Goal: Task Accomplishment & Management: Complete application form

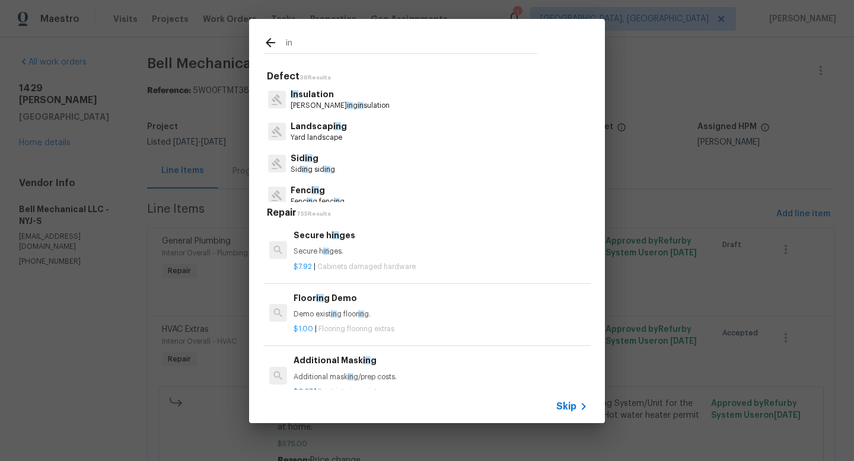
scroll to position [449, 0]
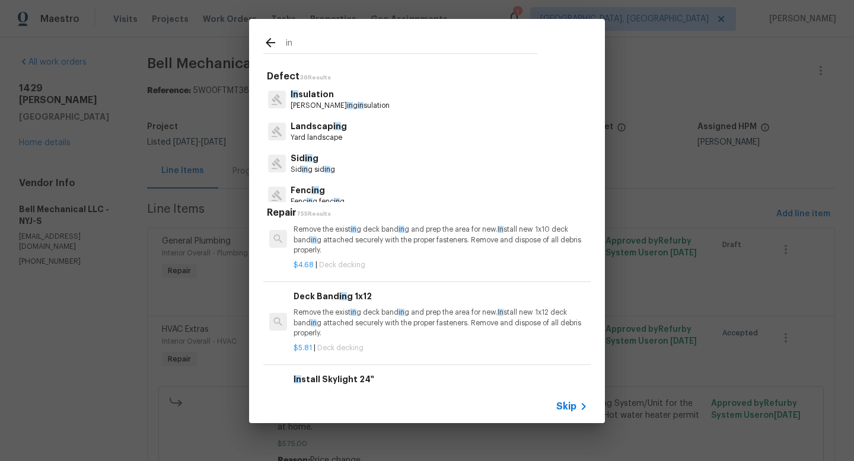
click at [299, 44] on input "in" at bounding box center [411, 45] width 251 height 18
click at [308, 47] on input "in" at bounding box center [411, 45] width 251 height 18
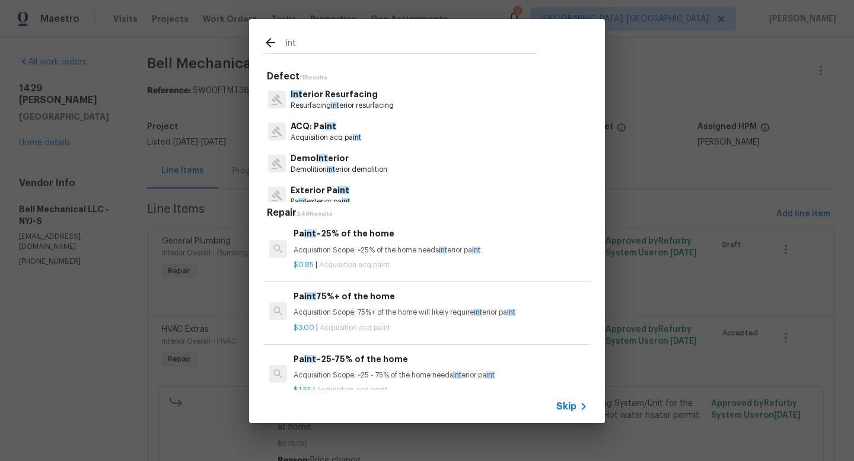
scroll to position [459, 0]
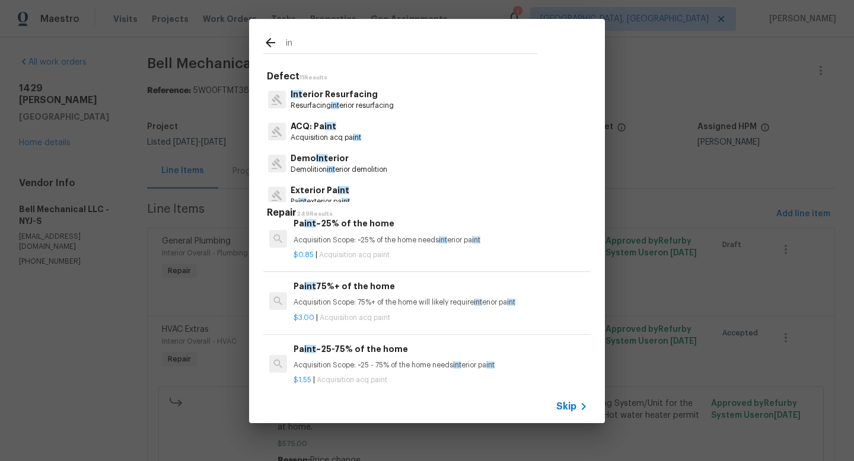
type input "i"
type input "o"
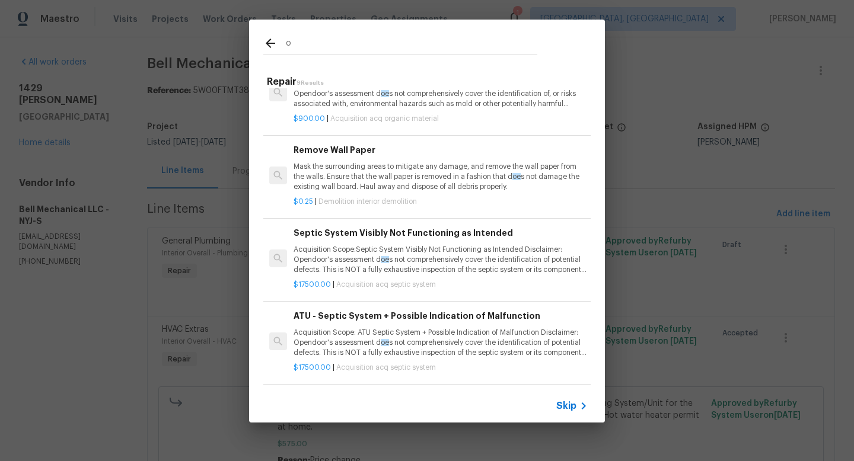
scroll to position [451, 0]
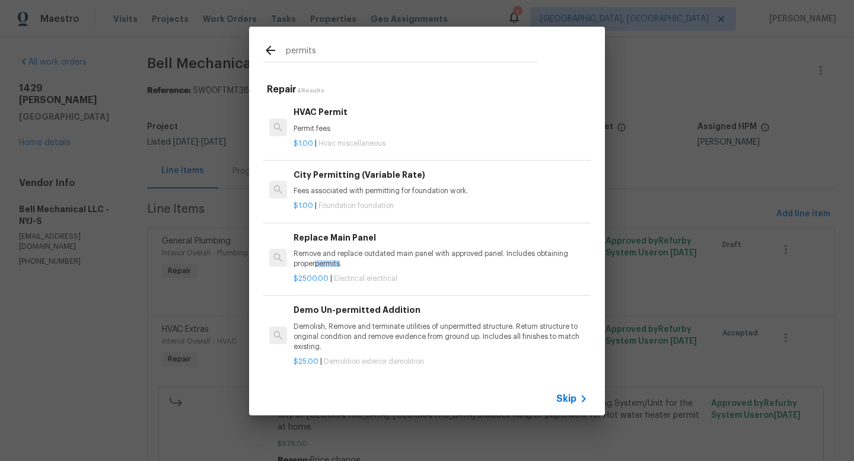
type input "permits"
click at [296, 114] on h6 "HVAC Permit" at bounding box center [441, 112] width 294 height 13
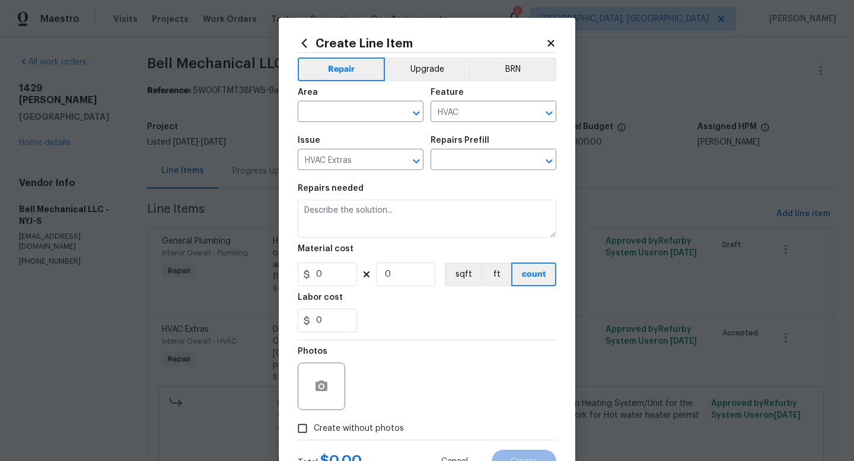
type input "HVAC Permit $1.00"
type textarea "Permit fees"
type input "1"
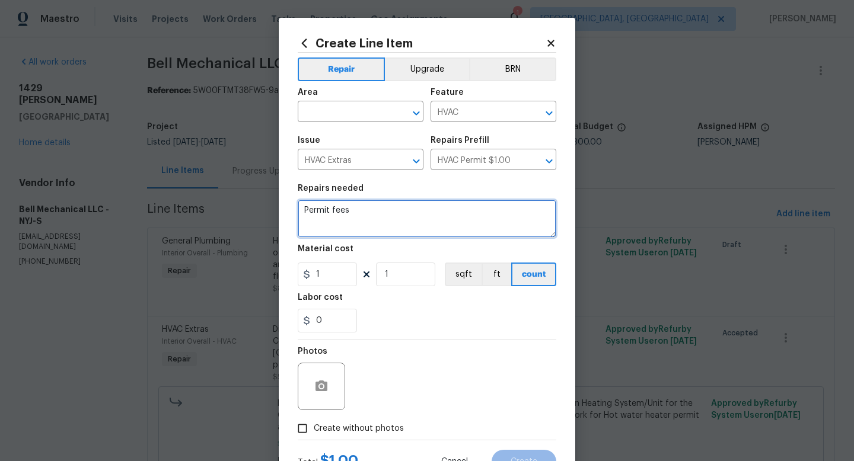
click at [355, 214] on textarea "Permit fees" at bounding box center [427, 219] width 259 height 38
type textarea "Permit fees -"
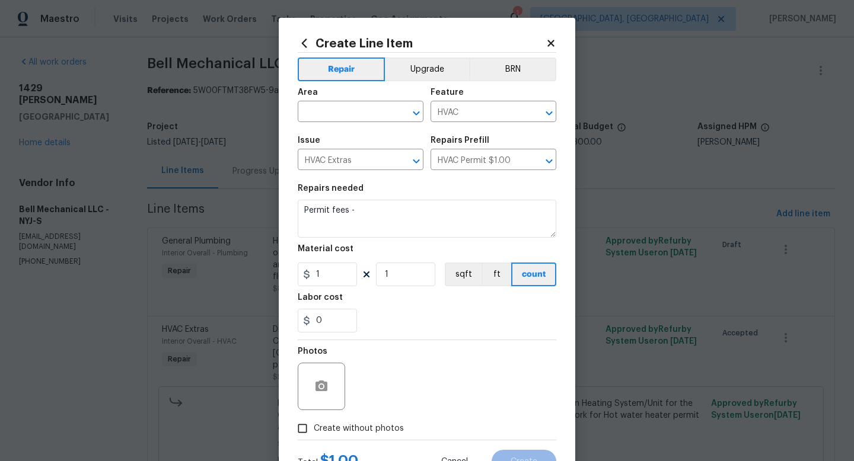
click at [304, 46] on icon at bounding box center [304, 43] width 13 height 13
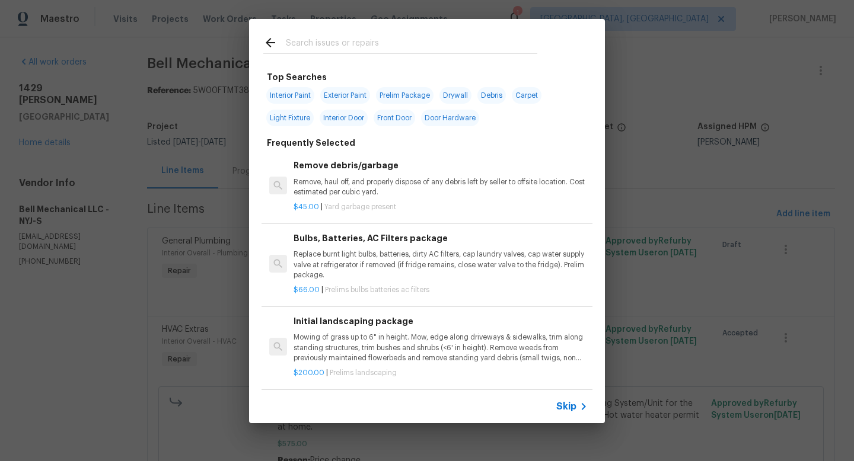
click at [324, 49] on input "text" at bounding box center [411, 45] width 251 height 18
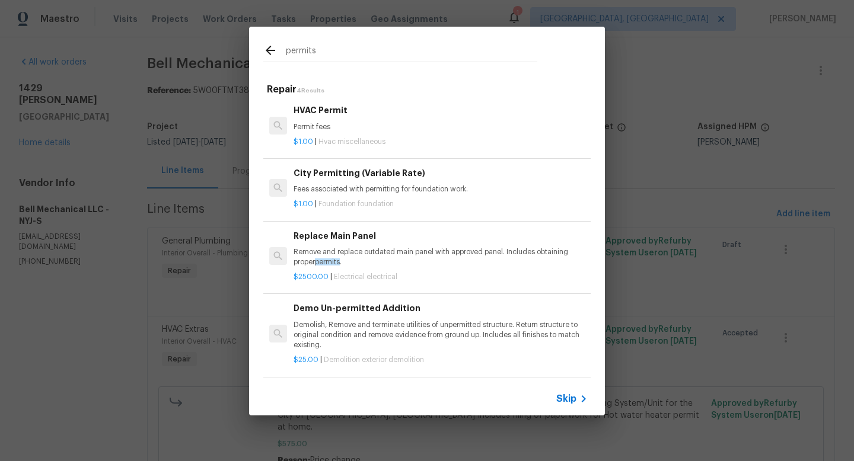
scroll to position [0, 0]
type input "permits"
click at [572, 399] on span "Skip" at bounding box center [566, 399] width 20 height 12
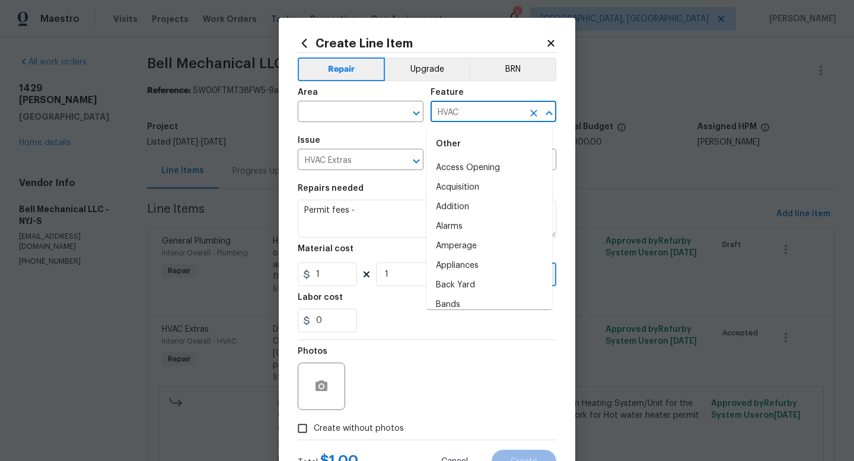
drag, startPoint x: 454, startPoint y: 117, endPoint x: 429, endPoint y: 110, distance: 25.3
click at [430, 110] on input "HVAC" at bounding box center [476, 113] width 93 height 18
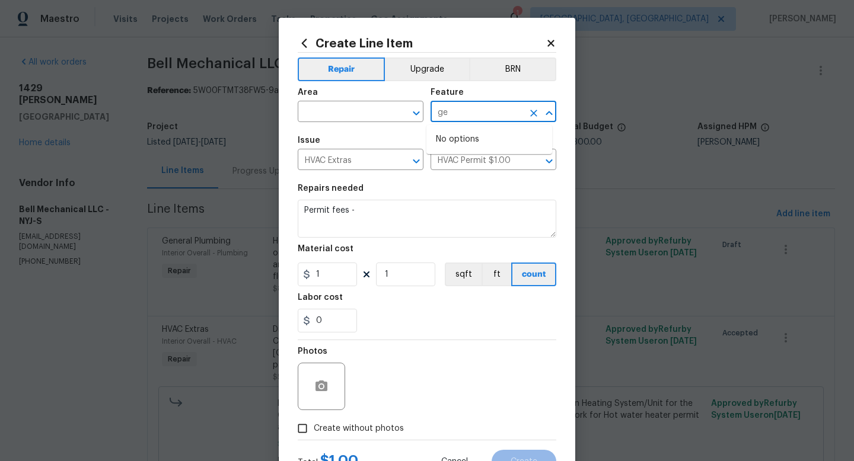
type input "g"
click at [461, 187] on li "Plumbing" at bounding box center [489, 188] width 126 height 20
click at [398, 168] on button "Clear" at bounding box center [401, 161] width 17 height 17
type input "Plumbing"
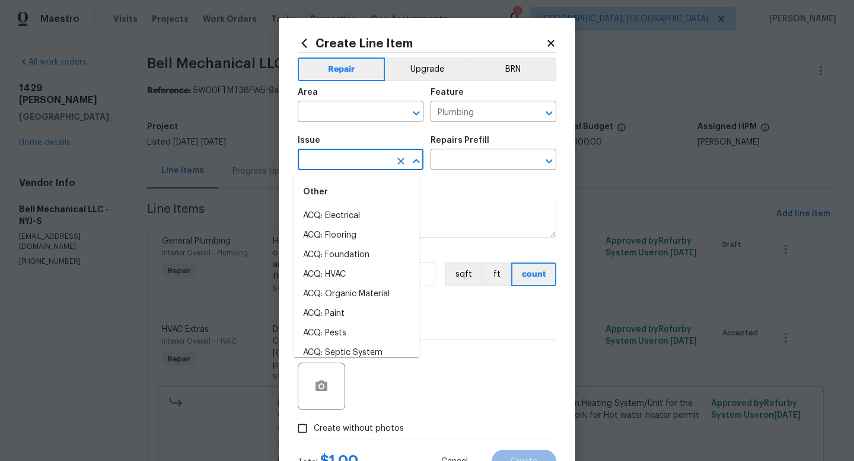
click at [379, 168] on input "text" at bounding box center [344, 161] width 93 height 18
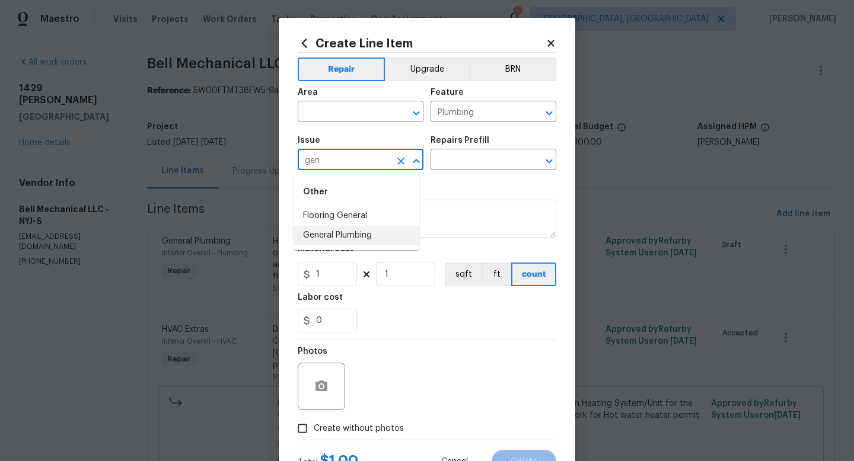
click at [362, 228] on li "General Plumbing" at bounding box center [357, 236] width 126 height 20
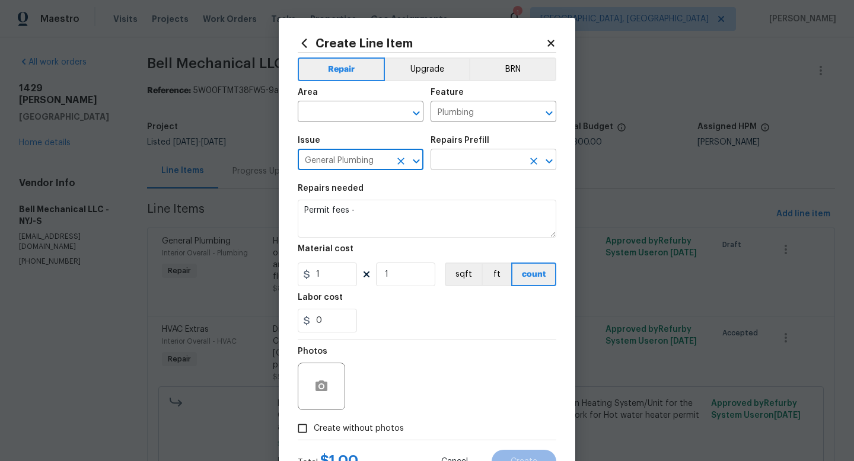
type input "General Plumbing"
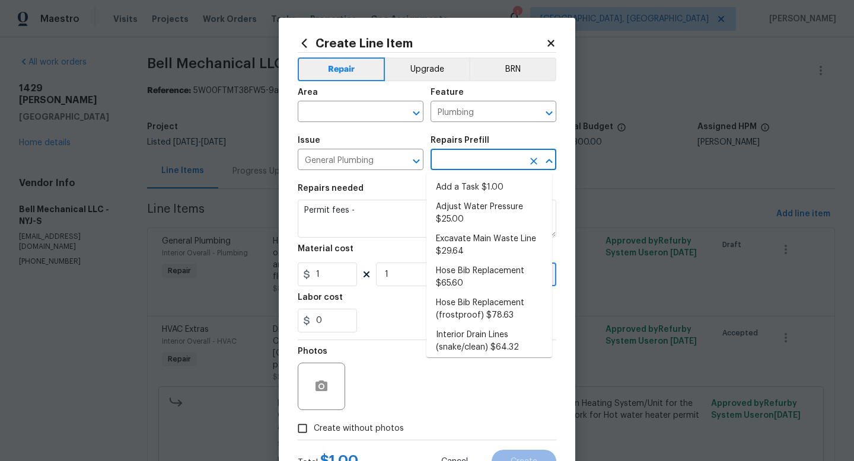
click at [443, 170] on body "Maestro Visits Projects Work Orders Tasks Properties Geo Assignments 1 Albuquer…" at bounding box center [427, 230] width 854 height 461
click at [445, 181] on li "Add a Task $1.00" at bounding box center [489, 188] width 126 height 20
type input "Add a Task $1.00"
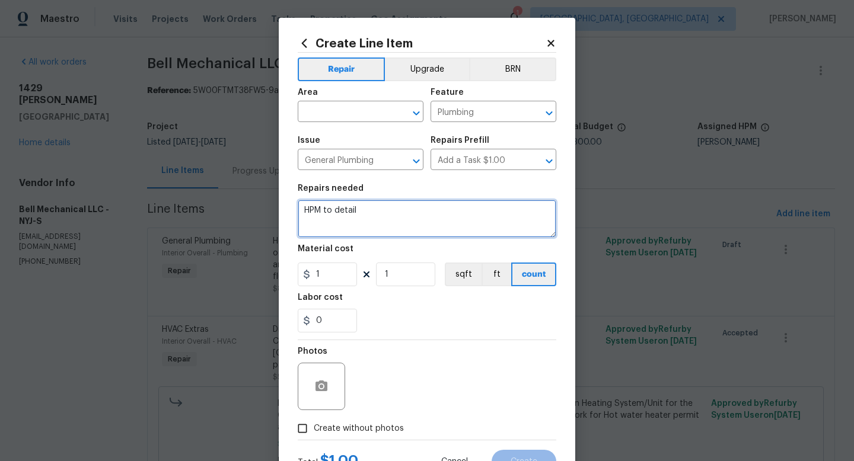
drag, startPoint x: 390, startPoint y: 215, endPoint x: 292, endPoint y: 212, distance: 97.3
click at [292, 213] on div "Create Line Item Repair Upgrade BRN Area ​ Feature Plumbing ​ Issue General Plu…" at bounding box center [427, 255] width 296 height 475
type textarea "Hot water heater permit fees Includes meeting with City Inspector"
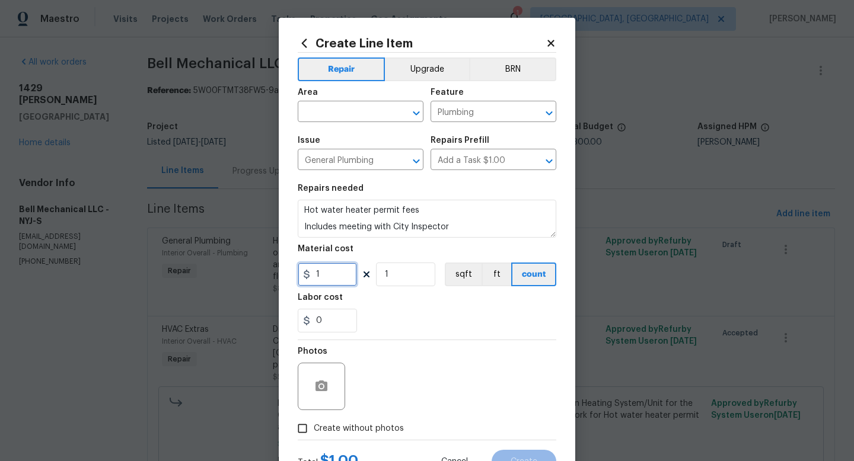
drag, startPoint x: 321, startPoint y: 272, endPoint x: 312, endPoint y: 273, distance: 9.7
click at [312, 273] on input "1" at bounding box center [327, 275] width 59 height 24
type input "250"
drag, startPoint x: 339, startPoint y: 428, endPoint x: 346, endPoint y: 422, distance: 9.7
click at [339, 428] on span "Create without photos" at bounding box center [359, 429] width 90 height 12
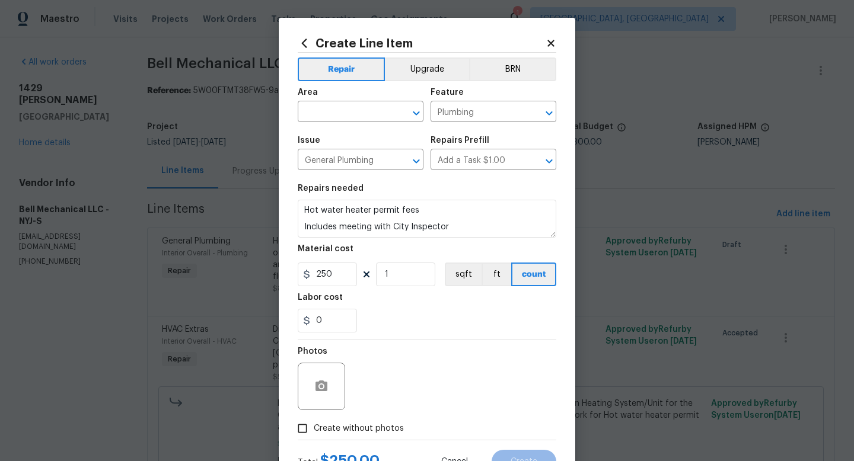
click at [314, 428] on input "Create without photos" at bounding box center [302, 428] width 23 height 23
checkbox input "true"
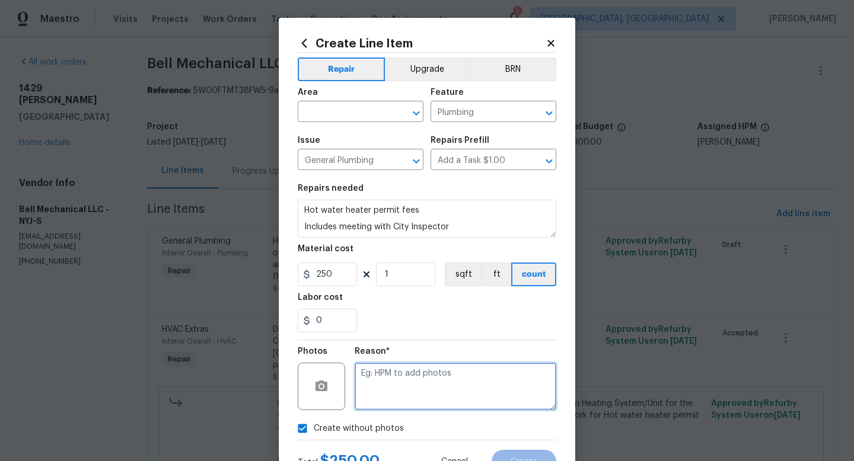
click at [382, 390] on textarea at bounding box center [456, 386] width 202 height 47
type textarea "adding after"
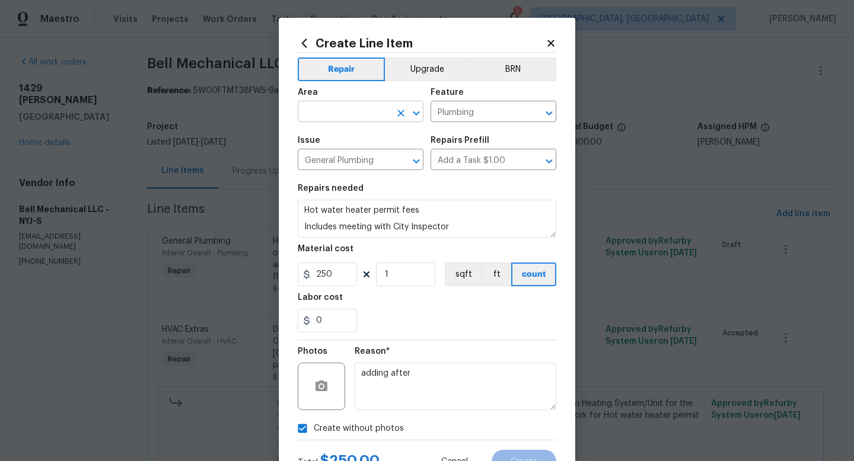
click at [364, 119] on input "text" at bounding box center [344, 113] width 93 height 18
click at [339, 167] on li "Interior Overall" at bounding box center [357, 159] width 126 height 20
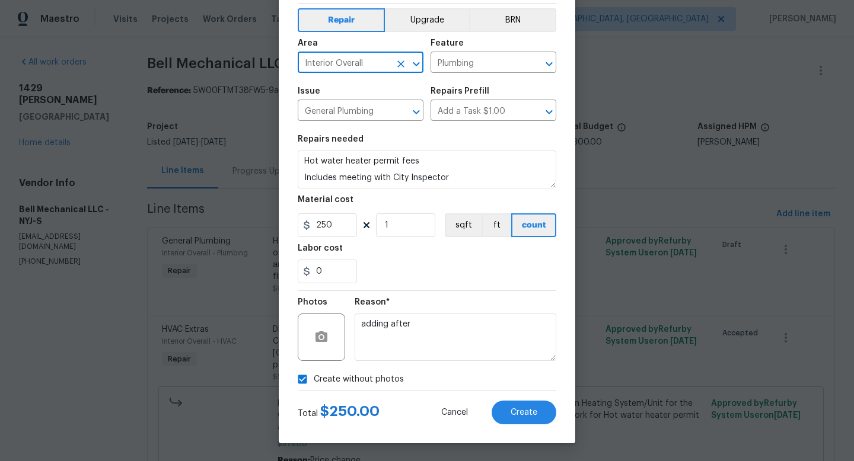
scroll to position [50, 0]
type input "Interior Overall"
click at [516, 405] on button "Create" at bounding box center [524, 413] width 65 height 24
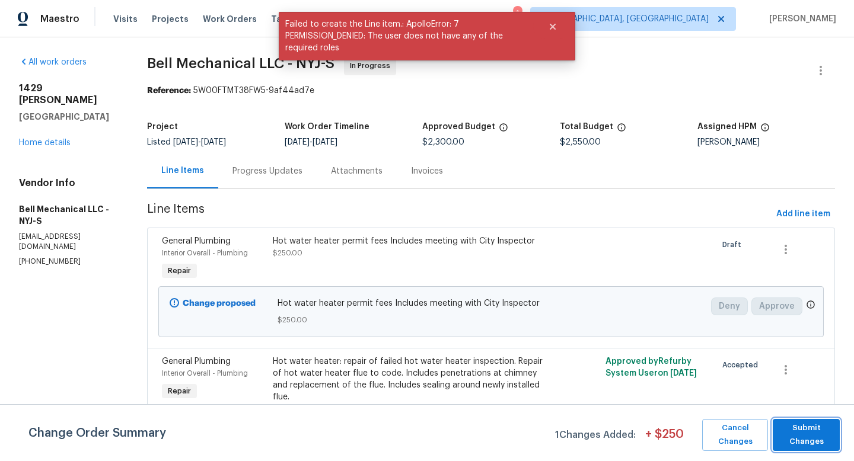
click at [792, 432] on span "Submit Changes" at bounding box center [806, 435] width 55 height 27
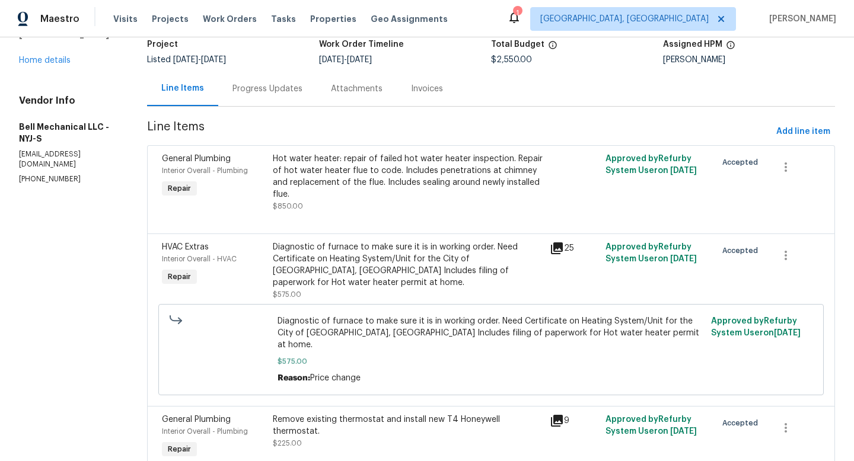
scroll to position [0, 0]
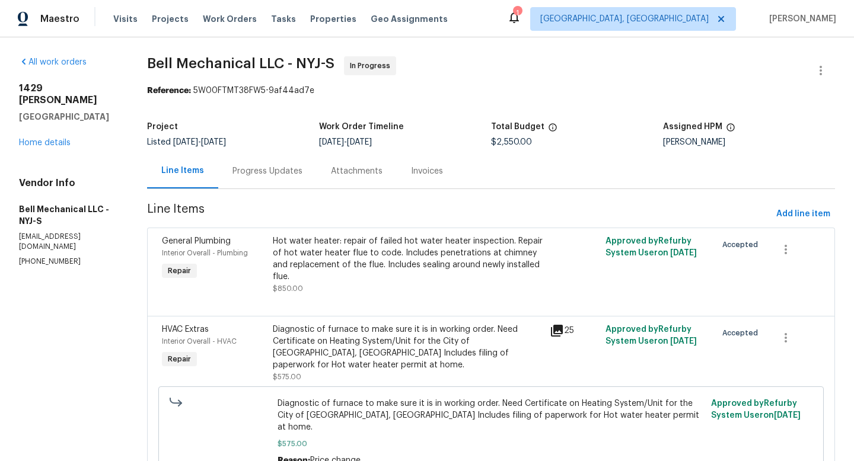
click at [521, 209] on span "Line Items" at bounding box center [459, 214] width 624 height 22
click at [286, 180] on div "Progress Updates" at bounding box center [267, 171] width 98 height 35
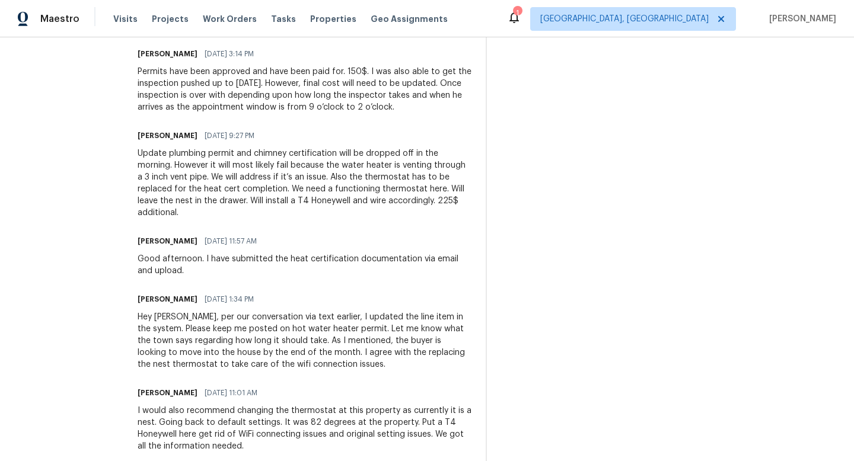
scroll to position [652, 0]
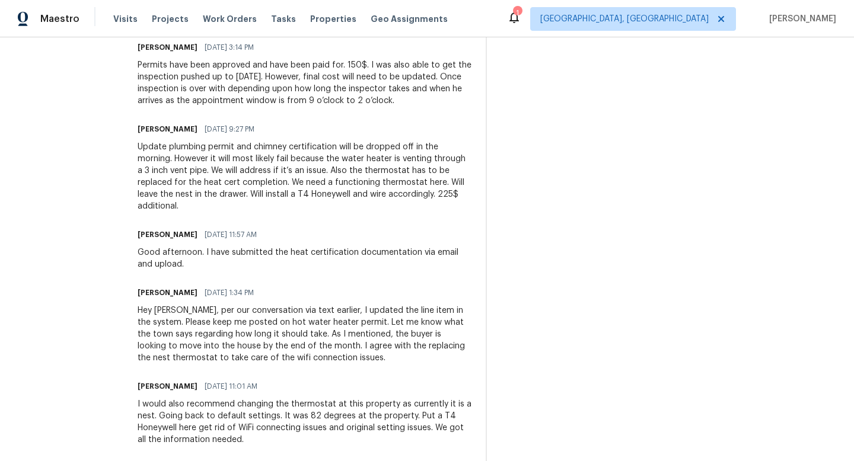
click at [269, 347] on div "Hey Greg, per our conversation via text earlier, I updated the line item in the…" at bounding box center [305, 334] width 334 height 59
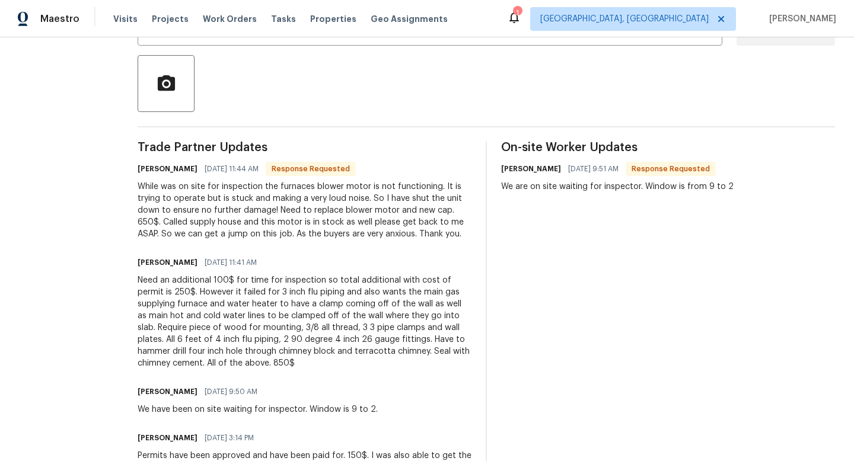
scroll to position [279, 0]
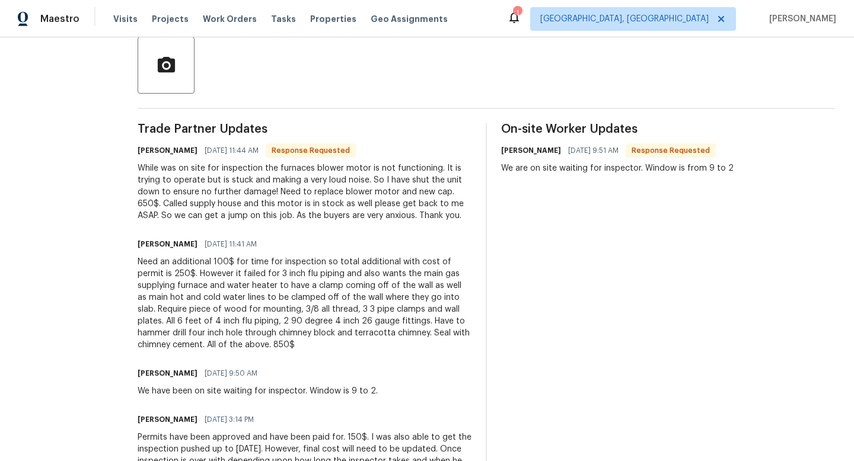
click at [299, 269] on div "Need an additional 100$ for time for inspection so total additional with cost o…" at bounding box center [305, 303] width 334 height 95
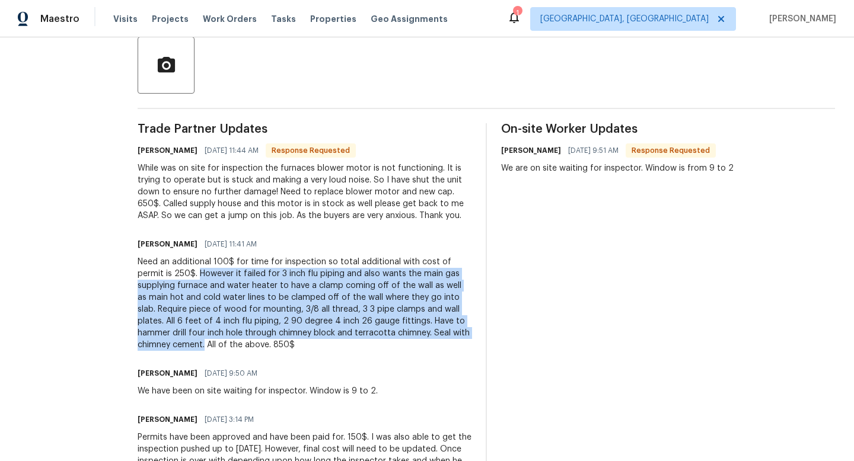
drag, startPoint x: 212, startPoint y: 275, endPoint x: 237, endPoint y: 346, distance: 75.6
click at [237, 349] on div "Need an additional 100$ for time for inspection so total additional with cost o…" at bounding box center [305, 303] width 334 height 95
copy div "However it failed for 3 inch flu piping and also wants the main gas supplying f…"
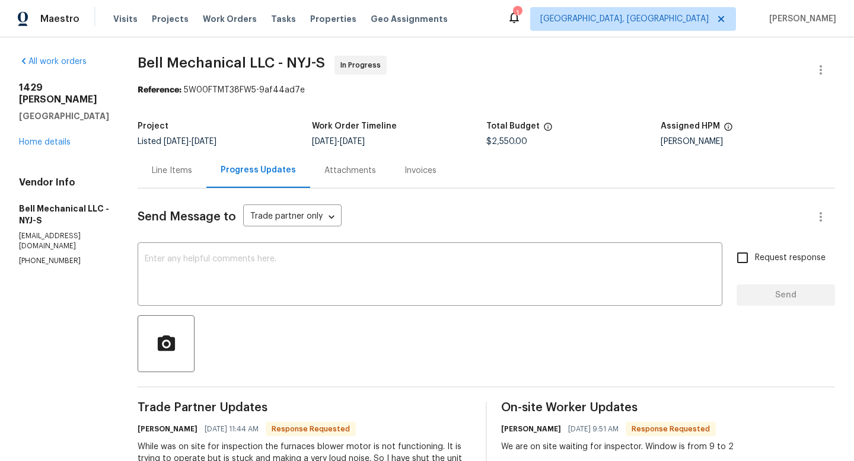
scroll to position [0, 0]
click at [170, 170] on div "Line Items" at bounding box center [172, 171] width 40 height 12
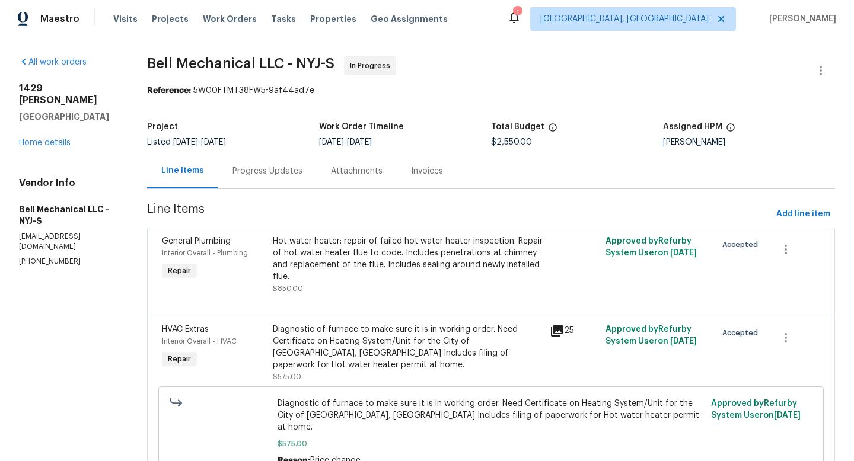
click at [387, 253] on div "Hot water heater: repair of failed hot water heater inspection. Repair of hot w…" at bounding box center [408, 258] width 270 height 47
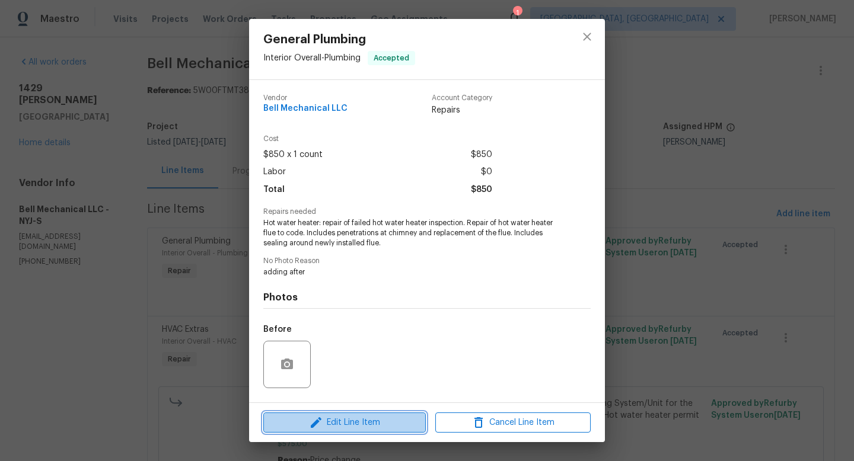
click at [362, 422] on span "Edit Line Item" at bounding box center [344, 423] width 155 height 15
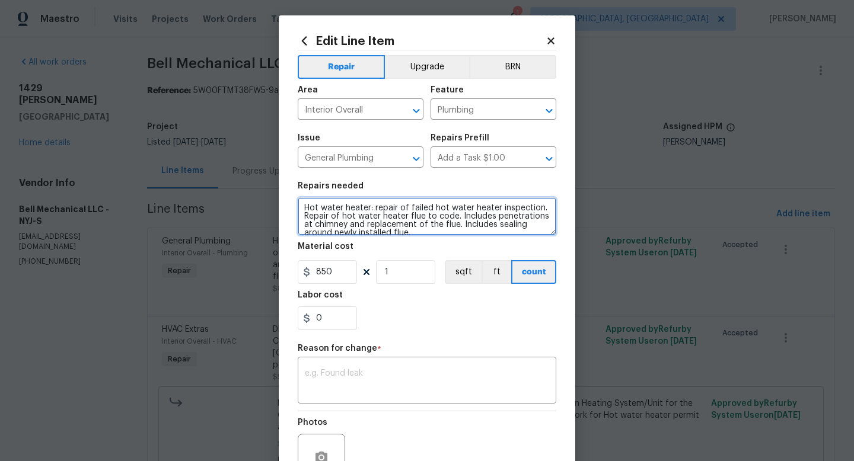
drag, startPoint x: 476, startPoint y: 225, endPoint x: 370, endPoint y: 212, distance: 106.9
click at [370, 212] on textarea "Hot water heater: repair of failed hot water heater inspection. Repair of hot w…" at bounding box center [427, 216] width 259 height 38
paste textarea "However it failed for 3 inch flu piping and also wants the main gas supplying f…"
drag, startPoint x: 414, startPoint y: 209, endPoint x: 384, endPoint y: 209, distance: 29.6
click at [384, 209] on textarea "Hot water heater: However it failed for 3 inch flu piping and also wants the ma…" at bounding box center [427, 216] width 259 height 38
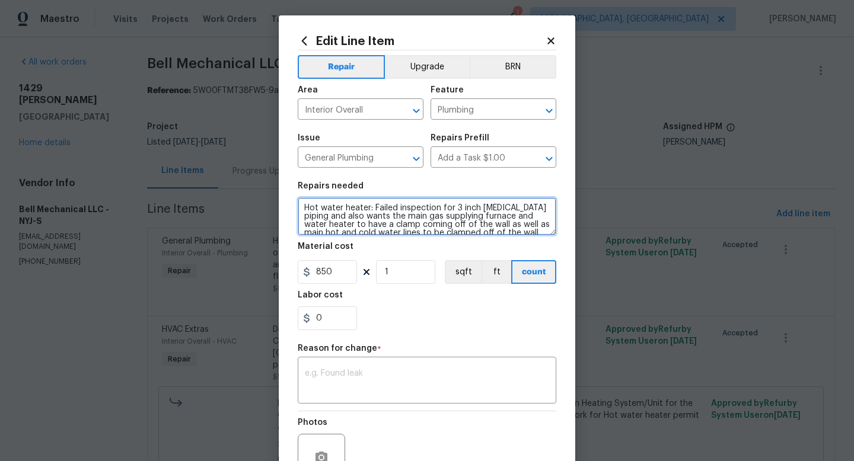
click at [515, 209] on textarea "Hot water heater: Failed inspection for 3 inch flu piping and also wants the ma…" at bounding box center [427, 216] width 259 height 38
click at [368, 217] on textarea "Hot water heater: Failed inspection for 3 inch flu piping. City inspector wants…" at bounding box center [427, 216] width 259 height 38
click at [505, 209] on textarea "Hot water heater: Failed inspection for 3 inch flu piping. City inspector wants…" at bounding box center [427, 216] width 259 height 38
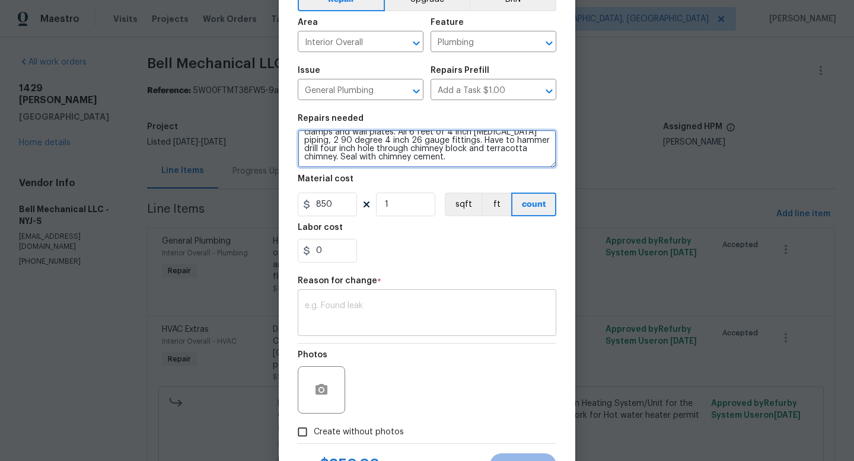
scroll to position [99, 0]
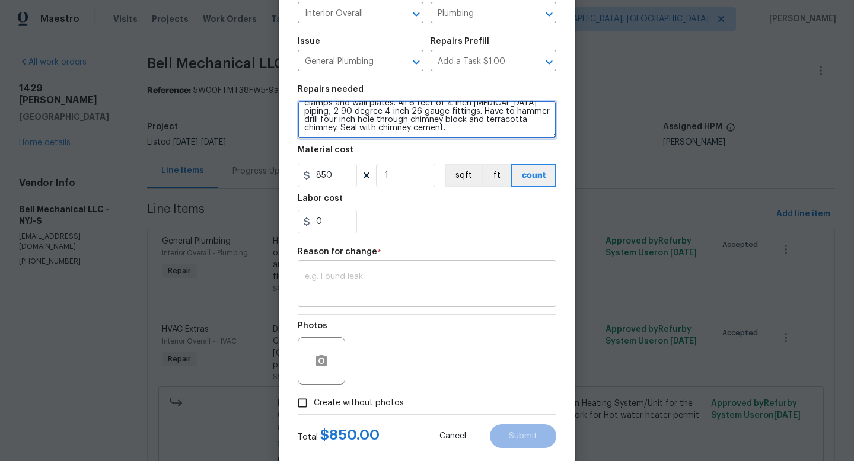
type textarea "Hot water heater: Failed inspection for 3 inch flu piping. City inspector wants…"
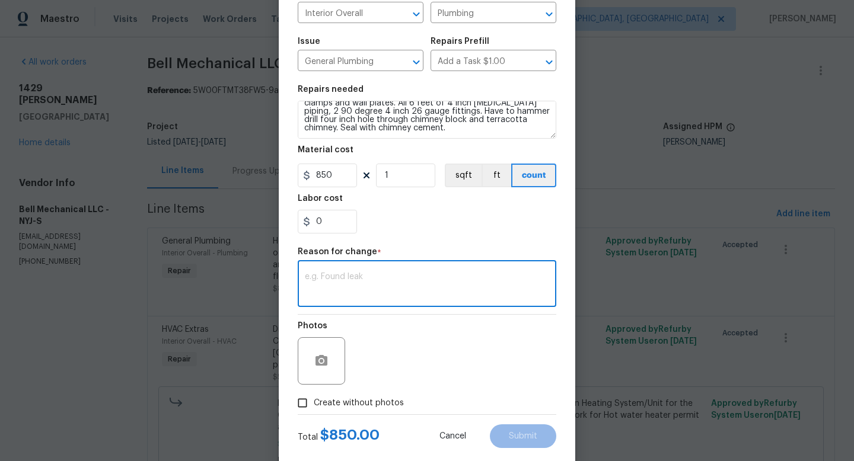
click at [398, 275] on textarea at bounding box center [427, 285] width 244 height 25
type textarea "scope change"
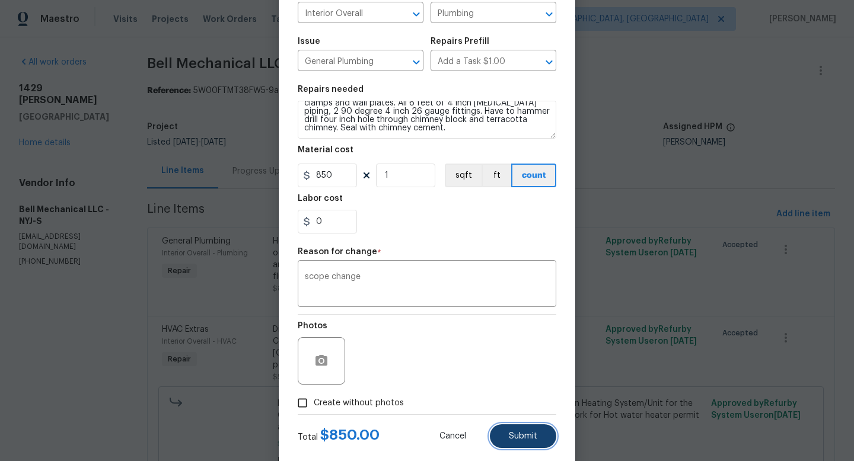
click at [522, 425] on button "Submit" at bounding box center [523, 437] width 66 height 24
type textarea "Hot water heater: repair of failed hot water heater inspection. Repair of hot w…"
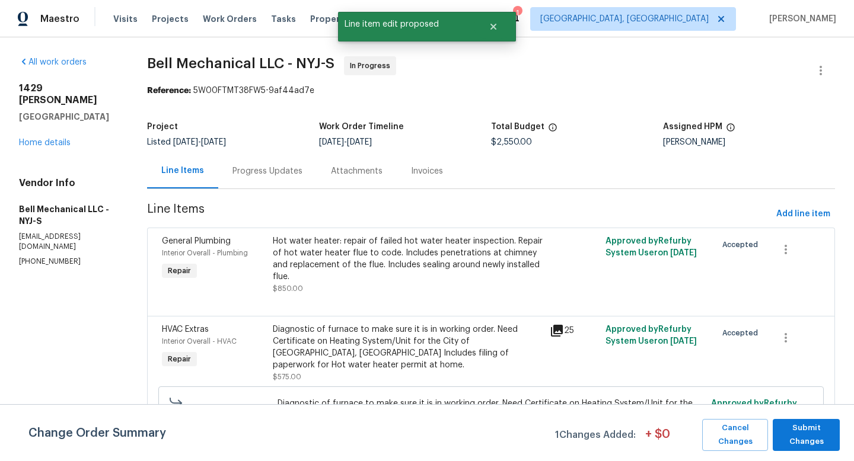
scroll to position [0, 0]
click at [812, 426] on span "Submit Changes" at bounding box center [806, 435] width 55 height 27
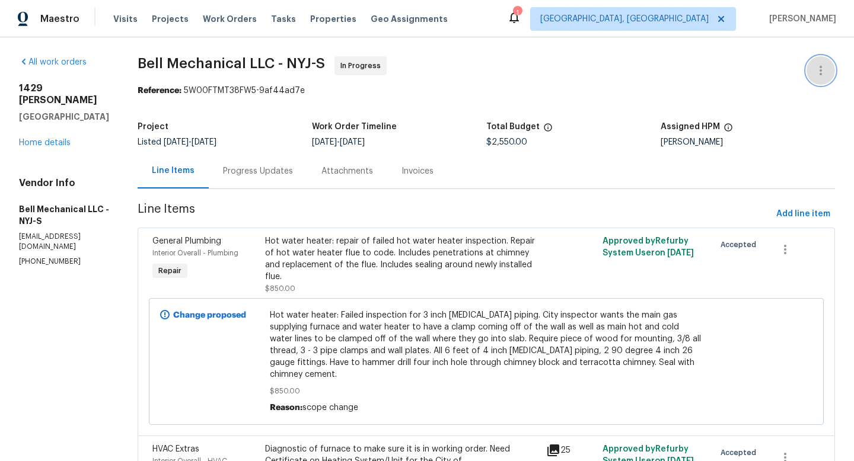
click at [811, 78] on button "button" at bounding box center [820, 70] width 28 height 28
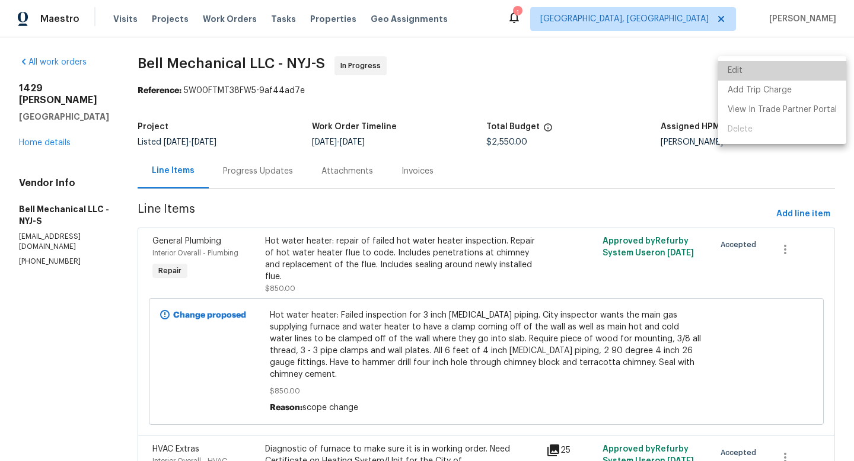
click at [783, 72] on li "Edit" at bounding box center [782, 71] width 128 height 20
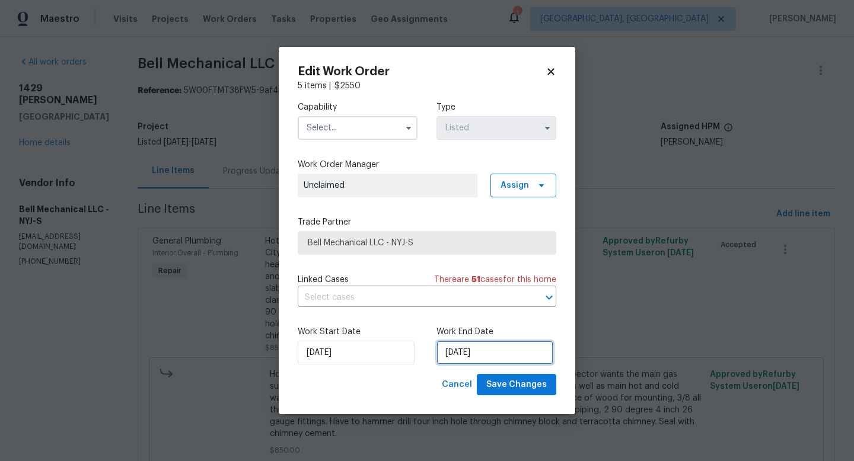
click at [478, 343] on input "8/11/2025" at bounding box center [494, 353] width 117 height 24
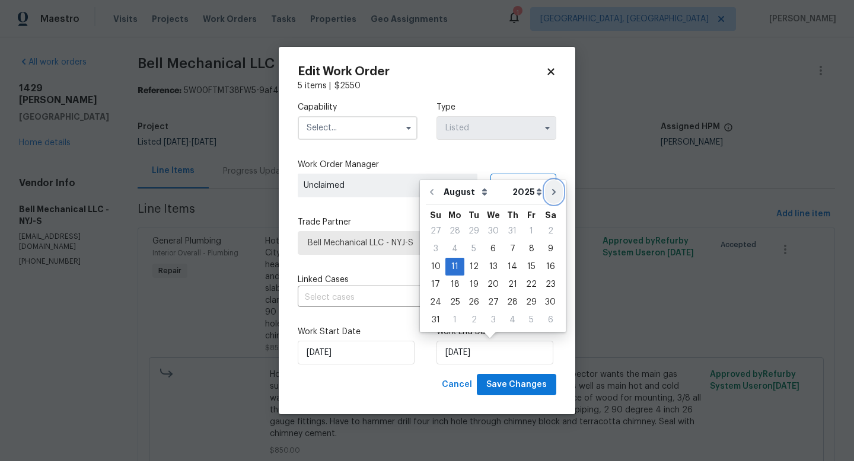
click at [551, 194] on icon "Go to next month" at bounding box center [553, 191] width 9 height 9
type input "[DATE]"
select select "8"
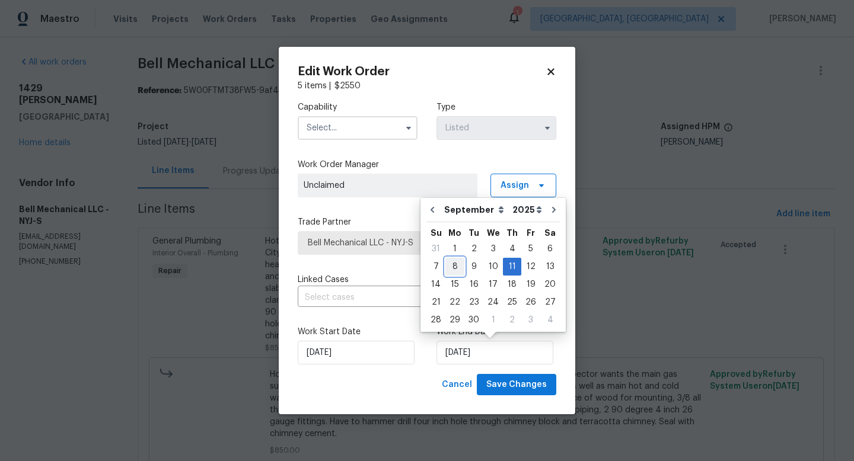
click at [449, 266] on div "8" at bounding box center [454, 267] width 19 height 17
type input "[DATE]"
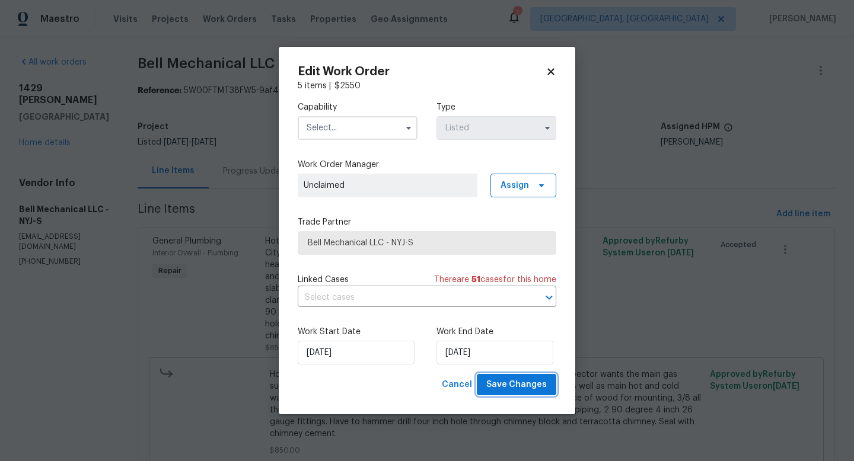
click at [497, 381] on span "Save Changes" at bounding box center [516, 385] width 60 height 15
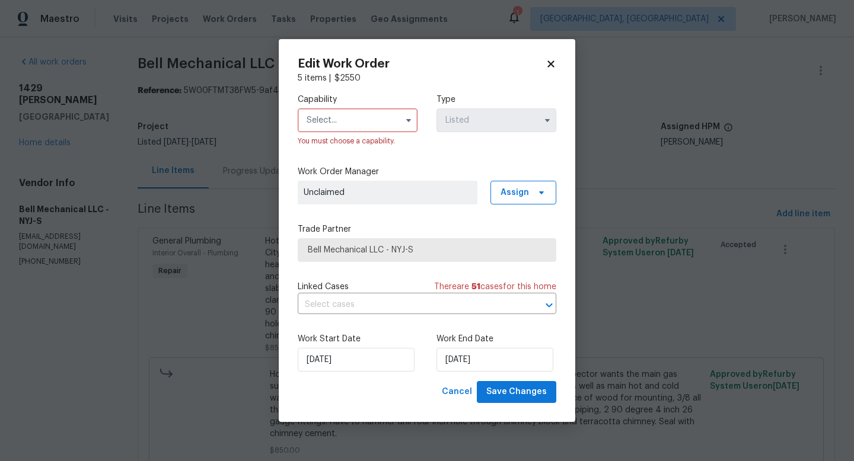
click at [367, 123] on input "text" at bounding box center [358, 121] width 120 height 24
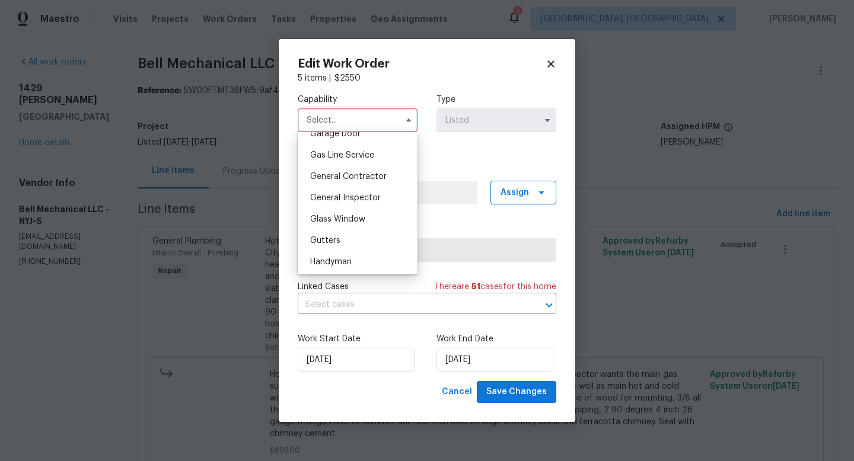
scroll to position [537, 0]
click at [355, 186] on div "General Contractor" at bounding box center [358, 175] width 114 height 21
type input "General Contractor"
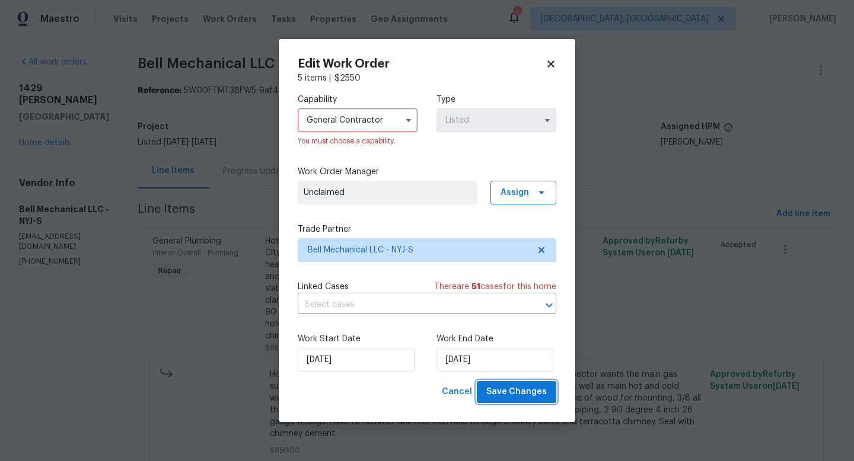
click at [506, 394] on span "Save Changes" at bounding box center [516, 392] width 60 height 15
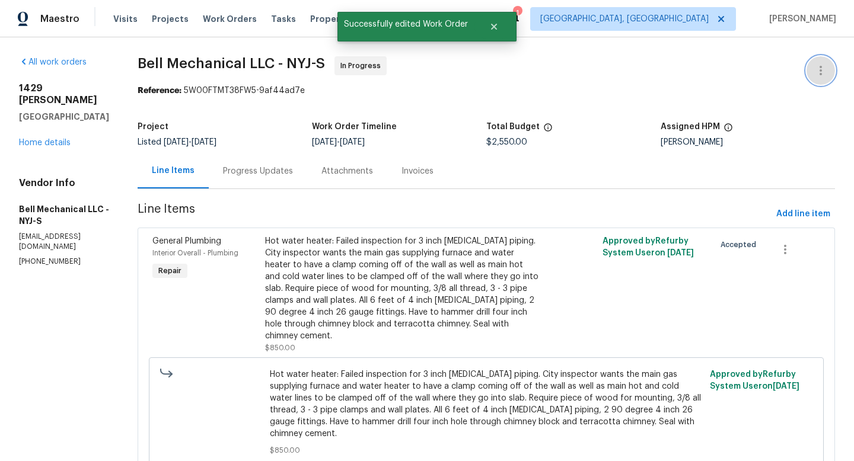
click at [819, 73] on icon "button" at bounding box center [820, 70] width 2 height 9
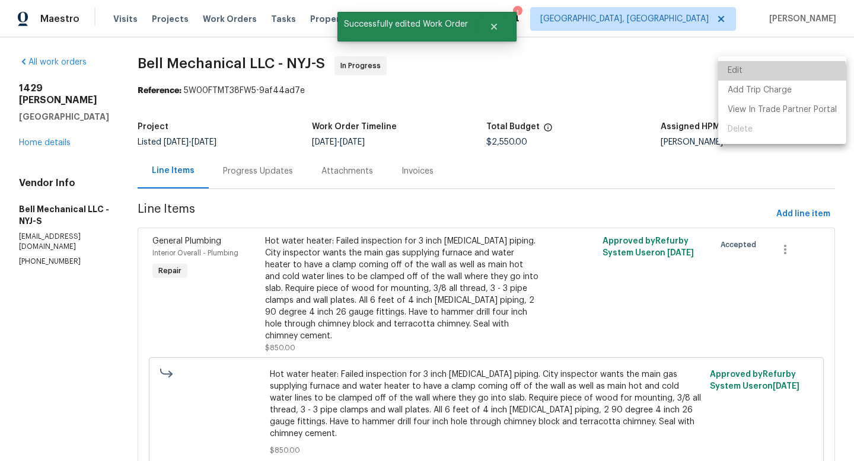
click at [773, 76] on li "Edit" at bounding box center [782, 71] width 128 height 20
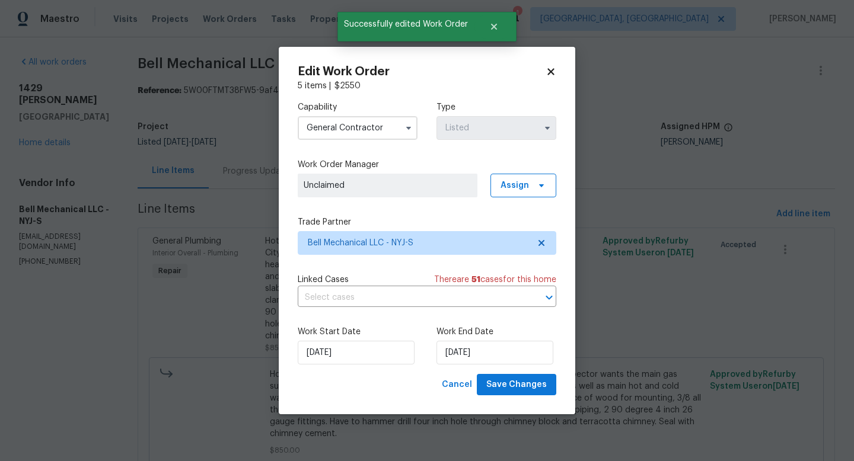
click at [373, 125] on input "General Contractor" at bounding box center [358, 128] width 120 height 24
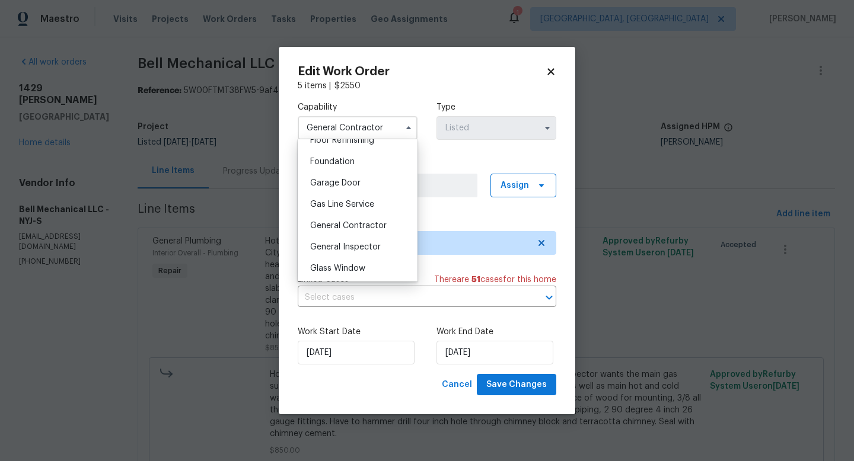
scroll to position [652, 0]
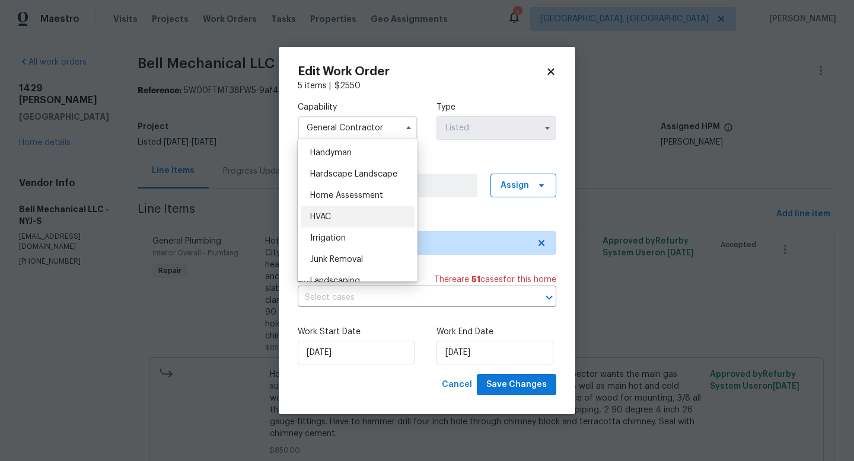
click at [357, 228] on div "HVAC" at bounding box center [358, 216] width 114 height 21
type input "HVAC"
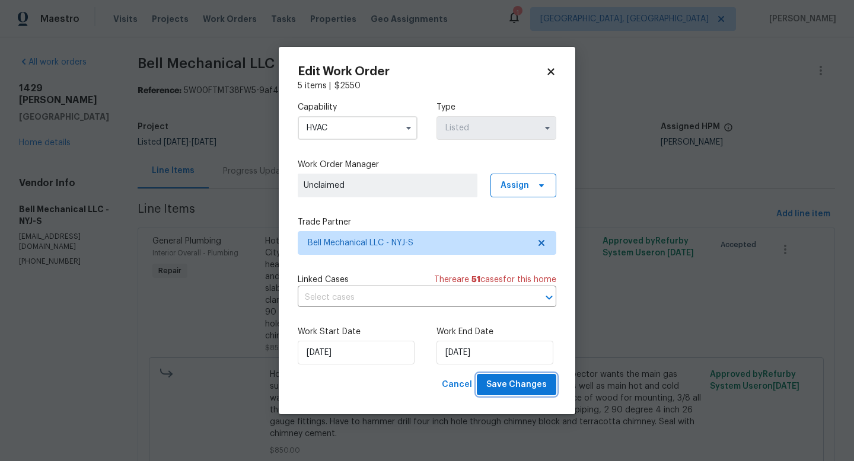
click at [535, 384] on span "Save Changes" at bounding box center [516, 385] width 60 height 15
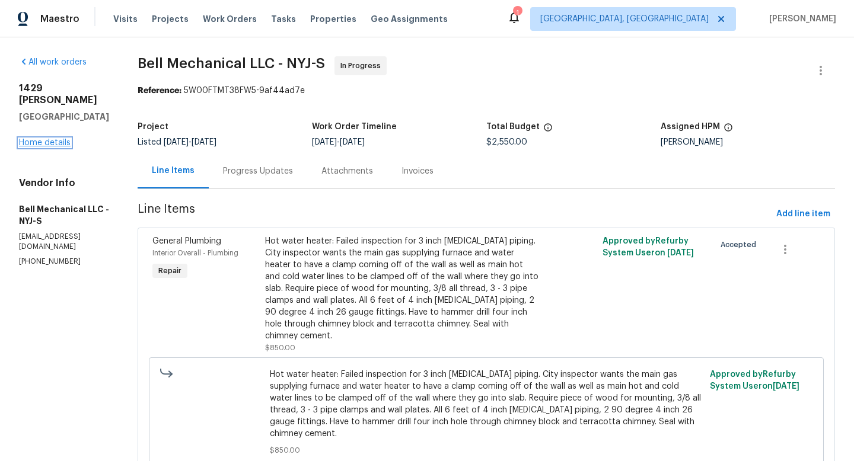
click at [65, 139] on link "Home details" at bounding box center [45, 143] width 52 height 8
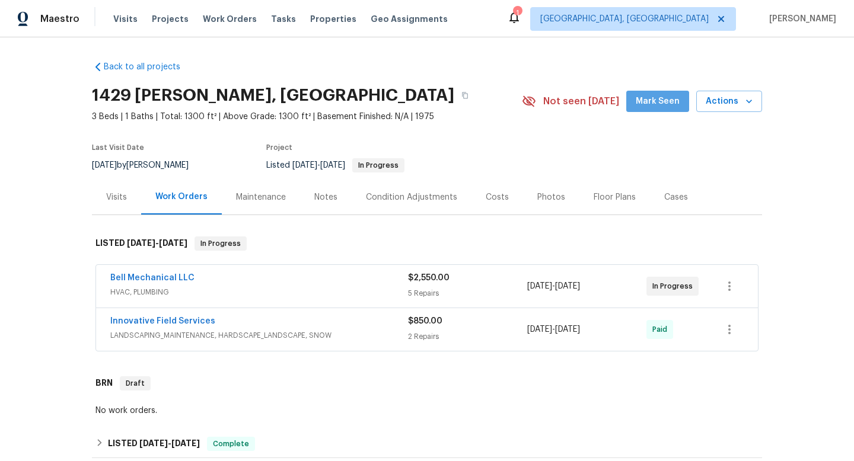
click at [672, 100] on span "Mark Seen" at bounding box center [658, 101] width 44 height 15
click at [310, 21] on span "Properties" at bounding box center [333, 19] width 46 height 12
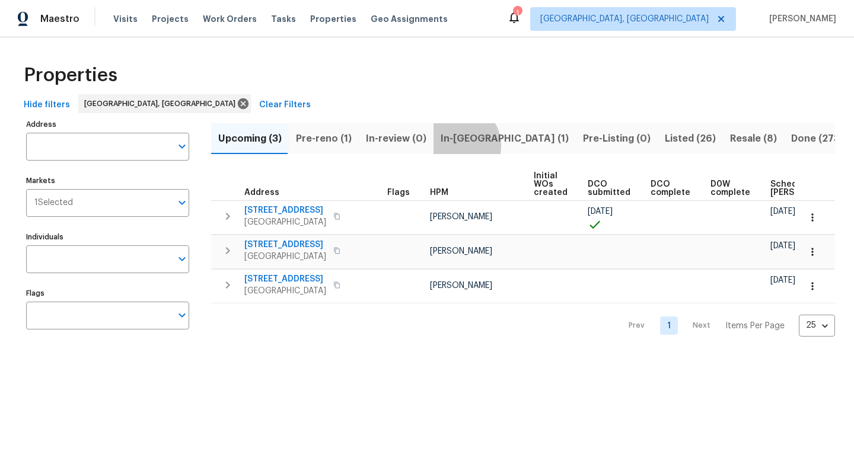
click at [452, 145] on span "In-reno (1)" at bounding box center [505, 138] width 128 height 17
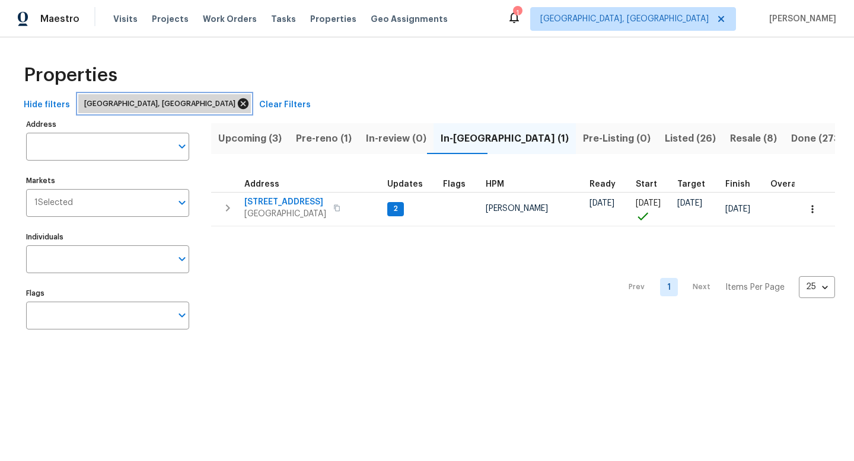
click at [237, 104] on icon at bounding box center [243, 103] width 13 height 13
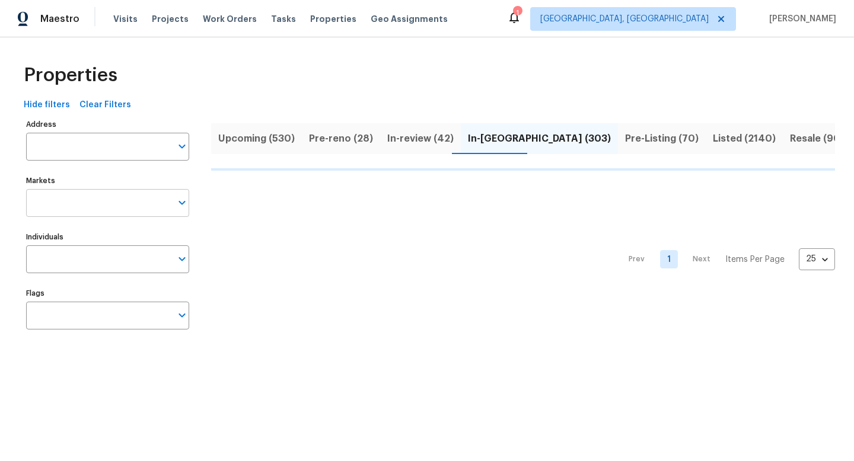
click at [105, 200] on input "Markets" at bounding box center [98, 203] width 145 height 28
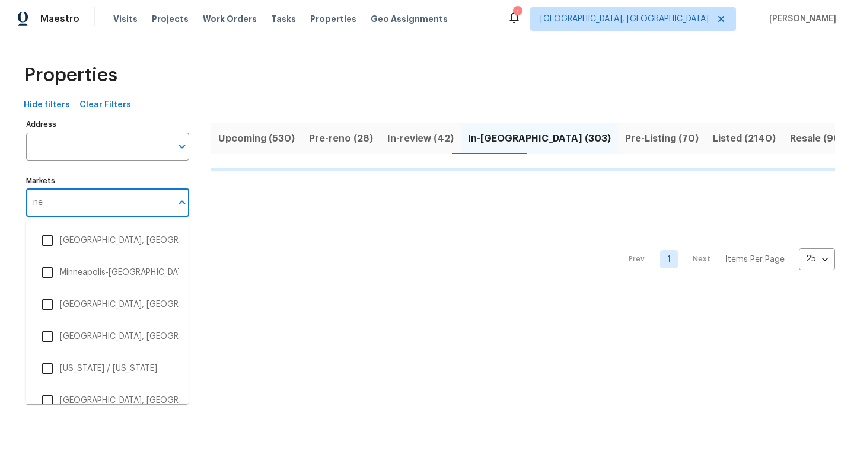
type input "new"
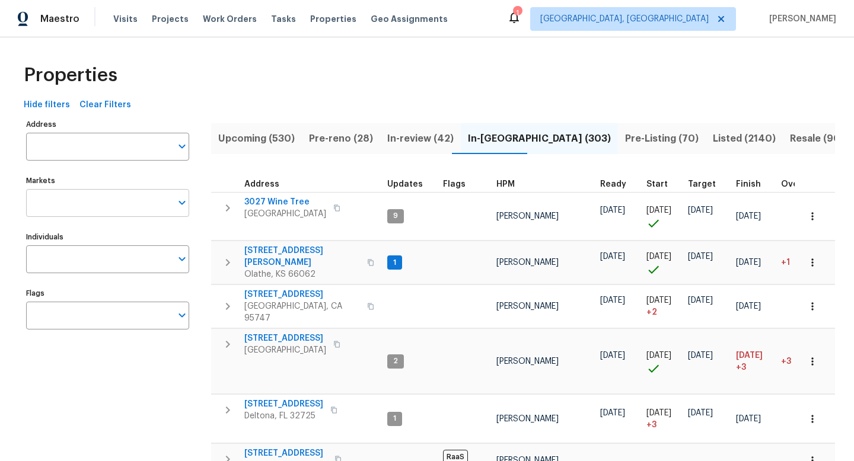
click at [95, 207] on input "Markets" at bounding box center [98, 203] width 145 height 28
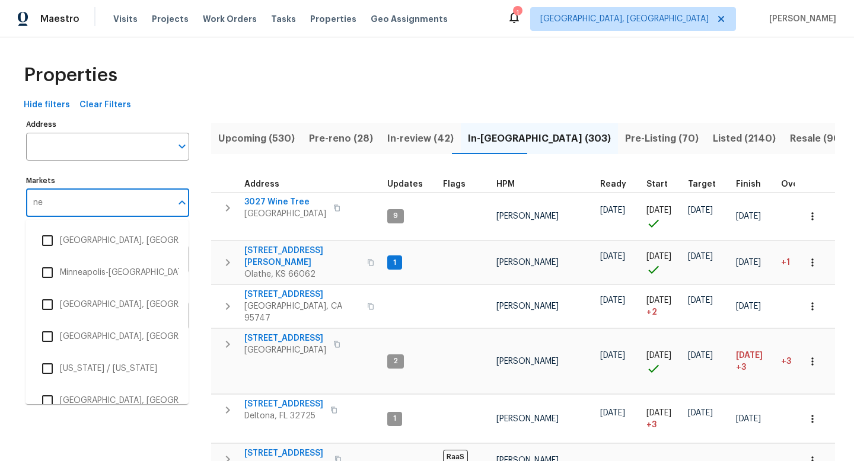
type input "new"
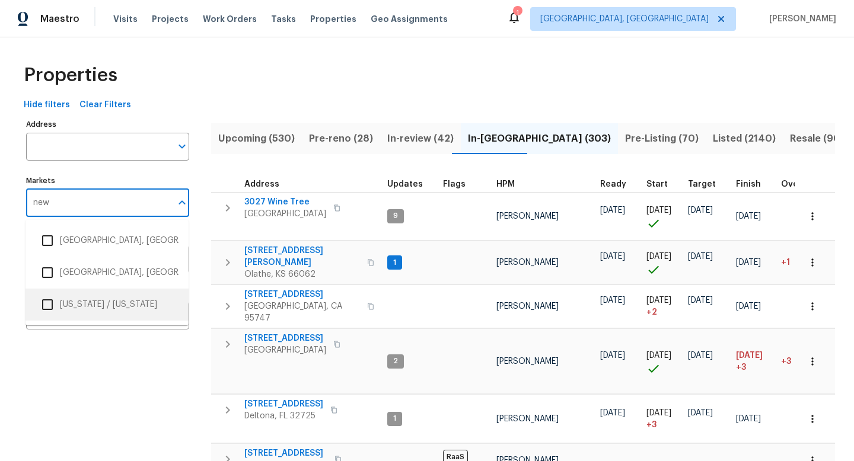
click at [88, 298] on li "New York / New Jersey" at bounding box center [107, 304] width 144 height 25
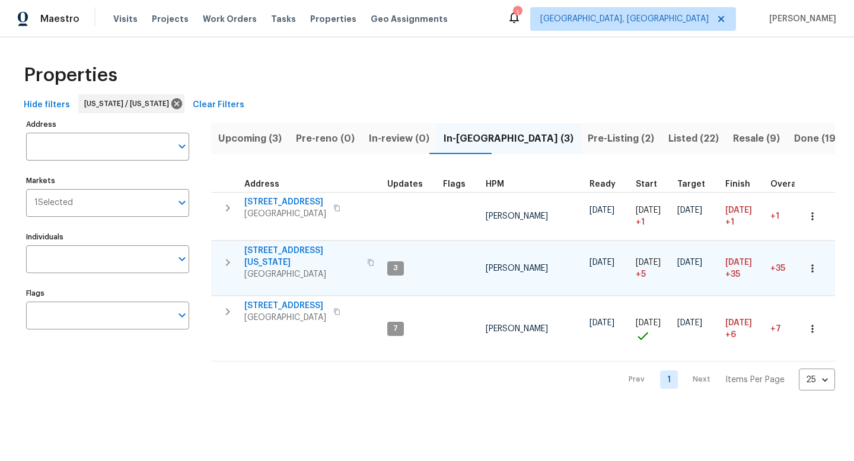
click at [307, 269] on span "[GEOGRAPHIC_DATA]" at bounding box center [302, 275] width 116 height 12
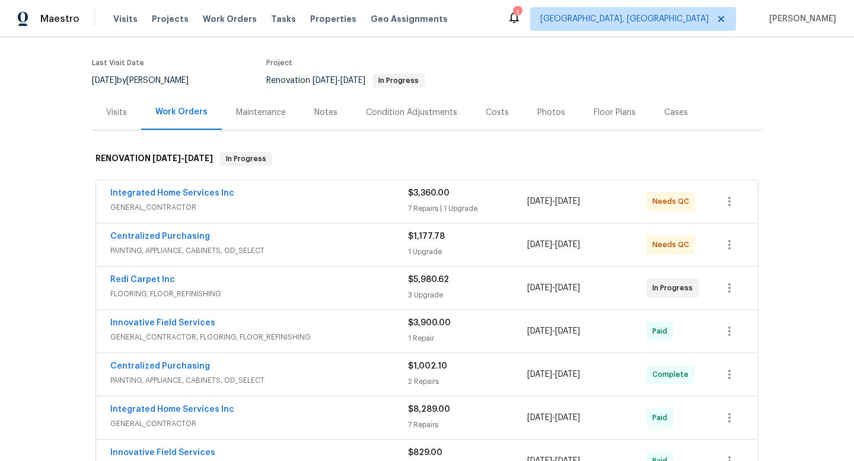
scroll to position [176, 0]
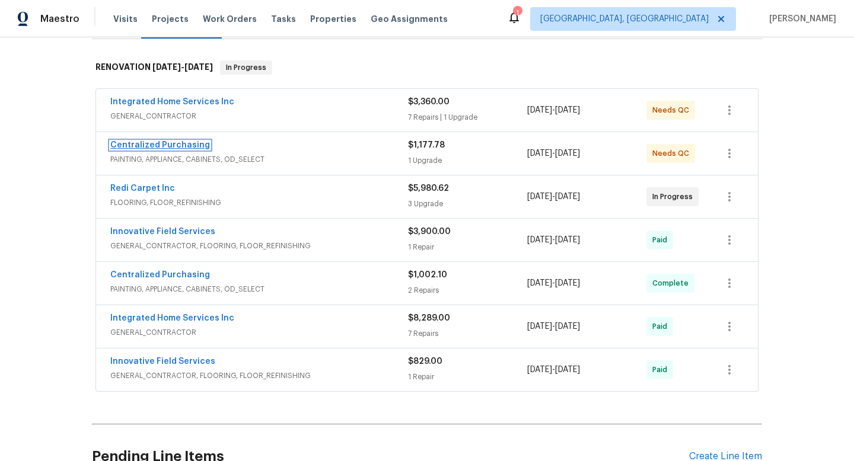
click at [193, 141] on link "Centralized Purchasing" at bounding box center [160, 145] width 100 height 8
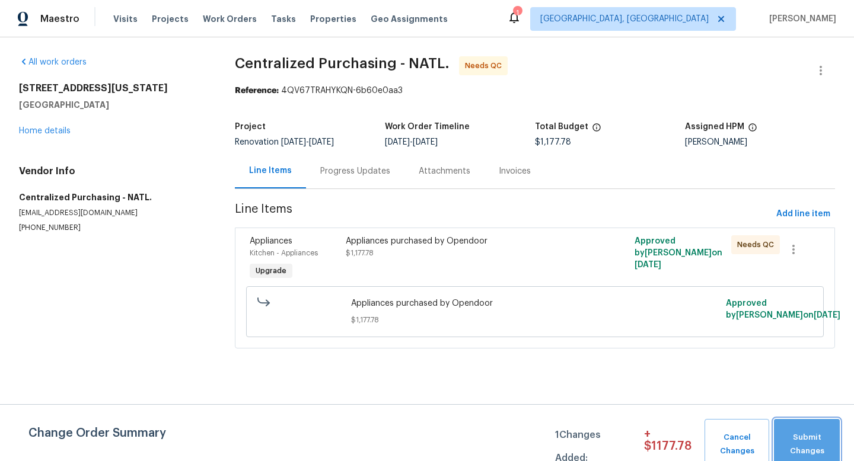
click at [784, 430] on button "Submit Changes" at bounding box center [807, 444] width 66 height 51
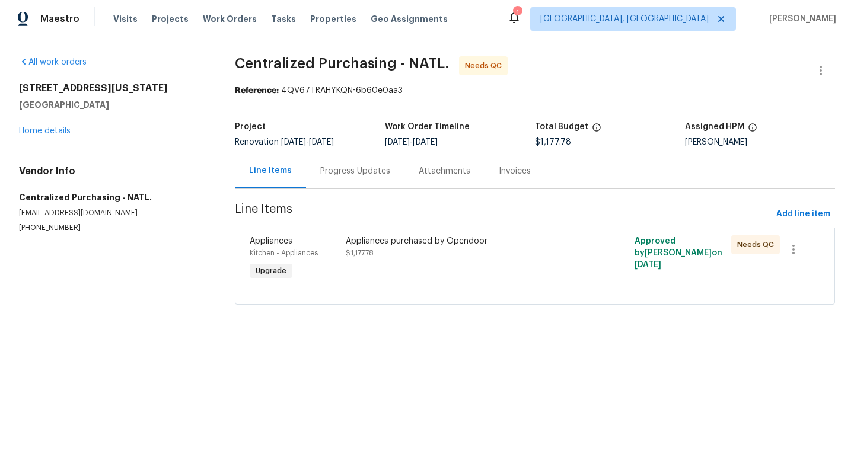
click at [420, 235] on div "Appliances purchased by Opendoor" at bounding box center [463, 241] width 234 height 12
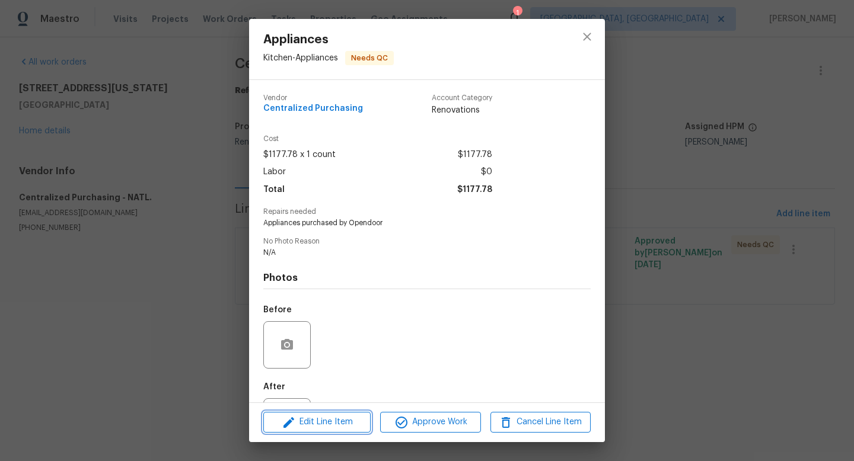
click at [336, 417] on span "Edit Line Item" at bounding box center [317, 422] width 100 height 15
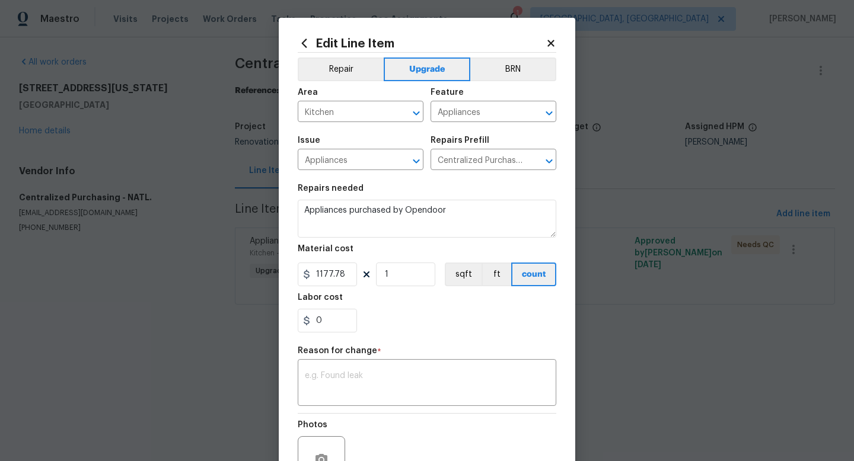
click at [547, 45] on icon at bounding box center [550, 43] width 7 height 7
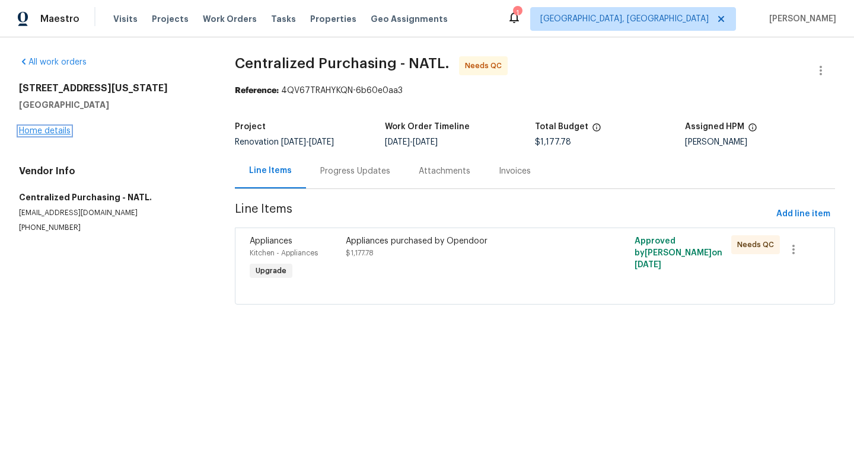
click at [58, 131] on link "Home details" at bounding box center [45, 131] width 52 height 8
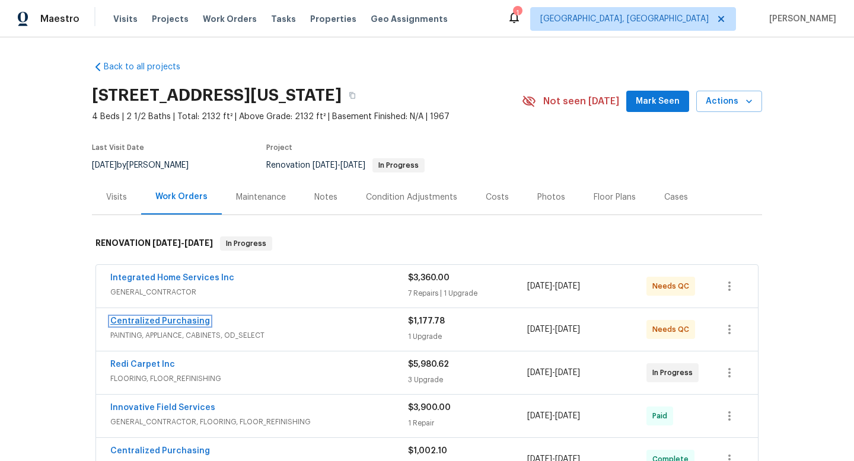
click at [188, 323] on link "Centralized Purchasing" at bounding box center [160, 321] width 100 height 8
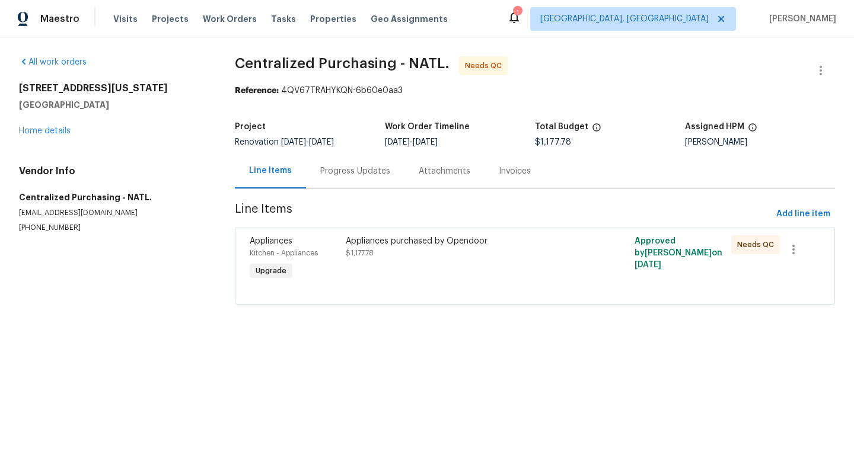
click at [419, 259] on div "Appliances purchased by Opendoor $1,177.78" at bounding box center [463, 247] width 234 height 24
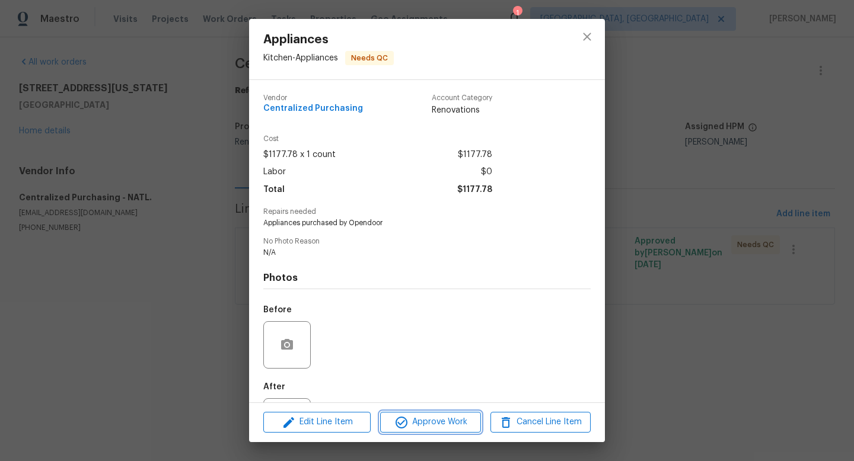
click at [437, 423] on span "Approve Work" at bounding box center [430, 422] width 93 height 15
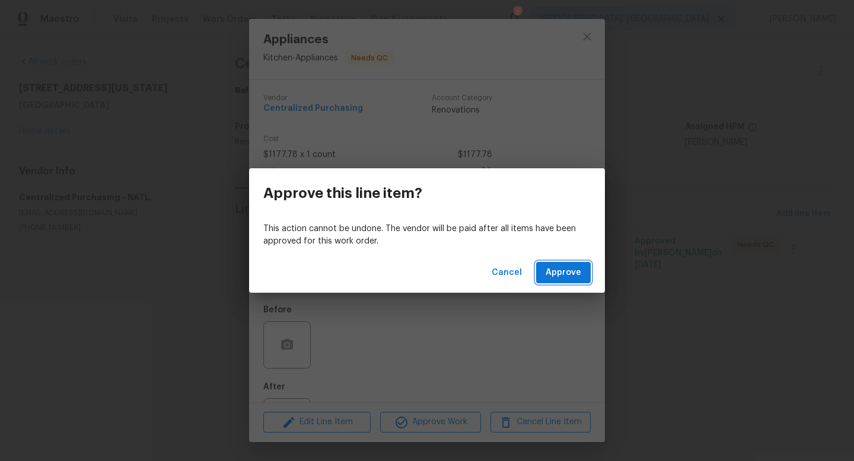
click at [560, 276] on span "Approve" at bounding box center [564, 273] width 36 height 15
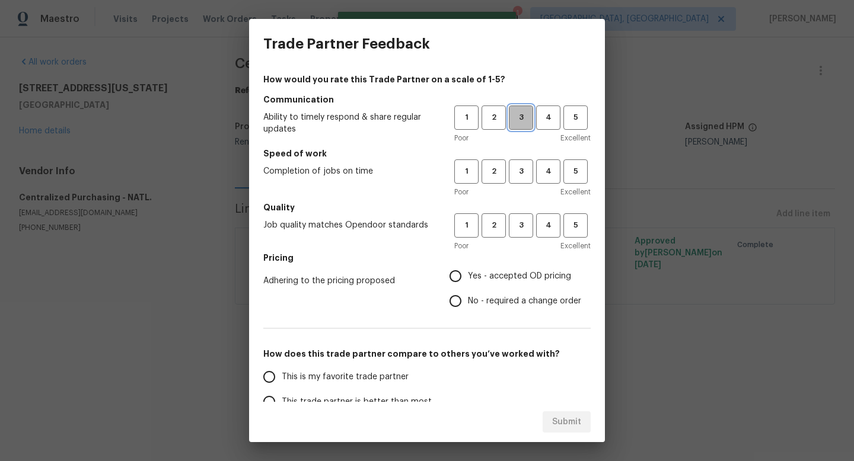
click at [518, 124] on span "3" at bounding box center [521, 118] width 22 height 14
click at [510, 168] on span "3" at bounding box center [521, 172] width 22 height 14
click at [510, 227] on span "3" at bounding box center [521, 226] width 22 height 14
click at [496, 273] on span "Yes - accepted OD pricing" at bounding box center [519, 276] width 103 height 12
click at [468, 273] on input "Yes - accepted OD pricing" at bounding box center [455, 276] width 25 height 25
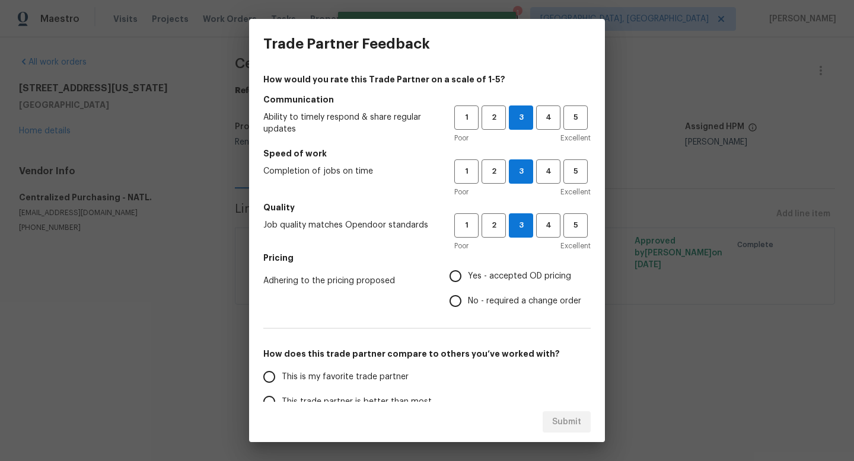
radio input "true"
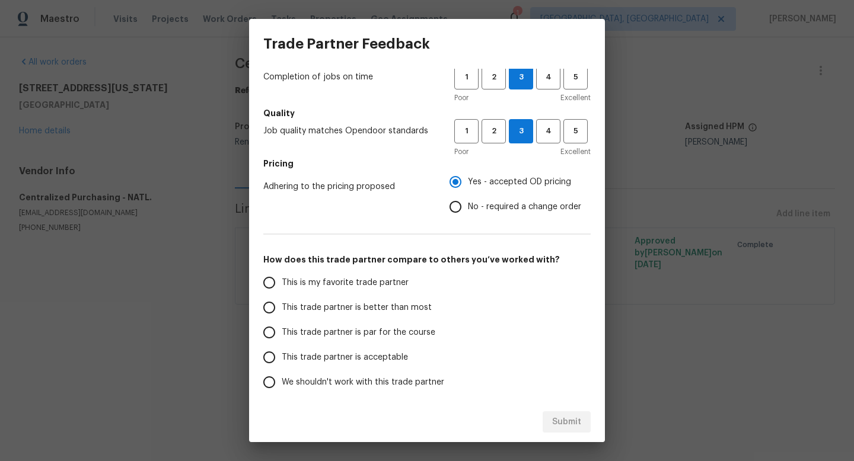
scroll to position [97, 0]
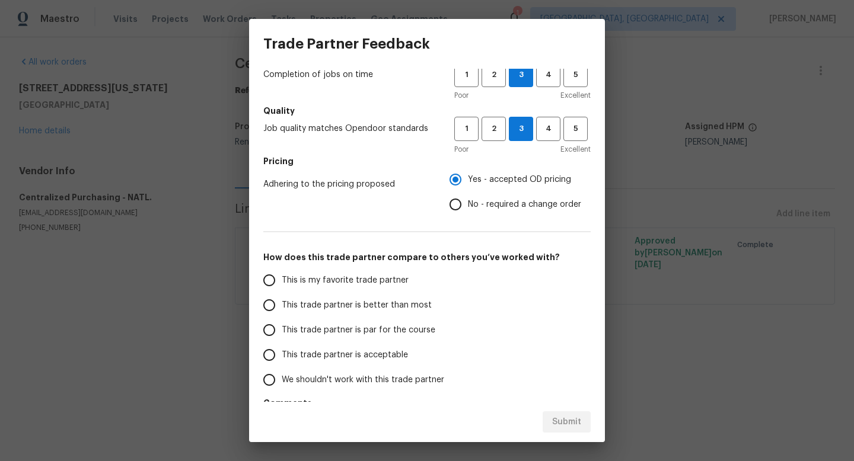
click at [381, 307] on span "This trade partner is better than most" at bounding box center [357, 305] width 150 height 12
click at [282, 307] on input "This trade partner is better than most" at bounding box center [269, 305] width 25 height 25
click at [566, 428] on span "Submit" at bounding box center [566, 422] width 29 height 15
radio input "true"
radio input "false"
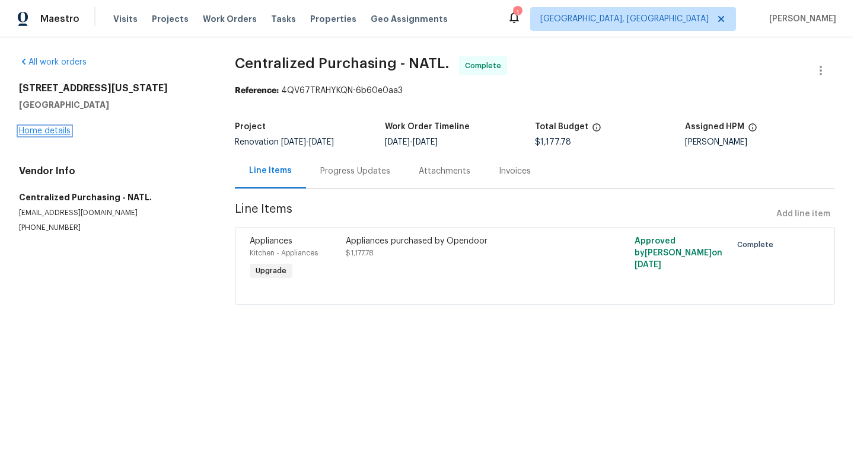
click at [63, 132] on link "Home details" at bounding box center [45, 131] width 52 height 8
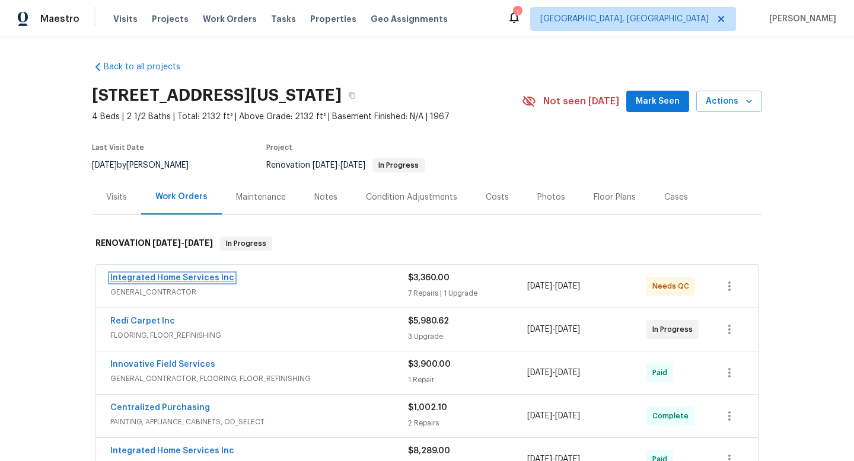
click at [192, 282] on link "Integrated Home Services Inc" at bounding box center [172, 278] width 124 height 8
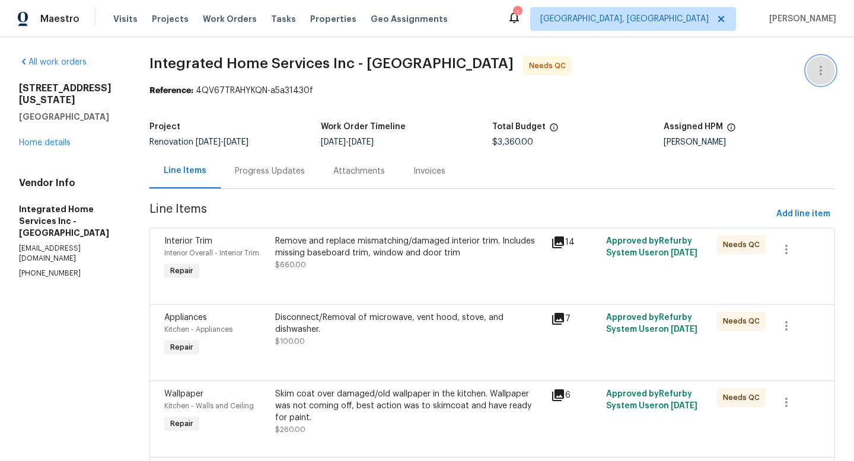
click at [814, 72] on icon "button" at bounding box center [821, 70] width 14 height 14
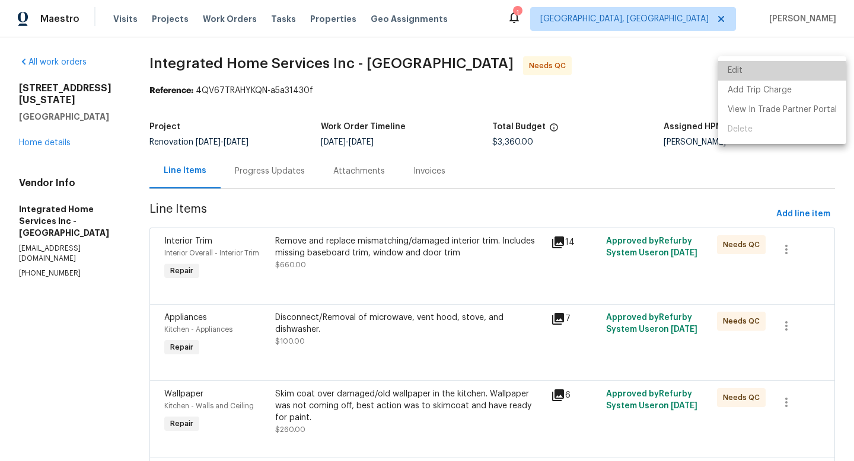
click at [781, 74] on li "Edit" at bounding box center [782, 71] width 128 height 20
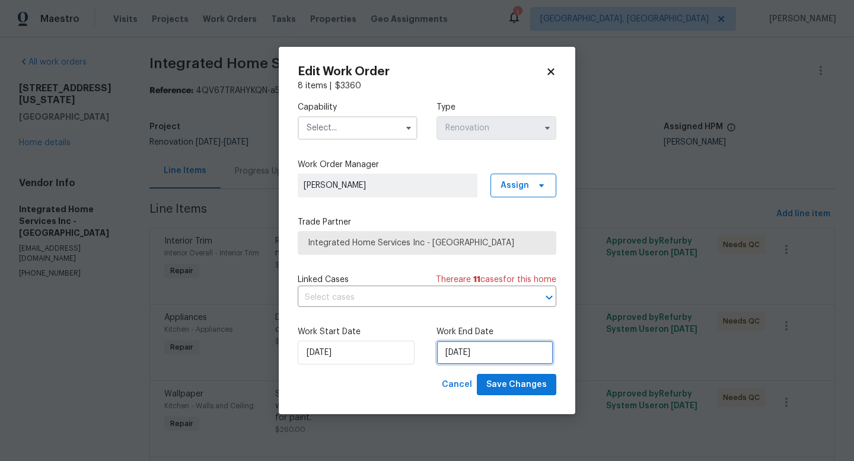
select select "8"
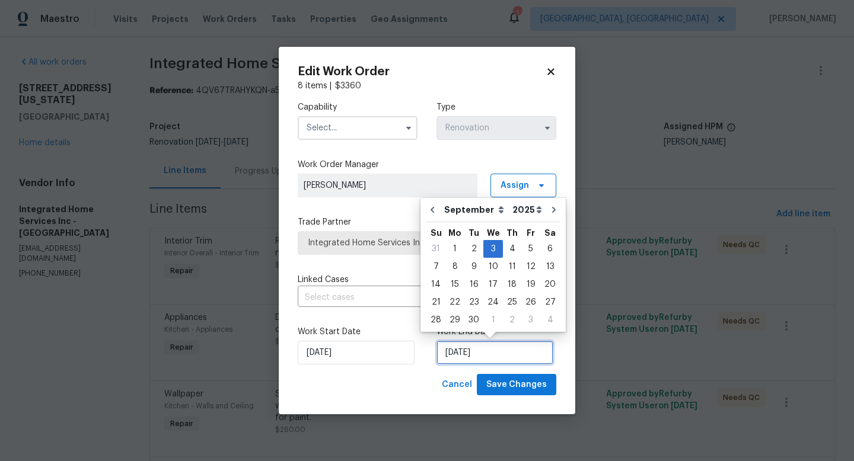
click at [490, 346] on input "[DATE]" at bounding box center [494, 353] width 117 height 24
click at [540, 249] on div "6" at bounding box center [550, 249] width 20 height 17
type input "[DATE]"
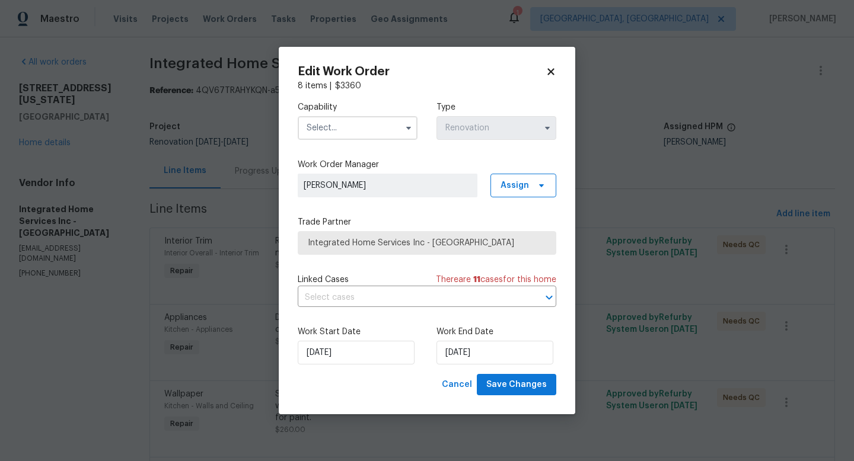
click at [372, 128] on input "text" at bounding box center [358, 128] width 120 height 24
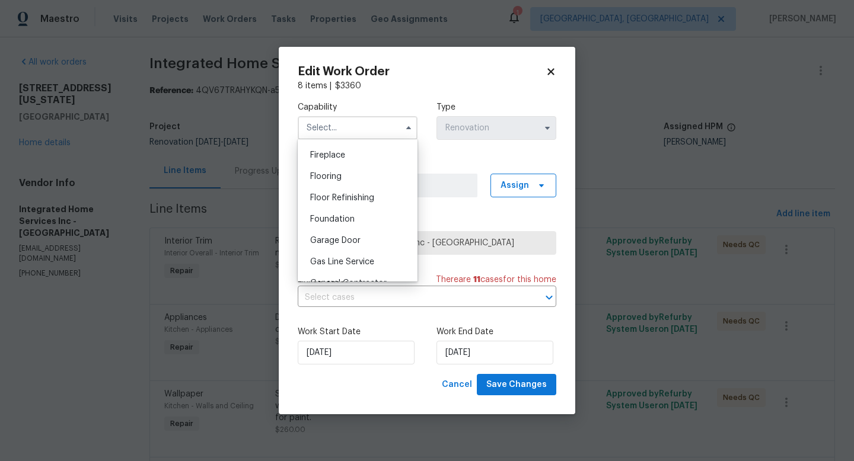
scroll to position [542, 0]
click at [377, 189] on div "General Contractor" at bounding box center [358, 177] width 114 height 21
type input "General Contractor"
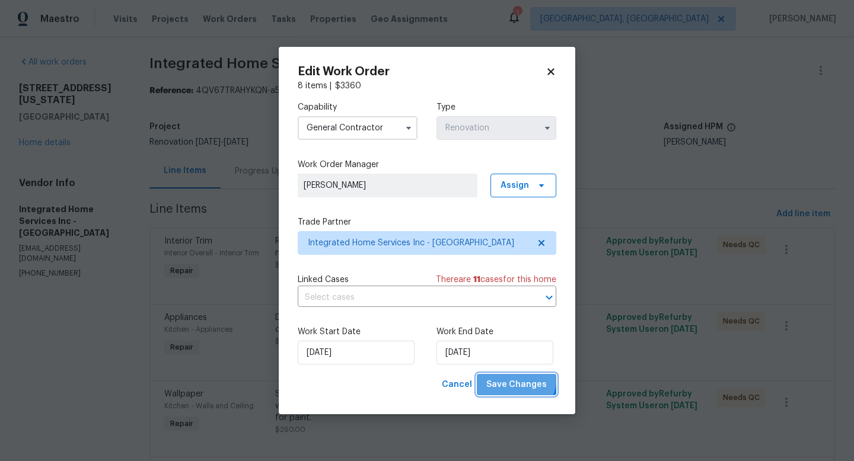
click at [503, 375] on button "Save Changes" at bounding box center [516, 385] width 79 height 22
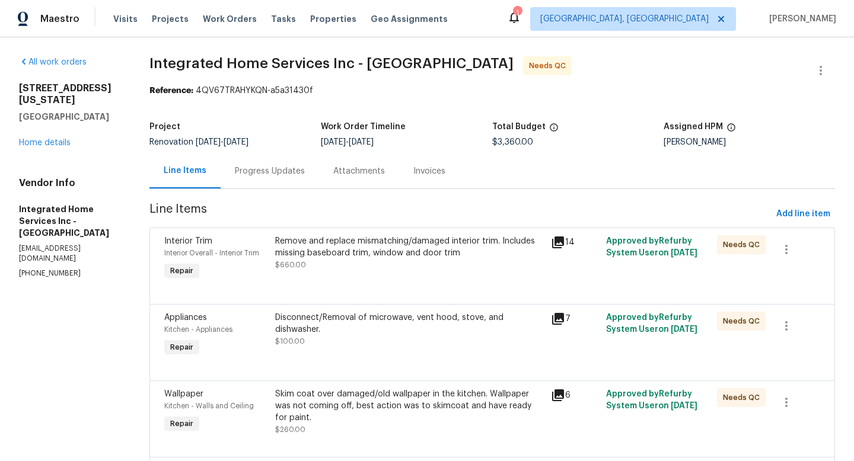
drag, startPoint x: 497, startPoint y: 314, endPoint x: 560, endPoint y: 314, distance: 62.9
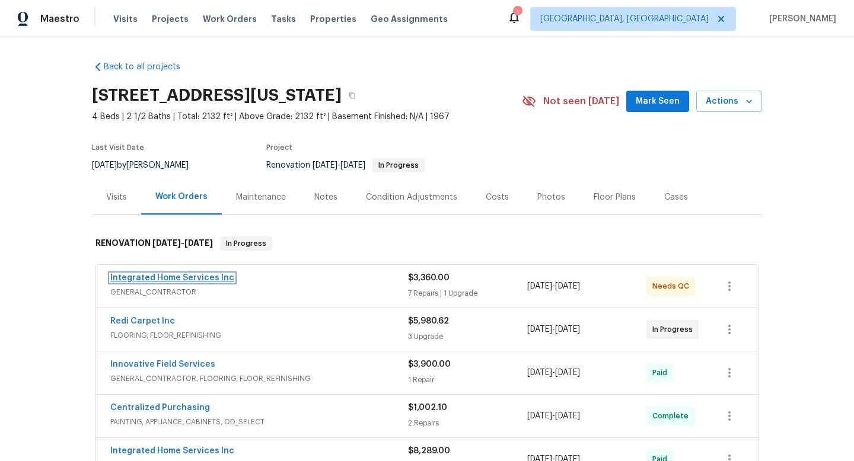
click at [210, 282] on link "Integrated Home Services Inc" at bounding box center [172, 278] width 124 height 8
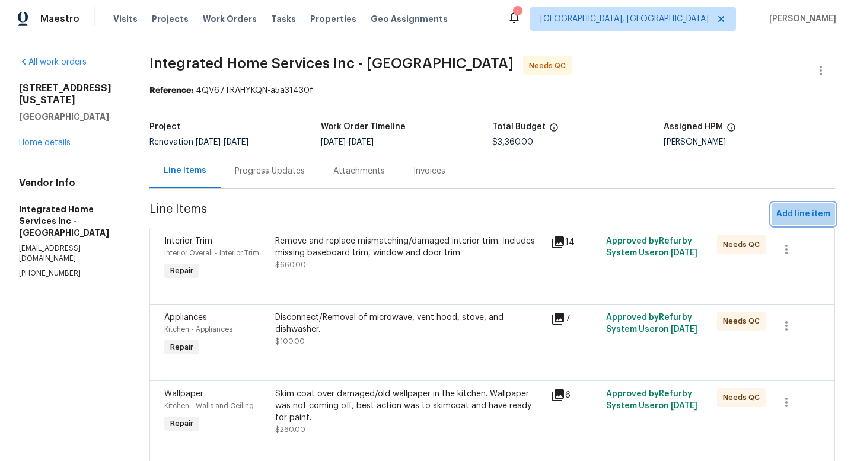
click at [814, 218] on span "Add line item" at bounding box center [803, 214] width 54 height 15
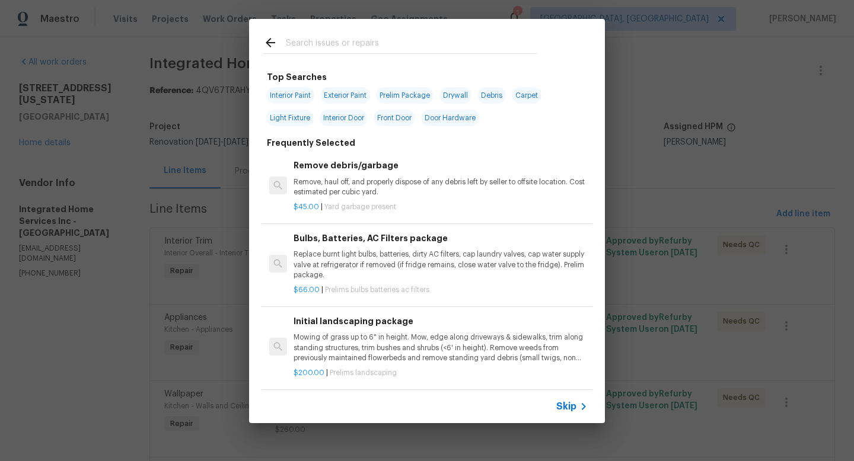
click at [399, 47] on input "text" at bounding box center [411, 45] width 251 height 18
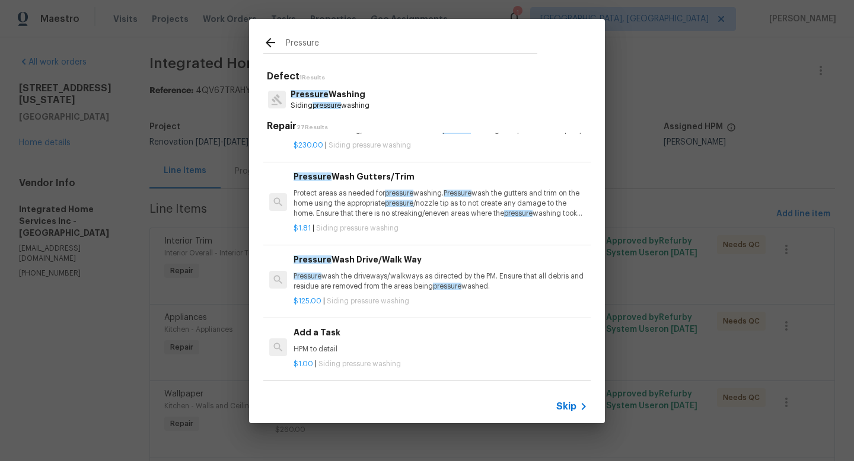
scroll to position [81, 0]
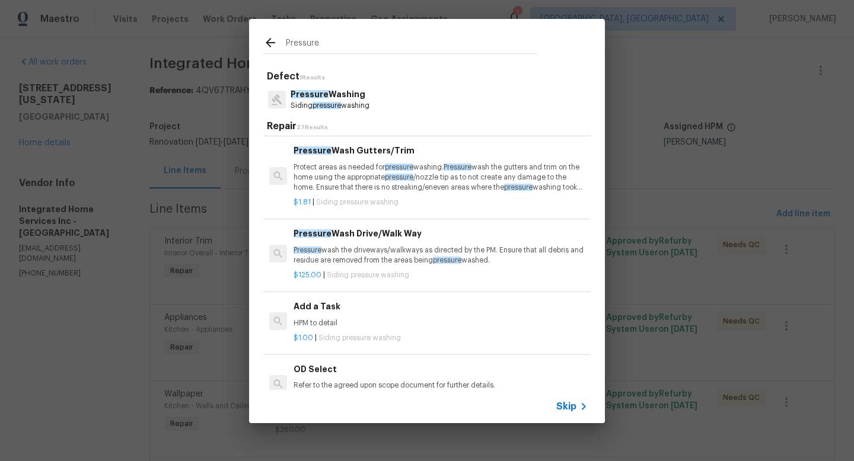
type input "Pressure"
click at [385, 307] on h6 "Add a Task" at bounding box center [441, 306] width 294 height 13
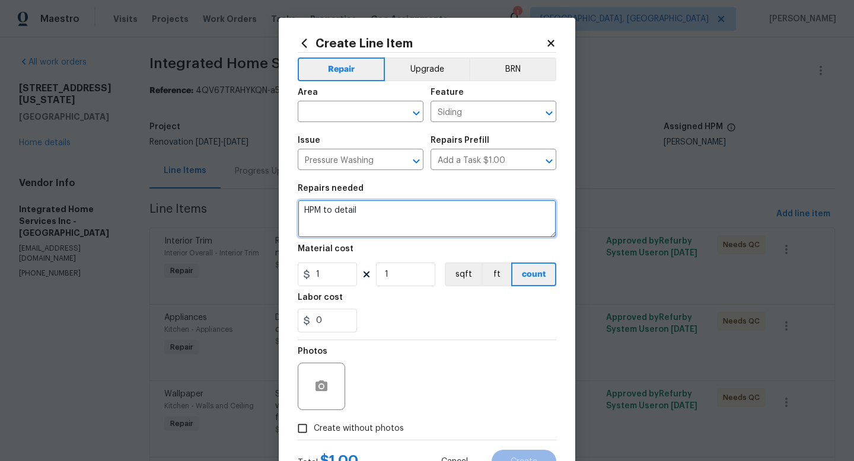
click at [367, 222] on textarea "HPM to detail" at bounding box center [427, 219] width 259 height 38
drag, startPoint x: 365, startPoint y: 215, endPoint x: 281, endPoint y: 212, distance: 84.3
click at [281, 212] on div "Create Line Item Repair Upgrade BRN Area ​ Feature Siding ​ Issue Pressure Wash…" at bounding box center [427, 255] width 296 height 475
type textarea "Pressure wash of the entire home and front patio"
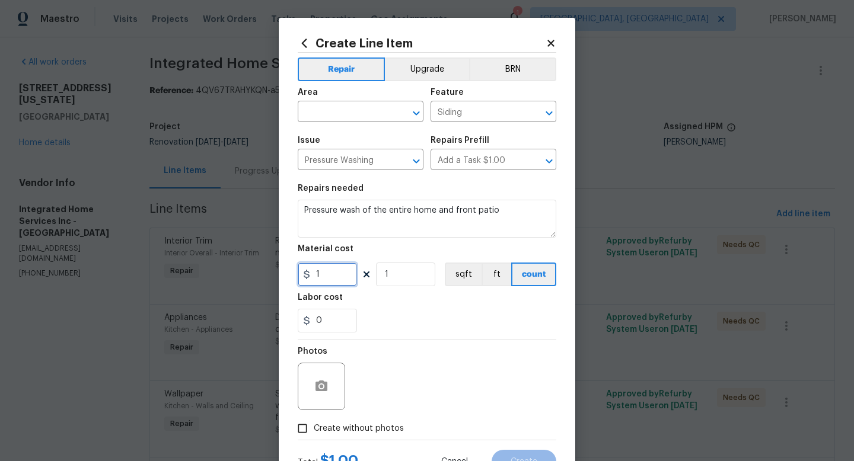
drag, startPoint x: 334, startPoint y: 282, endPoint x: 302, endPoint y: 278, distance: 32.3
click at [302, 278] on div "1" at bounding box center [327, 275] width 59 height 24
type input "650"
click at [319, 104] on input "text" at bounding box center [344, 113] width 93 height 18
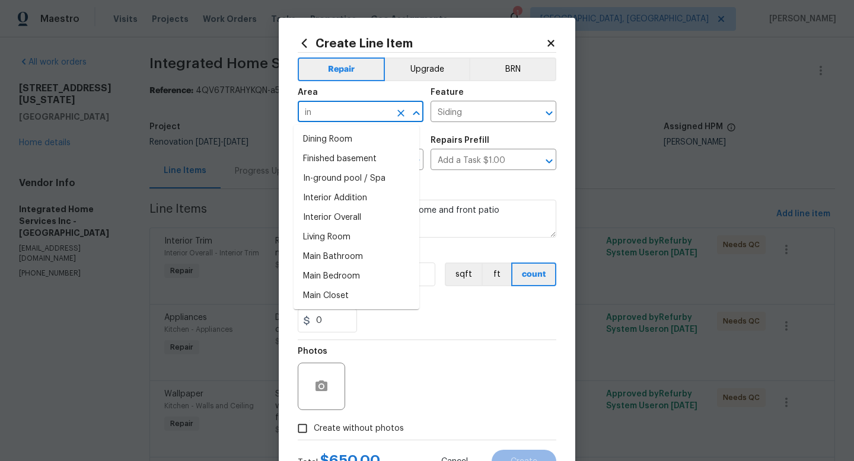
type input "i"
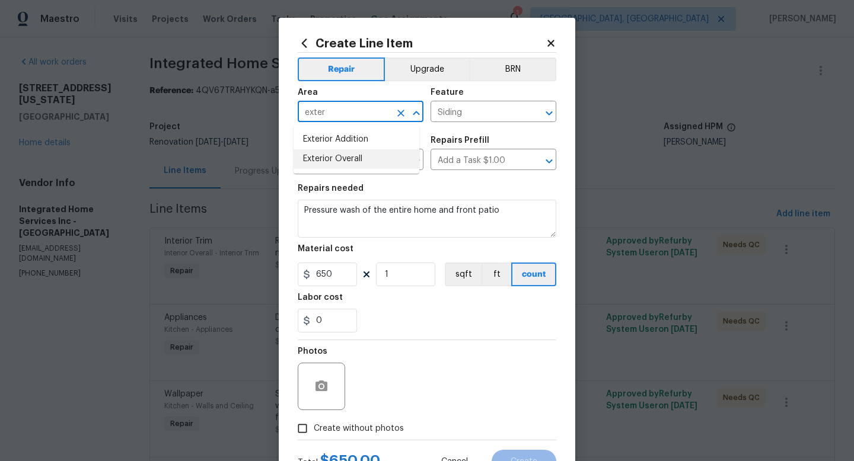
click at [334, 152] on li "Exterior Overall" at bounding box center [357, 159] width 126 height 20
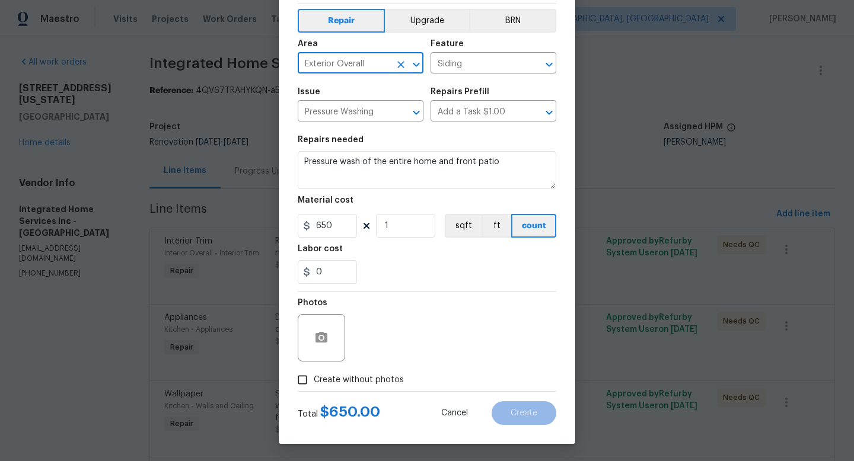
scroll to position [50, 0]
type input "Exterior Overall"
click at [360, 372] on label "Create without photos" at bounding box center [347, 379] width 113 height 23
click at [314, 372] on input "Create without photos" at bounding box center [302, 379] width 23 height 23
checkbox input "true"
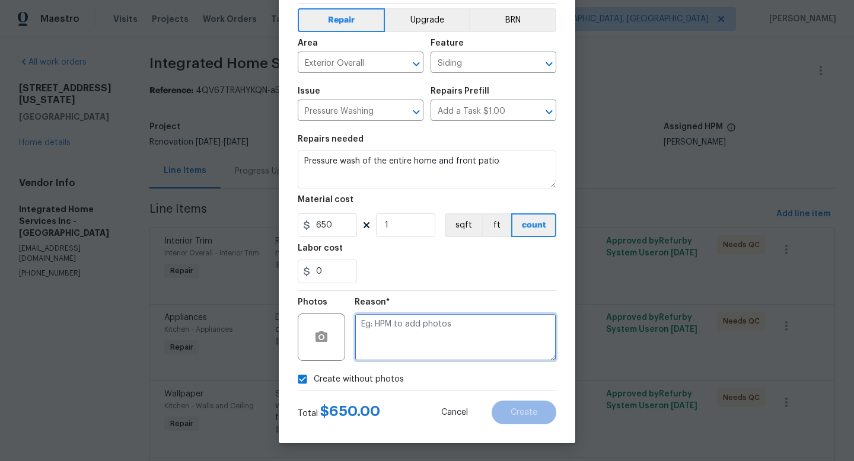
click at [380, 352] on textarea at bounding box center [456, 337] width 202 height 47
type textarea "adding after"
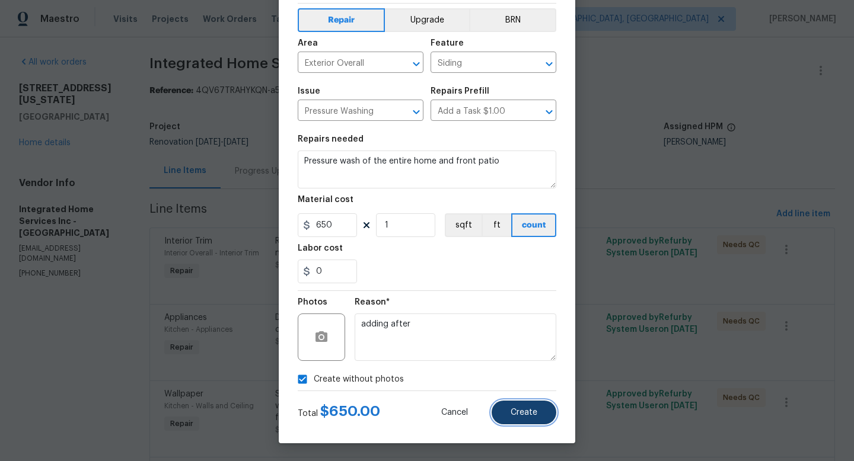
click at [522, 406] on button "Create" at bounding box center [524, 413] width 65 height 24
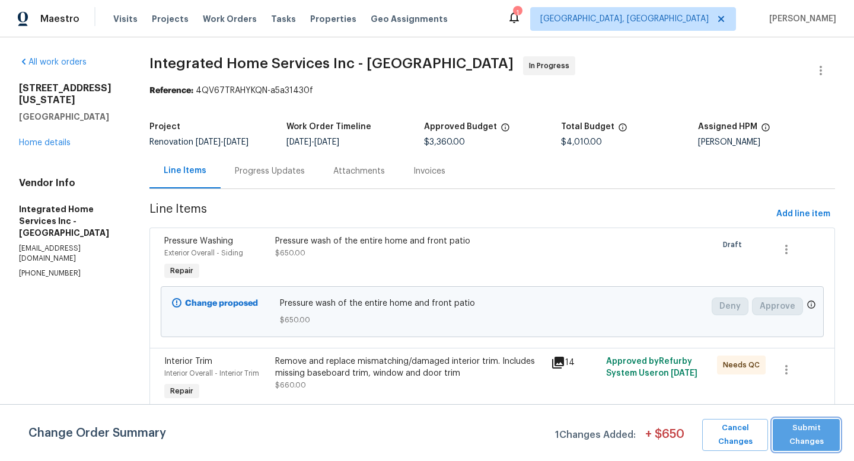
click at [792, 421] on button "Submit Changes" at bounding box center [806, 435] width 67 height 32
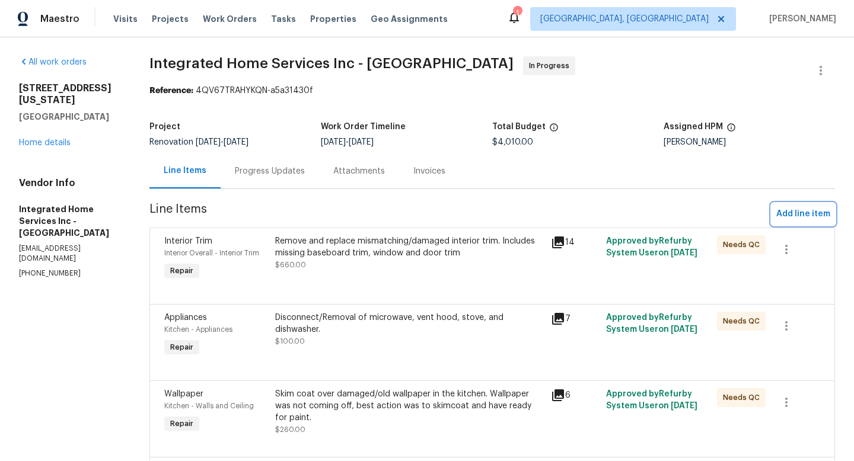
click at [795, 213] on span "Add line item" at bounding box center [803, 214] width 54 height 15
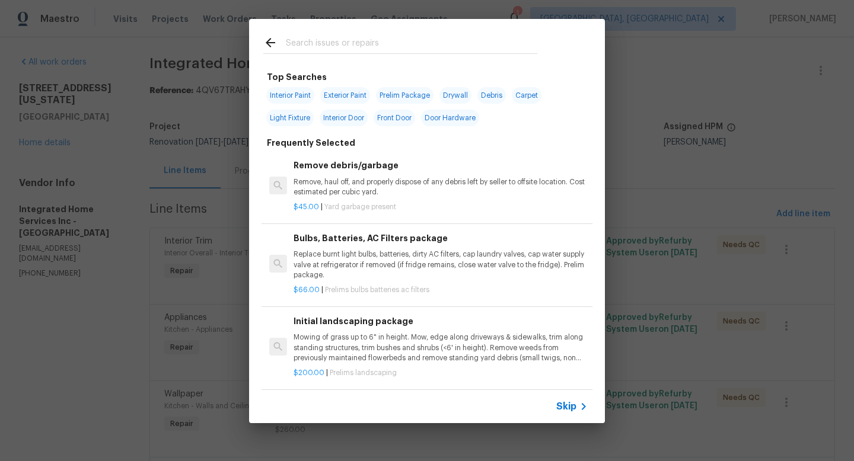
click at [402, 42] on input "text" at bounding box center [411, 45] width 251 height 18
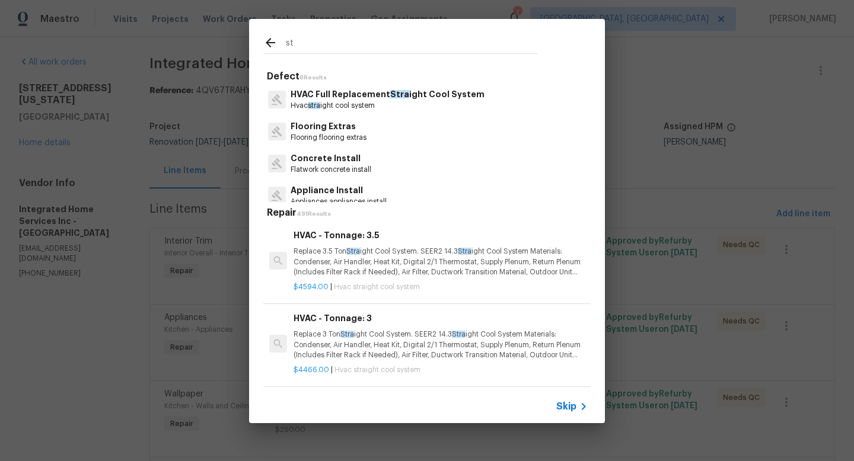
type input "s"
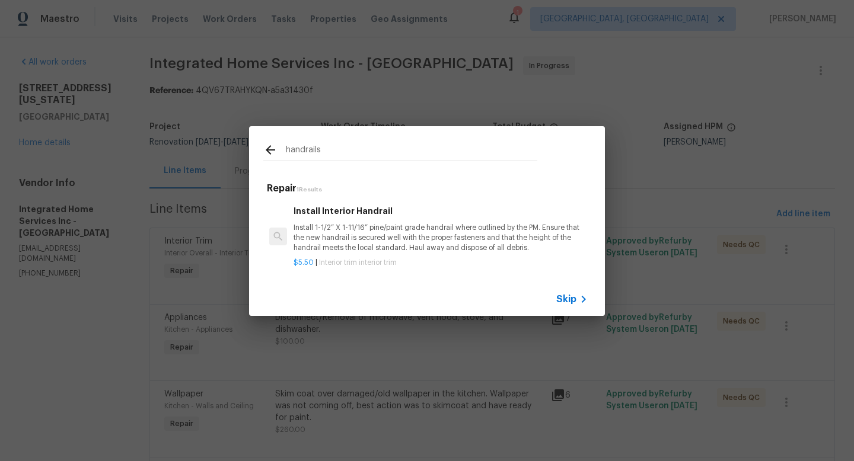
type input "handrails"
click at [391, 212] on h6 "Install Interior Handrail" at bounding box center [441, 211] width 294 height 13
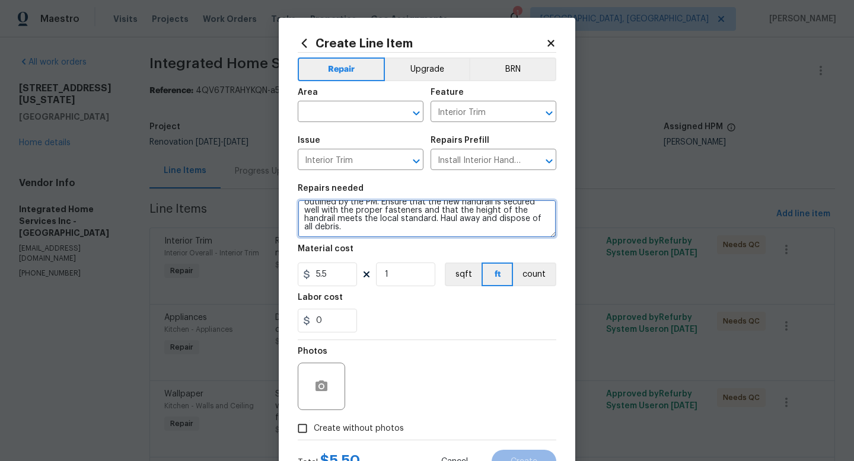
scroll to position [0, 0]
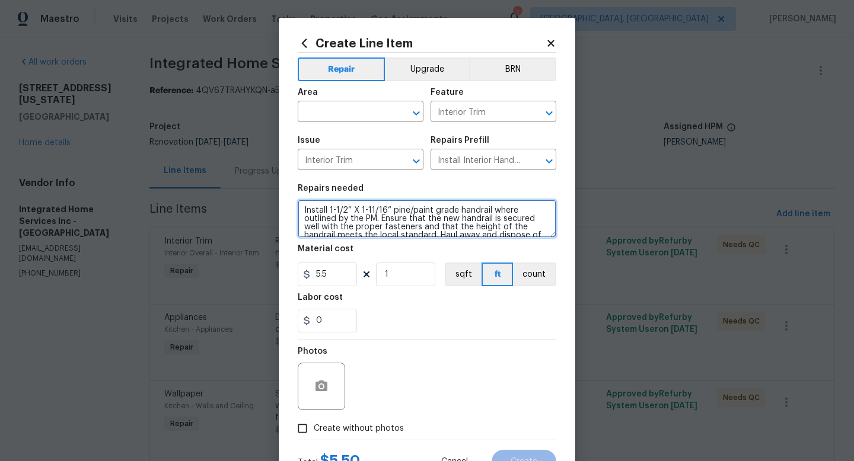
drag, startPoint x: 412, startPoint y: 229, endPoint x: 256, endPoint y: 183, distance: 162.7
click at [256, 183] on div "Create Line Item Repair Upgrade BRN Area ​ Feature Interior Trim ​ Issue Interi…" at bounding box center [427, 230] width 854 height 461
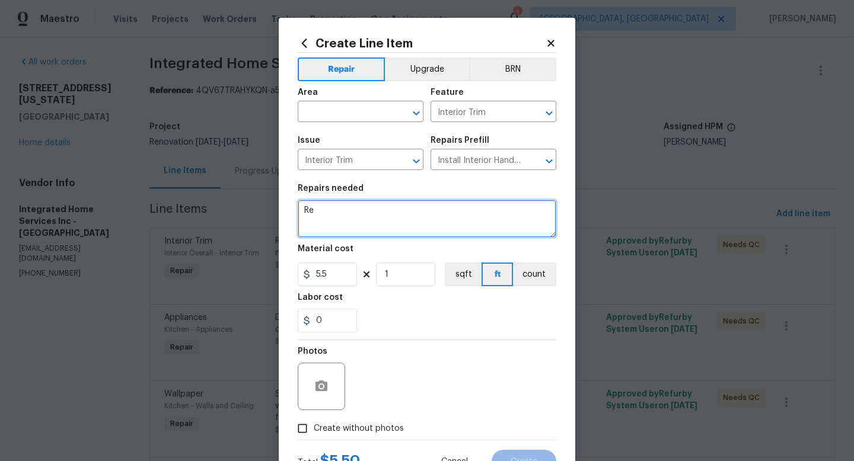
type textarea "R"
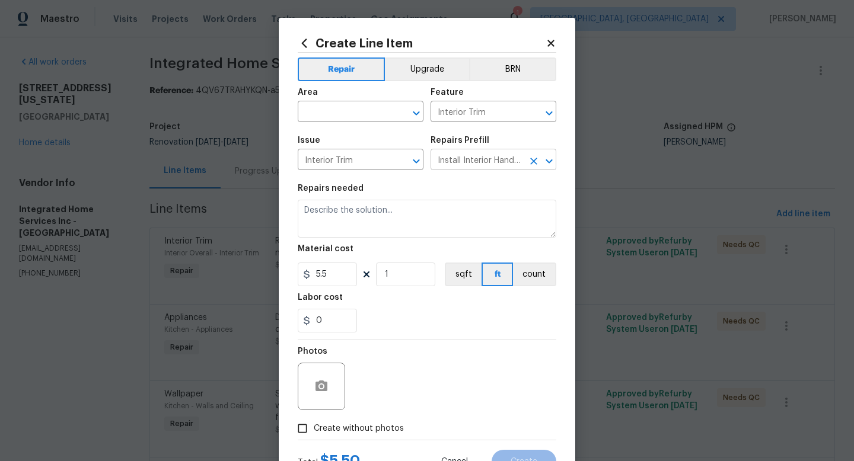
click at [444, 160] on input "Install Interior Handrail $5.50" at bounding box center [476, 161] width 93 height 18
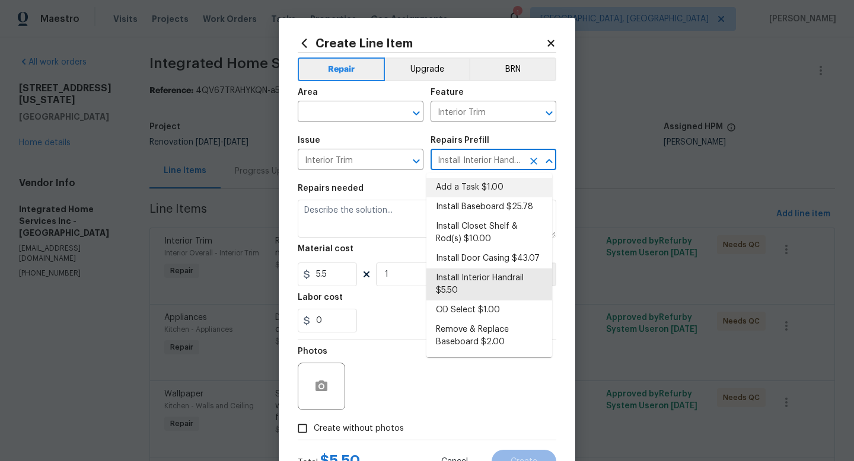
click at [463, 184] on li "Add a Task $1.00" at bounding box center [489, 188] width 126 height 20
type input "Add a Task $1.00"
type textarea "HPM to detail"
type input "1"
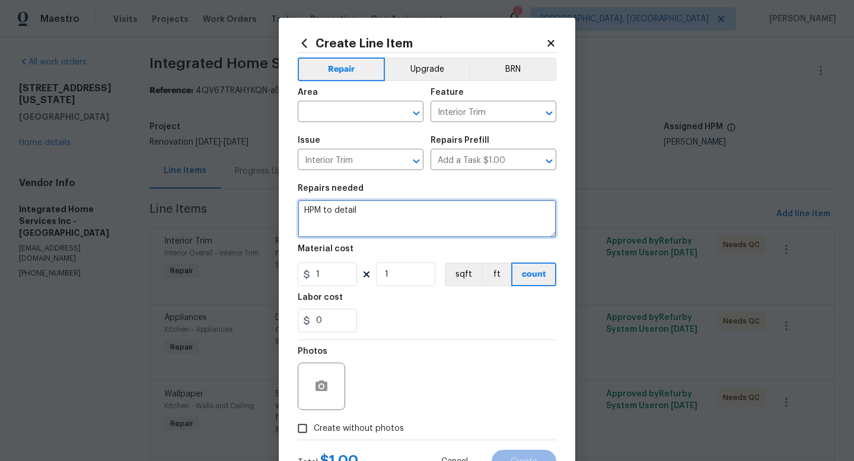
drag, startPoint x: 400, startPoint y: 209, endPoint x: 264, endPoint y: 196, distance: 136.4
click at [264, 196] on div "Create Line Item Repair Upgrade BRN Area ​ Feature Interior Trim ​ Issue Interi…" at bounding box center [427, 230] width 854 height 461
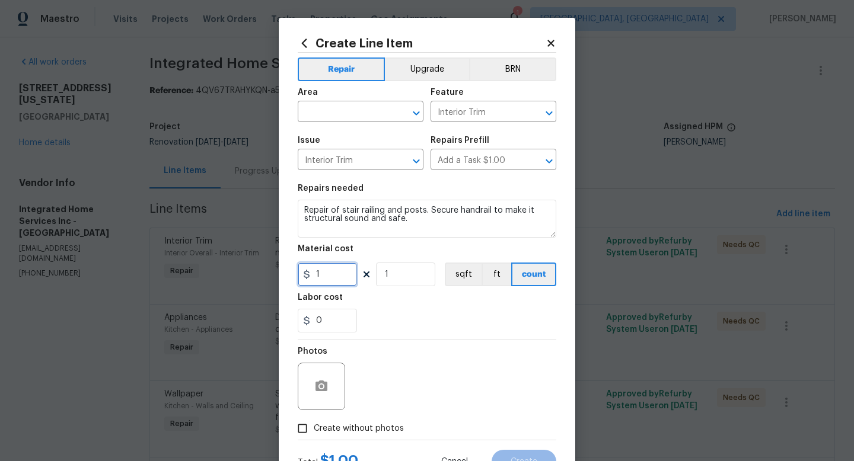
drag, startPoint x: 338, startPoint y: 275, endPoint x: 310, endPoint y: 274, distance: 28.5
click at [310, 274] on input "1" at bounding box center [327, 275] width 59 height 24
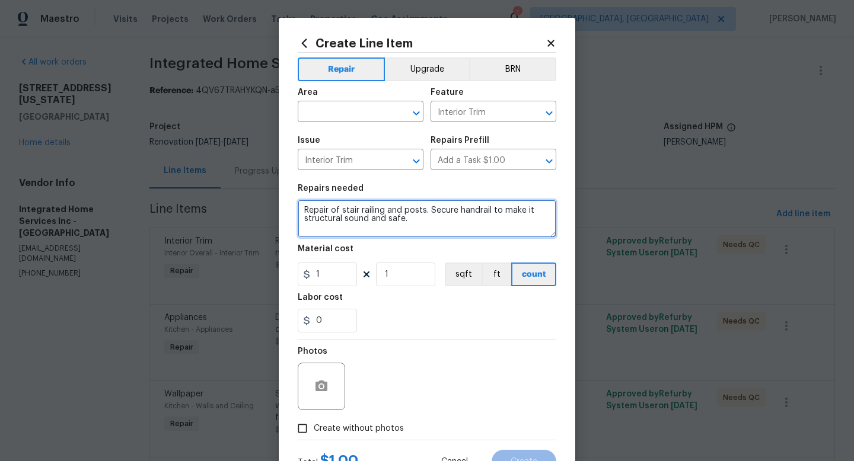
click at [414, 229] on textarea "Repair of stair railing and posts. Secure handrail to make it structural sound …" at bounding box center [427, 219] width 259 height 38
type textarea "Repair of stair railing and posts. Secure handrail to make it structural sound …"
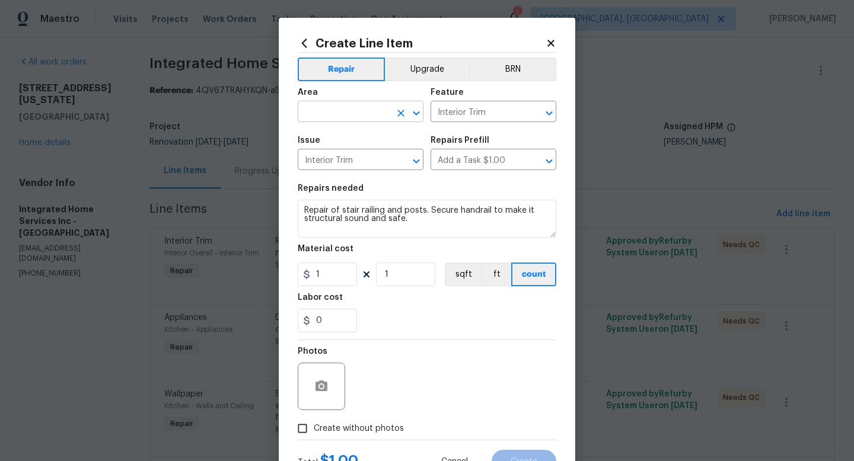
click at [362, 116] on input "text" at bounding box center [344, 113] width 93 height 18
click at [369, 138] on li "Stairs" at bounding box center [357, 140] width 126 height 20
type input "Stairs"
drag, startPoint x: 329, startPoint y: 273, endPoint x: 274, endPoint y: 269, distance: 55.3
click at [279, 269] on div "Create Line Item Repair Upgrade BRN Area Stairs ​ Feature Interior Trim ​ Issue…" at bounding box center [427, 255] width 296 height 475
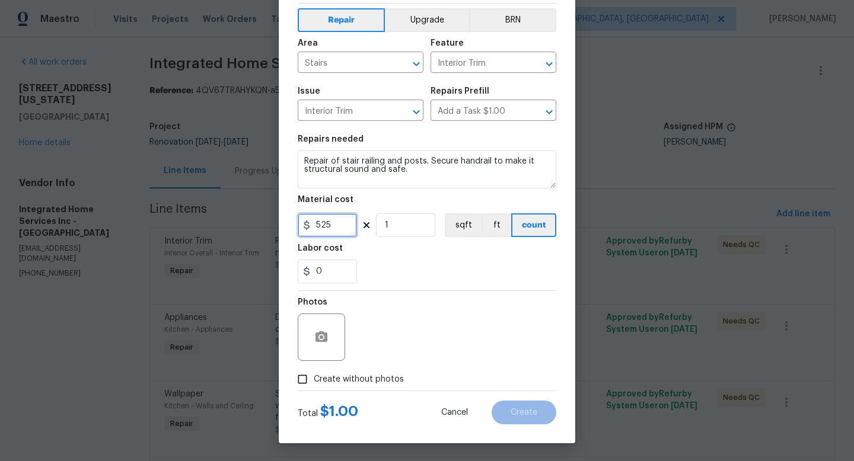
scroll to position [50, 0]
type input "525"
click at [378, 381] on span "Create without photos" at bounding box center [359, 380] width 90 height 12
click at [314, 381] on input "Create without photos" at bounding box center [302, 379] width 23 height 23
checkbox input "true"
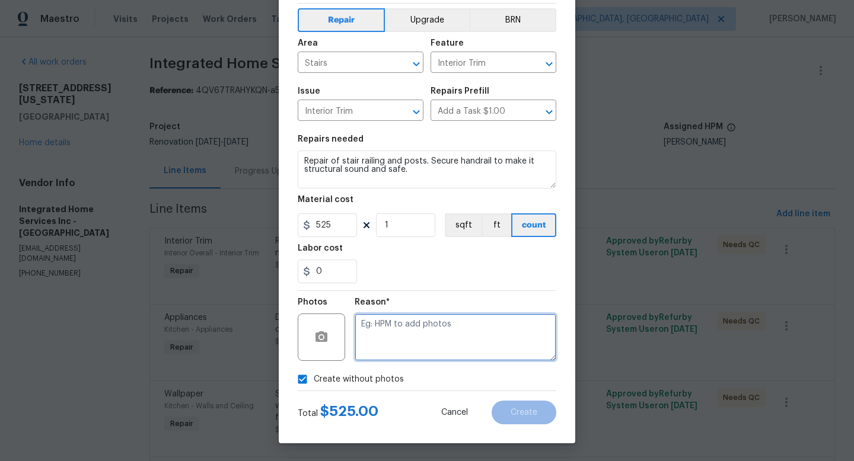
click at [396, 352] on textarea at bounding box center [456, 337] width 202 height 47
type textarea "adding after"
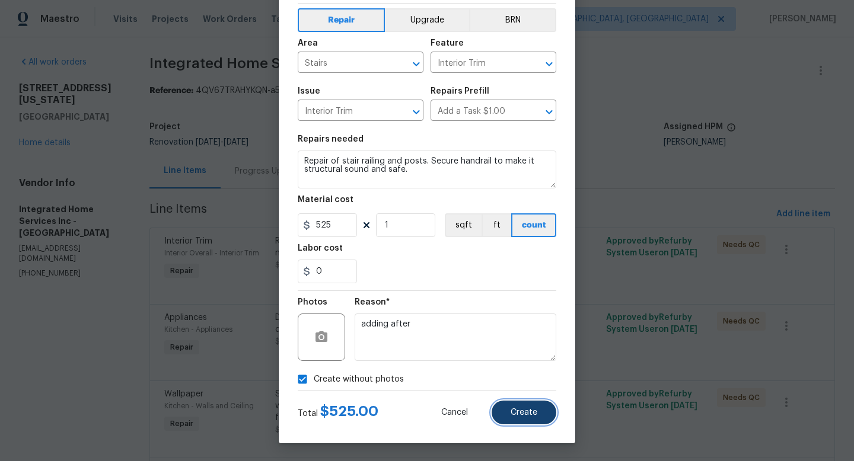
click at [514, 404] on button "Create" at bounding box center [524, 413] width 65 height 24
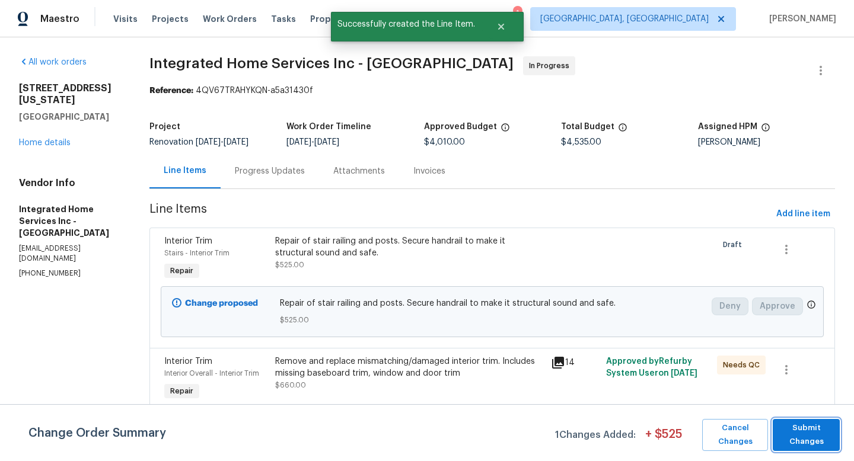
click at [790, 423] on span "Submit Changes" at bounding box center [806, 435] width 55 height 27
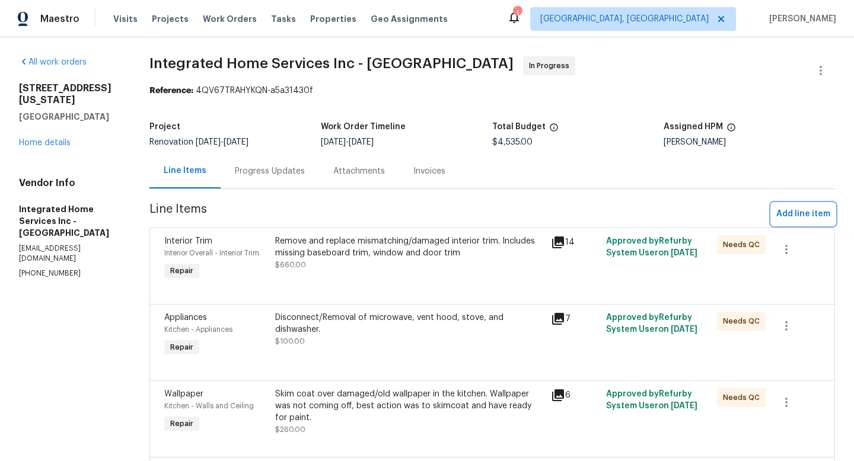
click at [776, 210] on span "Add line item" at bounding box center [803, 214] width 54 height 15
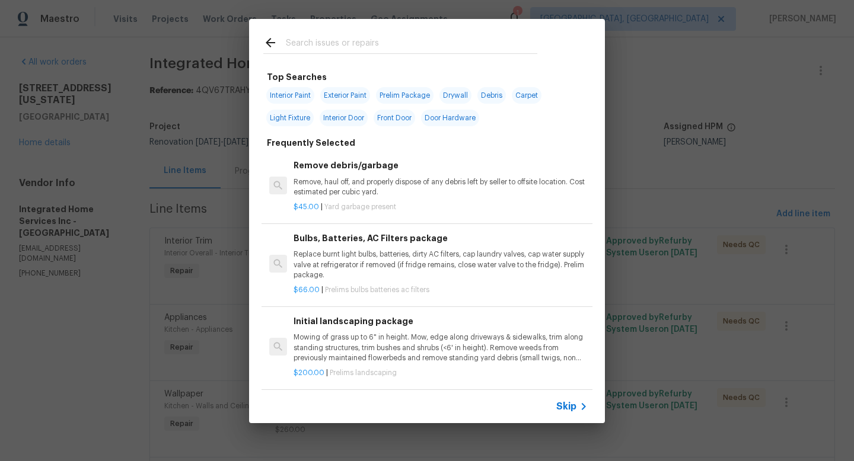
click at [347, 36] on input "text" at bounding box center [411, 45] width 251 height 18
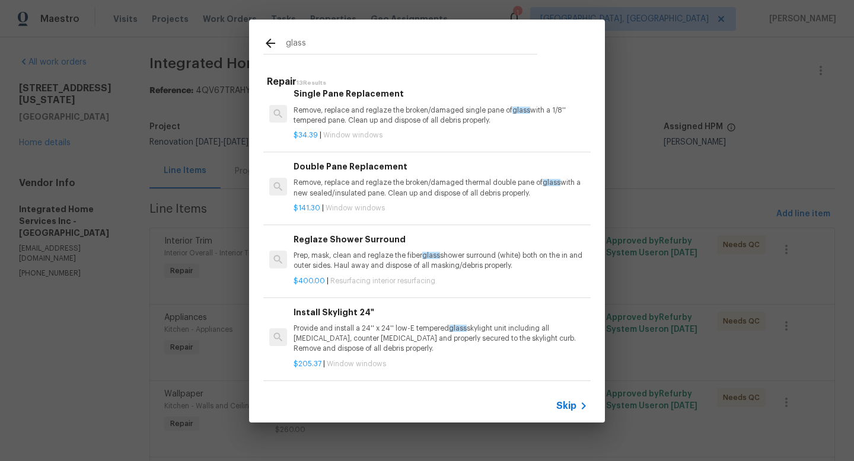
scroll to position [331, 0]
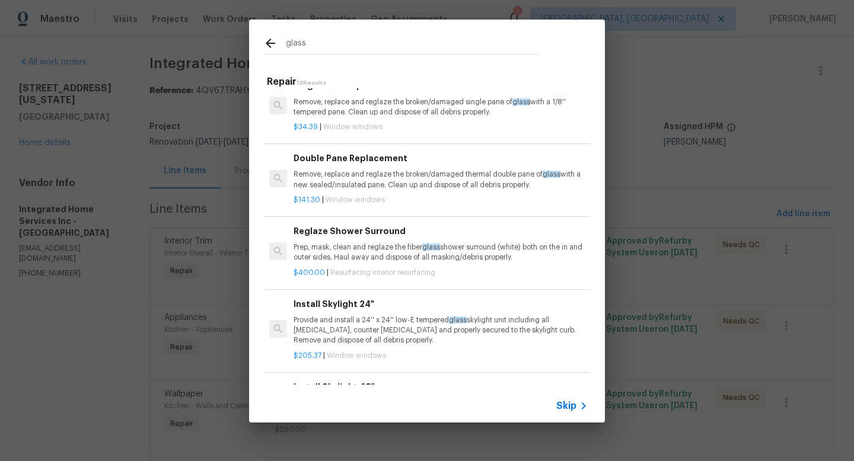
type input "glass"
click at [379, 154] on h6 "Double Pane Replacement" at bounding box center [441, 158] width 294 height 13
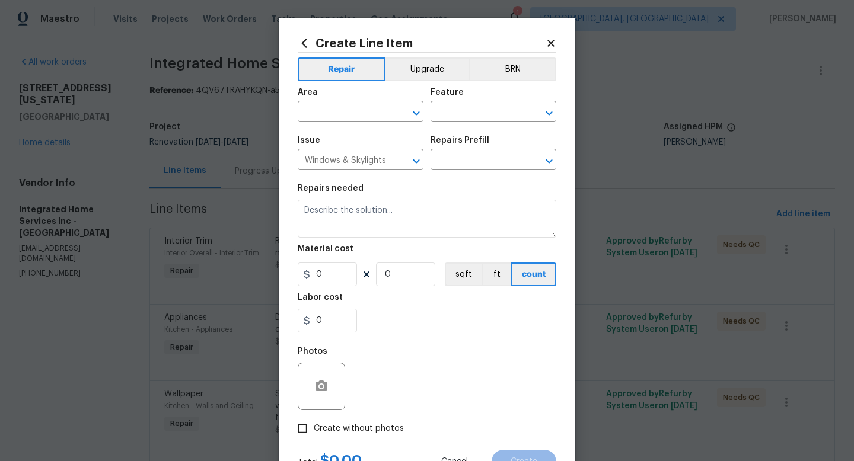
type input "Double Pane Replacement $141.30"
type textarea "Remove, replace and reglaze the broken/damaged thermal double pane of glass wit…"
type input "141.3"
type input "1"
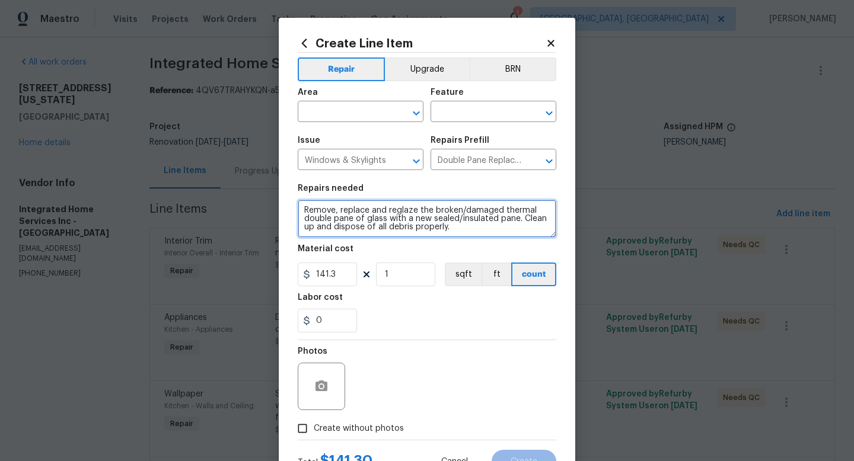
drag, startPoint x: 452, startPoint y: 231, endPoint x: 284, endPoint y: 186, distance: 173.8
click at [284, 186] on div "Create Line Item Repair Upgrade BRN Area ​ Feature ​ Issue Windows & Skylights …" at bounding box center [427, 255] width 296 height 475
drag, startPoint x: 473, startPoint y: 222, endPoint x: 397, endPoint y: 212, distance: 76.5
click at [397, 212] on textarea "Replace 2nd floor crack double pane glass" at bounding box center [427, 219] width 259 height 38
type textarea "Replace 2nd floor crack glass"
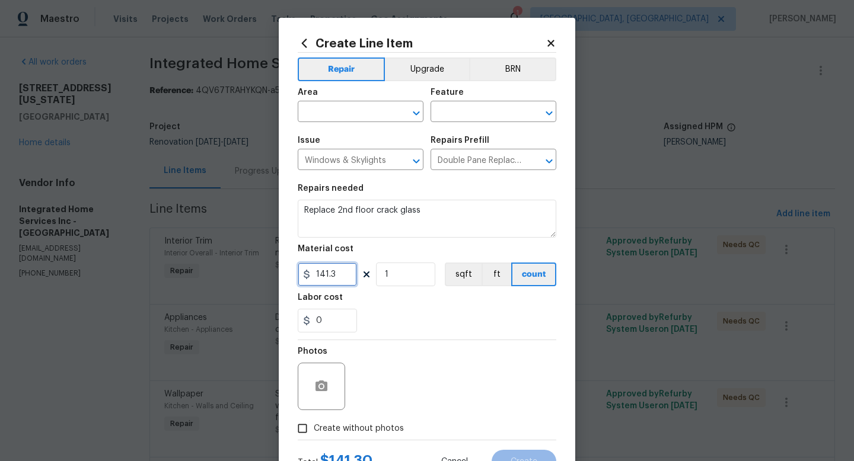
drag, startPoint x: 342, startPoint y: 279, endPoint x: 291, endPoint y: 280, distance: 51.0
click at [291, 280] on div "Create Line Item Repair Upgrade BRN Area ​ Feature ​ Issue Windows & Skylights …" at bounding box center [427, 255] width 296 height 475
type input "325"
click at [377, 117] on input "text" at bounding box center [344, 113] width 93 height 18
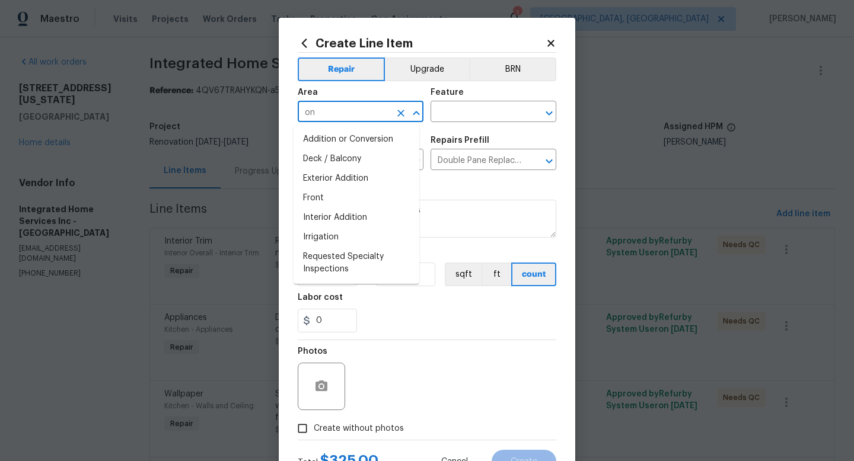
type input "o"
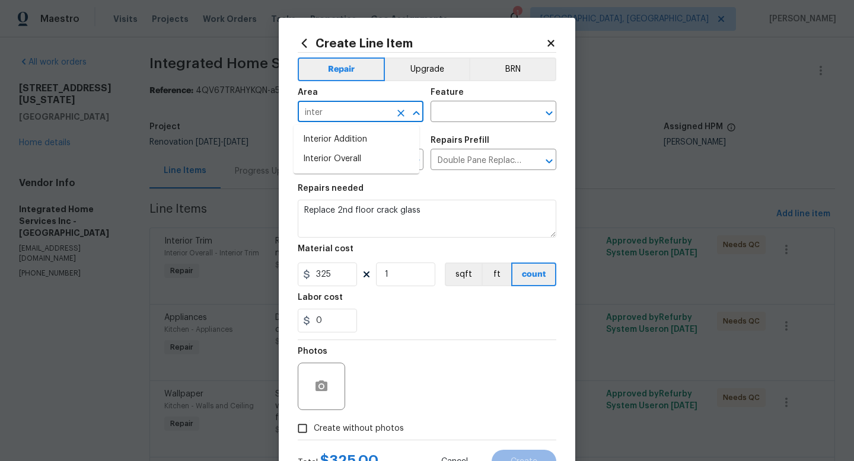
drag, startPoint x: 360, startPoint y: 117, endPoint x: 263, endPoint y: 107, distance: 97.8
click at [263, 107] on div "Create Line Item Repair Upgrade BRN Area inter ​ Feature ​ Issue Windows & Skyl…" at bounding box center [427, 230] width 854 height 461
click at [326, 145] on li "Bedroom" at bounding box center [357, 140] width 126 height 20
type input "Bedroom"
click at [439, 107] on input "text" at bounding box center [476, 113] width 93 height 18
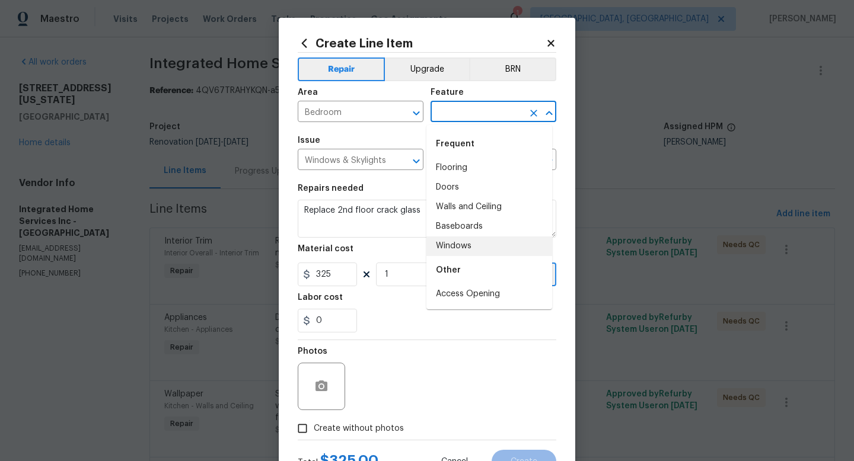
click at [453, 241] on li "Windows" at bounding box center [489, 247] width 126 height 20
type input "Windows"
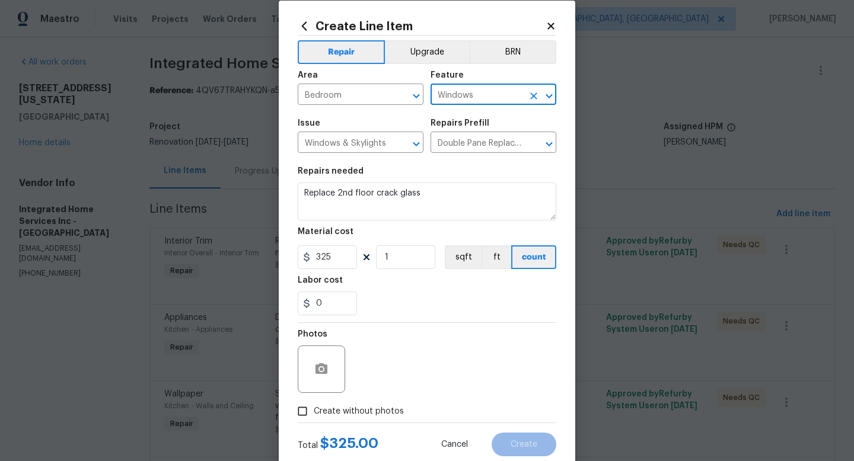
scroll to position [50, 0]
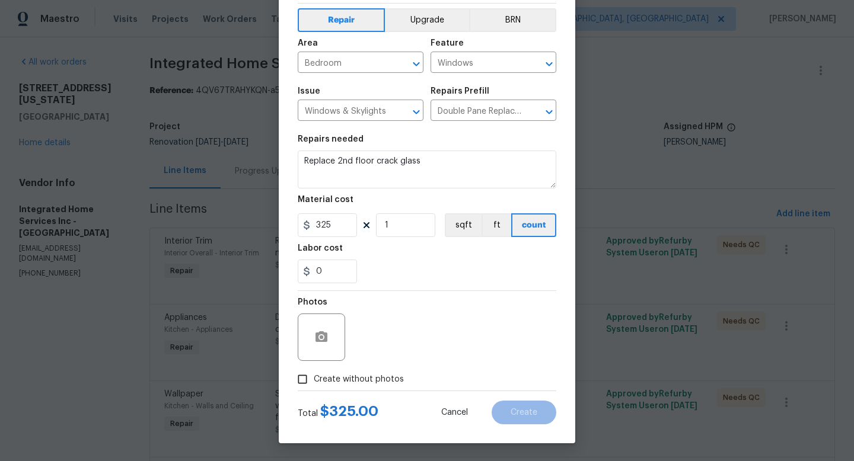
click at [347, 374] on span "Create without photos" at bounding box center [359, 380] width 90 height 12
click at [314, 374] on input "Create without photos" at bounding box center [302, 379] width 23 height 23
checkbox input "true"
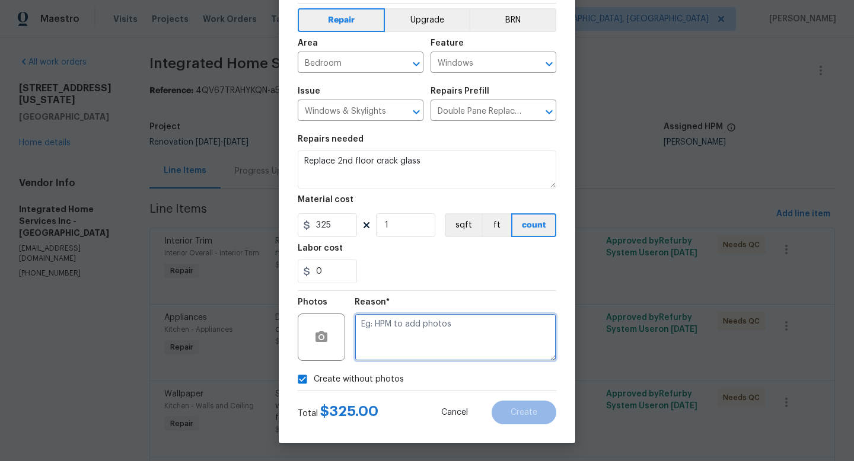
click at [372, 353] on textarea at bounding box center [456, 337] width 202 height 47
type textarea "adding after"
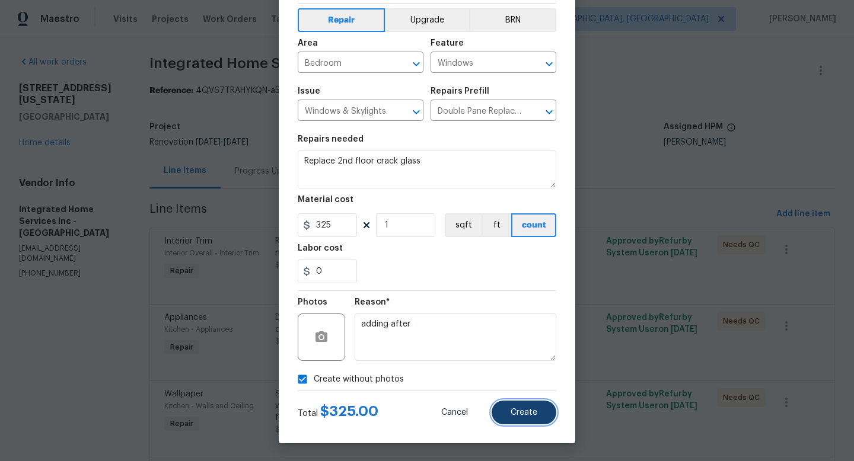
click at [522, 420] on button "Create" at bounding box center [524, 413] width 65 height 24
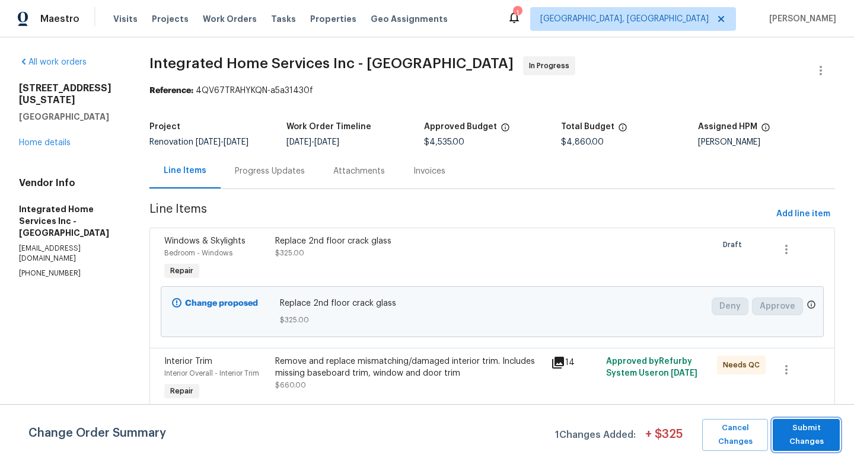
click at [827, 446] on span "Submit Changes" at bounding box center [806, 435] width 55 height 27
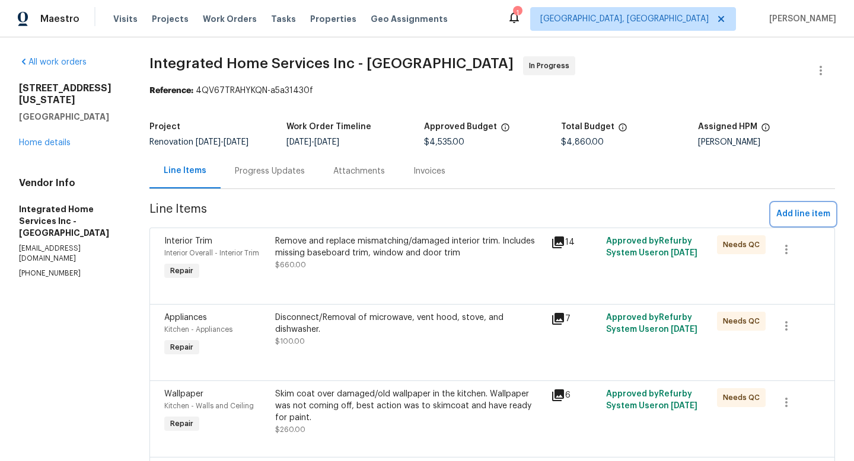
click at [801, 219] on span "Add line item" at bounding box center [803, 214] width 54 height 15
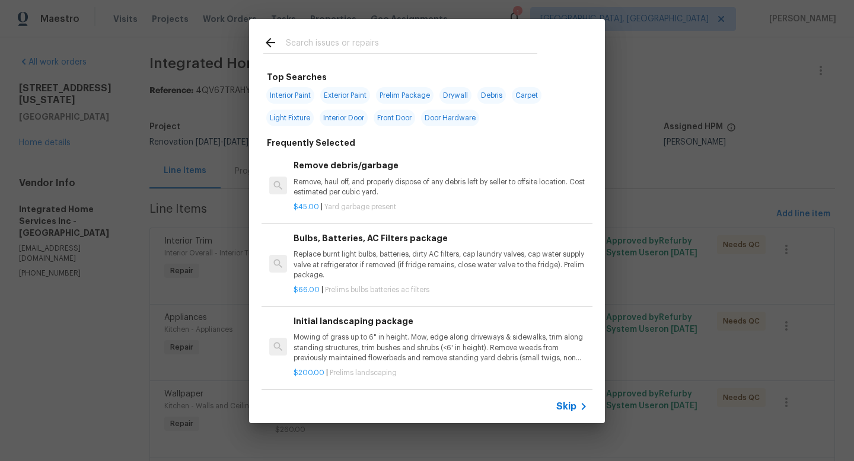
click at [353, 37] on input "text" at bounding box center [411, 45] width 251 height 18
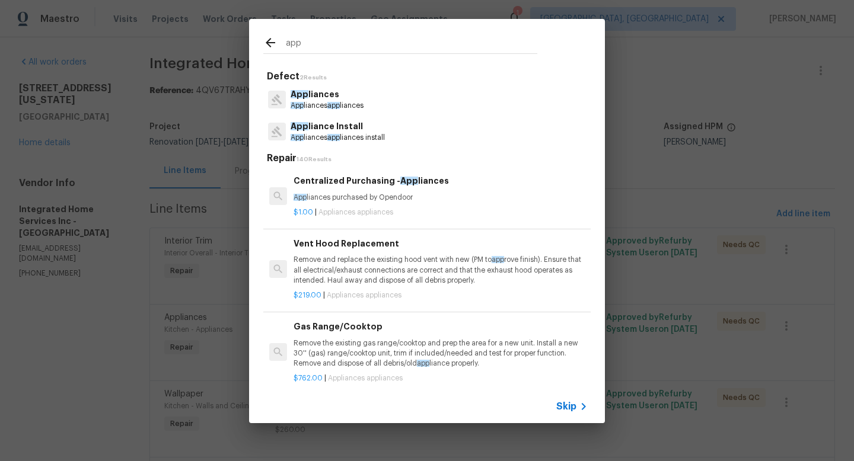
type input "app"
click at [352, 136] on p "App liances app liances install" at bounding box center [338, 138] width 94 height 10
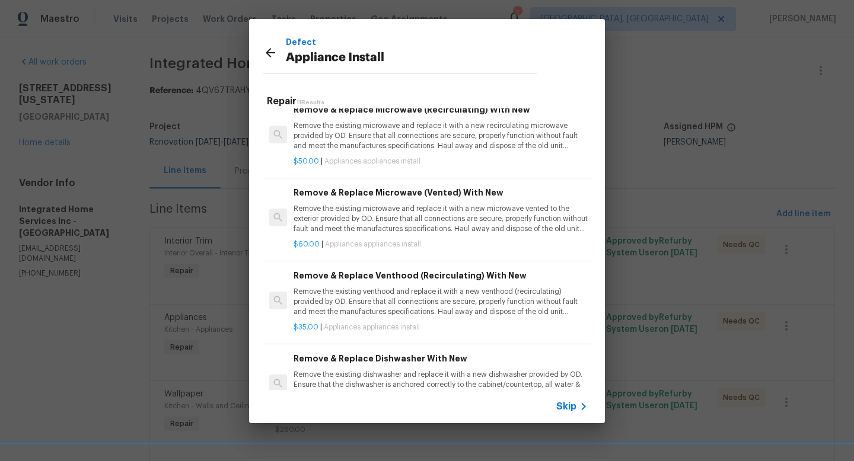
scroll to position [0, 0]
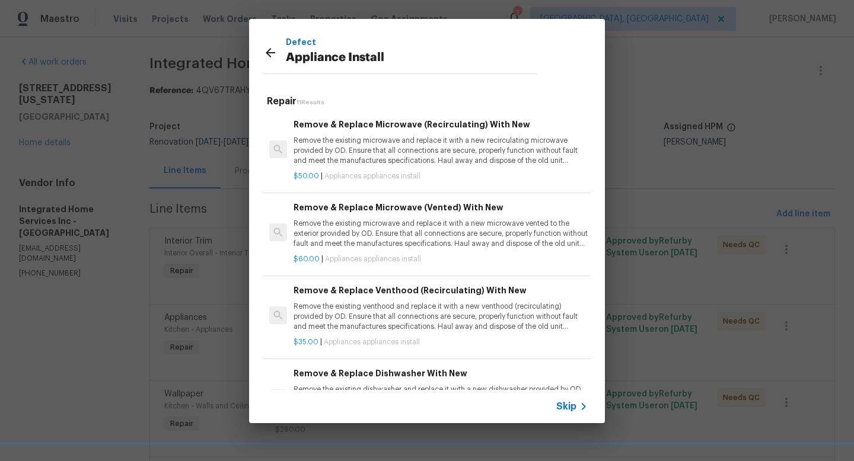
click at [269, 52] on icon at bounding box center [270, 52] width 9 height 9
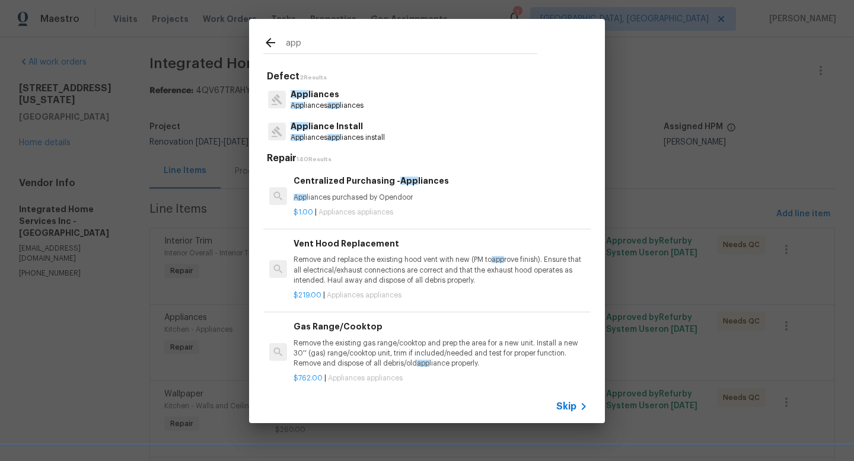
click at [316, 91] on p "App liances" at bounding box center [327, 94] width 73 height 12
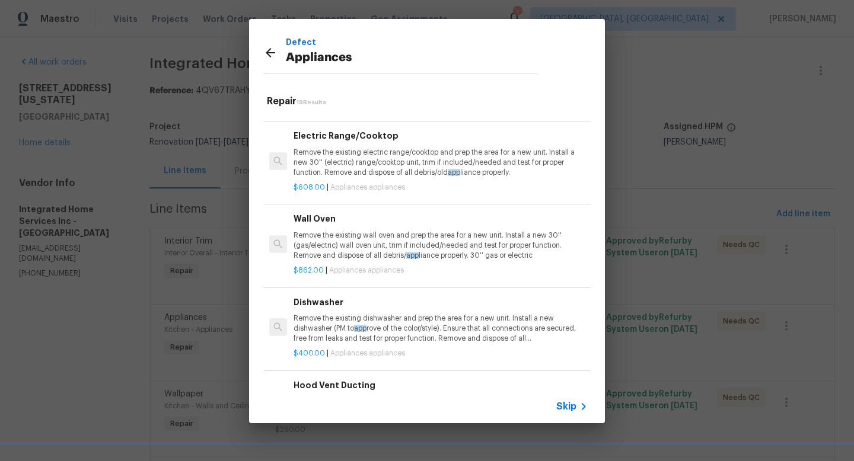
scroll to position [547, 0]
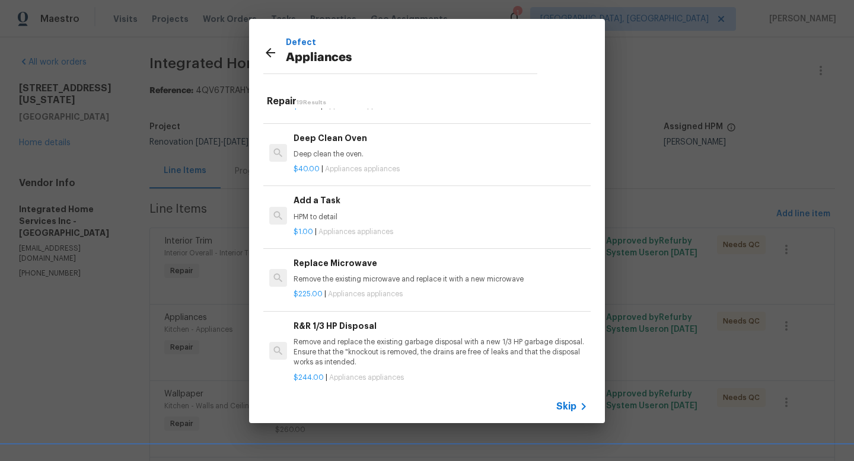
click at [350, 206] on h6 "Add a Task" at bounding box center [441, 200] width 294 height 13
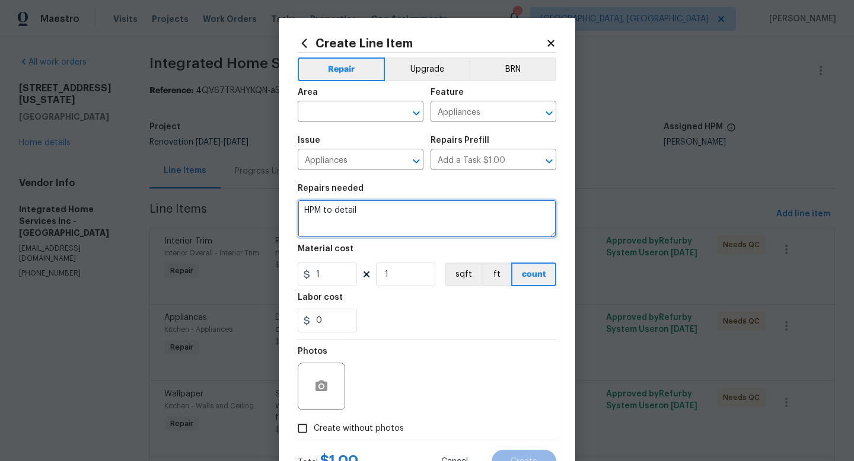
drag, startPoint x: 364, startPoint y: 213, endPoint x: 269, endPoint y: 214, distance: 94.9
click at [269, 214] on div "Create Line Item Repair Upgrade BRN Area ​ Feature Appliances ​ Issue Appliance…" at bounding box center [427, 230] width 854 height 461
type textarea "Installation of new appliances at kitchen -"
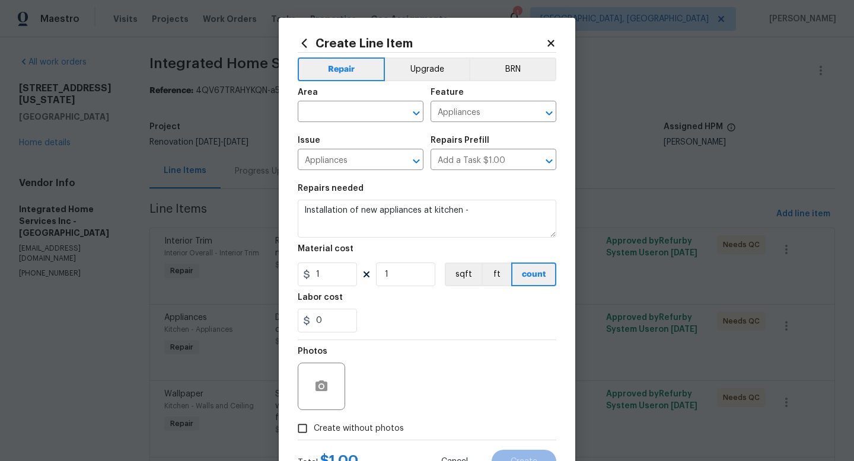
click at [547, 43] on icon at bounding box center [550, 43] width 7 height 7
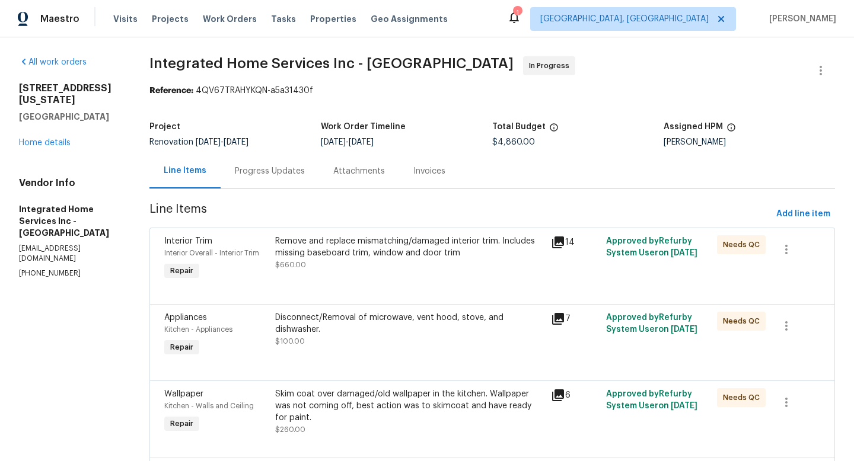
click at [406, 327] on div "Disconnect/Removal of microwave, vent hood, stove, and dishwasher." at bounding box center [409, 324] width 269 height 24
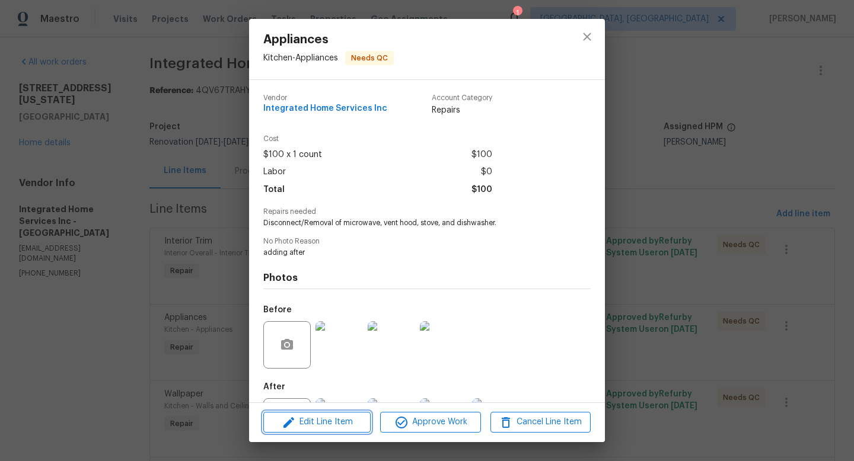
click at [344, 422] on span "Edit Line Item" at bounding box center [317, 422] width 100 height 15
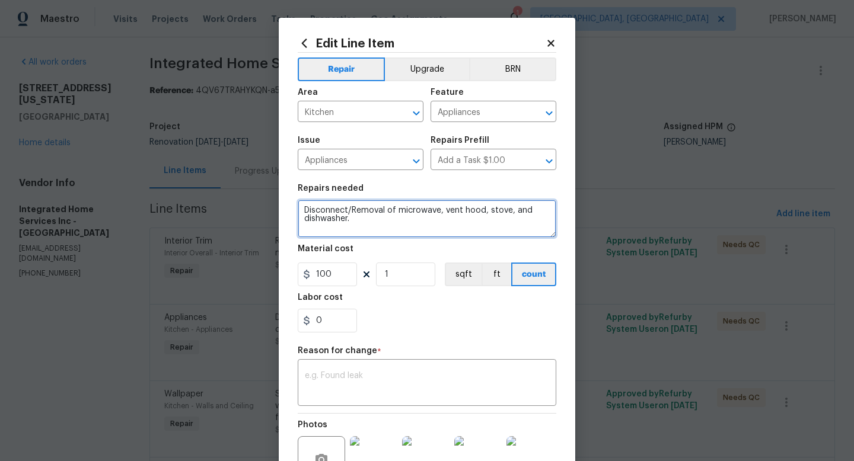
click at [391, 232] on textarea "Disconnect/Removal of microwave, vent hood, stove, and dishwasher." at bounding box center [427, 219] width 259 height 38
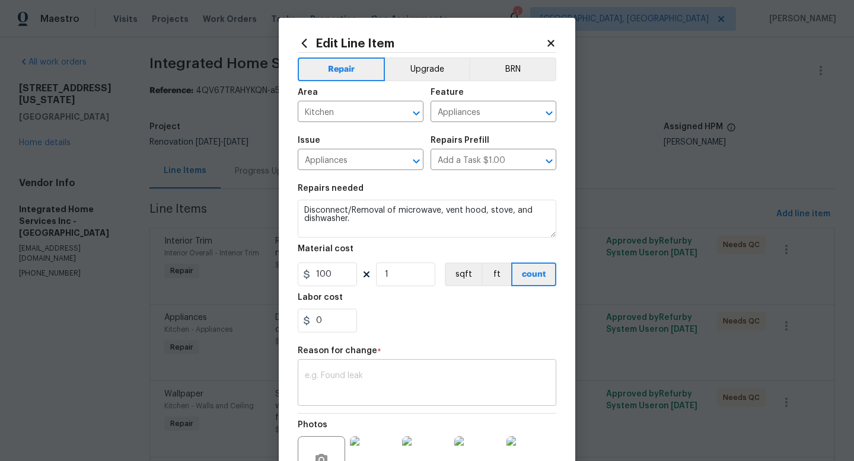
click at [349, 370] on div "x ​" at bounding box center [427, 384] width 259 height 44
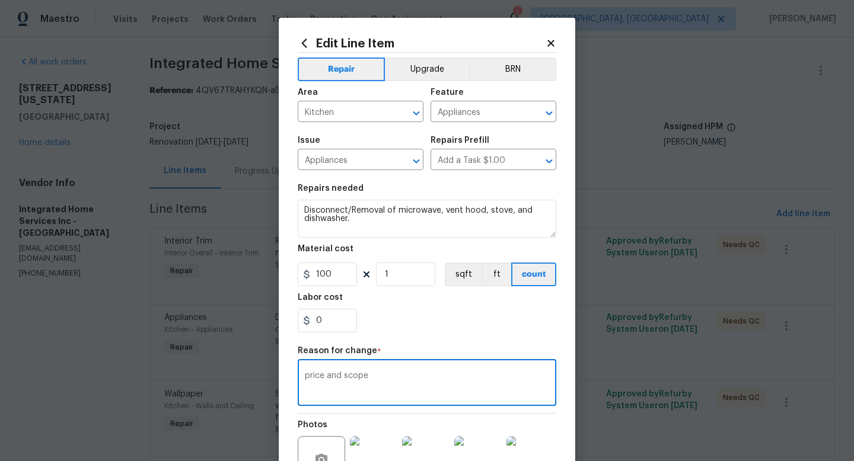
type textarea "price and scope"
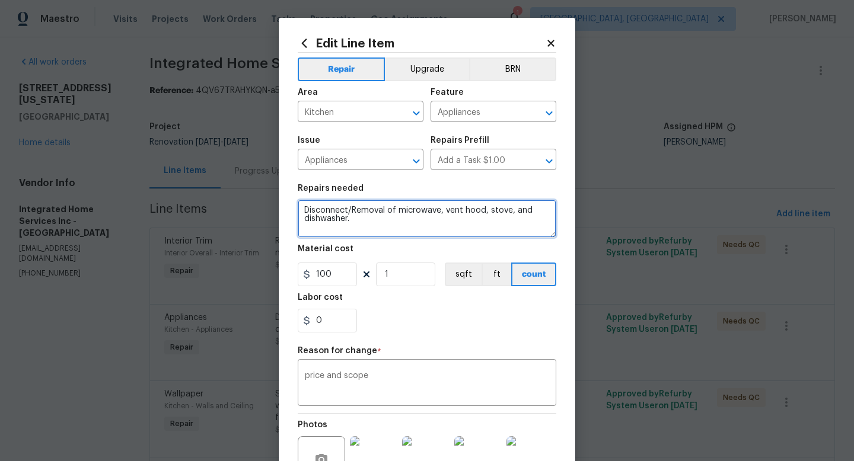
click at [366, 219] on textarea "Disconnect/Removal of microwave, vent hood, stove, and dishwasher." at bounding box center [427, 219] width 259 height 38
type textarea "Disconnect/Removal of microwave, vent hood, stove, and dishwasher. Includes ins…"
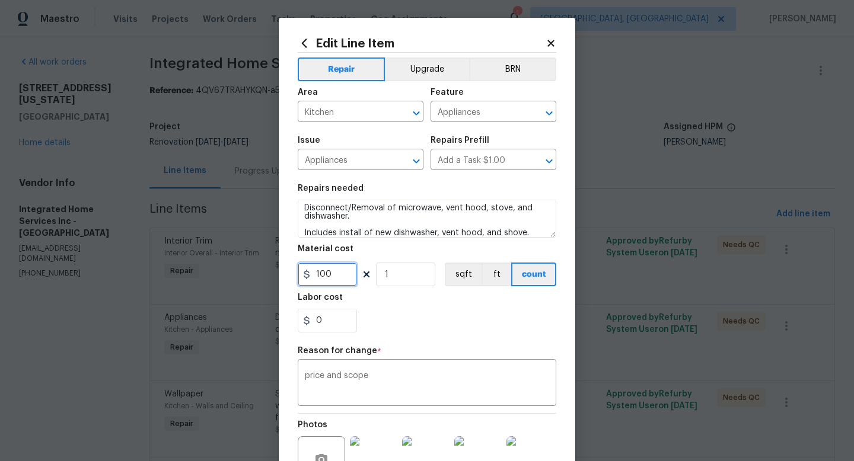
drag, startPoint x: 333, startPoint y: 280, endPoint x: 299, endPoint y: 273, distance: 35.1
click at [299, 273] on div "100" at bounding box center [327, 275] width 59 height 24
type input "275"
click at [426, 75] on button "Upgrade" at bounding box center [427, 70] width 85 height 24
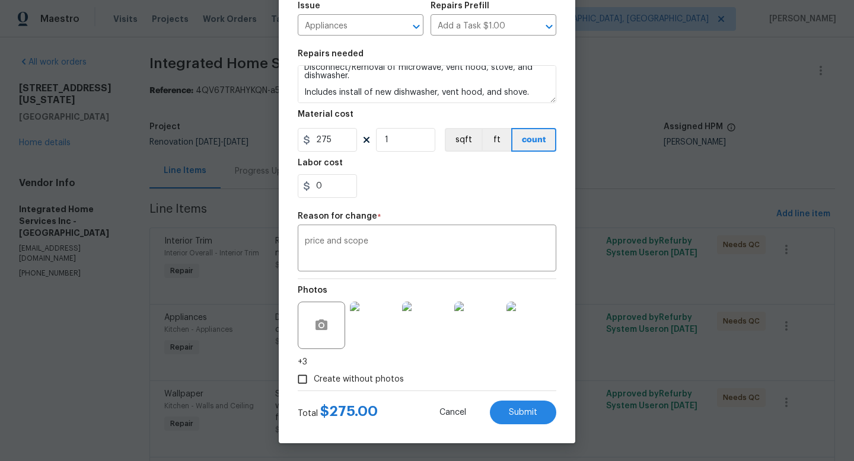
scroll to position [135, 0]
click at [324, 379] on span "Create without photos" at bounding box center [359, 380] width 90 height 12
click at [314, 379] on input "Create without photos" at bounding box center [302, 379] width 23 height 23
checkbox input "false"
click at [514, 417] on button "Submit" at bounding box center [523, 413] width 66 height 24
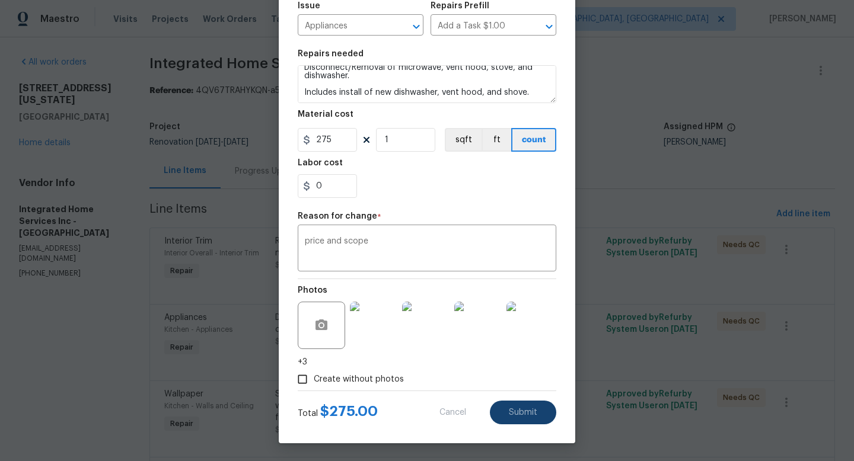
type textarea "Disconnect/Removal of microwave, vent hood, stove, and dishwasher."
type input "100"
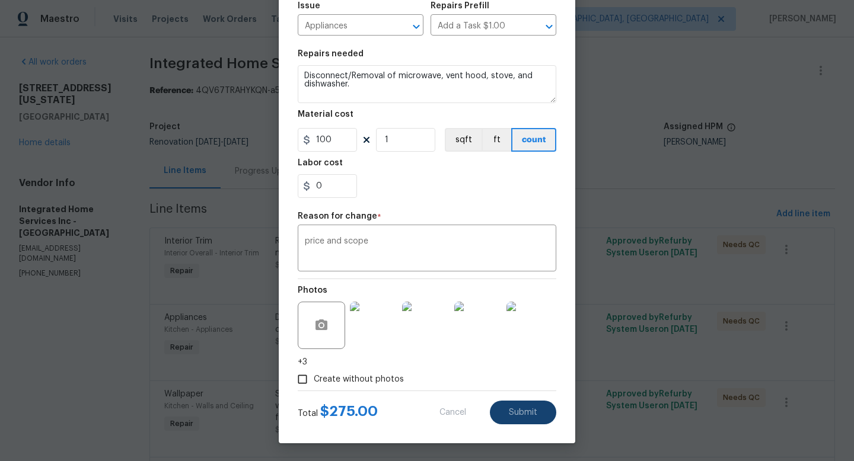
scroll to position [0, 0]
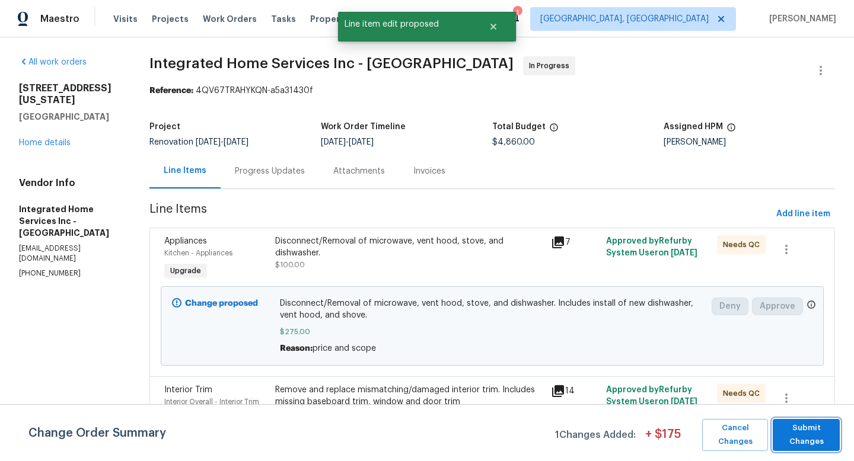
click at [808, 443] on span "Submit Changes" at bounding box center [806, 435] width 55 height 27
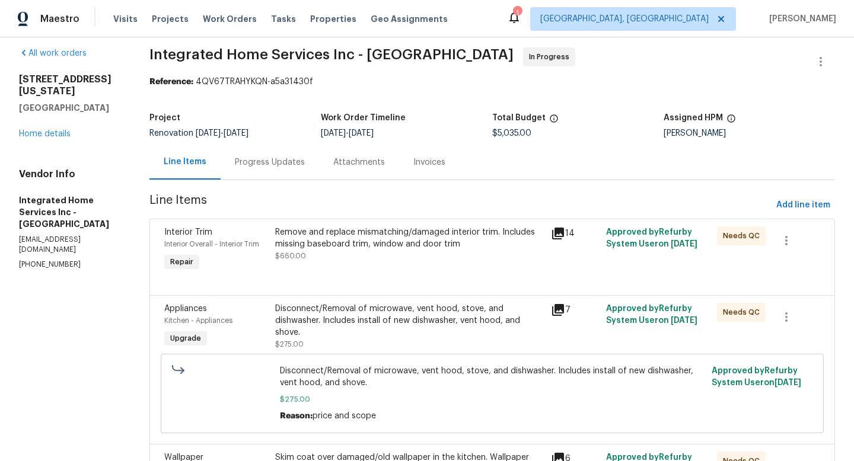
scroll to position [9, 0]
click at [776, 207] on span "Add line item" at bounding box center [803, 204] width 54 height 15
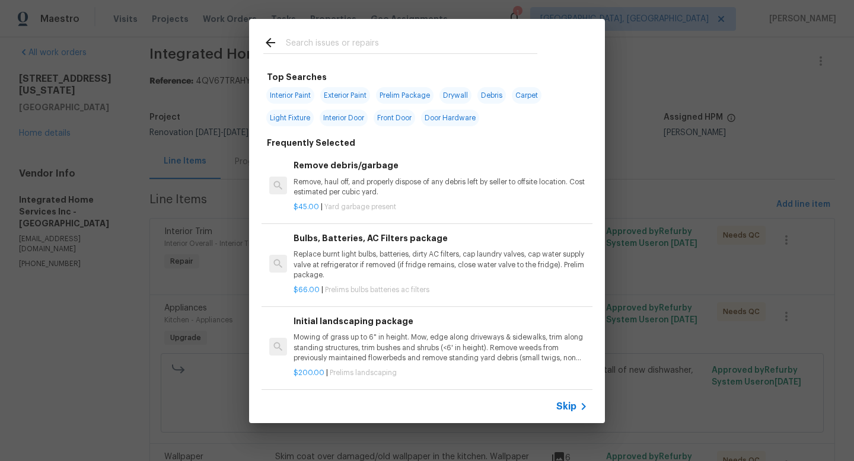
click at [368, 48] on input "text" at bounding box center [411, 45] width 251 height 18
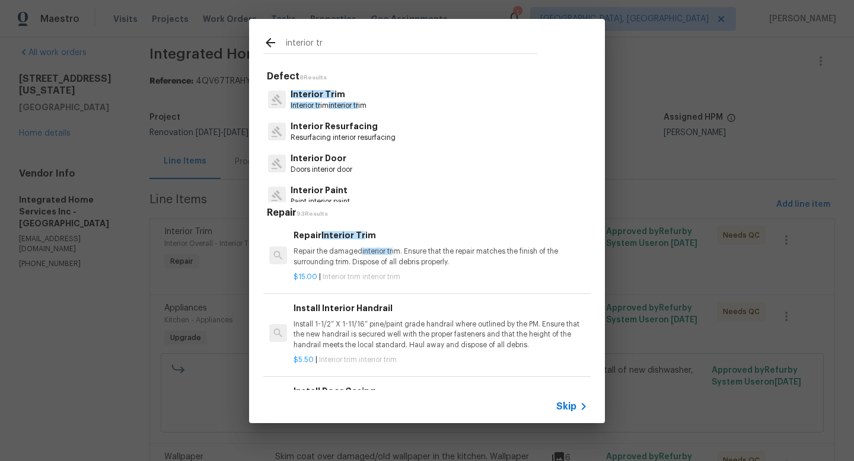
type input "interior tr"
click at [343, 97] on p "Interior Tr im" at bounding box center [329, 94] width 76 height 12
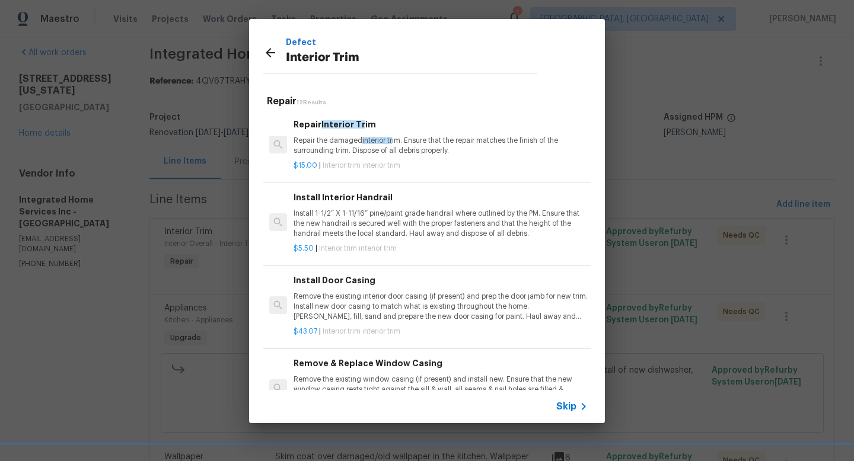
click at [278, 59] on div at bounding box center [274, 55] width 23 height 18
click at [264, 51] on icon at bounding box center [270, 53] width 14 height 14
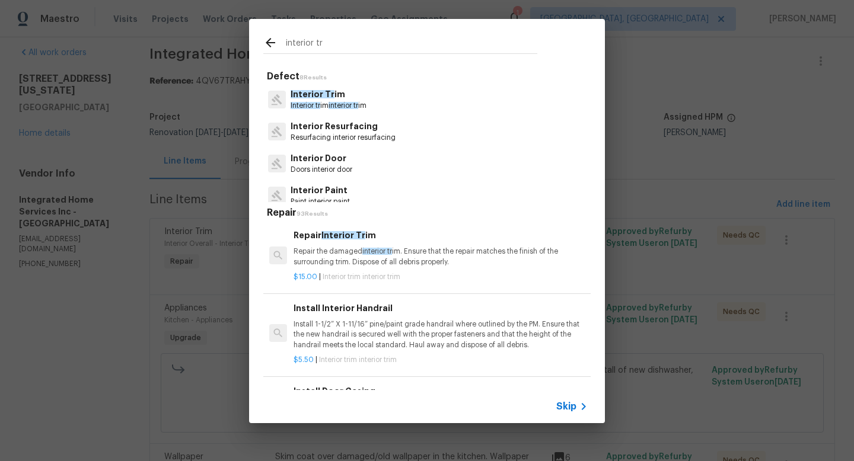
click at [304, 44] on input "interior tr" at bounding box center [411, 45] width 251 height 18
drag, startPoint x: 348, startPoint y: 42, endPoint x: 248, endPoint y: 33, distance: 100.6
click at [248, 33] on div "interior tr Defect 8 Results Interior Tr im Interior tr im interior tr im Inter…" at bounding box center [427, 221] width 854 height 442
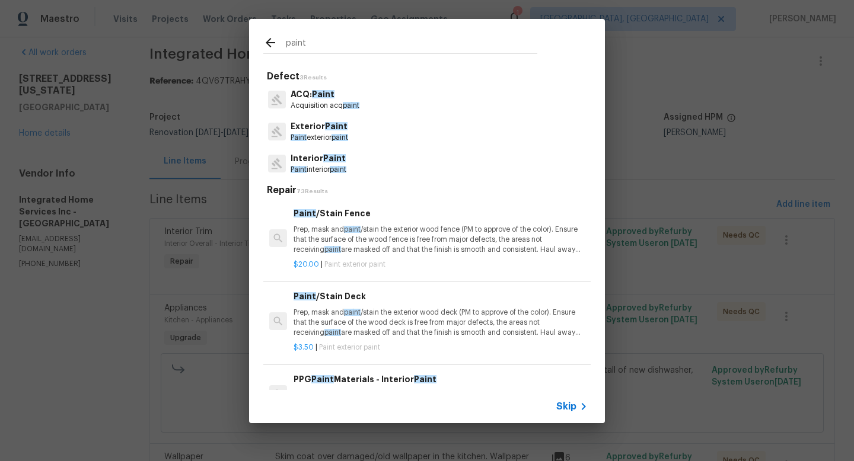
type input "paint"
click at [328, 173] on p "Paint interior paint" at bounding box center [319, 170] width 56 height 10
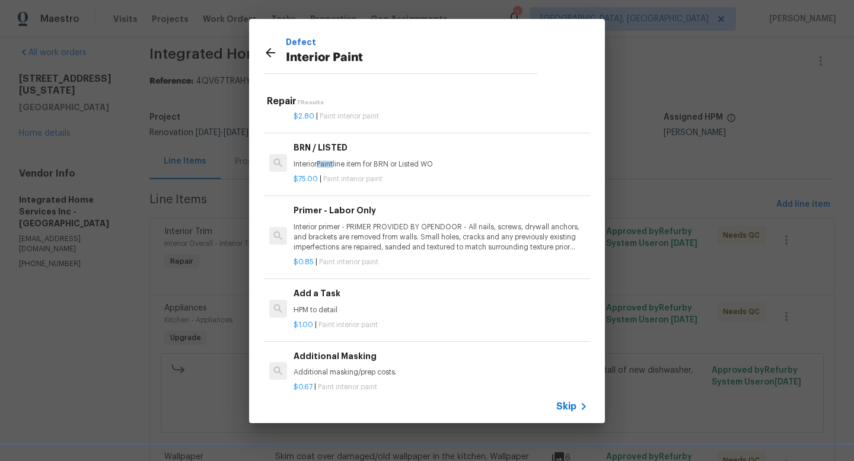
scroll to position [214, 0]
click at [352, 287] on h6 "Add a Task" at bounding box center [441, 293] width 294 height 13
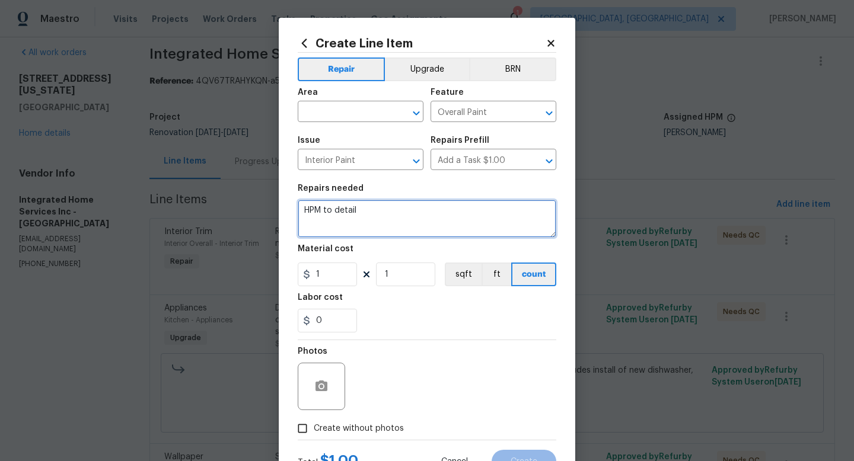
drag, startPoint x: 362, startPoint y: 222, endPoint x: 286, endPoint y: 213, distance: 75.8
click at [286, 213] on div "Create Line Item Repair Upgrade BRN Area ​ Feature Overall Paint ​ Issue Interi…" at bounding box center [427, 255] width 296 height 475
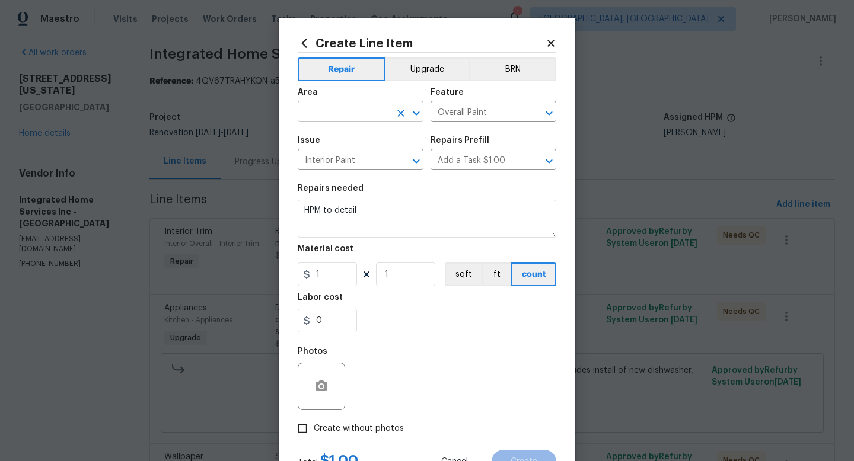
click at [373, 109] on input "text" at bounding box center [344, 113] width 93 height 18
click at [391, 136] on li "Stairs" at bounding box center [357, 140] width 126 height 20
type input "Stairs"
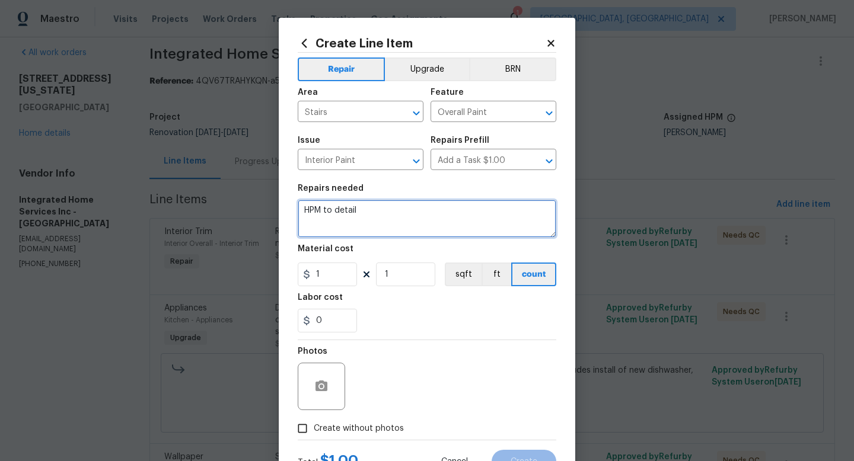
drag, startPoint x: 378, startPoint y: 221, endPoint x: 288, endPoint y: 211, distance: 91.2
click at [288, 211] on div "Create Line Item Repair Upgrade BRN Area Stairs ​ Feature Overall Paint ​ Issue…" at bounding box center [427, 255] width 296 height 475
type textarea "Painting of stair railings - (3) total coats"
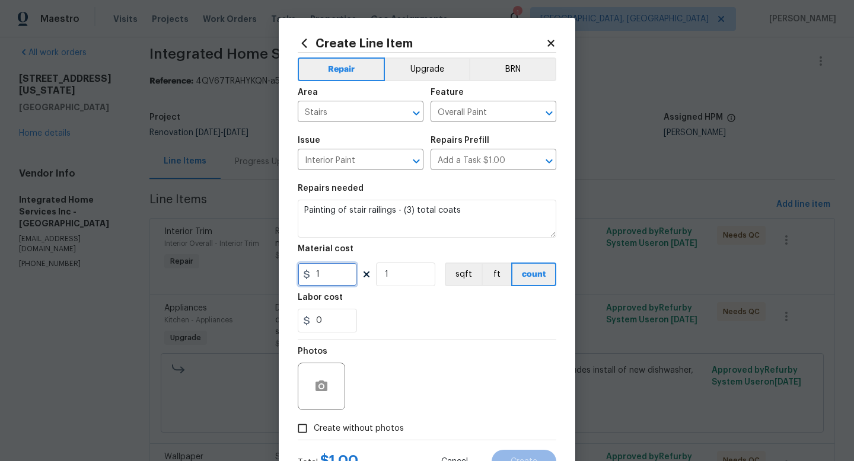
drag, startPoint x: 334, startPoint y: 282, endPoint x: 298, endPoint y: 273, distance: 36.7
click at [298, 273] on div "1" at bounding box center [327, 275] width 59 height 24
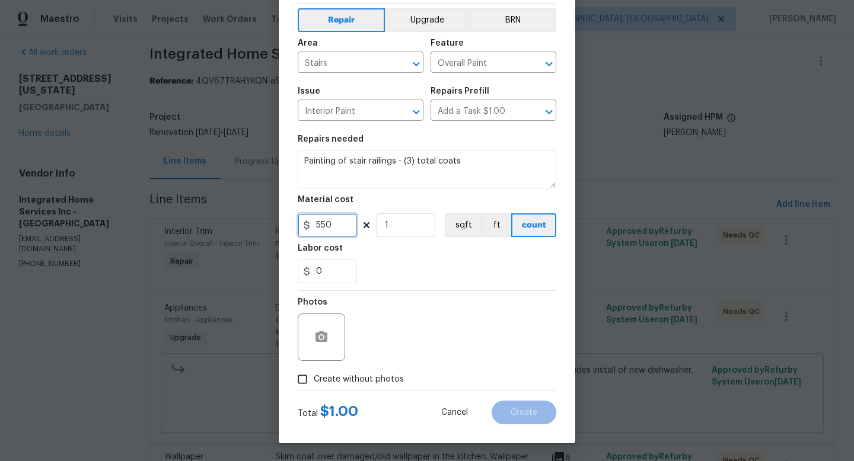
scroll to position [50, 0]
type input "550"
click at [362, 374] on span "Create without photos" at bounding box center [359, 380] width 90 height 12
click at [314, 373] on input "Create without photos" at bounding box center [302, 379] width 23 height 23
checkbox input "true"
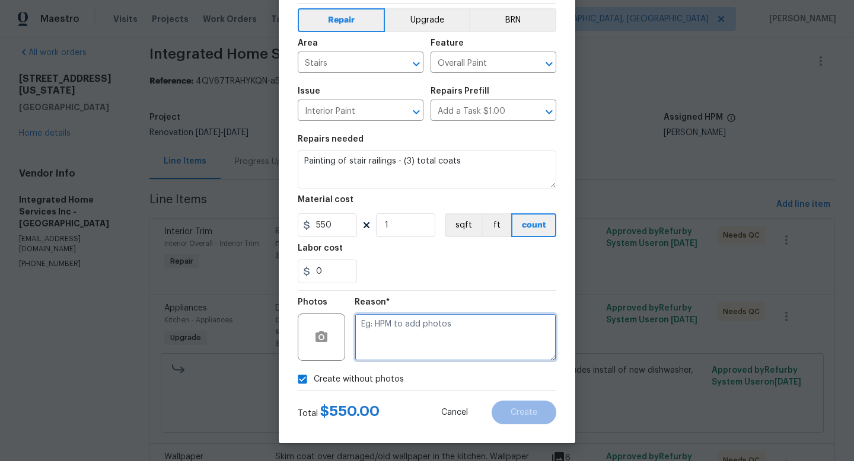
click at [372, 354] on textarea at bounding box center [456, 337] width 202 height 47
type textarea "adding after"
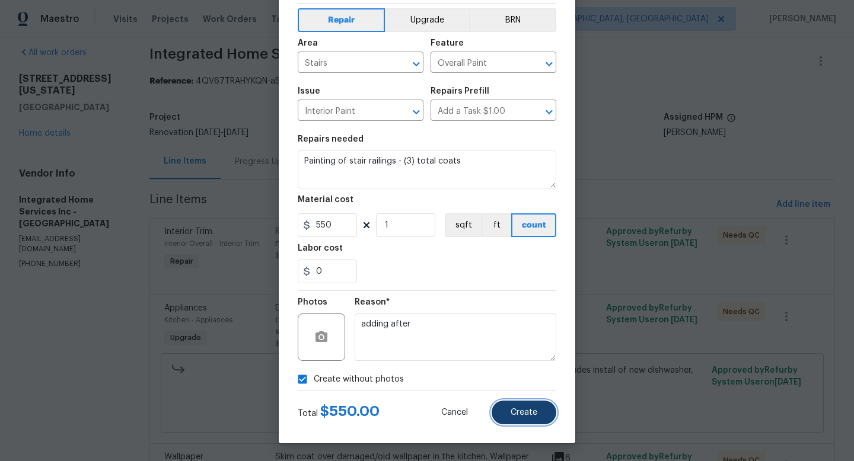
click at [500, 409] on button "Create" at bounding box center [524, 413] width 65 height 24
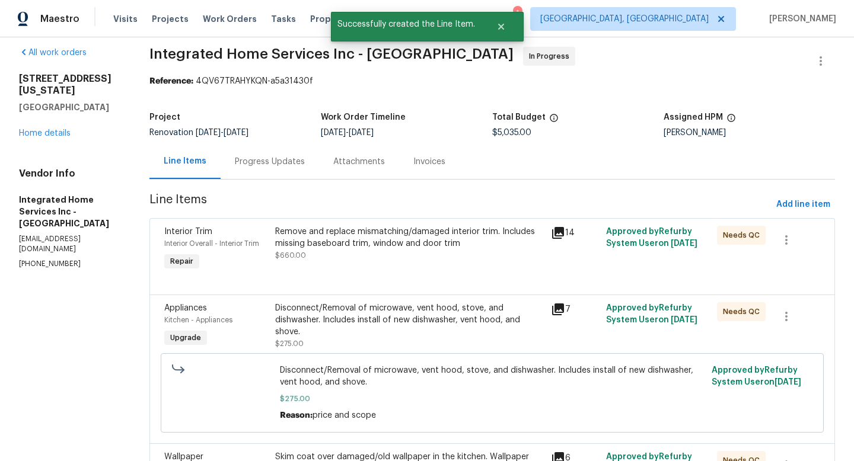
scroll to position [0, 0]
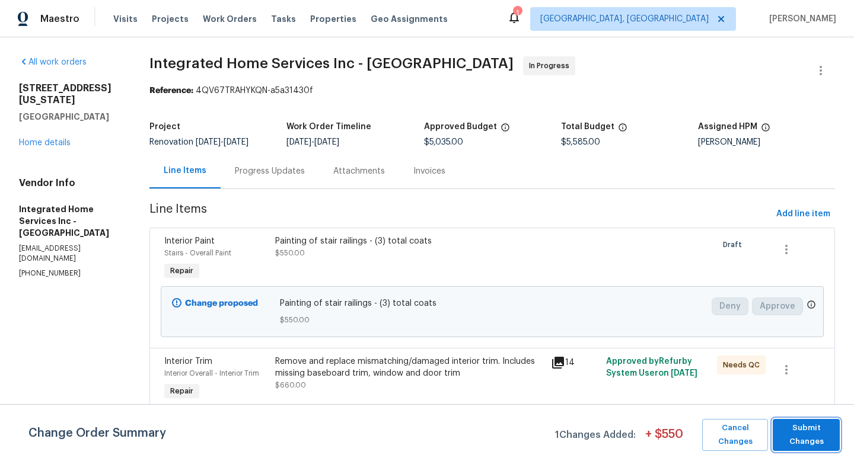
click at [797, 433] on span "Submit Changes" at bounding box center [806, 435] width 55 height 27
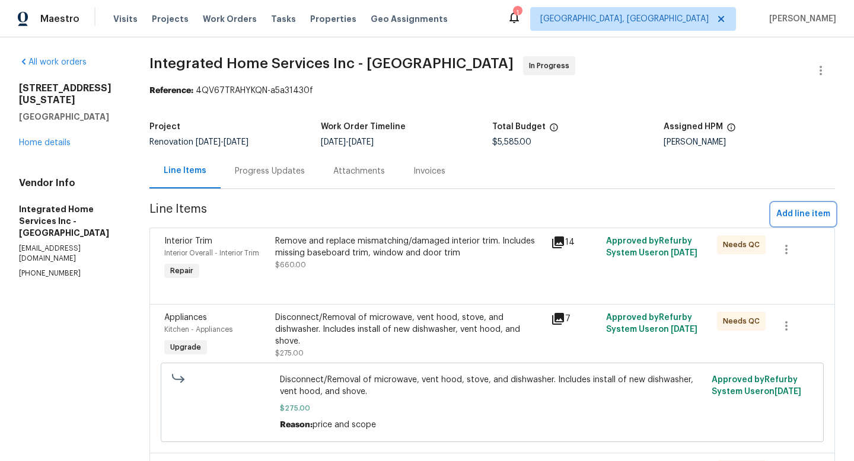
click at [800, 212] on span "Add line item" at bounding box center [803, 214] width 54 height 15
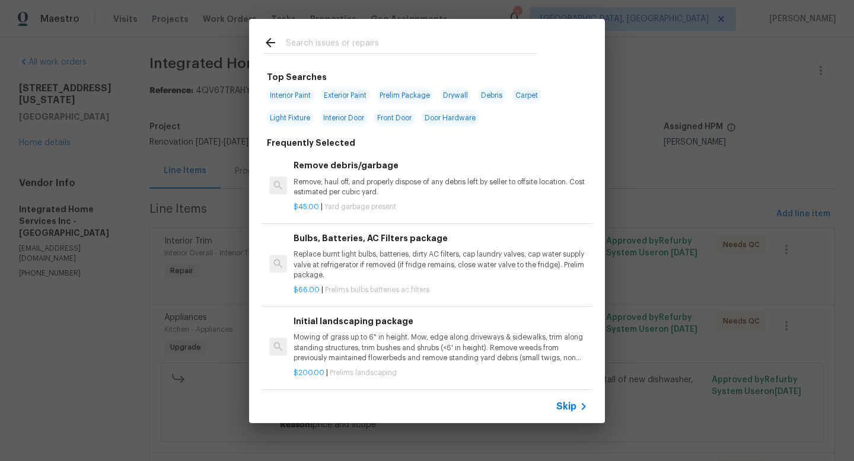
click at [398, 43] on input "text" at bounding box center [411, 45] width 251 height 18
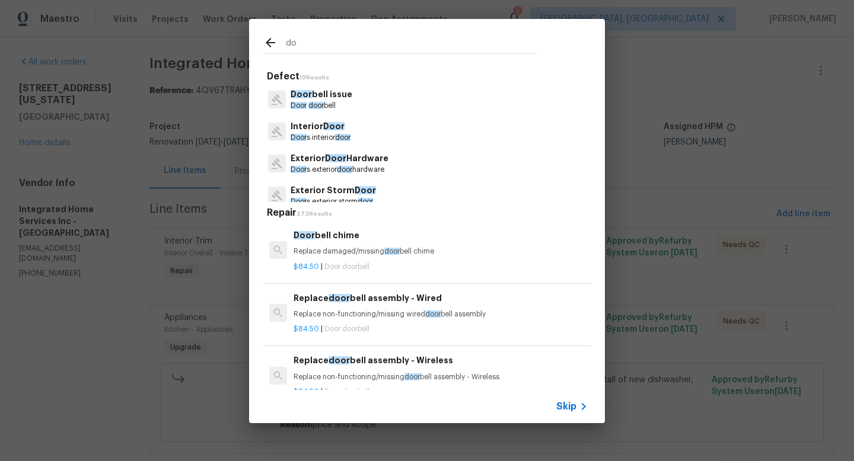
type input "d"
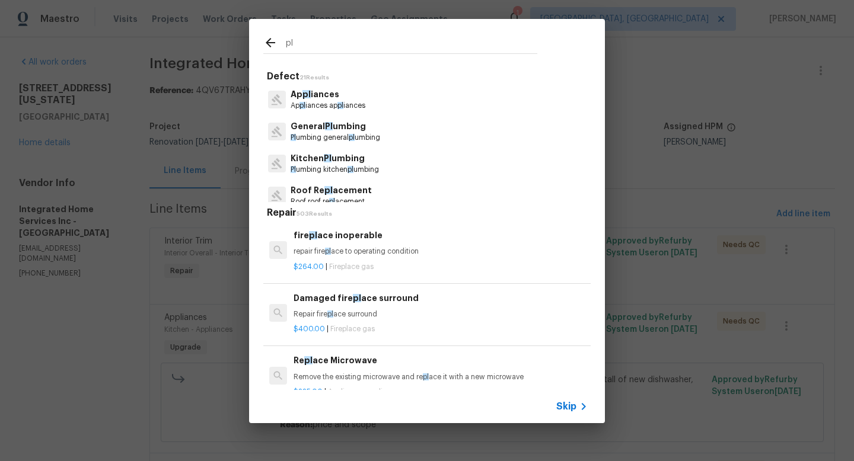
type input "p"
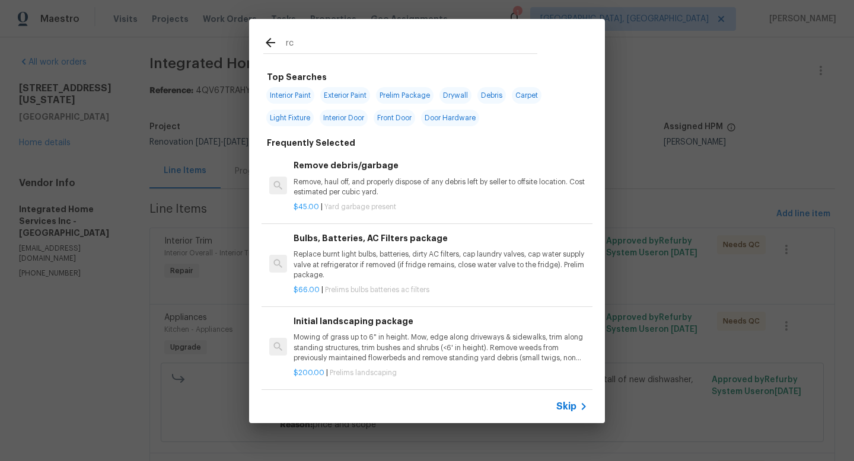
type input "r"
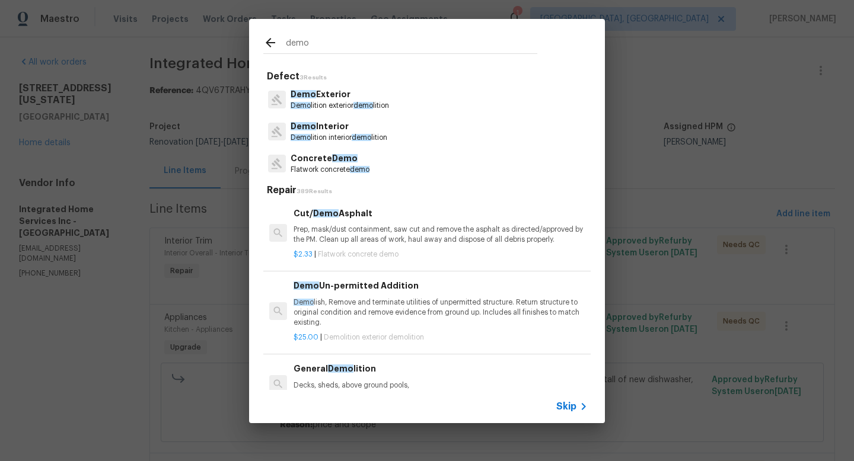
type input "demo"
click at [381, 98] on p "Demo Exterior" at bounding box center [340, 94] width 98 height 12
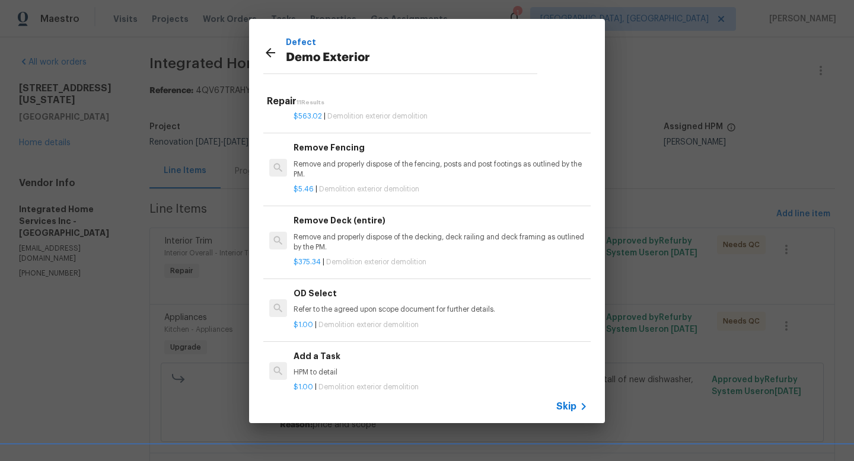
scroll to position [532, 0]
click at [352, 369] on div "Add a Task HPM to detail" at bounding box center [441, 364] width 294 height 28
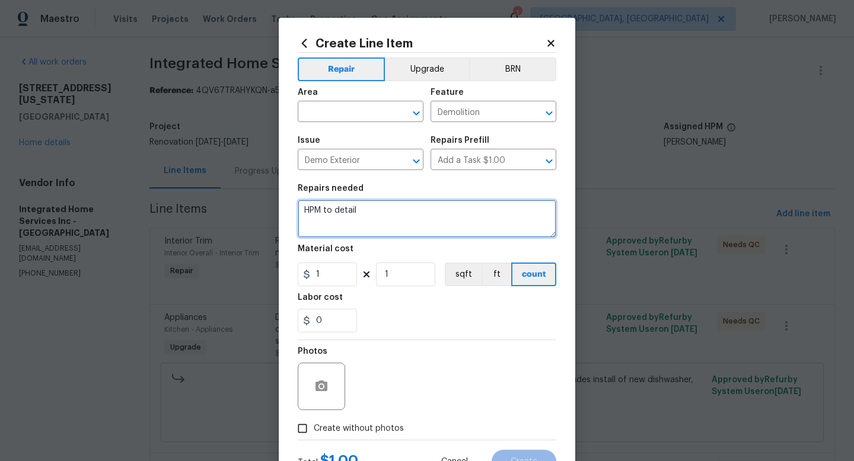
drag, startPoint x: 372, startPoint y: 212, endPoint x: 292, endPoint y: 203, distance: 80.0
click at [292, 203] on div "Create Line Item Repair Upgrade BRN Area ​ Feature Demolition ​ Issue Demo Exte…" at bounding box center [427, 255] width 296 height 475
type textarea "Removal of planters at front and backyard of the house."
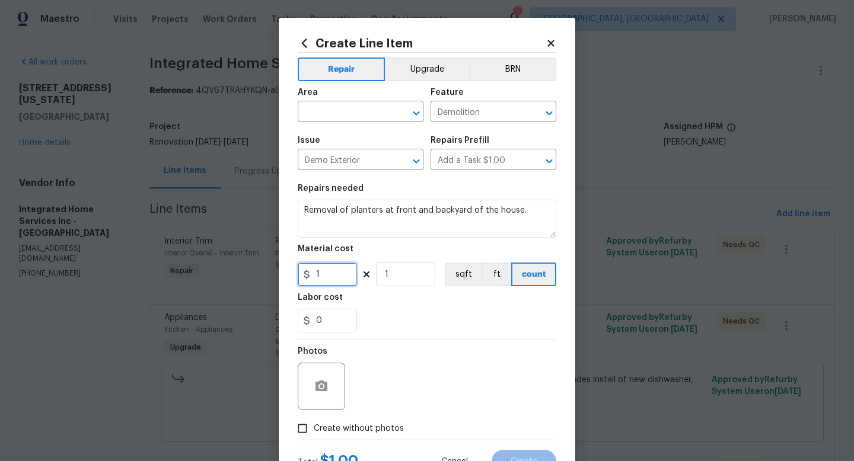
drag, startPoint x: 317, startPoint y: 278, endPoint x: 301, endPoint y: 277, distance: 16.0
click at [301, 277] on div "1" at bounding box center [327, 275] width 59 height 24
type input "25"
drag, startPoint x: 397, startPoint y: 275, endPoint x: 357, endPoint y: 276, distance: 40.3
click at [357, 276] on div "25 1 sqft ft count" at bounding box center [427, 275] width 259 height 24
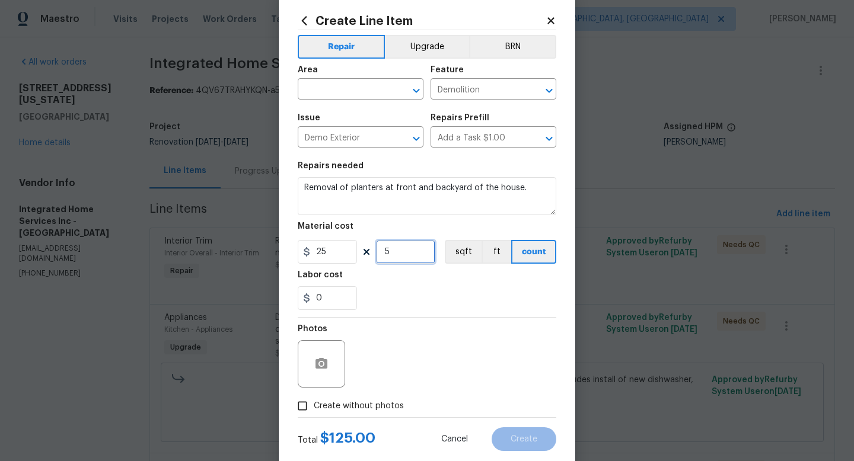
scroll to position [50, 0]
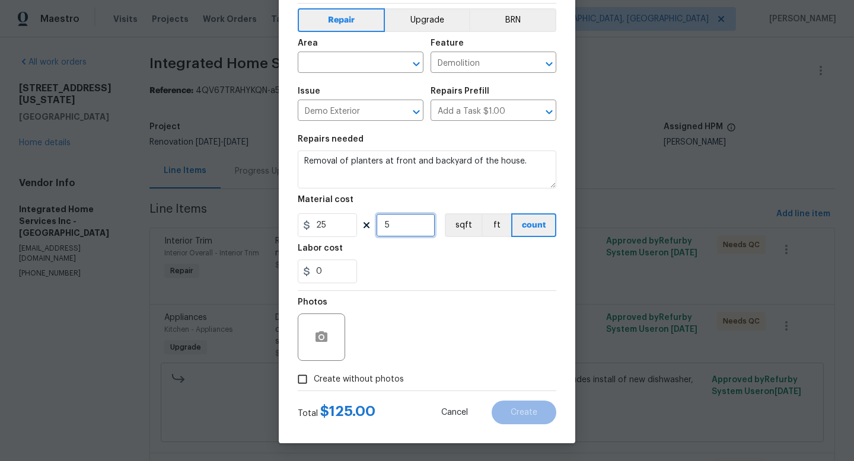
type input "5"
click at [371, 382] on span "Create without photos" at bounding box center [359, 380] width 90 height 12
click at [314, 382] on input "Create without photos" at bounding box center [302, 379] width 23 height 23
checkbox input "true"
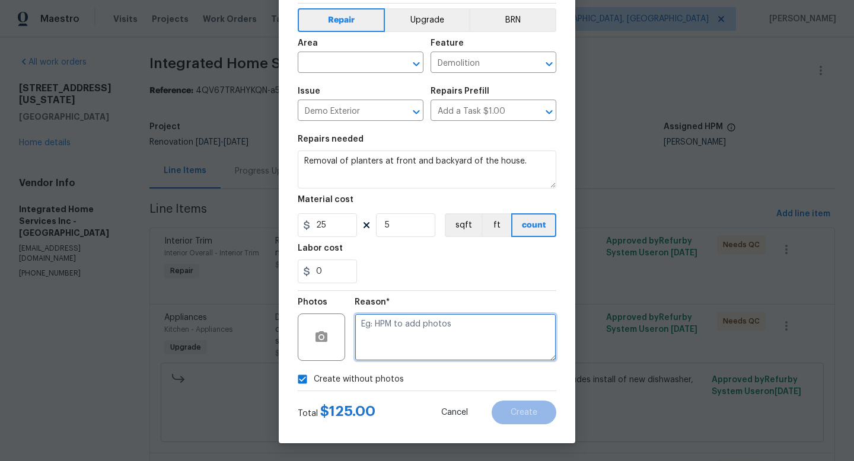
click at [389, 349] on textarea at bounding box center [456, 337] width 202 height 47
type textarea "adding after"
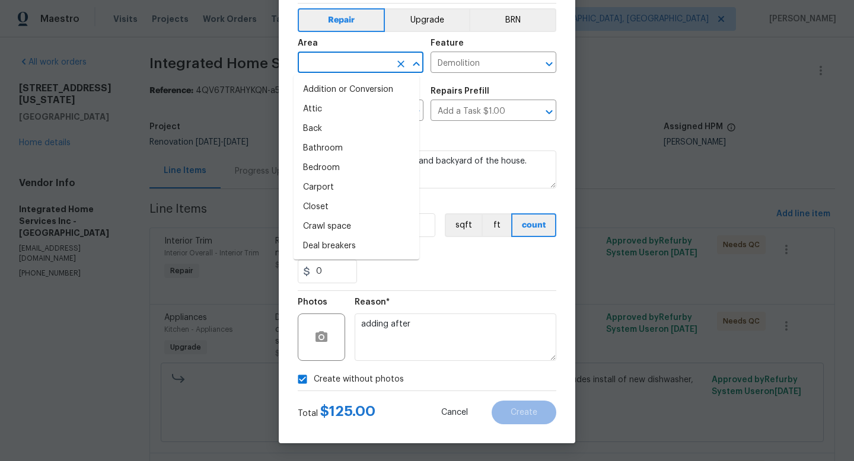
click at [357, 59] on input "text" at bounding box center [344, 64] width 93 height 18
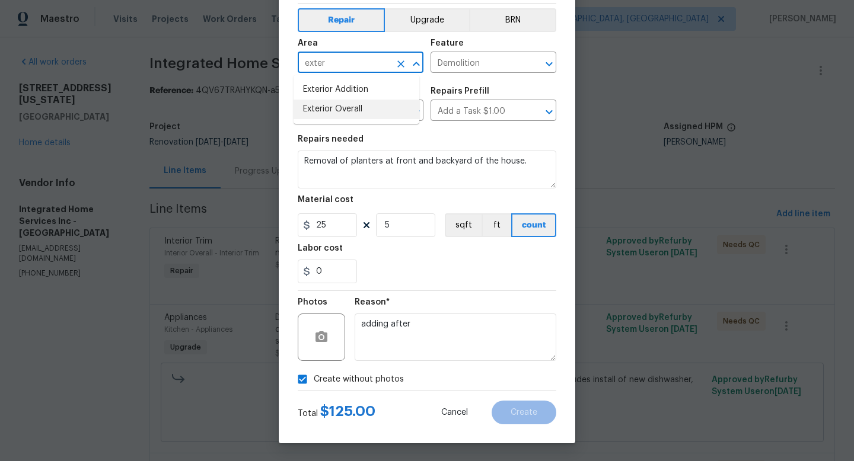
click at [353, 107] on li "Exterior Overall" at bounding box center [357, 110] width 126 height 20
type input "Exterior Overall"
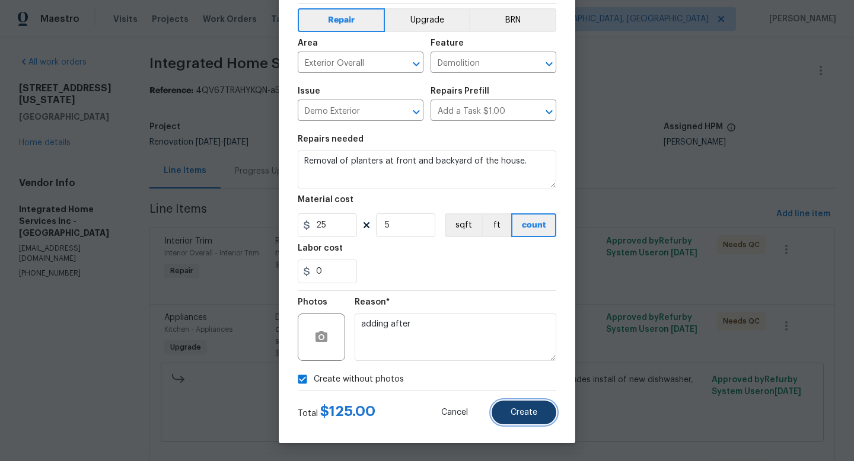
click at [515, 416] on span "Create" at bounding box center [524, 413] width 27 height 9
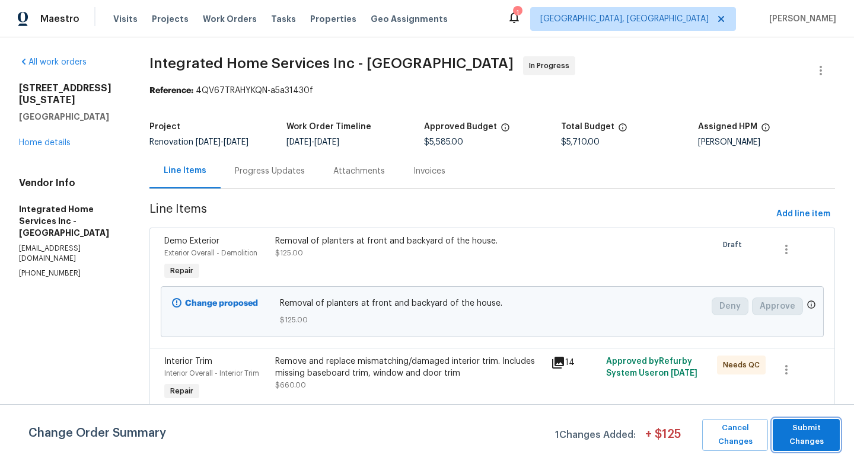
click at [789, 441] on span "Submit Changes" at bounding box center [806, 435] width 55 height 27
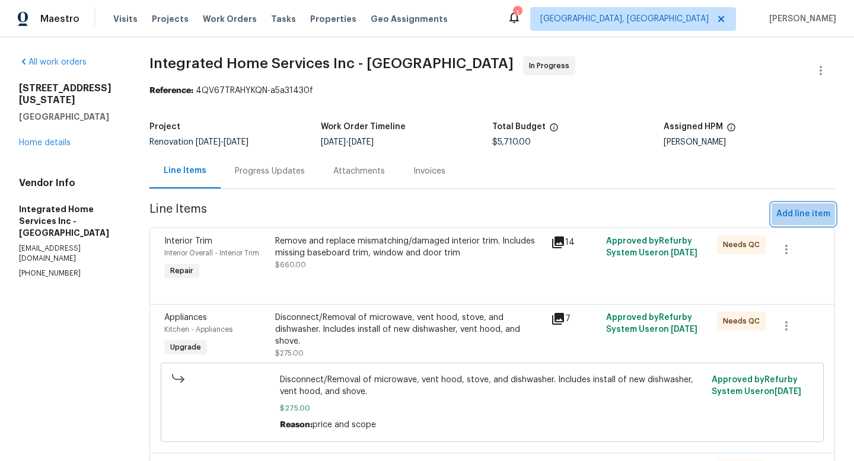
click at [796, 208] on span "Add line item" at bounding box center [803, 214] width 54 height 15
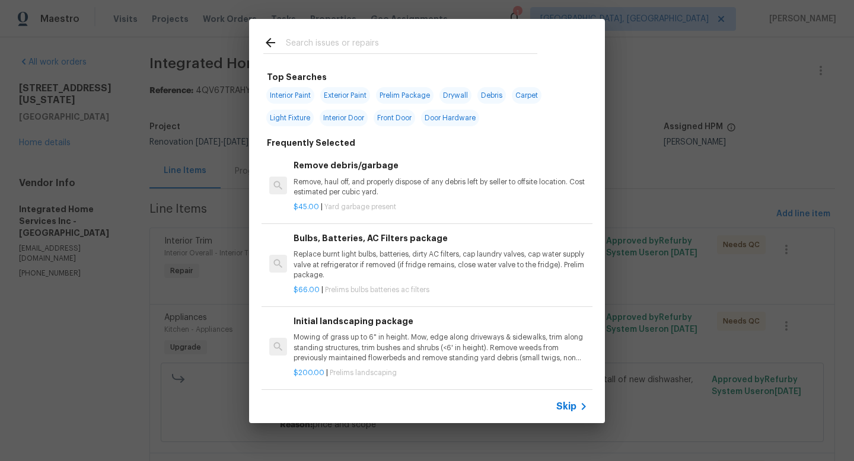
click at [269, 41] on icon at bounding box center [270, 43] width 14 height 14
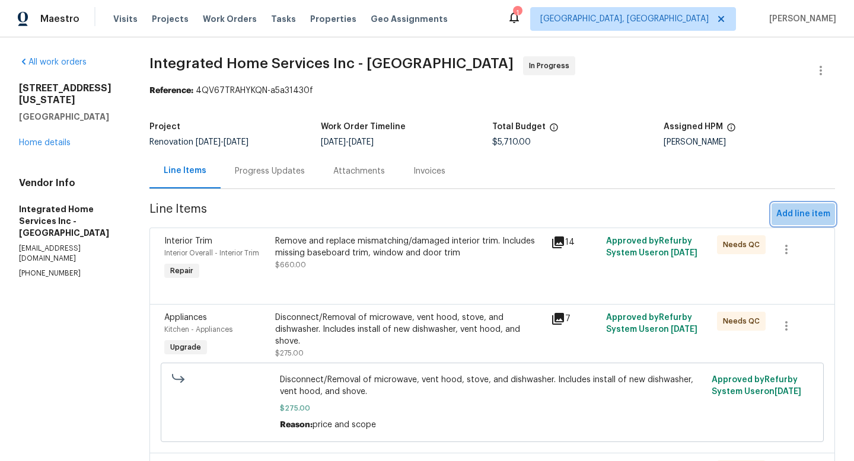
click at [776, 209] on span "Add line item" at bounding box center [803, 214] width 54 height 15
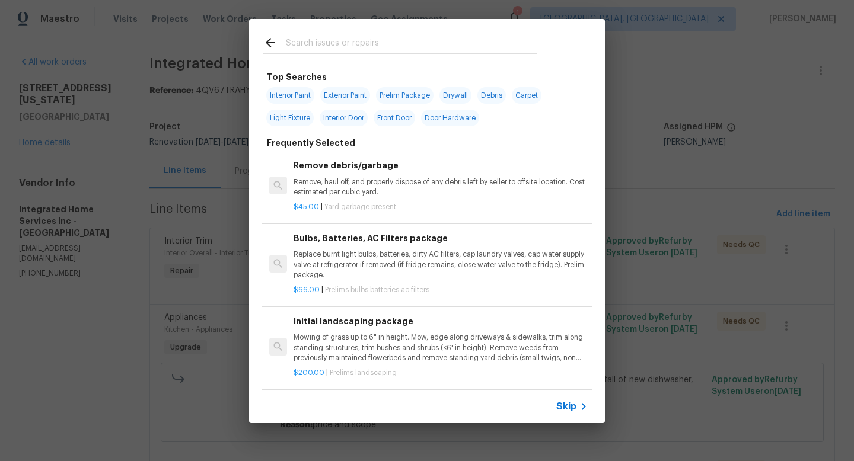
click at [423, 51] on input "text" at bounding box center [411, 45] width 251 height 18
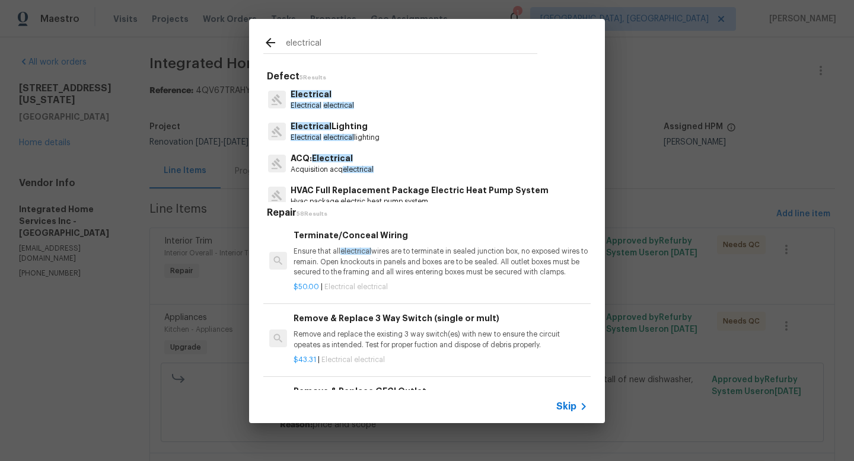
type input "electrical"
click at [353, 106] on div "Electrical Electrical electrical" at bounding box center [426, 100] width 327 height 32
click at [335, 99] on p "Electrical" at bounding box center [322, 94] width 63 height 12
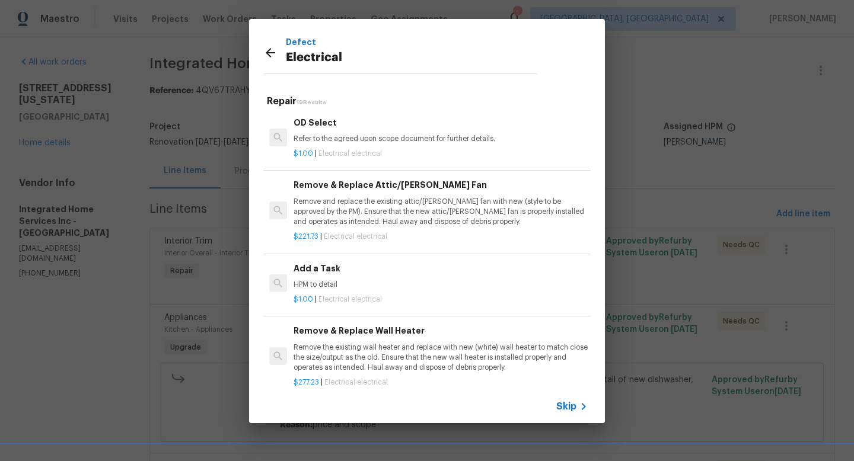
scroll to position [703, 0]
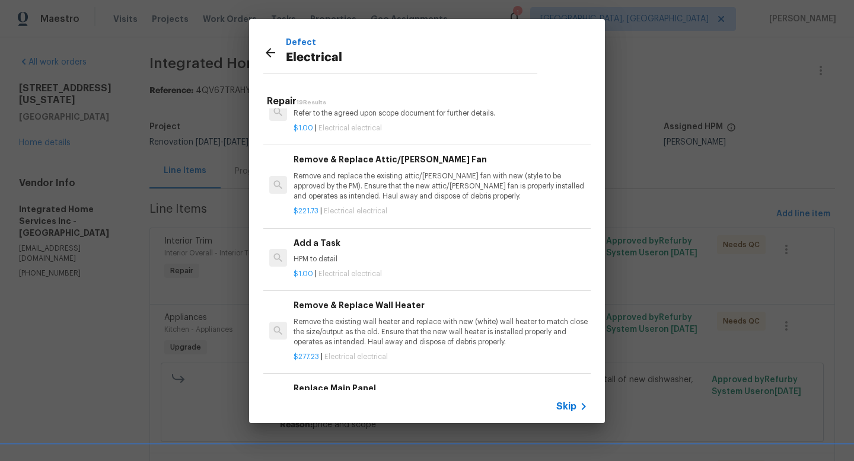
click at [339, 265] on div "Add a Task HPM to detail" at bounding box center [441, 251] width 294 height 28
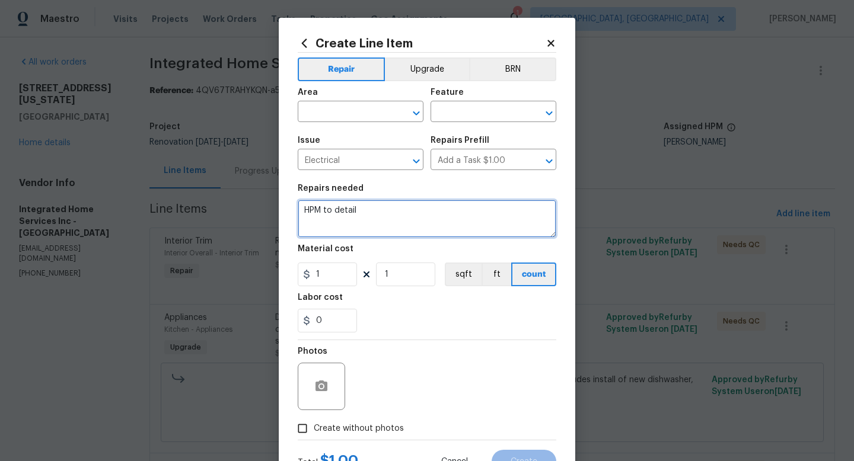
drag, startPoint x: 359, startPoint y: 212, endPoint x: 272, endPoint y: 212, distance: 87.2
click at [272, 212] on div "Create Line Item Repair Upgrade BRN Area ​ Feature ​ Issue Electrical ​ Repairs…" at bounding box center [427, 230] width 854 height 461
type textarea "Terminate and box off (2) electrical outlets in garage apartment kitchen area."
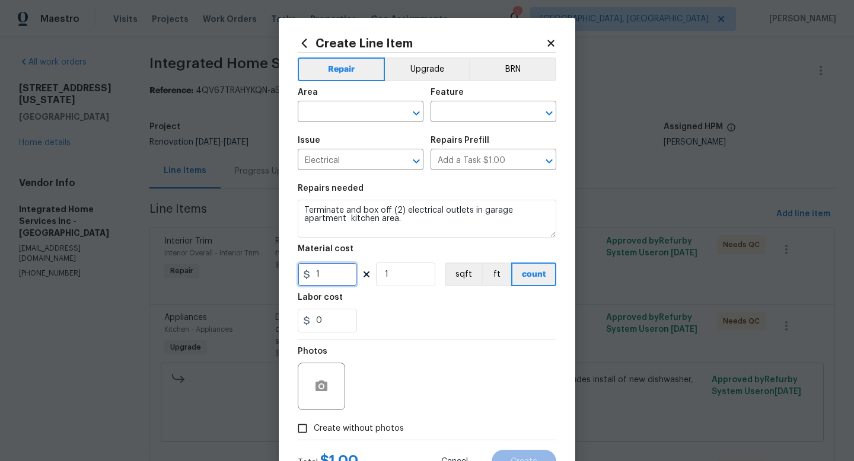
drag, startPoint x: 323, startPoint y: 276, endPoint x: 301, endPoint y: 273, distance: 21.6
click at [301, 273] on div "1" at bounding box center [327, 275] width 59 height 24
type input "40"
drag, startPoint x: 392, startPoint y: 273, endPoint x: 375, endPoint y: 275, distance: 16.7
click at [376, 275] on input "1" at bounding box center [405, 275] width 59 height 24
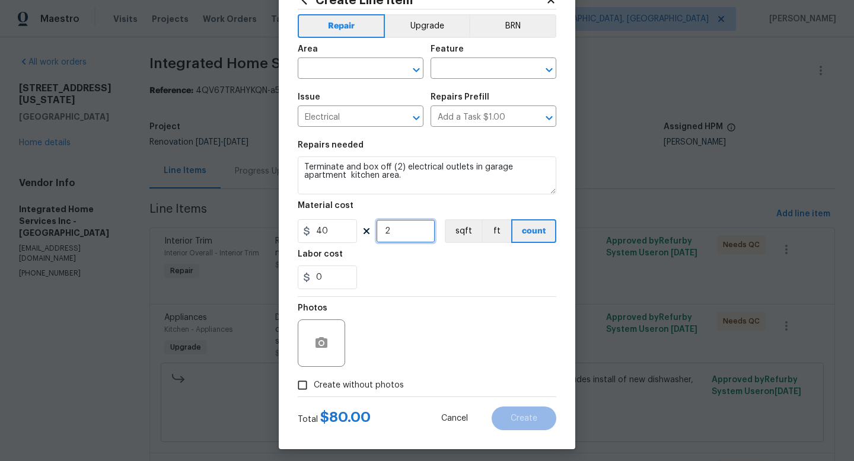
scroll to position [50, 0]
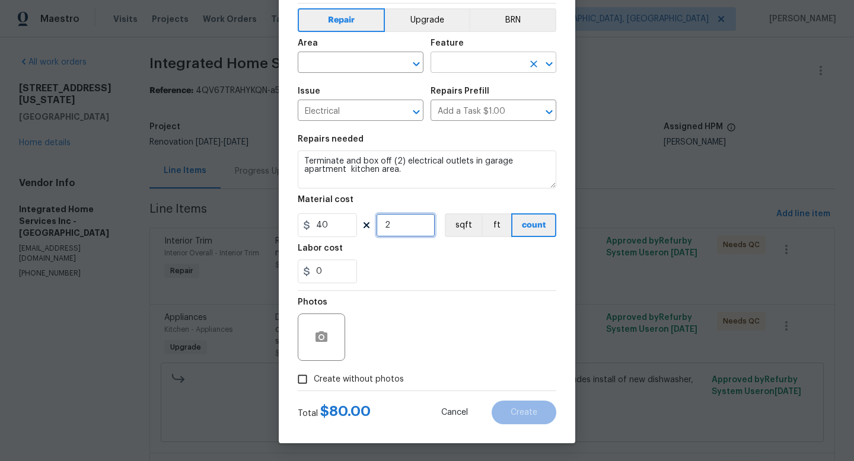
type input "2"
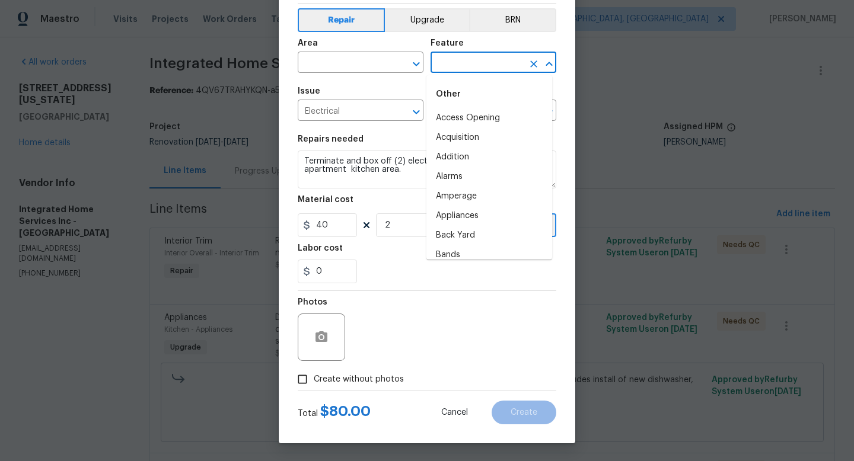
click at [464, 68] on input "text" at bounding box center [476, 64] width 93 height 18
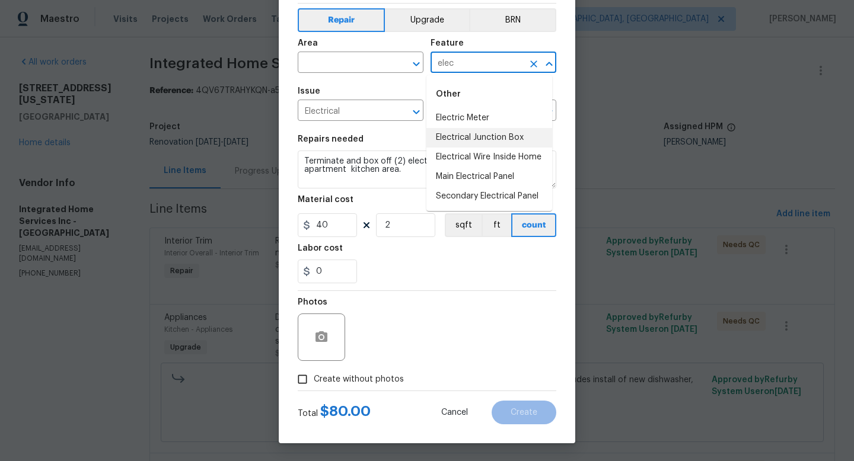
click at [502, 143] on li "Electrical Junction Box" at bounding box center [489, 138] width 126 height 20
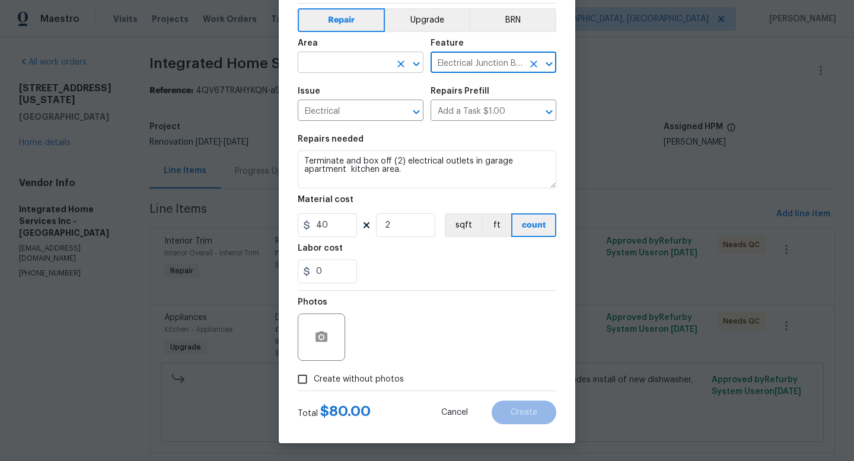
type input "Electrical Junction Box"
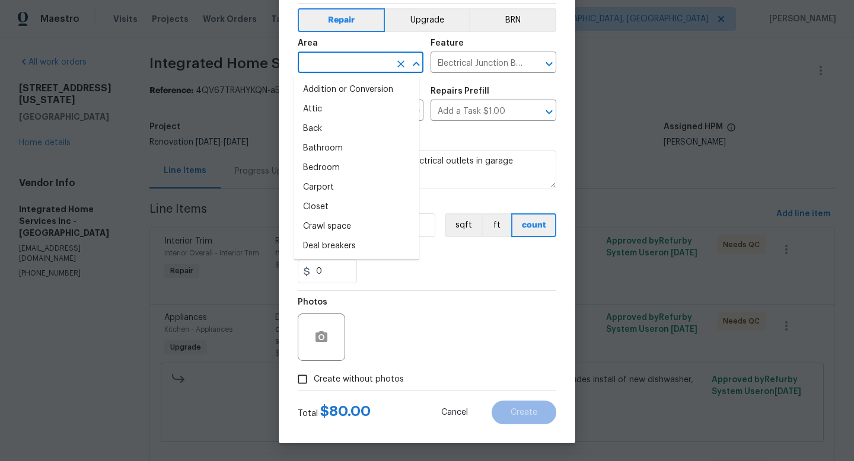
click at [373, 66] on input "text" at bounding box center [344, 64] width 93 height 18
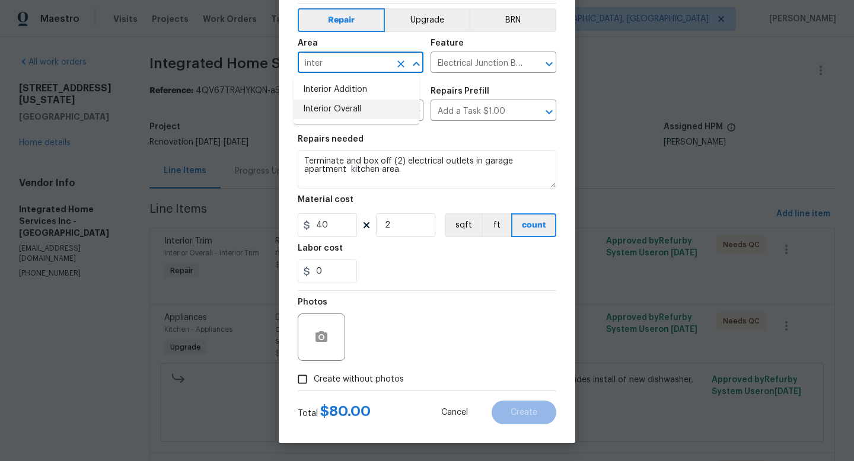
click at [365, 101] on li "Interior Overall" at bounding box center [357, 110] width 126 height 20
type input "Interior Overall"
click at [339, 379] on span "Create without photos" at bounding box center [359, 380] width 90 height 12
click at [314, 379] on input "Create without photos" at bounding box center [302, 379] width 23 height 23
checkbox input "true"
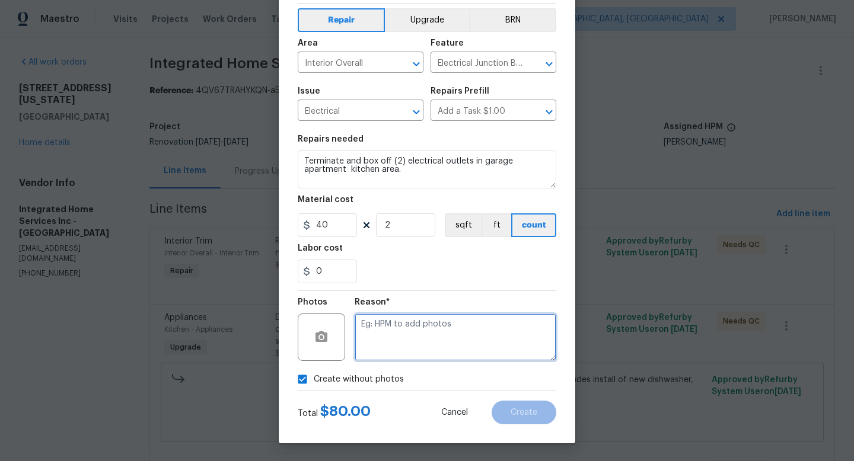
click at [385, 341] on textarea at bounding box center [456, 337] width 202 height 47
type textarea "adding after"
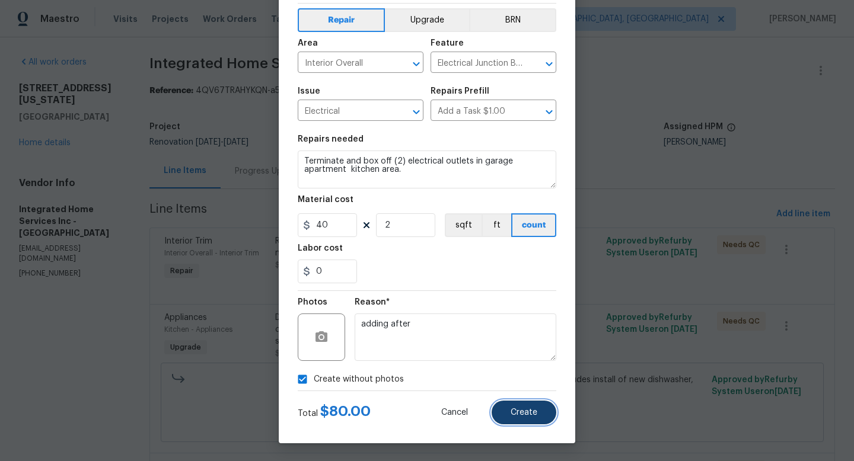
click at [511, 412] on span "Create" at bounding box center [524, 413] width 27 height 9
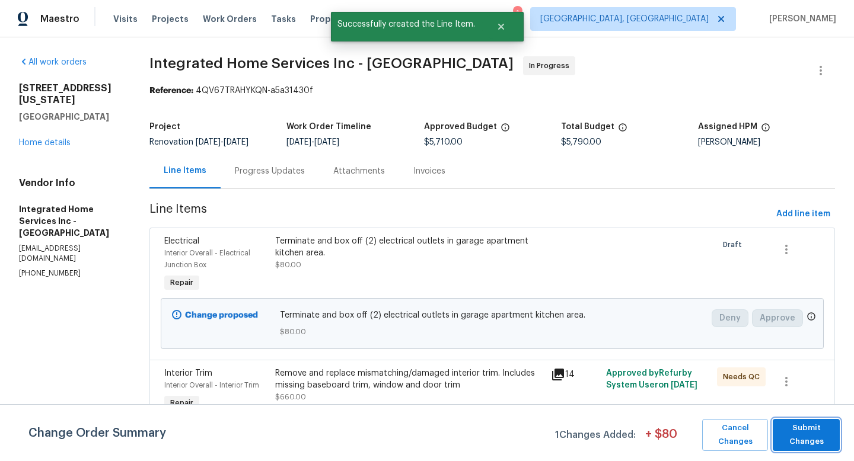
click at [786, 433] on span "Submit Changes" at bounding box center [806, 435] width 55 height 27
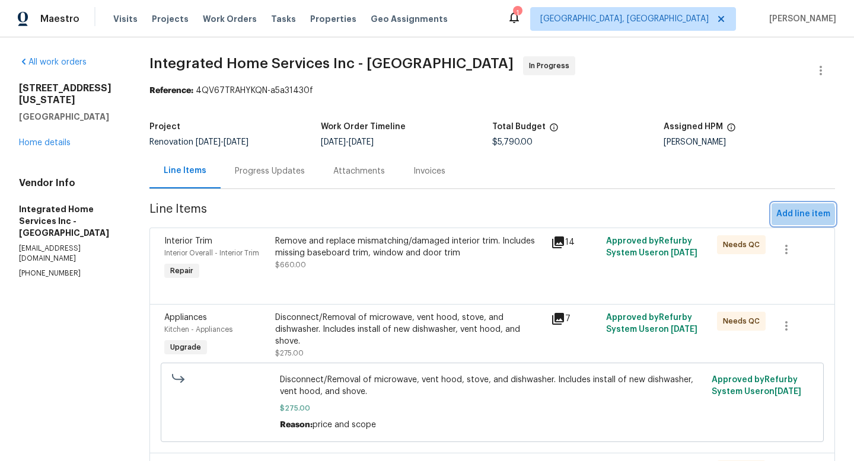
click at [786, 215] on span "Add line item" at bounding box center [803, 214] width 54 height 15
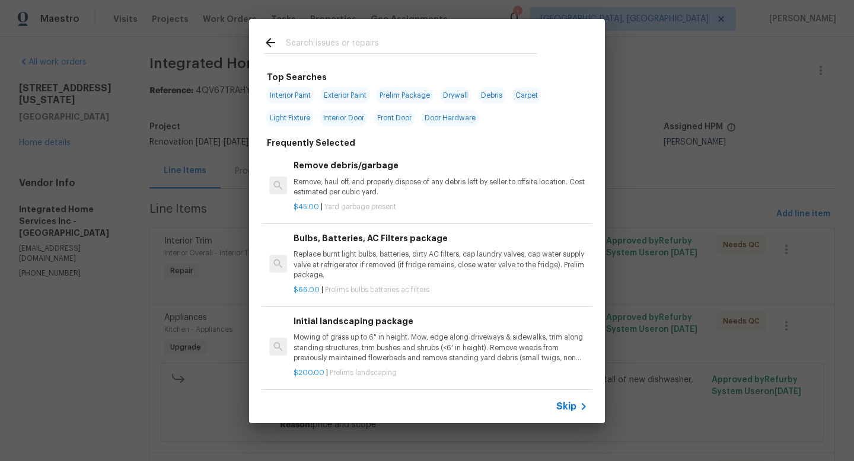
click at [355, 42] on input "text" at bounding box center [411, 45] width 251 height 18
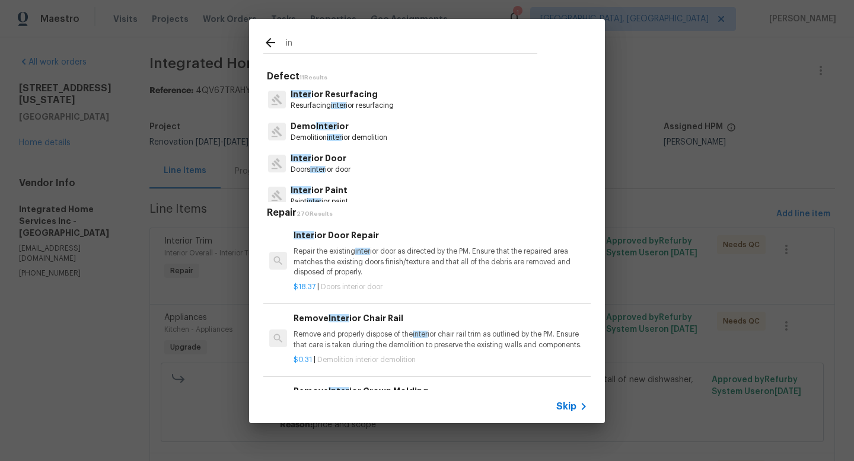
type input "i"
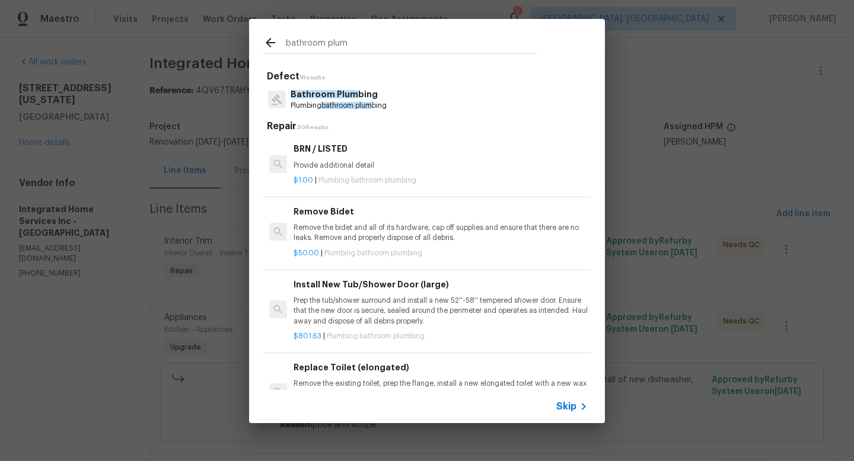
type input "bathroom plum"
click at [350, 107] on span "bathroom plum" at bounding box center [346, 105] width 50 height 7
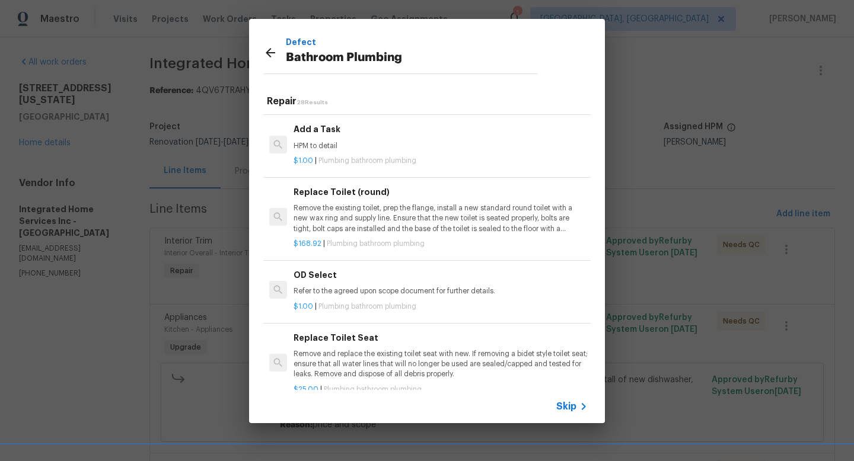
scroll to position [1876, 0]
click at [377, 154] on p "$1.00 | Plumbing bathroom plumbing" at bounding box center [441, 159] width 294 height 10
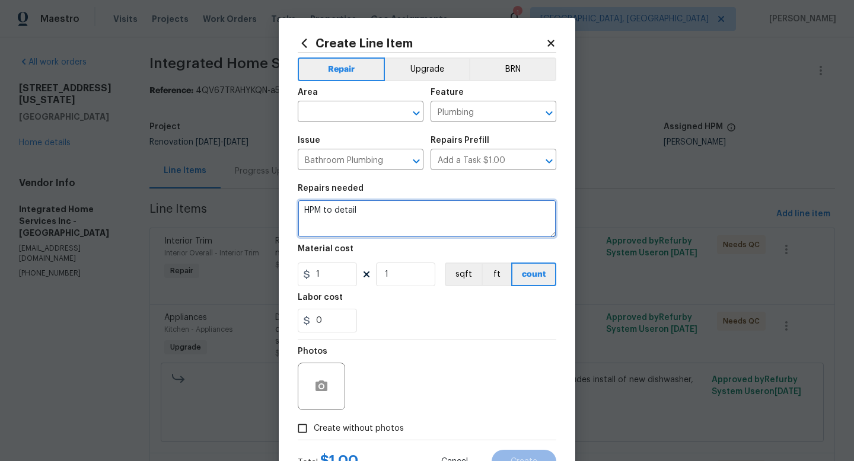
drag, startPoint x: 361, startPoint y: 217, endPoint x: 286, endPoint y: 208, distance: 75.2
click at [286, 208] on div "Create Line Item Repair Upgrade BRN Area ​ Feature Plumbing ​ Issue Bathroom Pl…" at bounding box center [427, 255] width 296 height 475
type textarea "Replacement of two old shut off valves at half bathroom"
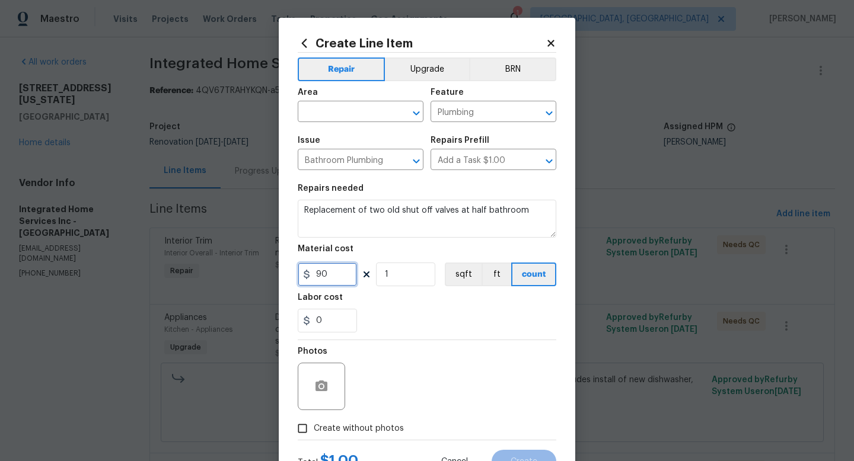
type input "90"
type input "2"
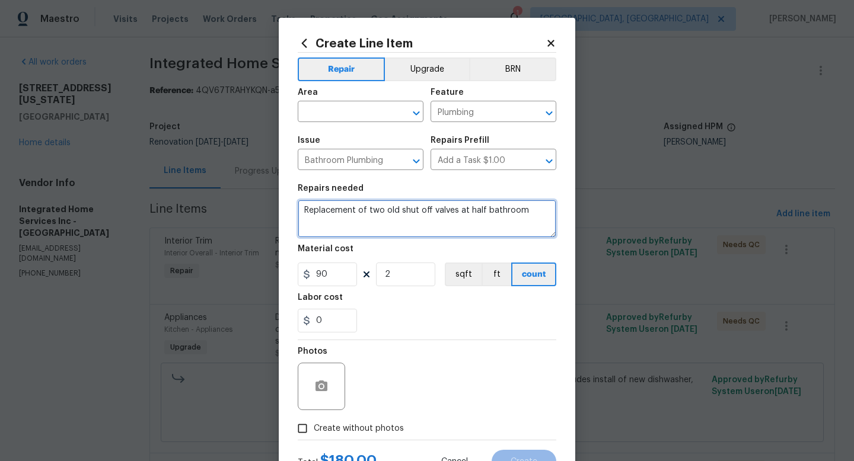
click at [375, 215] on textarea "Replacement of two old shut off valves at half bathroom" at bounding box center [427, 219] width 259 height 38
click at [377, 213] on textarea "Replacement of two old shut off valves at half bathroom" at bounding box center [427, 219] width 259 height 38
drag, startPoint x: 524, startPoint y: 212, endPoint x: 460, endPoint y: 210, distance: 63.5
click at [460, 210] on textarea "Replacement of (3) old shut off valves at half bathroom" at bounding box center [427, 219] width 259 height 38
type textarea "Replacement of (3) old shut off valves"
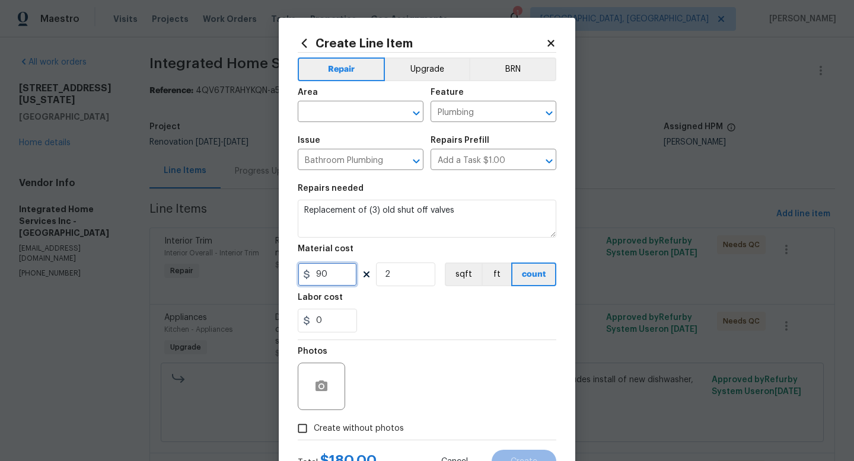
drag, startPoint x: 345, startPoint y: 275, endPoint x: 271, endPoint y: 275, distance: 73.5
click at [271, 275] on div "Create Line Item Repair Upgrade BRN Area ​ Feature Plumbing ​ Issue Bathroom Pl…" at bounding box center [427, 230] width 854 height 461
type input "60"
drag, startPoint x: 385, startPoint y: 273, endPoint x: 368, endPoint y: 275, distance: 16.7
click at [368, 275] on div "60 2 sqft ft count" at bounding box center [427, 275] width 259 height 24
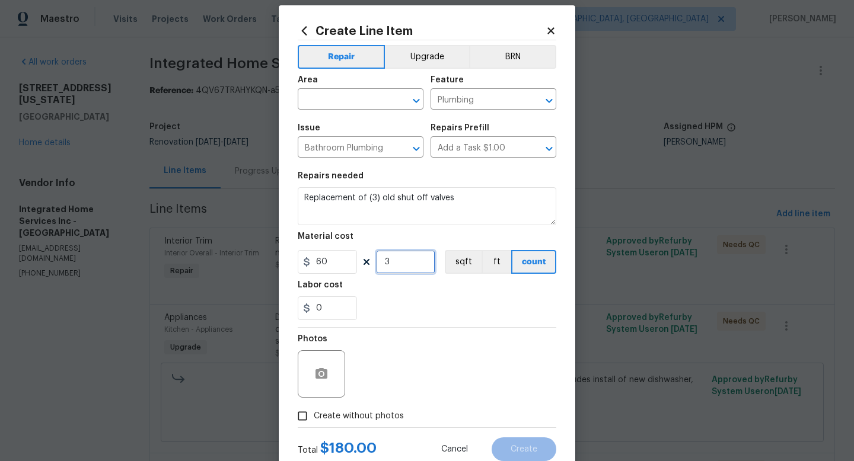
scroll to position [30, 0]
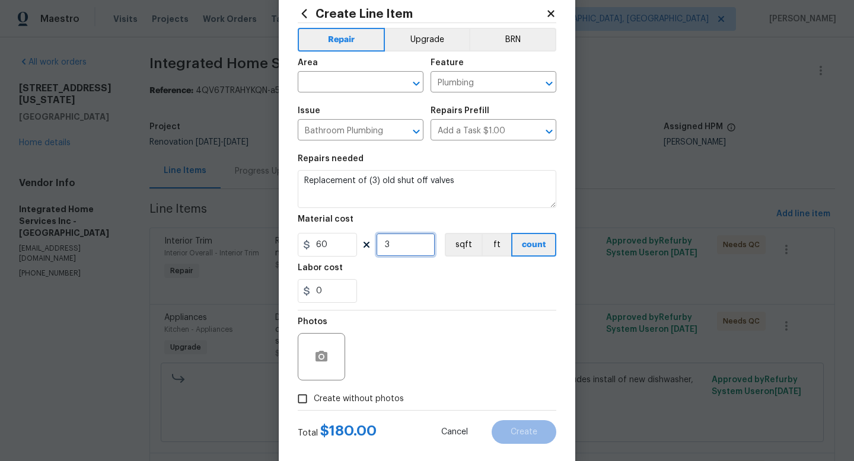
type input "3"
click at [356, 397] on span "Create without photos" at bounding box center [359, 399] width 90 height 12
click at [314, 397] on input "Create without photos" at bounding box center [302, 399] width 23 height 23
checkbox input "true"
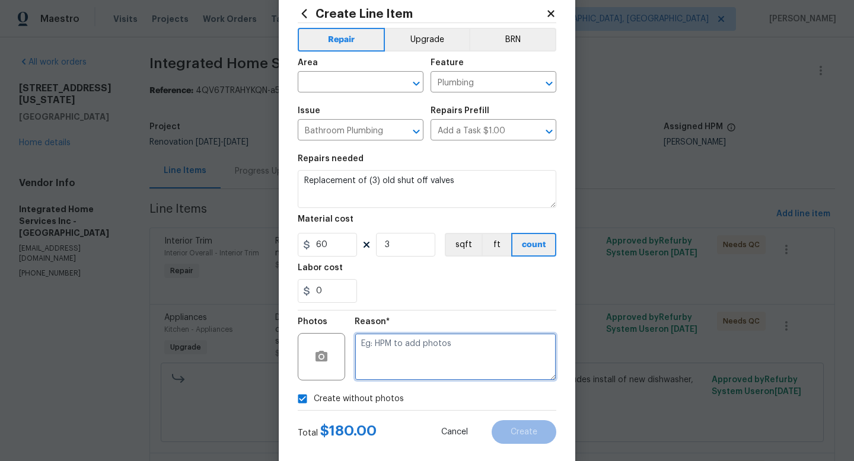
click at [398, 353] on textarea at bounding box center [456, 356] width 202 height 47
type textarea "adding after"
click at [330, 88] on input "text" at bounding box center [344, 83] width 93 height 18
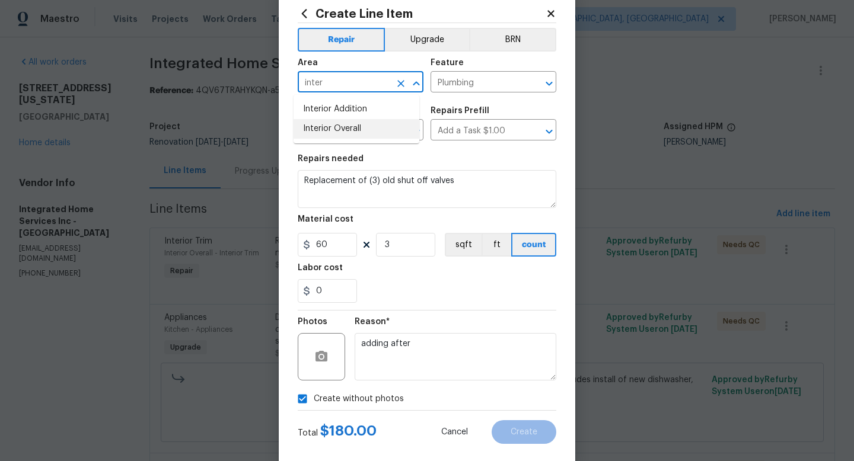
click at [334, 134] on li "Interior Overall" at bounding box center [357, 129] width 126 height 20
type input "Interior Overall"
click at [521, 441] on button "Create" at bounding box center [524, 432] width 65 height 24
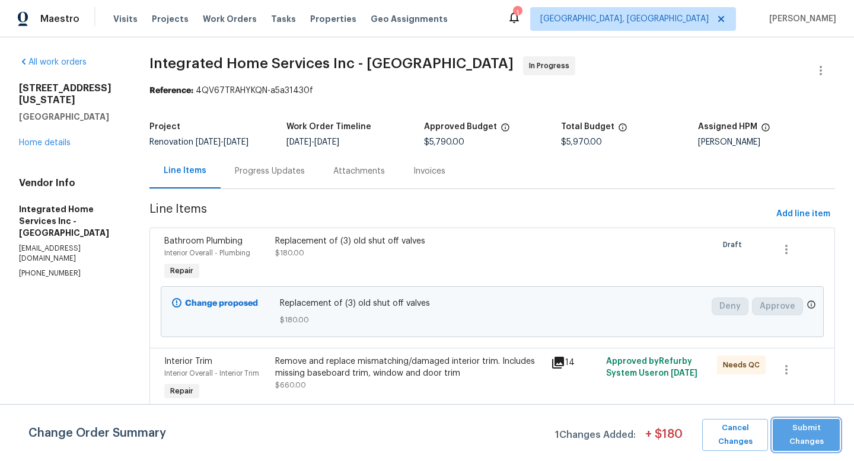
click at [789, 422] on span "Submit Changes" at bounding box center [806, 435] width 55 height 27
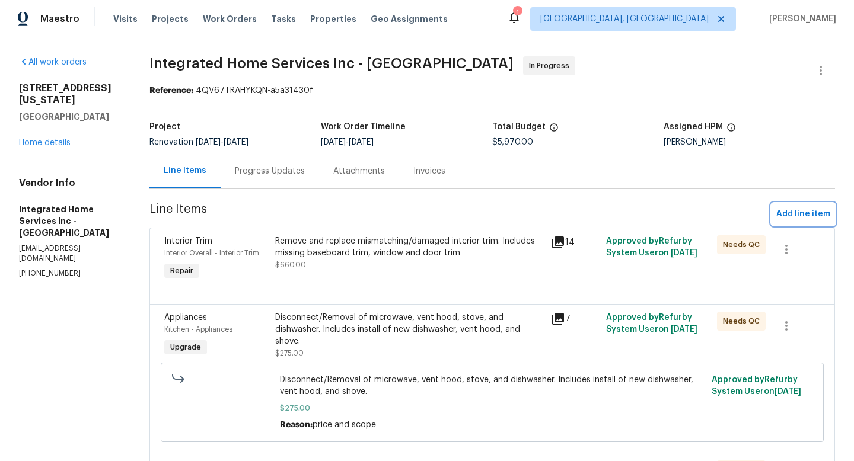
click at [781, 212] on span "Add line item" at bounding box center [803, 214] width 54 height 15
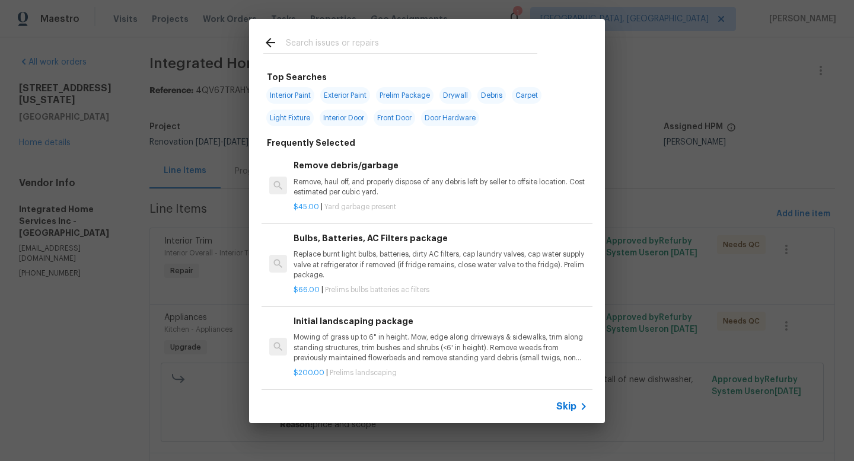
click at [329, 47] on input "text" at bounding box center [411, 45] width 251 height 18
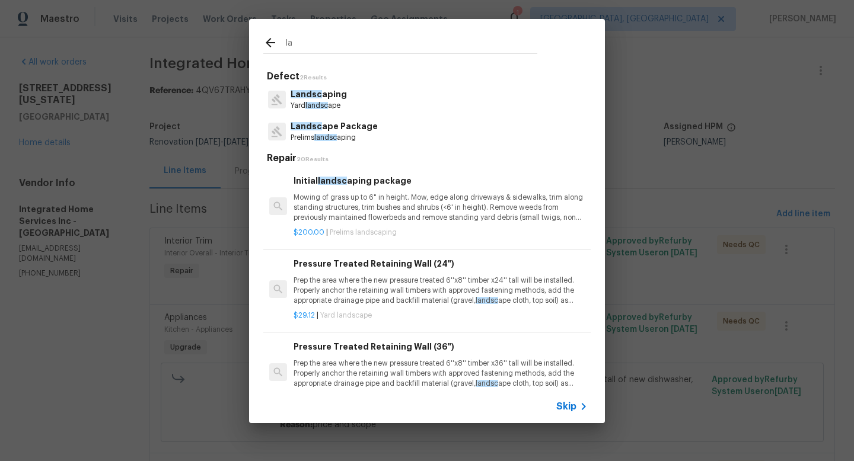
type input "l"
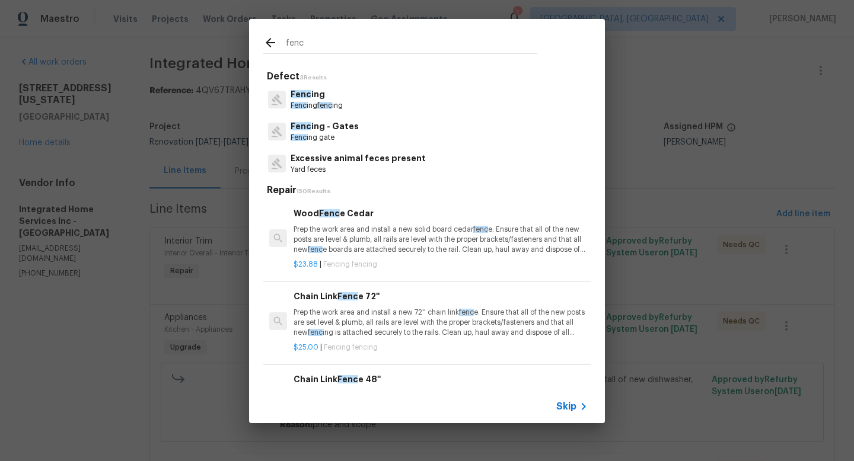
type input "fenc"
click at [330, 111] on div "Fenc ing Fenc ing fenc ing" at bounding box center [426, 100] width 327 height 32
click at [334, 107] on p "Fenc ing fenc ing" at bounding box center [317, 106] width 52 height 10
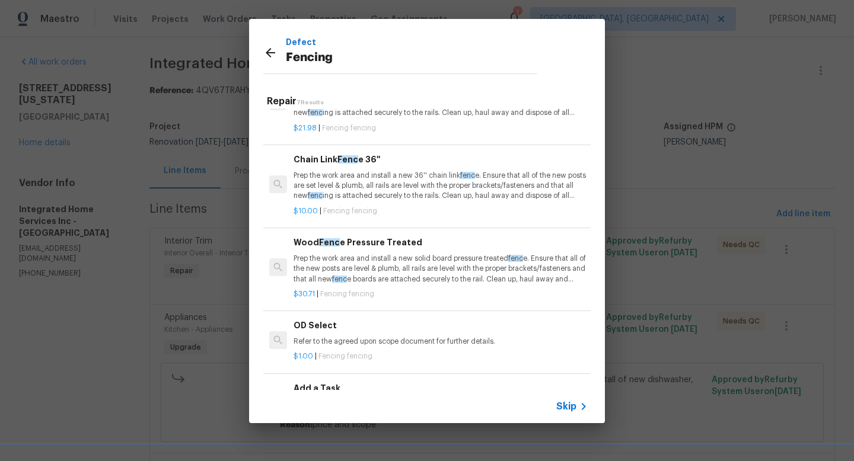
scroll to position [254, 0]
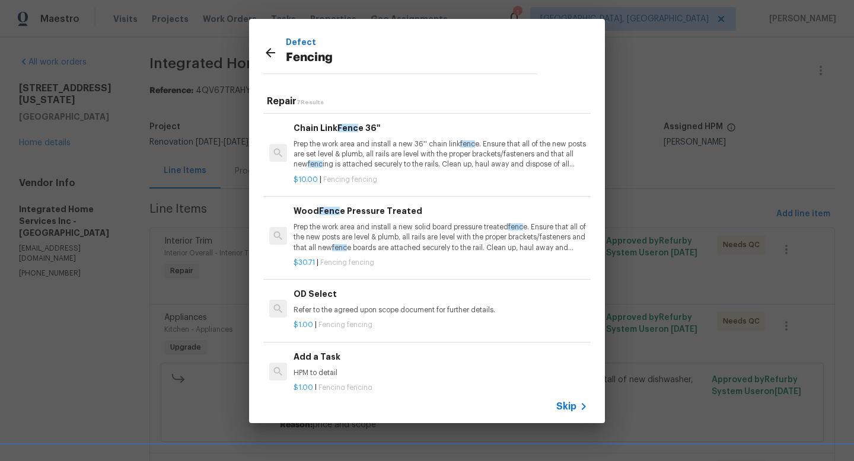
click at [337, 352] on h6 "Add a Task" at bounding box center [441, 356] width 294 height 13
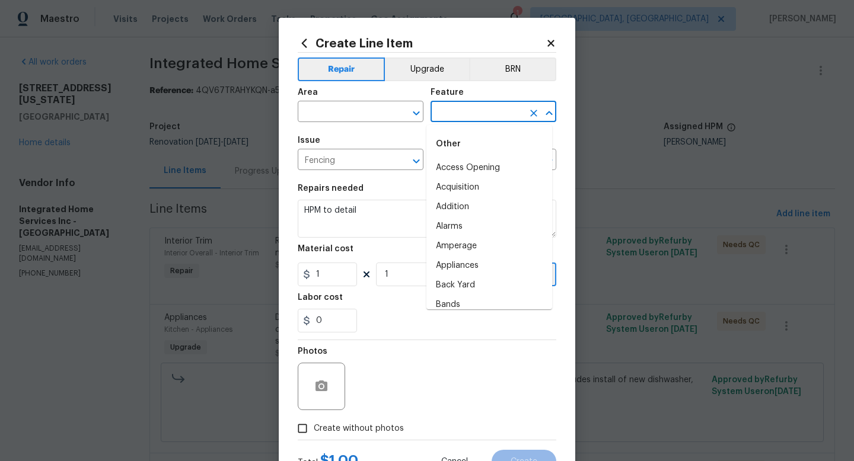
click at [456, 109] on input "text" at bounding box center [476, 113] width 93 height 18
click at [357, 215] on textarea "HPM to detail" at bounding box center [427, 219] width 259 height 38
click at [468, 117] on input "text" at bounding box center [476, 113] width 93 height 18
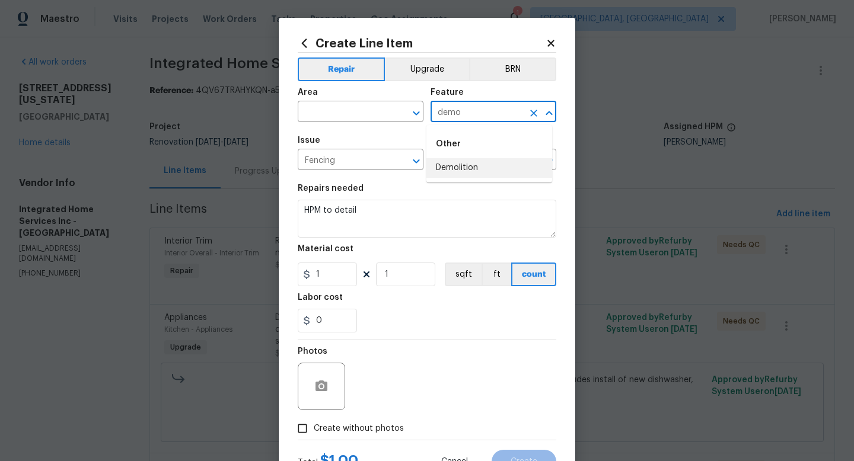
click at [477, 179] on ul "Other Demolition" at bounding box center [489, 154] width 126 height 58
click at [458, 176] on li "Demolition" at bounding box center [489, 168] width 126 height 20
type input "Demolition"
click at [373, 167] on input "Fencing" at bounding box center [344, 161] width 93 height 18
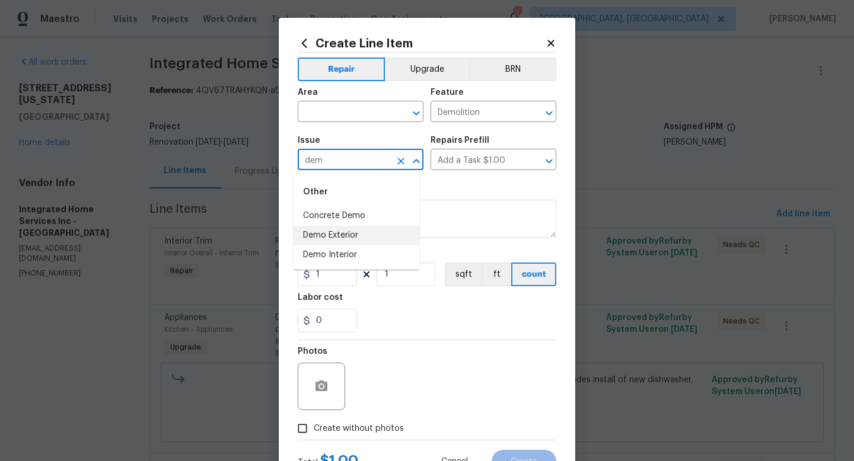
click at [368, 240] on li "Demo Exterior" at bounding box center [357, 236] width 126 height 20
type input "Demo Exterior"
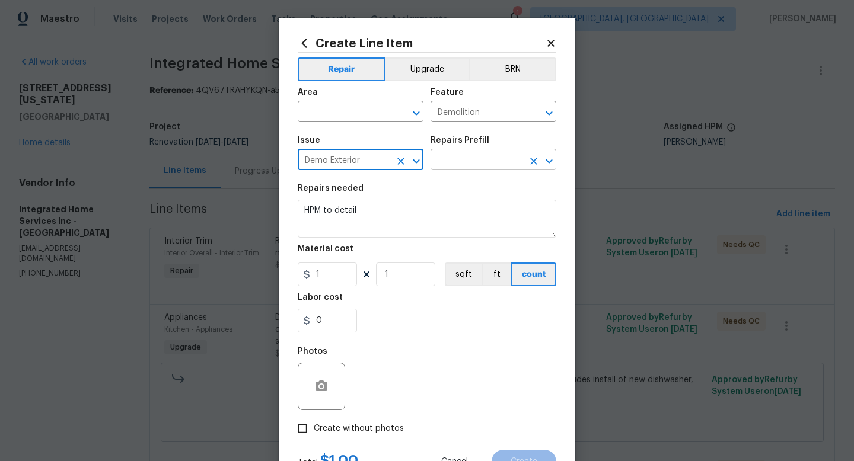
type input "Demo Exterior"
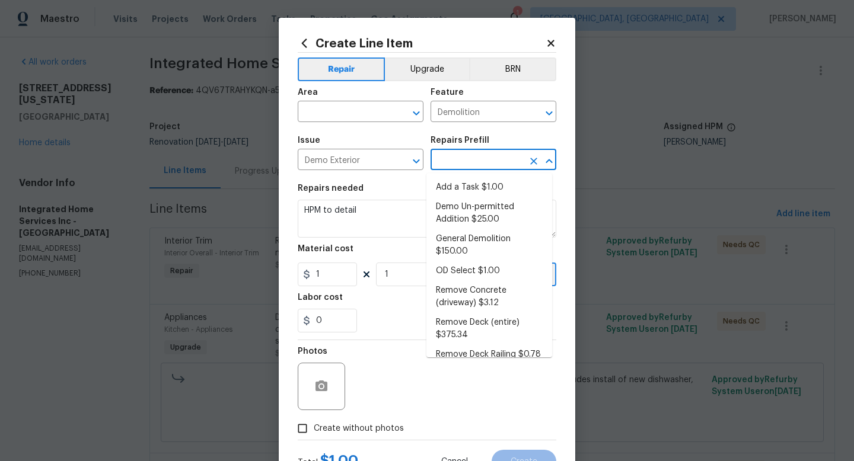
click at [452, 168] on input "text" at bounding box center [476, 161] width 93 height 18
click at [454, 185] on li "Add a Task $1.00" at bounding box center [489, 188] width 126 height 20
type input "Add a Task $1.00"
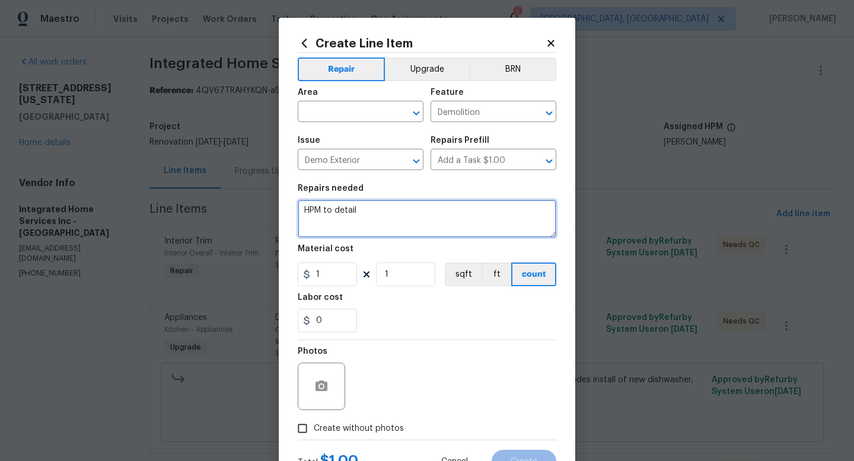
drag, startPoint x: 388, startPoint y: 214, endPoint x: 280, endPoint y: 193, distance: 110.6
click at [280, 193] on div "Create Line Item Repair Upgrade BRN Area ​ Feature Demolition ​ Issue Demo Exte…" at bounding box center [427, 255] width 296 height 475
type textarea "Removal of damaged fencing around (2) sides of the backyard. Fencing is falling…"
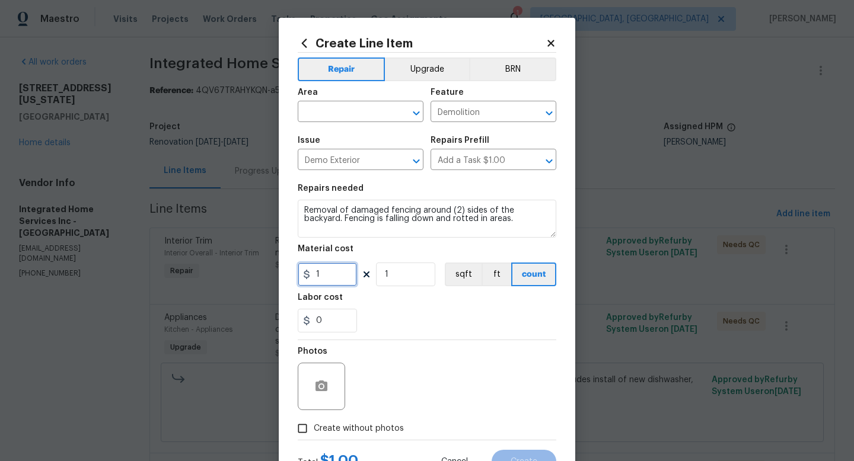
drag, startPoint x: 317, startPoint y: 270, endPoint x: 306, endPoint y: 272, distance: 11.3
click at [306, 272] on div "1" at bounding box center [327, 275] width 59 height 24
type input "7"
type input "100"
click at [481, 278] on button "ft" at bounding box center [496, 275] width 30 height 24
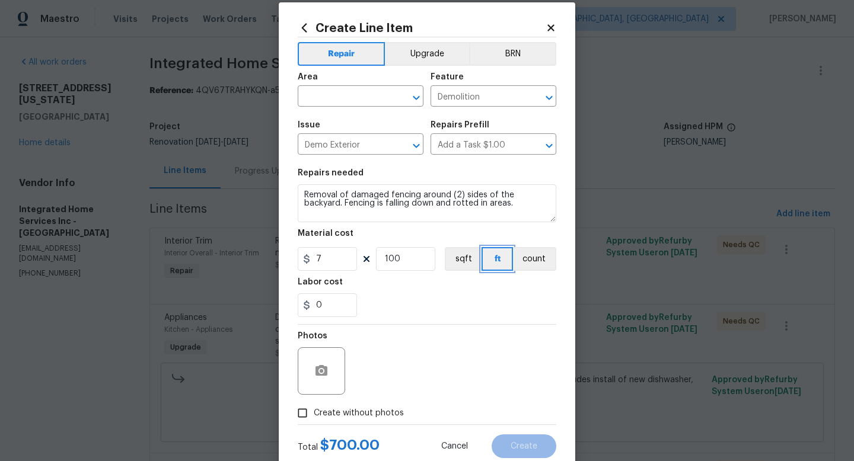
scroll to position [16, 0]
click at [353, 405] on label "Create without photos" at bounding box center [347, 412] width 113 height 23
click at [314, 405] on input "Create without photos" at bounding box center [302, 412] width 23 height 23
checkbox input "true"
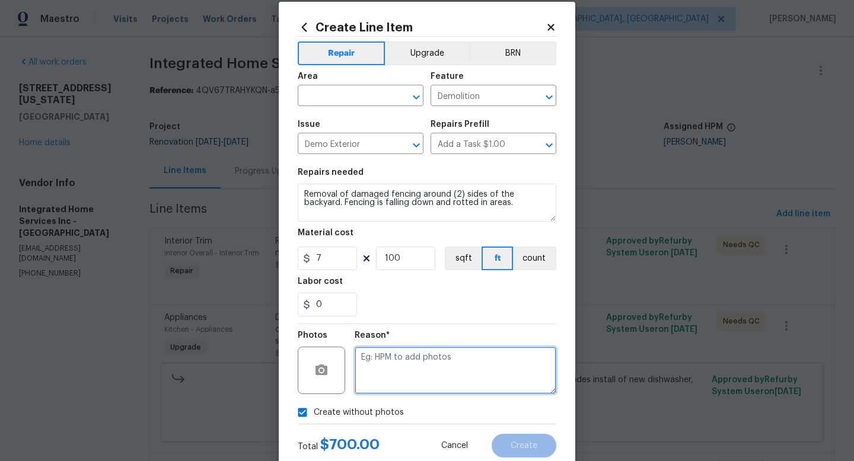
click at [403, 375] on textarea at bounding box center [456, 370] width 202 height 47
type textarea "adding after"
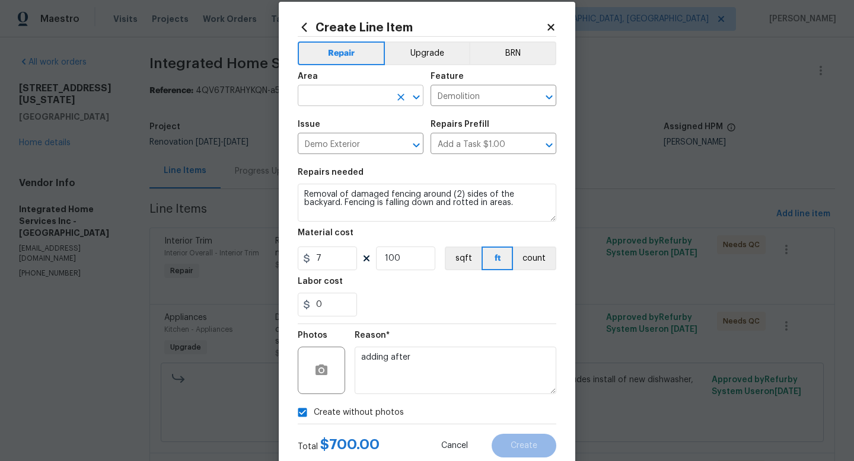
click at [372, 102] on input "text" at bounding box center [344, 97] width 93 height 18
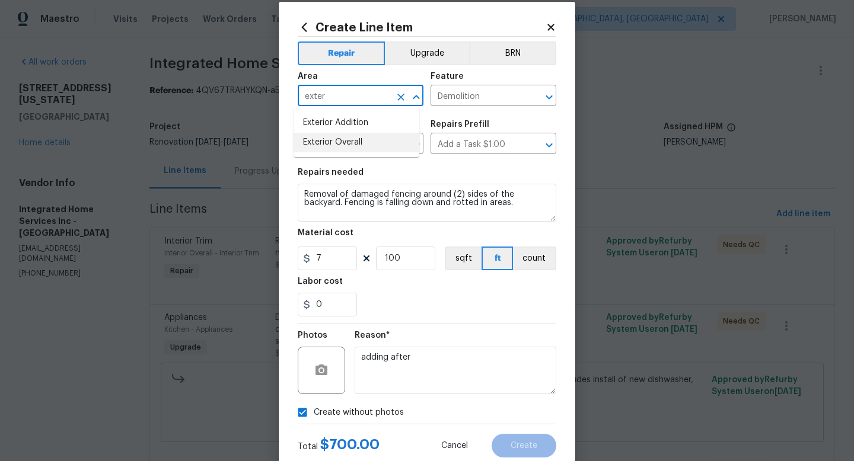
click at [393, 133] on li "Exterior Overall" at bounding box center [357, 143] width 126 height 20
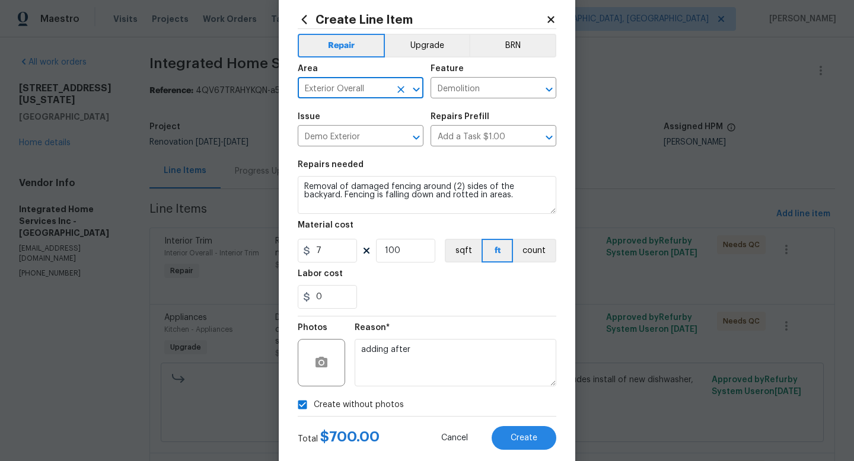
scroll to position [24, 0]
type input "Exterior Overall"
click at [502, 425] on div "Total $ 700.00 Cancel Create" at bounding box center [427, 432] width 259 height 33
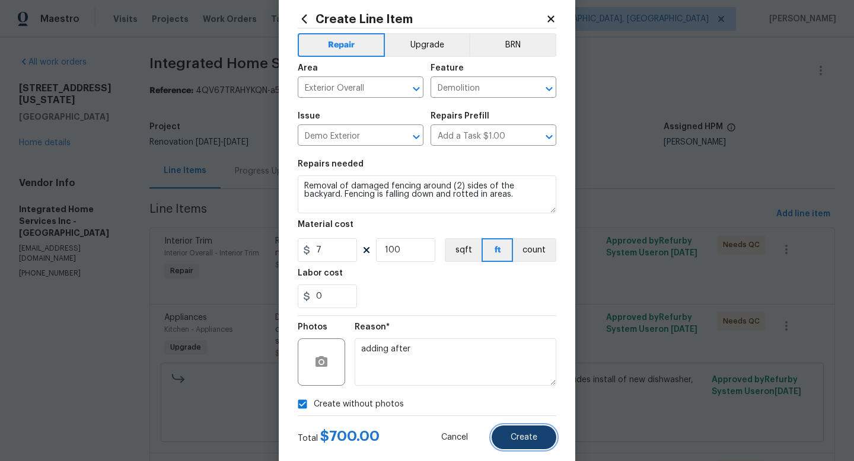
click at [501, 426] on button "Create" at bounding box center [524, 438] width 65 height 24
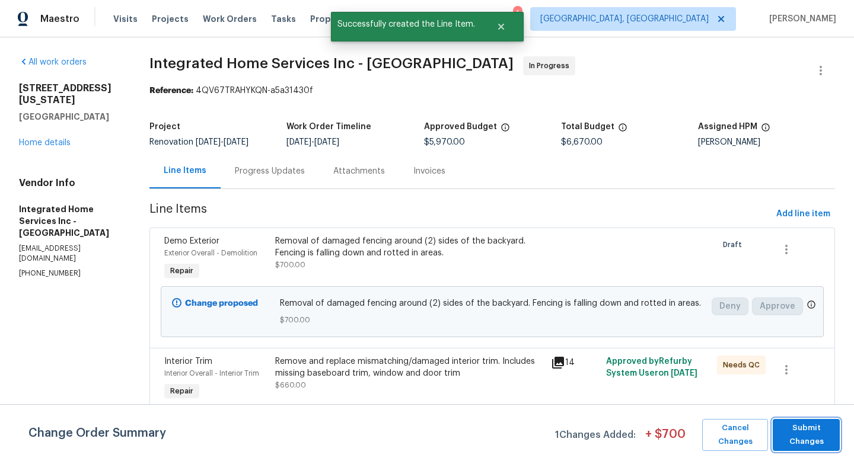
click at [806, 422] on span "Submit Changes" at bounding box center [806, 435] width 55 height 27
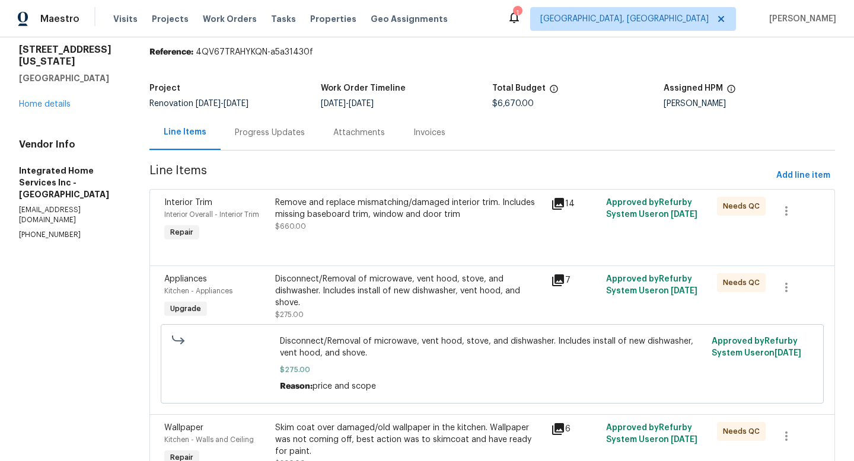
scroll to position [39, 0]
click at [783, 171] on span "Add line item" at bounding box center [803, 175] width 54 height 15
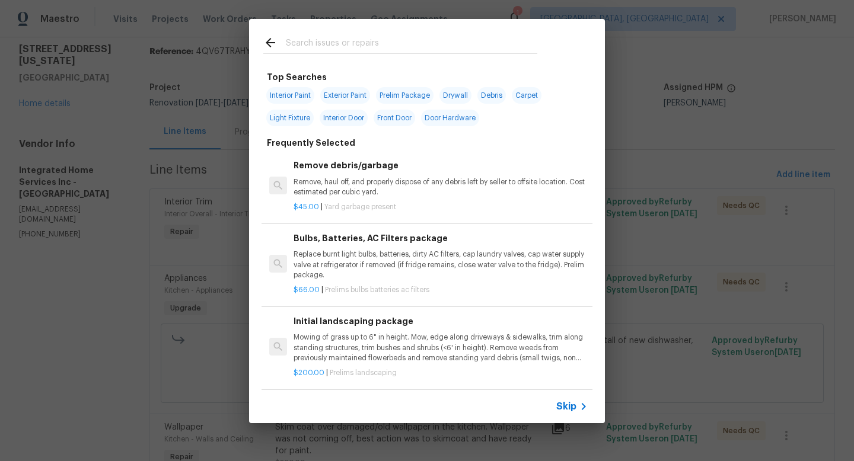
click at [403, 50] on input "text" at bounding box center [411, 45] width 251 height 18
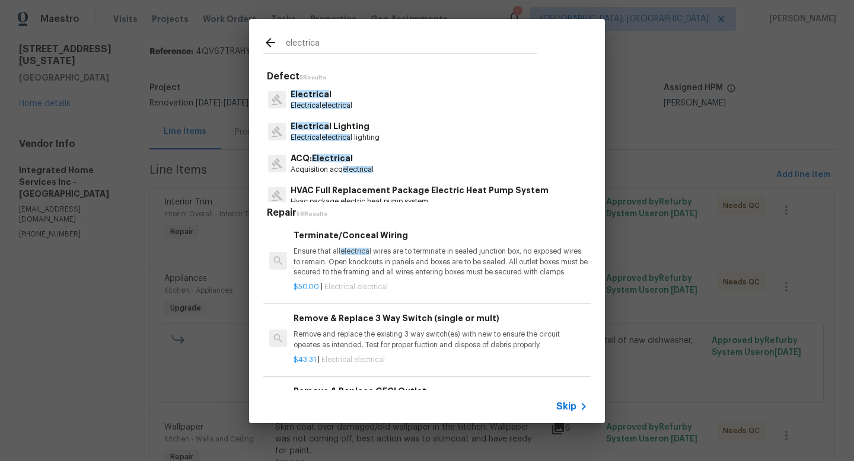
type input "electrica"
click at [350, 123] on p "Electrica l Lighting" at bounding box center [335, 126] width 89 height 12
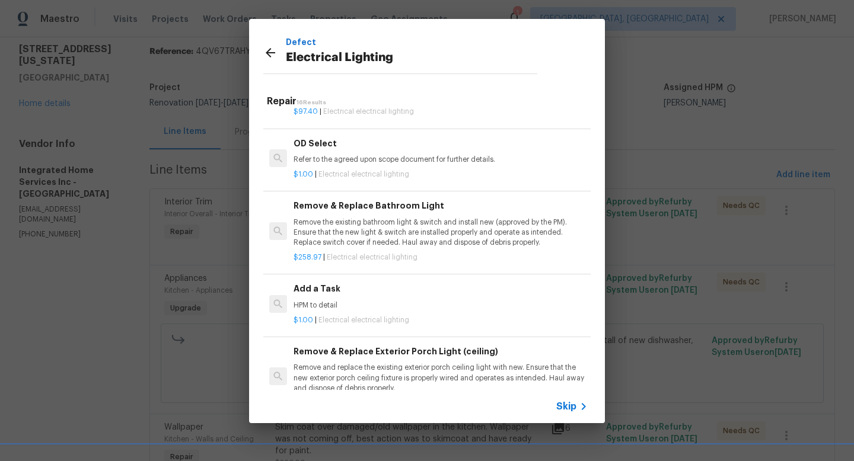
scroll to position [673, 0]
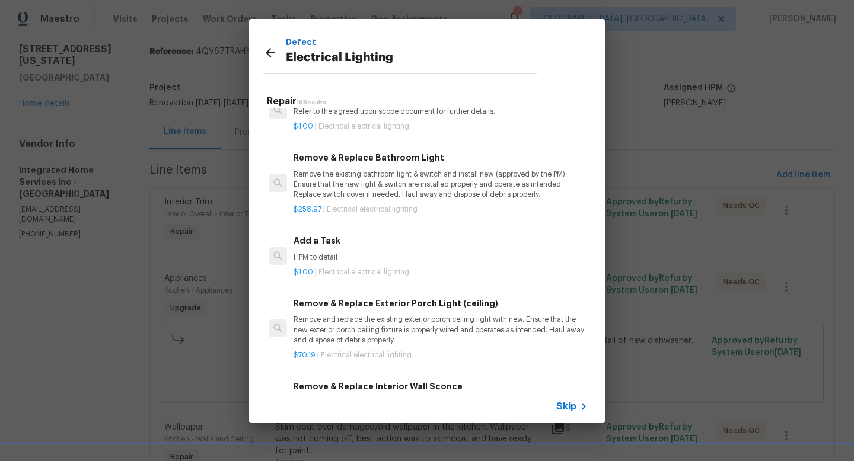
click at [360, 263] on p "HPM to detail" at bounding box center [441, 258] width 294 height 10
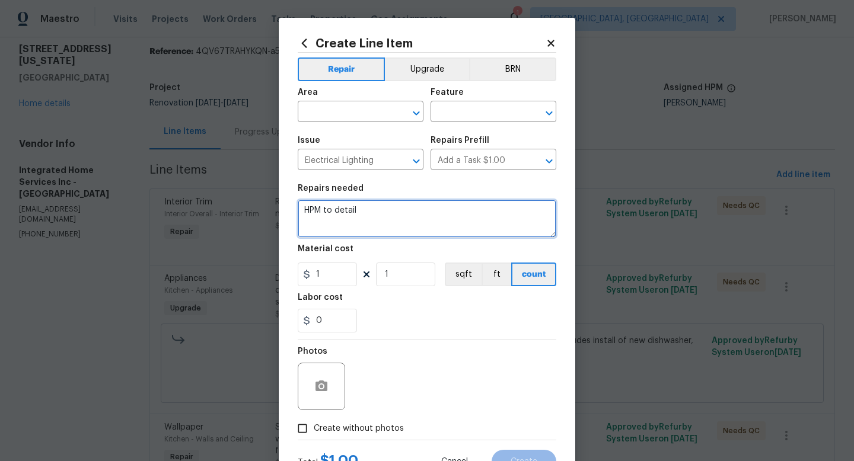
drag, startPoint x: 357, startPoint y: 212, endPoint x: 251, endPoint y: 202, distance: 106.6
click at [251, 202] on div "Create Line Item Repair Upgrade BRN Area ​ Feature ​ Issue Electrical Lighting …" at bounding box center [427, 230] width 854 height 461
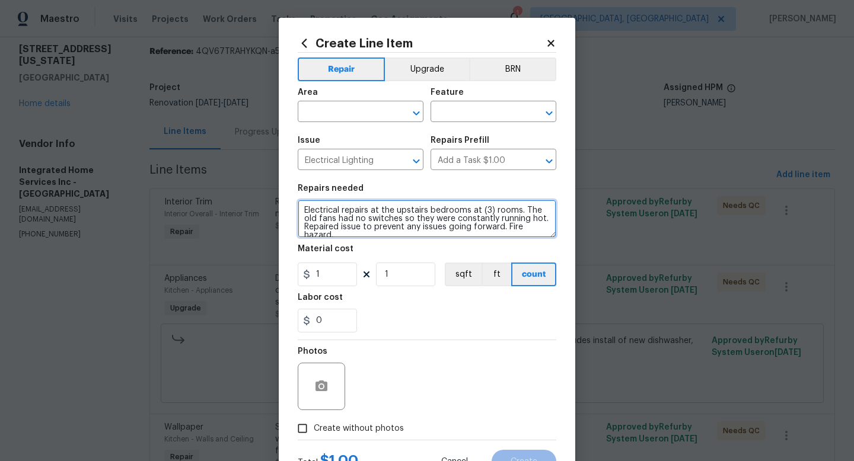
scroll to position [2, 0]
type textarea "Electrical repairs at the upstairs bedrooms at (3) rooms. The old fans had no s…"
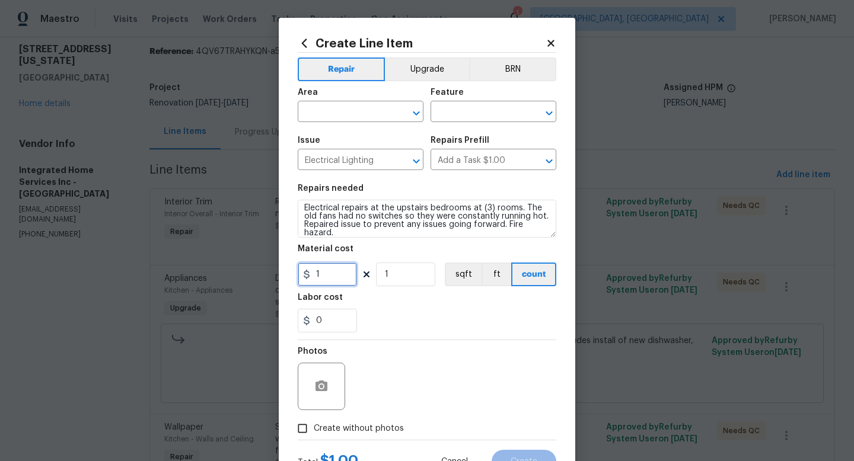
drag, startPoint x: 324, startPoint y: 272, endPoint x: 295, endPoint y: 269, distance: 29.2
click at [298, 269] on input "1" at bounding box center [327, 275] width 59 height 24
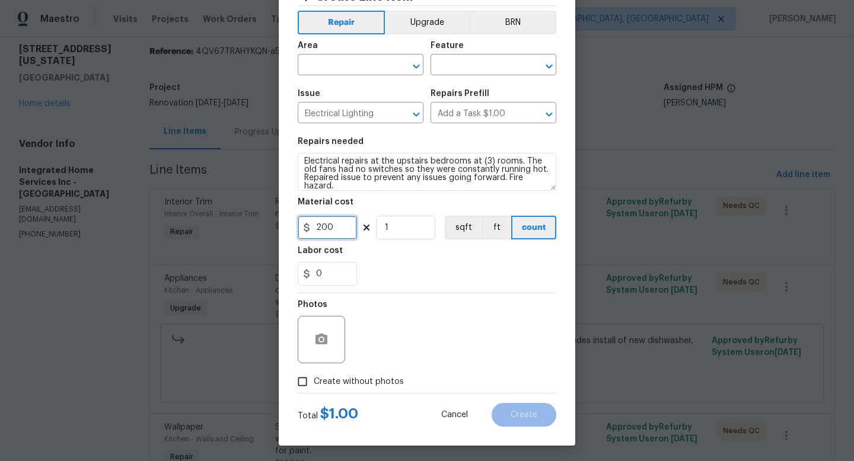
scroll to position [50, 0]
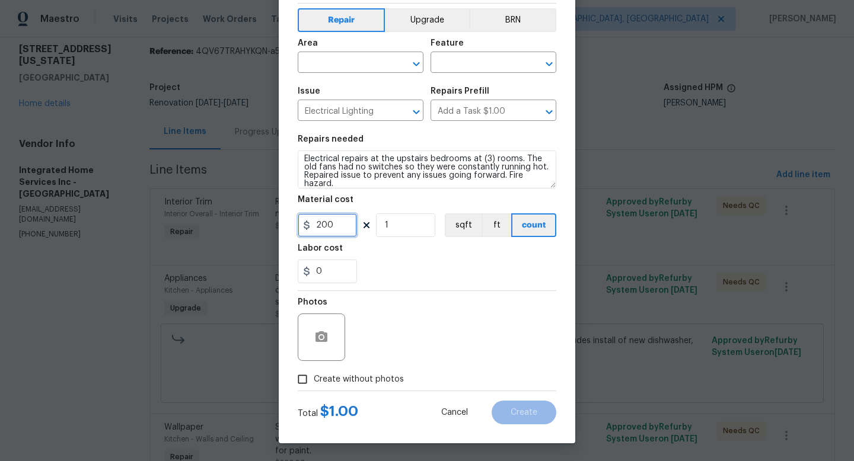
type input "200"
click at [327, 372] on label "Create without photos" at bounding box center [347, 379] width 113 height 23
click at [314, 372] on input "Create without photos" at bounding box center [302, 379] width 23 height 23
checkbox input "true"
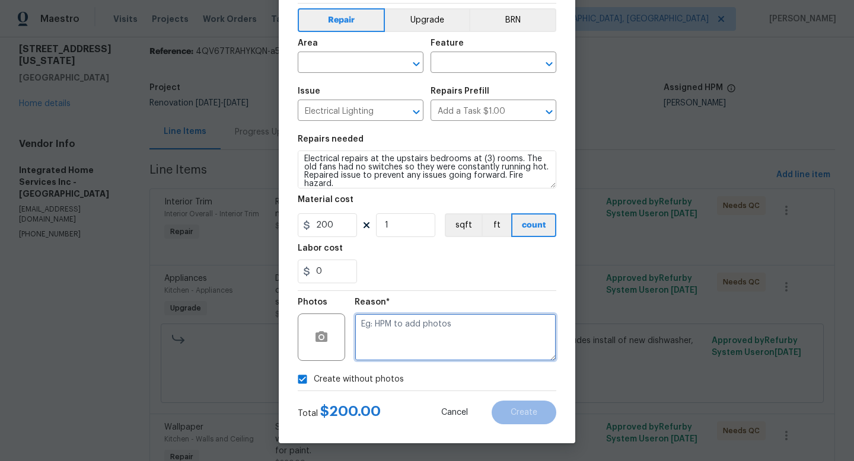
click at [385, 348] on textarea at bounding box center [456, 337] width 202 height 47
type textarea "adding after"
click at [448, 66] on input "text" at bounding box center [476, 64] width 93 height 18
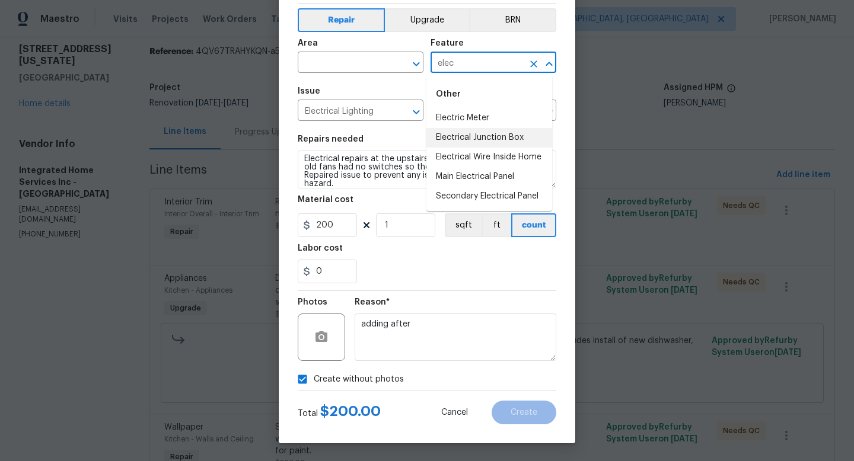
click at [461, 137] on li "Electrical Junction Box" at bounding box center [489, 138] width 126 height 20
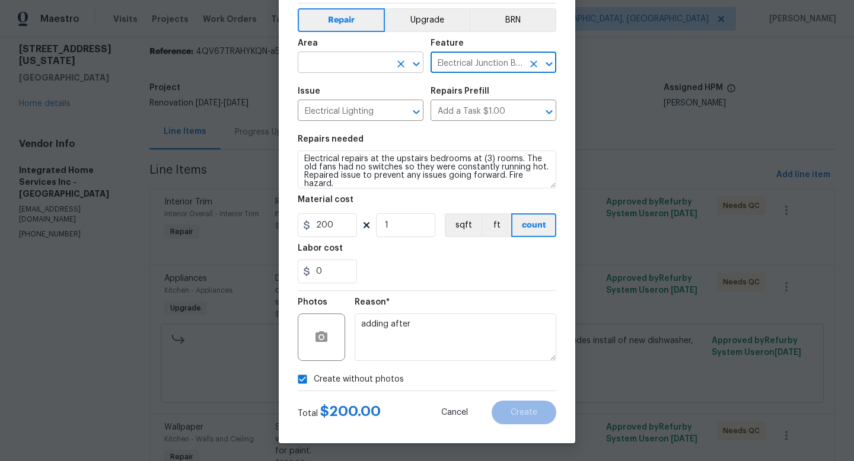
type input "Electrical Junction Box"
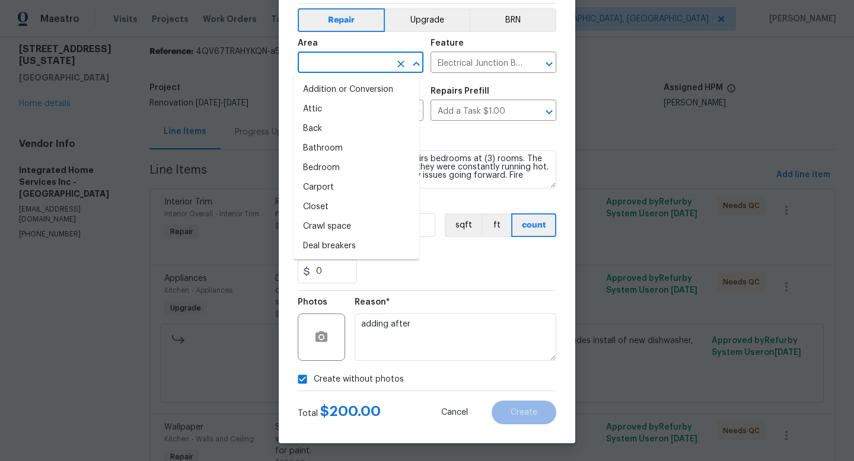
click at [355, 62] on input "text" at bounding box center [344, 64] width 93 height 18
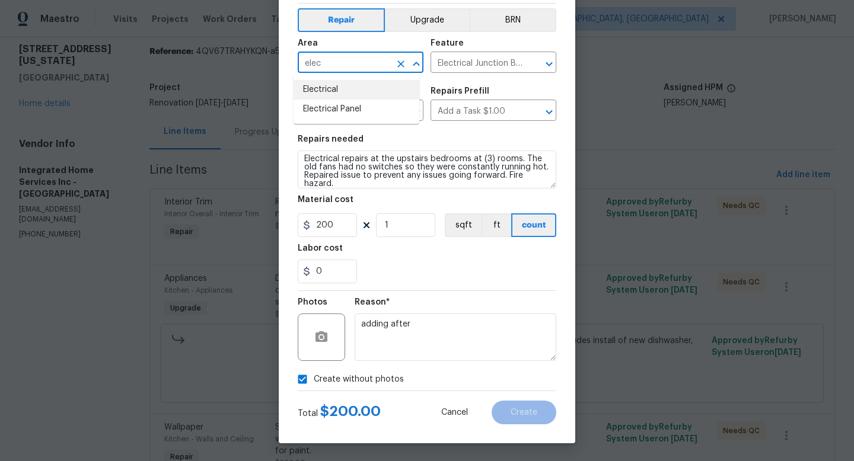
click at [342, 84] on li "Electrical" at bounding box center [357, 90] width 126 height 20
type input "Electrical"
click at [508, 407] on button "Create" at bounding box center [524, 413] width 65 height 24
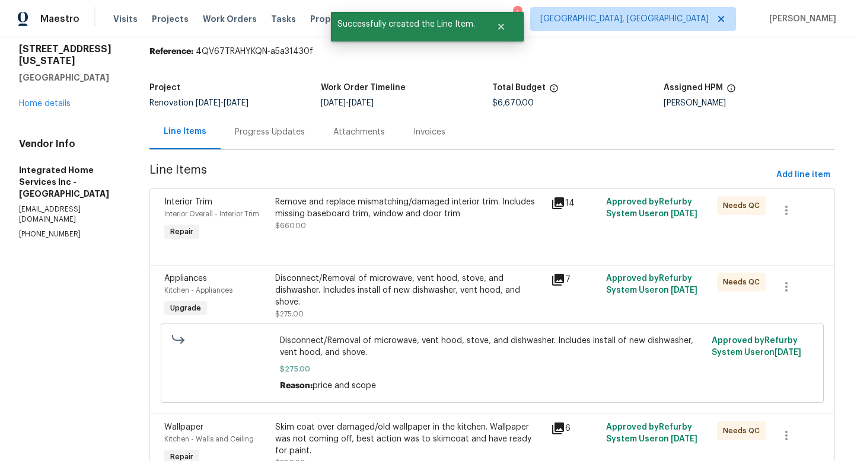
scroll to position [0, 0]
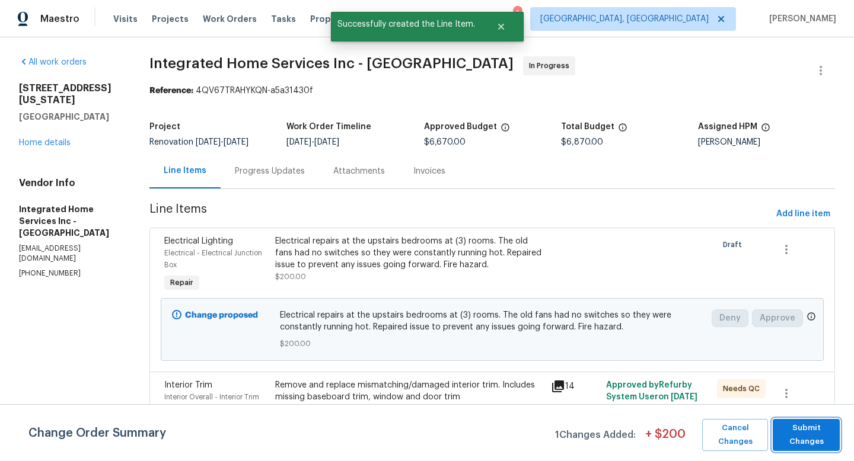
click at [787, 435] on span "Submit Changes" at bounding box center [806, 435] width 55 height 27
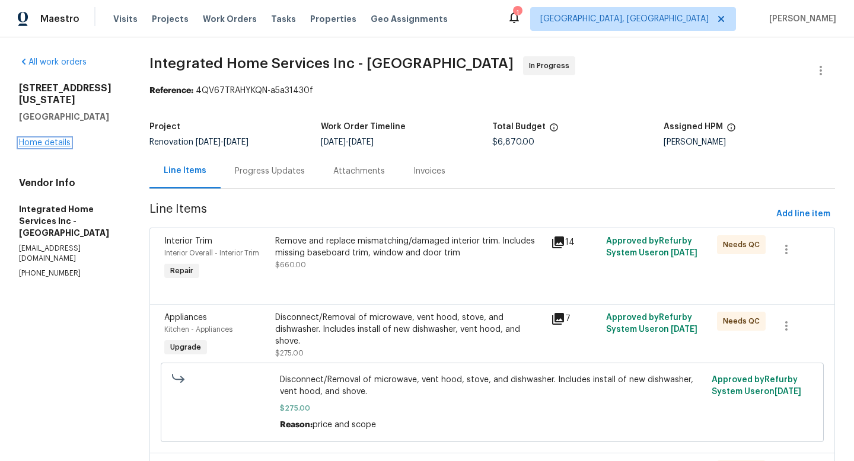
click at [55, 139] on link "Home details" at bounding box center [45, 143] width 52 height 8
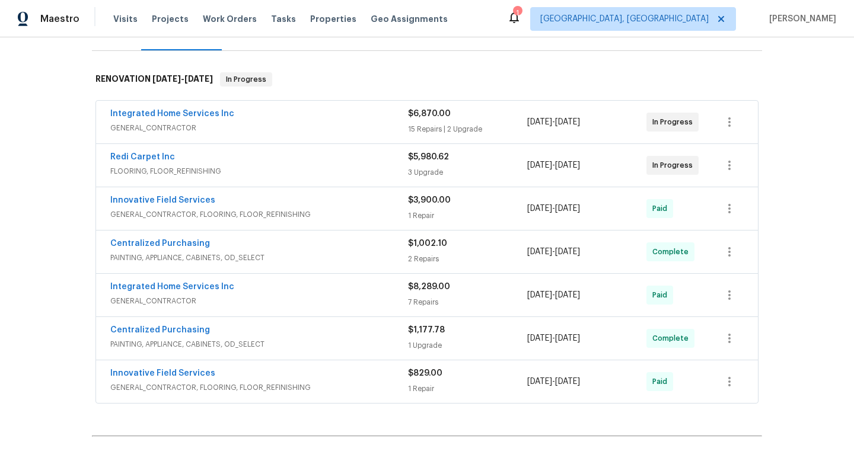
scroll to position [164, 0]
click at [209, 296] on span "GENERAL_CONTRACTOR" at bounding box center [259, 301] width 298 height 12
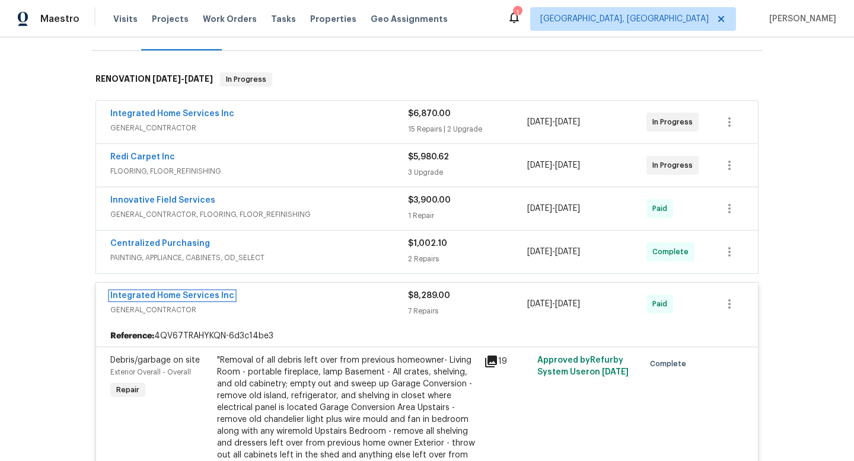
click at [209, 296] on link "Integrated Home Services Inc" at bounding box center [172, 296] width 124 height 8
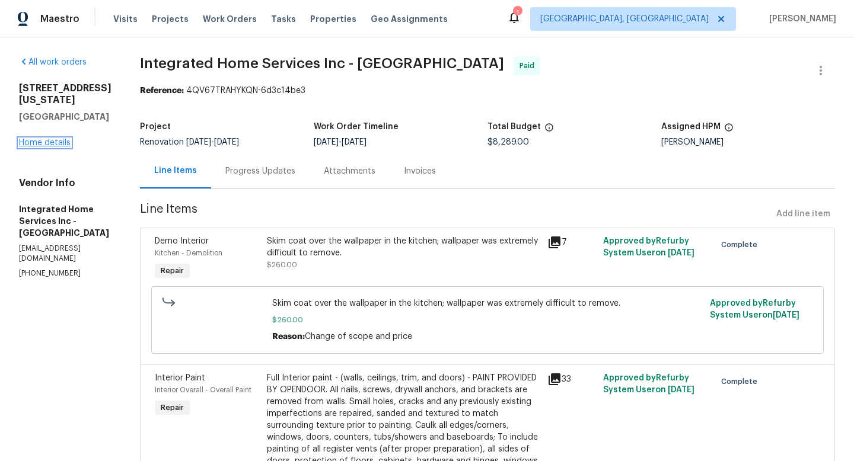
click at [65, 147] on link "Home details" at bounding box center [45, 143] width 52 height 8
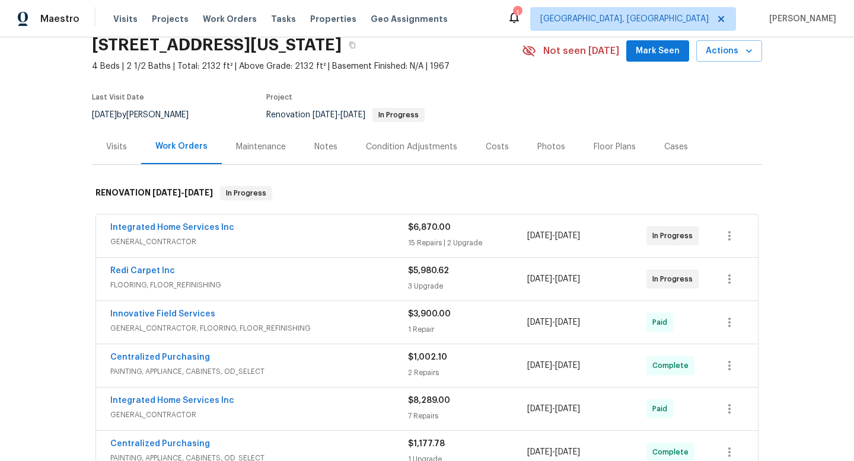
scroll to position [139, 0]
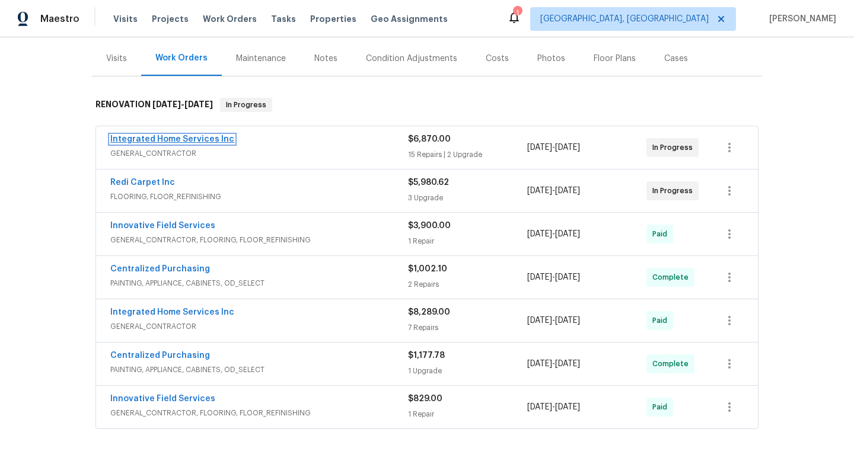
click at [205, 142] on link "Integrated Home Services Inc" at bounding box center [172, 139] width 124 height 8
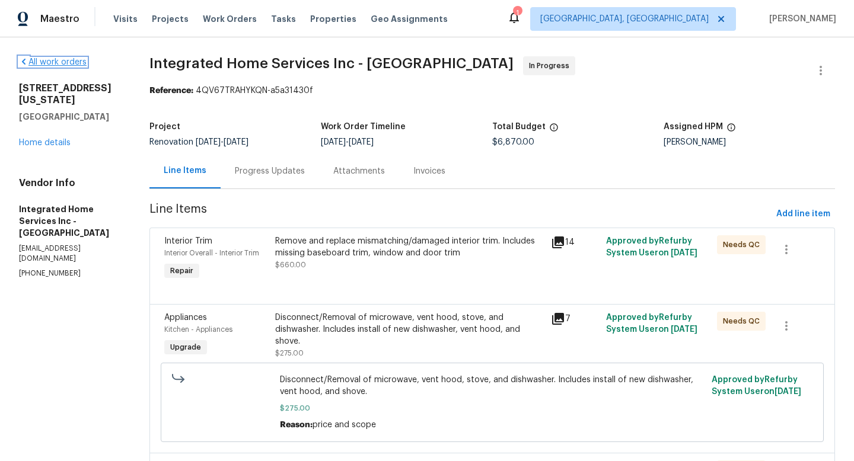
click at [35, 65] on link "All work orders" at bounding box center [53, 62] width 68 height 8
click at [47, 139] on link "Home details" at bounding box center [45, 143] width 52 height 8
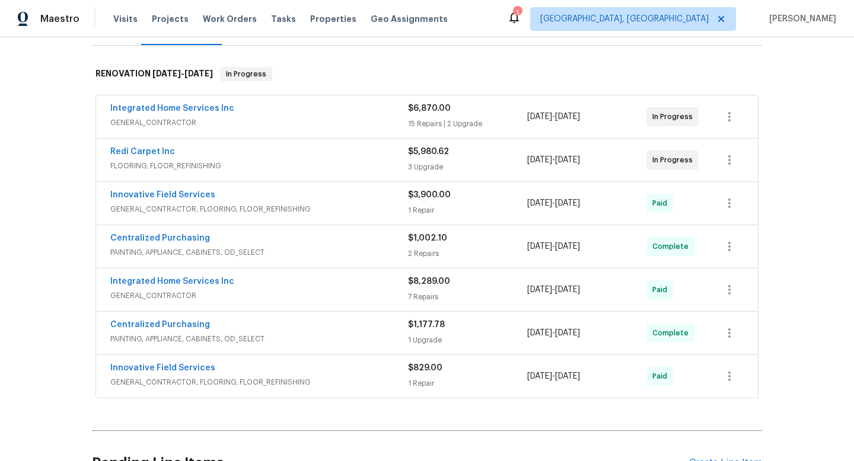
scroll to position [167, 0]
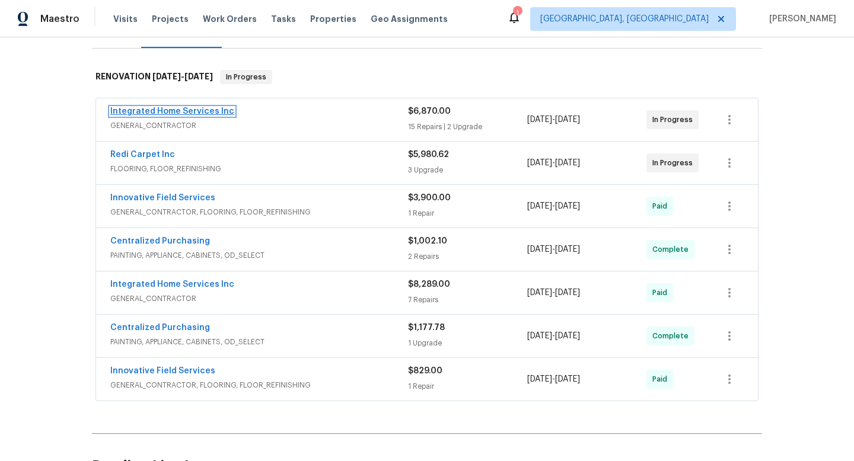
click at [199, 114] on link "Integrated Home Services Inc" at bounding box center [172, 111] width 124 height 8
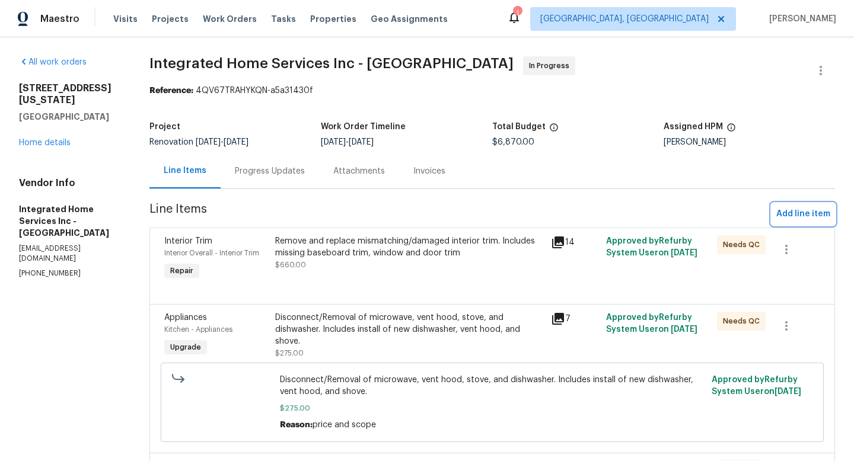
click at [771, 206] on button "Add line item" at bounding box center [802, 214] width 63 height 22
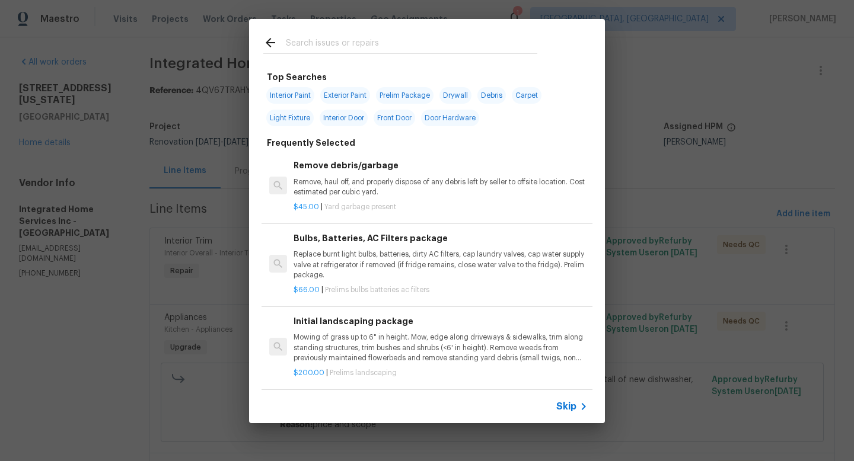
click at [477, 44] on input "text" at bounding box center [411, 45] width 251 height 18
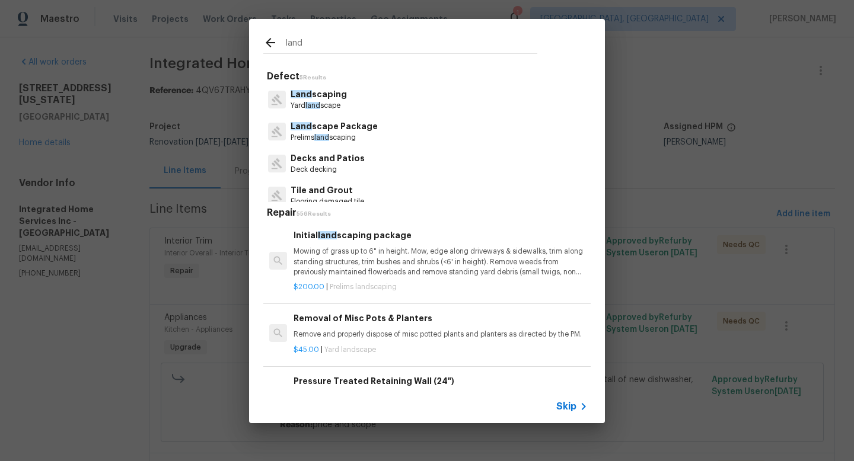
type input "land"
click at [402, 242] on h6 "Initial land scaping package" at bounding box center [441, 235] width 294 height 13
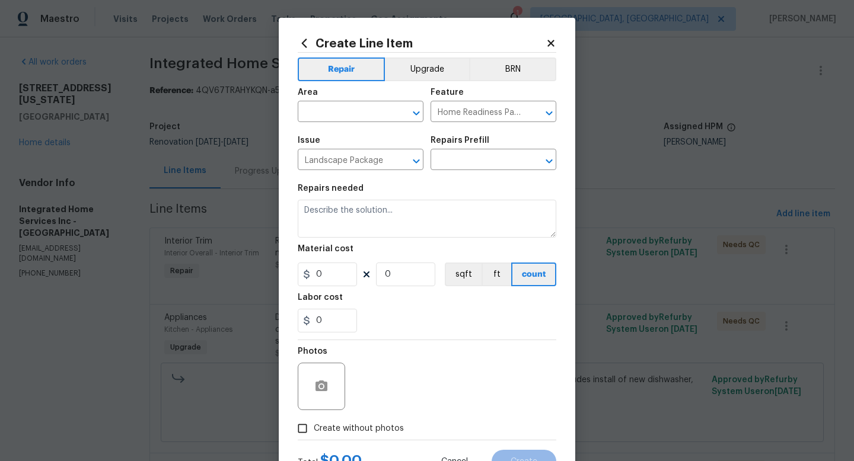
type input "Initial landscaping package $200.00"
type textarea "Mowing of grass up to 6" in height. Mow, edge along driveways & sidewalks, trim…"
type input "200"
type input "1"
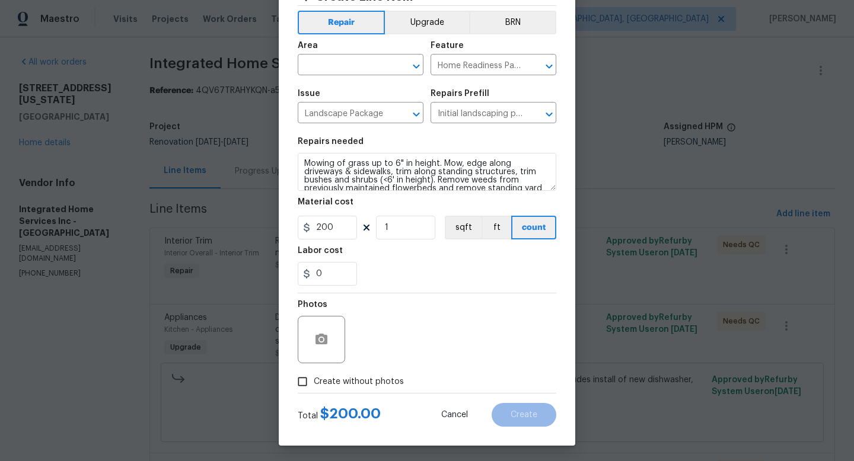
scroll to position [50, 0]
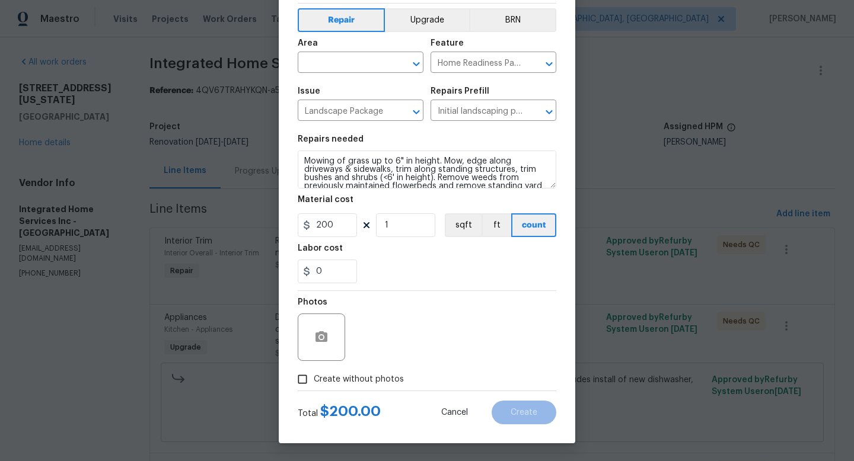
click at [371, 383] on span "Create without photos" at bounding box center [359, 380] width 90 height 12
click at [314, 383] on input "Create without photos" at bounding box center [302, 379] width 23 height 23
checkbox input "true"
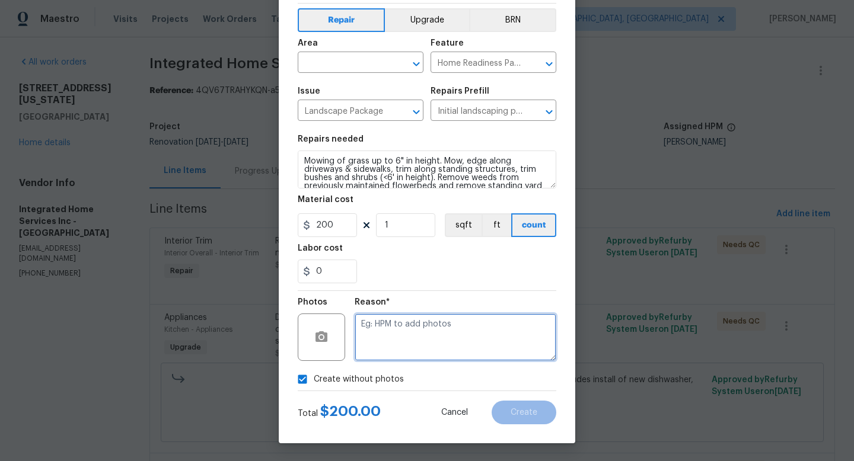
click at [395, 353] on textarea at bounding box center [456, 337] width 202 height 47
type textarea "adding after"
click at [345, 62] on input "text" at bounding box center [344, 64] width 93 height 18
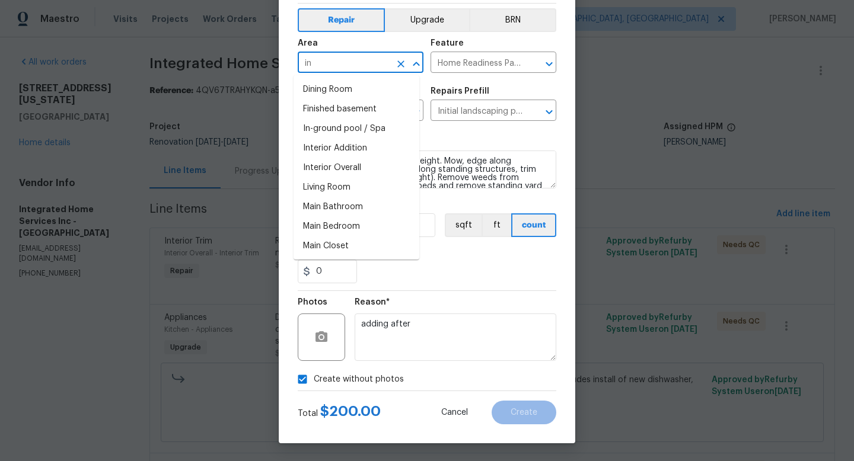
type input "i"
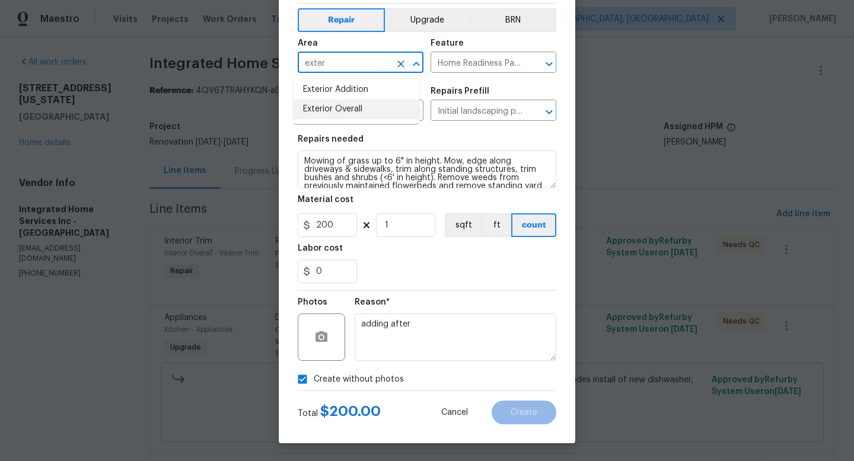
click at [344, 106] on li "Exterior Overall" at bounding box center [357, 110] width 126 height 20
type input "Exterior Overall"
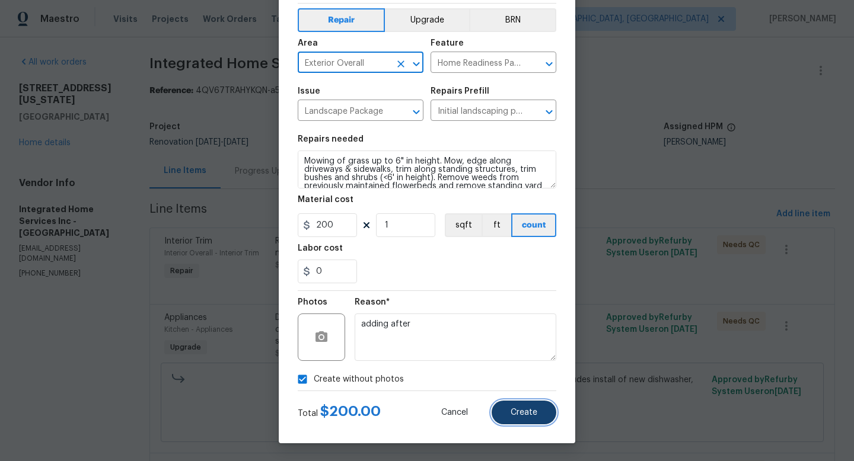
click at [521, 414] on span "Create" at bounding box center [524, 413] width 27 height 9
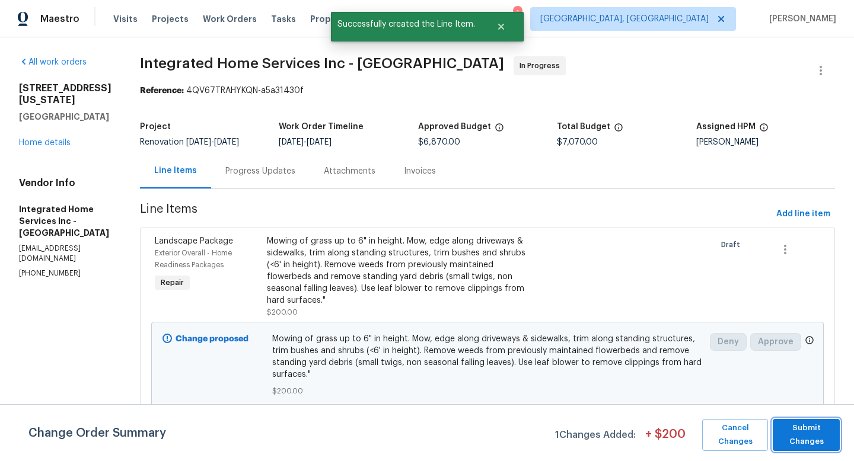
click at [781, 427] on span "Submit Changes" at bounding box center [806, 435] width 55 height 27
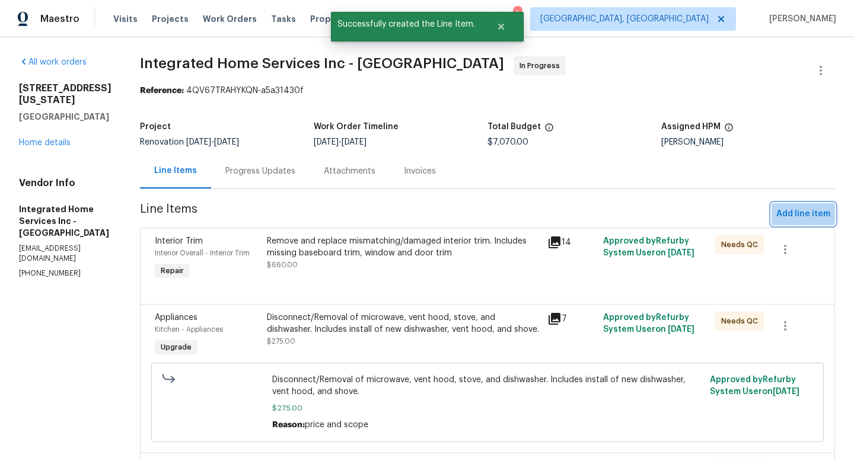
click at [784, 213] on span "Add line item" at bounding box center [803, 214] width 54 height 15
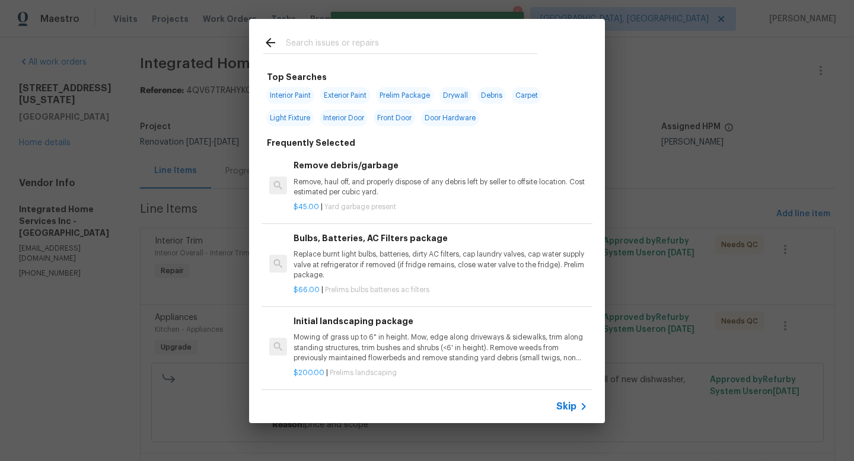
click at [352, 45] on input "text" at bounding box center [411, 45] width 251 height 18
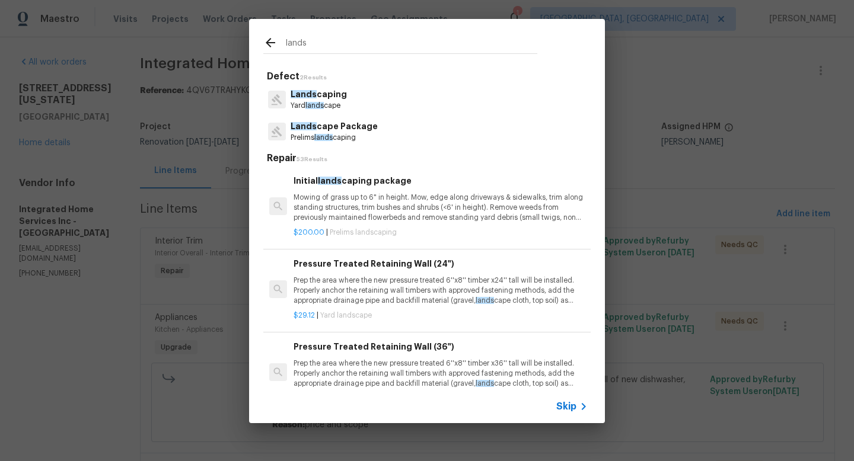
type input "lands"
click at [363, 193] on p "Mowing of grass up to 6" in height. Mow, edge along driveways & sidewalks, trim…" at bounding box center [441, 208] width 294 height 30
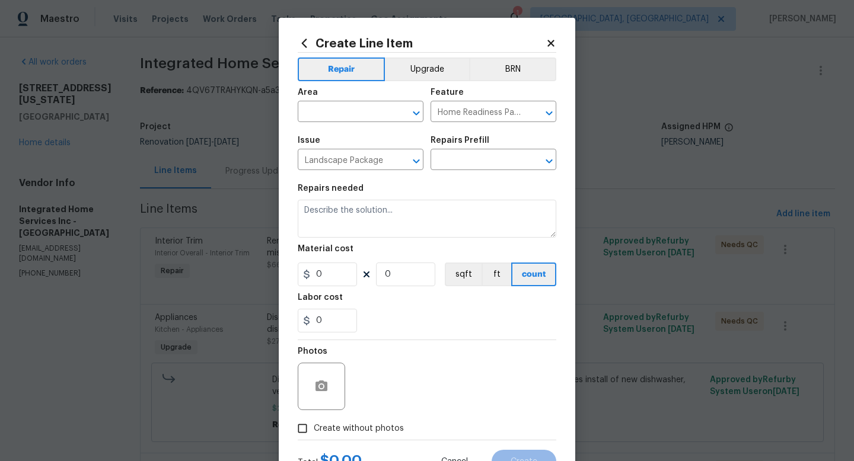
type input "Initial landscaping package $200.00"
type textarea "Mowing of grass up to 6" in height. Mow, edge along driveways & sidewalks, trim…"
type input "200"
type input "1"
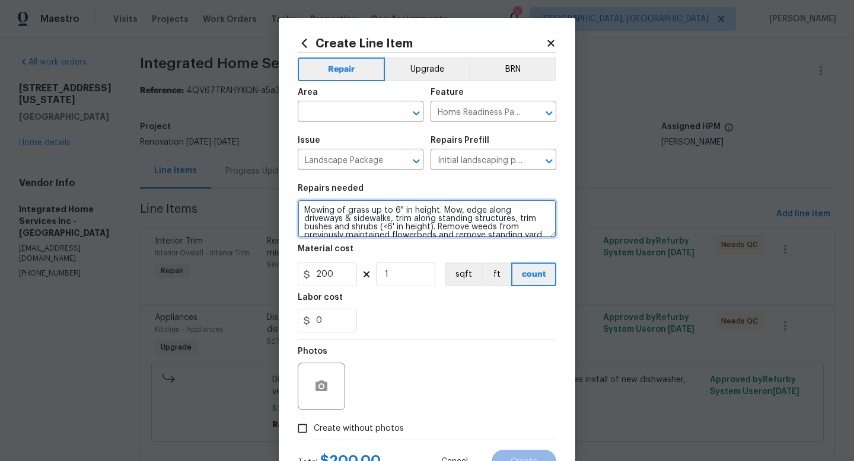
click at [300, 211] on textarea "Mowing of grass up to 6" in height. Mow, edge along driveways & sidewalks, trim…" at bounding box center [427, 219] width 259 height 38
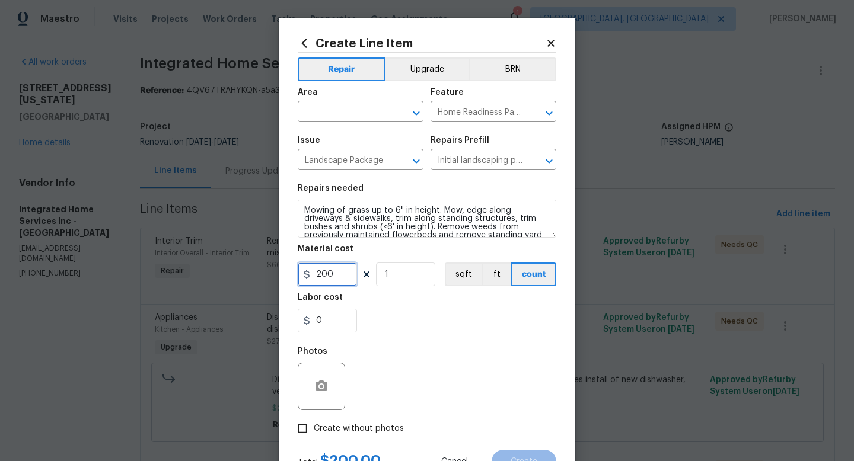
drag, startPoint x: 338, startPoint y: 278, endPoint x: 269, endPoint y: 249, distance: 75.2
click at [267, 266] on div "Create Line Item Repair Upgrade BRN Area ​ Feature Home Readiness Packages ​ Is…" at bounding box center [427, 230] width 854 height 461
type input "80"
click at [356, 117] on input "text" at bounding box center [344, 113] width 93 height 18
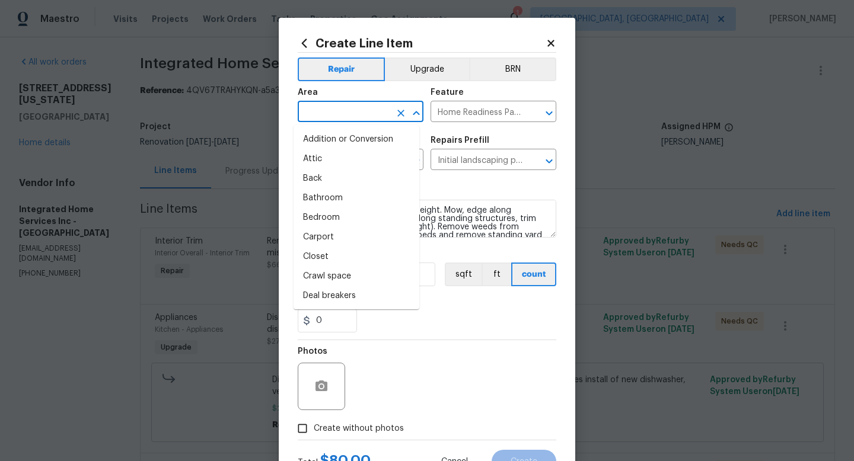
type input "i"
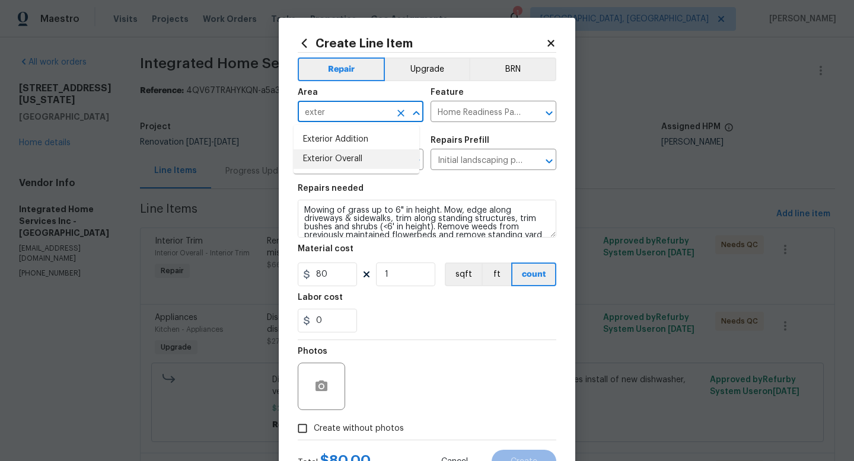
click at [391, 160] on li "Exterior Overall" at bounding box center [357, 159] width 126 height 20
type input "Exterior Overall"
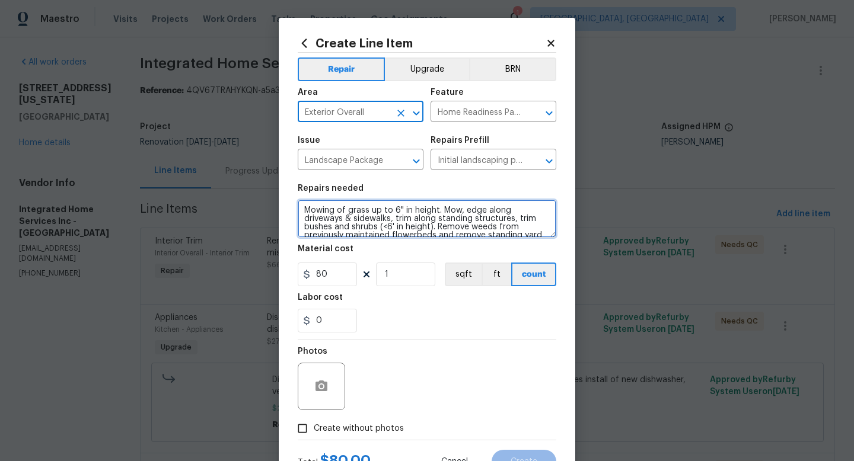
click at [301, 211] on textarea "Mowing of grass up to 6" in height. Mow, edge along driveways & sidewalks, trim…" at bounding box center [427, 219] width 259 height 38
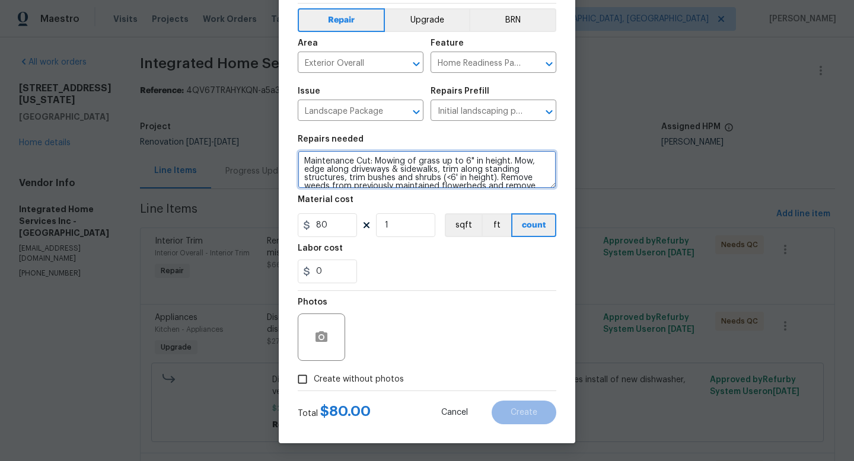
type textarea "Maintenance Cut: Mowing of grass up to 6" in height. Mow, edge along driveways …"
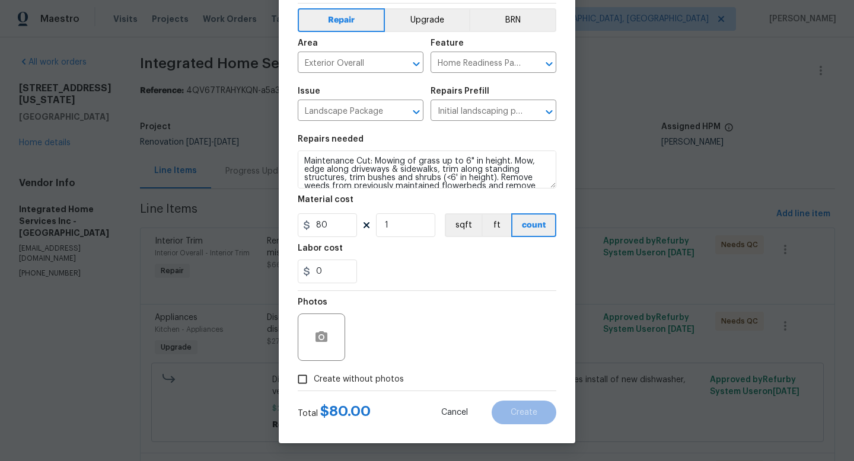
click at [378, 375] on span "Create without photos" at bounding box center [359, 380] width 90 height 12
click at [314, 375] on input "Create without photos" at bounding box center [302, 379] width 23 height 23
checkbox input "true"
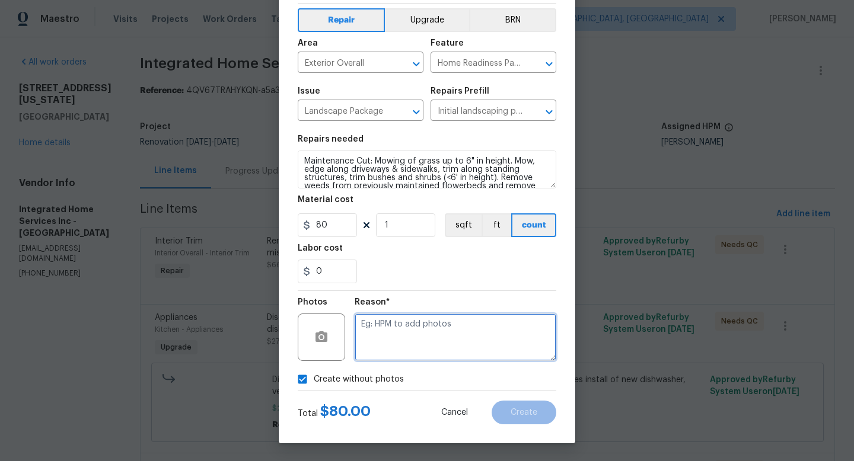
click at [400, 349] on textarea at bounding box center [456, 337] width 202 height 47
type textarea "adding after"
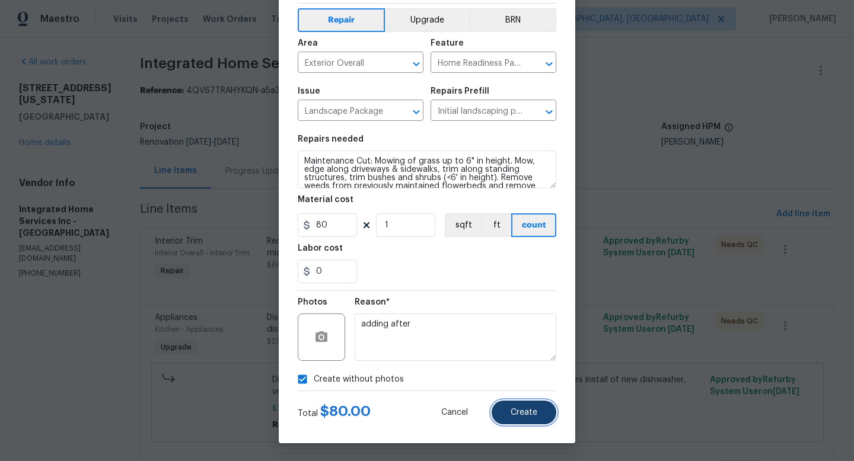
click at [537, 408] on button "Create" at bounding box center [524, 413] width 65 height 24
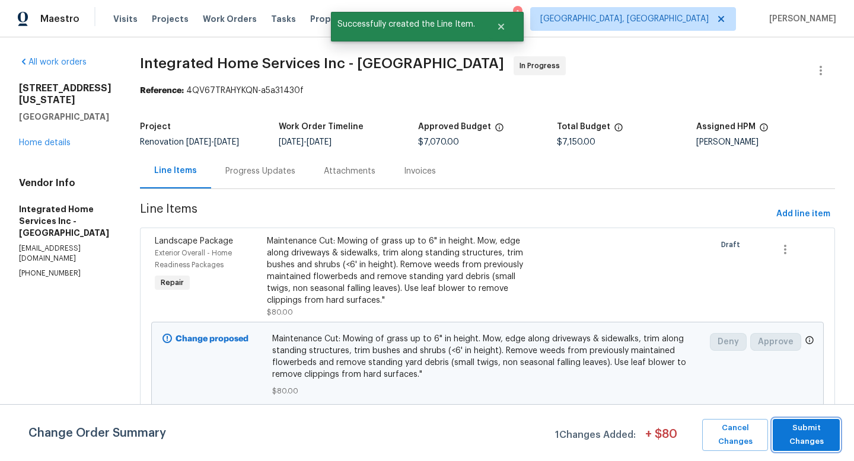
click at [819, 421] on button "Submit Changes" at bounding box center [806, 435] width 67 height 32
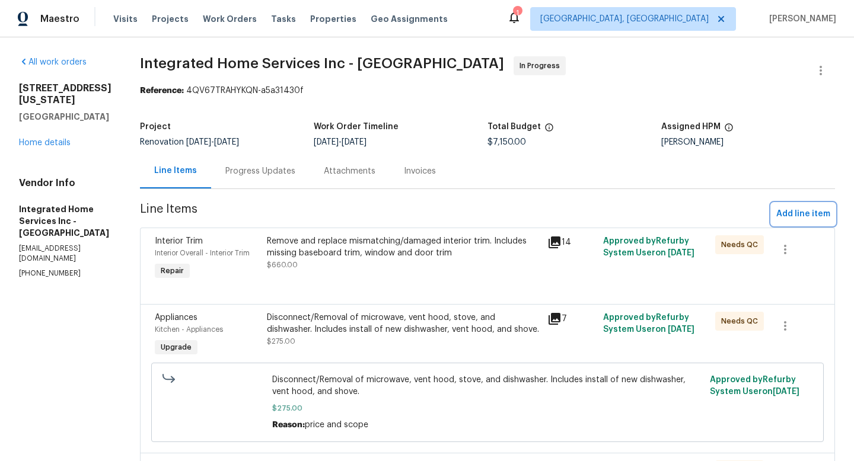
click at [785, 216] on span "Add line item" at bounding box center [803, 214] width 54 height 15
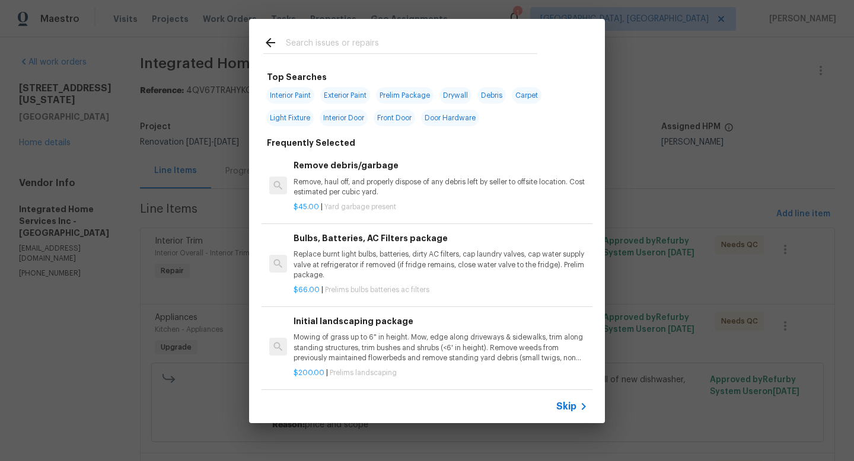
click at [388, 37] on input "text" at bounding box center [411, 45] width 251 height 18
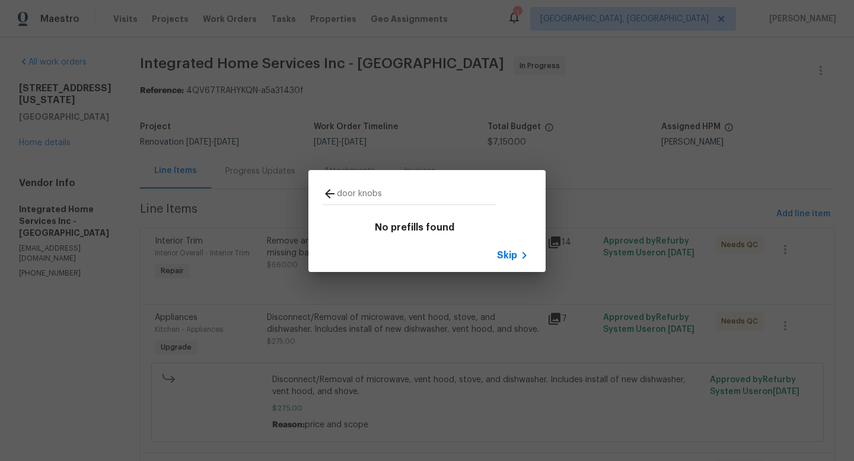
drag, startPoint x: 394, startPoint y: 198, endPoint x: 330, endPoint y: 195, distance: 63.5
click at [330, 195] on div "door knobs" at bounding box center [409, 196] width 173 height 18
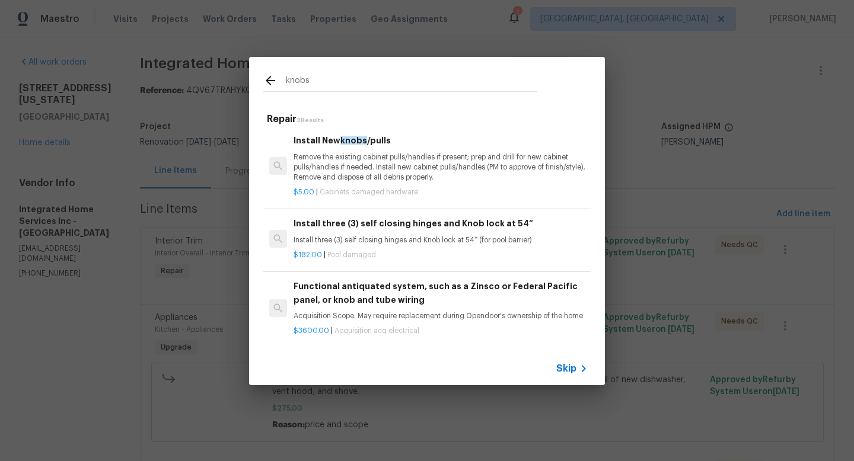
scroll to position [2, 0]
type input "knobs"
click at [368, 158] on p "Remove the existing cabinet pulls/handles if present; prep and drill for new ca…" at bounding box center [441, 167] width 294 height 30
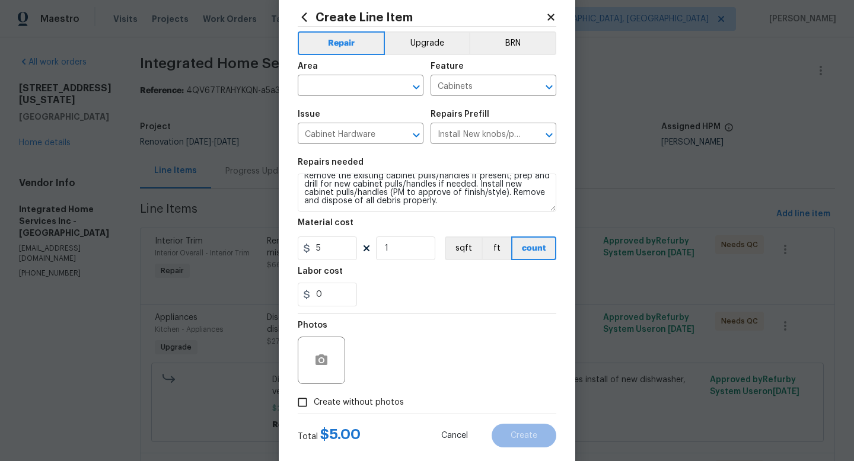
scroll to position [0, 0]
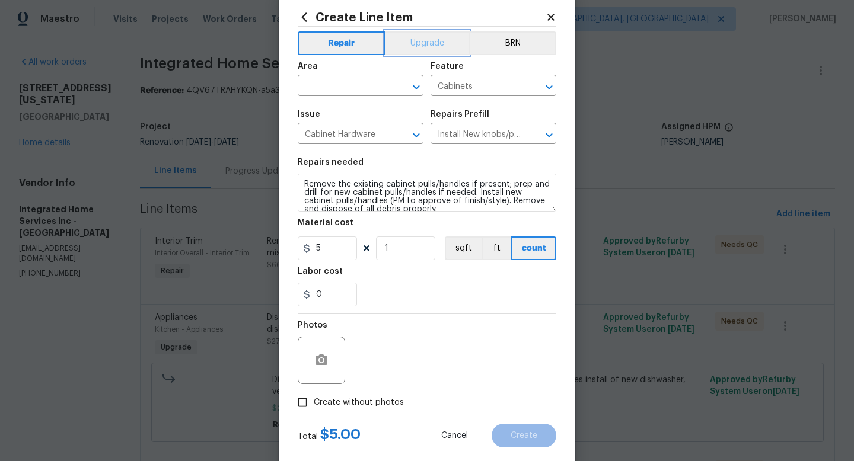
click at [432, 49] on button "Upgrade" at bounding box center [427, 43] width 85 height 24
drag, startPoint x: 339, startPoint y: 243, endPoint x: 298, endPoint y: 243, distance: 40.3
click at [298, 243] on input "5" at bounding box center [327, 249] width 59 height 24
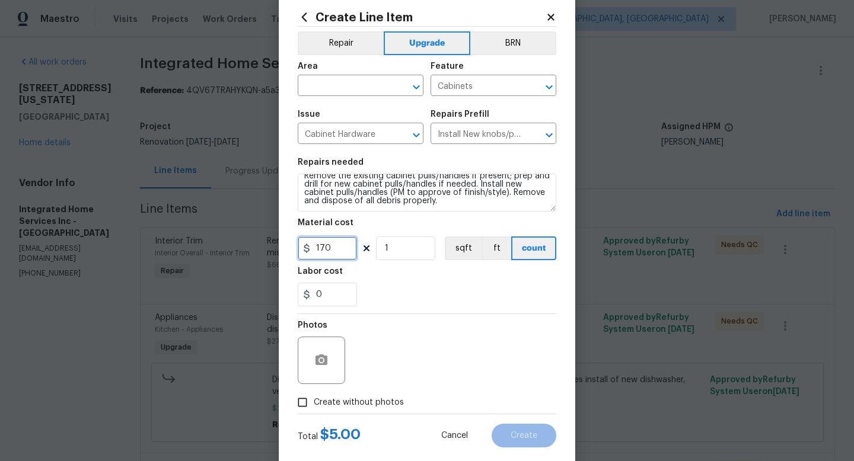
scroll to position [50, 0]
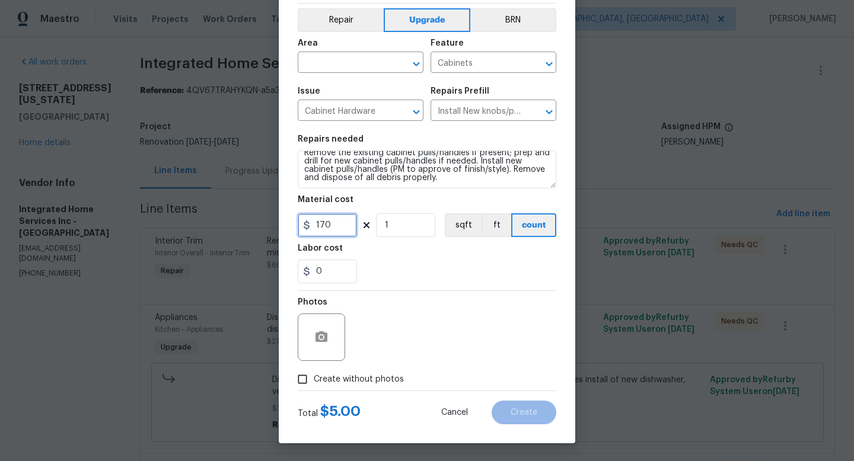
type input "170"
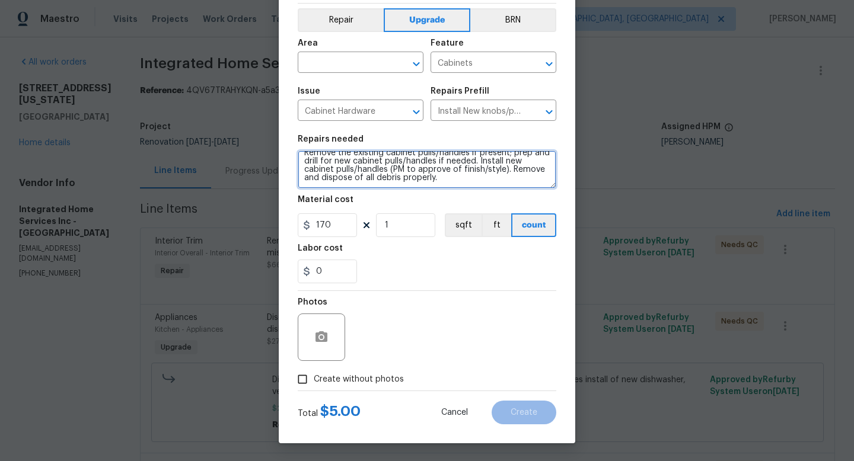
click at [496, 187] on textarea "Remove the existing cabinet pulls/handles if present; prep and drill for new ca…" at bounding box center [427, 170] width 259 height 38
type textarea "Remove the existing cabinet pulls/handles if present; prep and drill for new ca…"
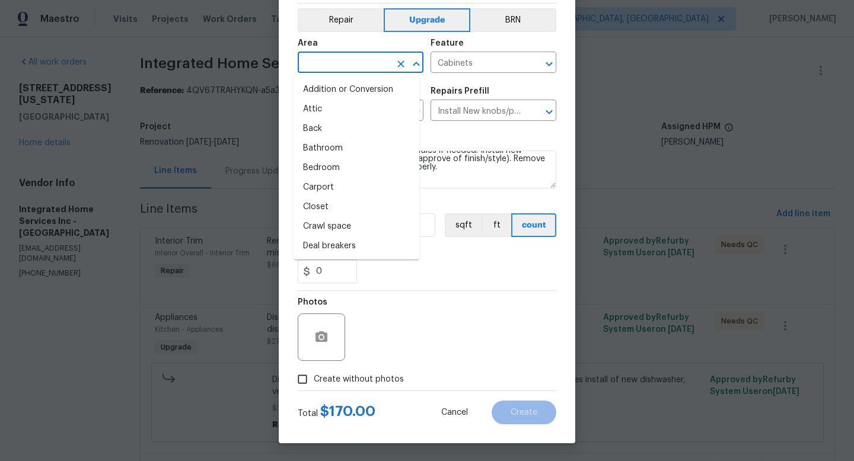
click at [368, 68] on input "text" at bounding box center [344, 64] width 93 height 18
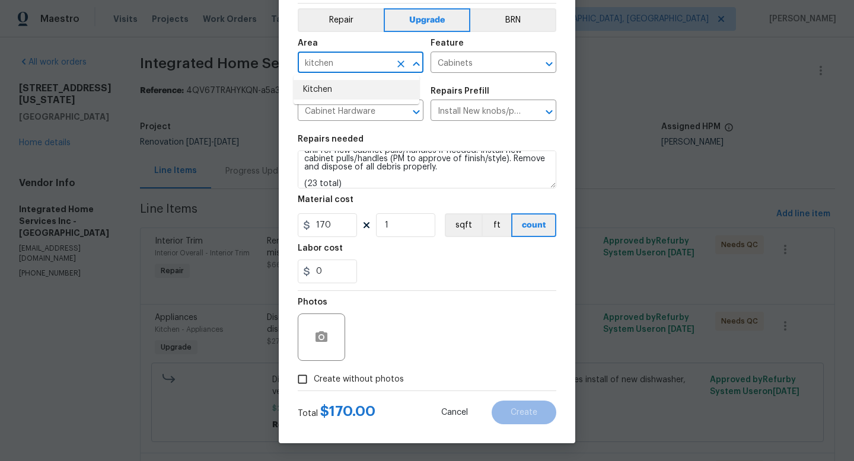
click at [349, 87] on li "Kitchen" at bounding box center [357, 90] width 126 height 20
type input "Kitchen"
click at [359, 375] on span "Create without photos" at bounding box center [359, 380] width 90 height 12
click at [314, 375] on input "Create without photos" at bounding box center [302, 379] width 23 height 23
checkbox input "true"
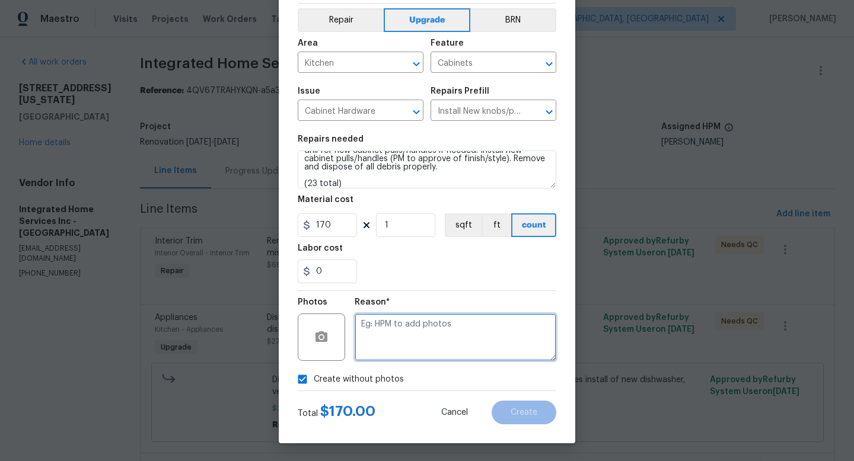
click at [375, 346] on textarea at bounding box center [456, 337] width 202 height 47
type textarea "adding after"
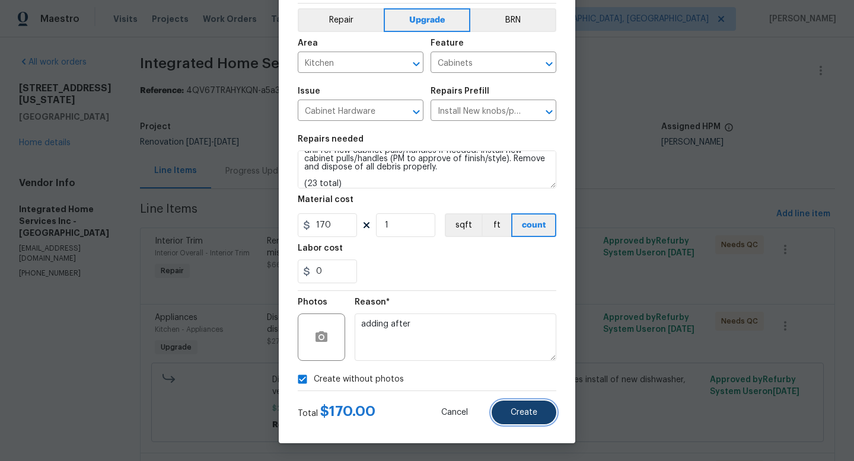
click at [519, 413] on span "Create" at bounding box center [524, 413] width 27 height 9
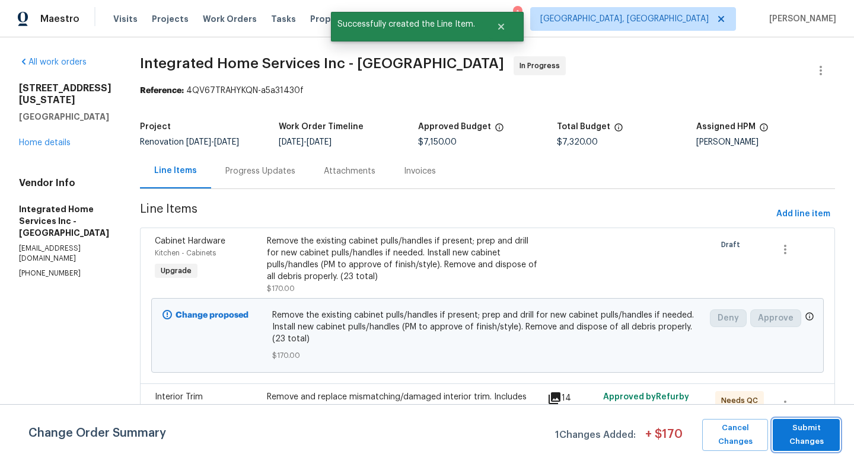
click at [780, 448] on span "Submit Changes" at bounding box center [806, 435] width 55 height 27
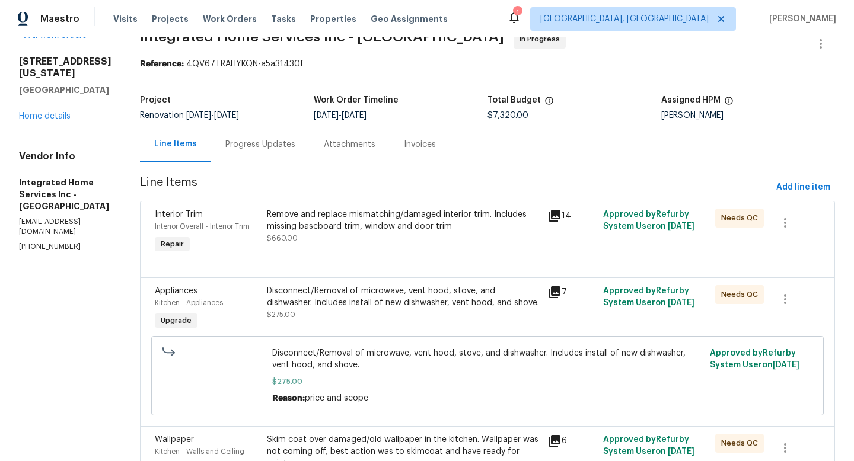
scroll to position [28, 0]
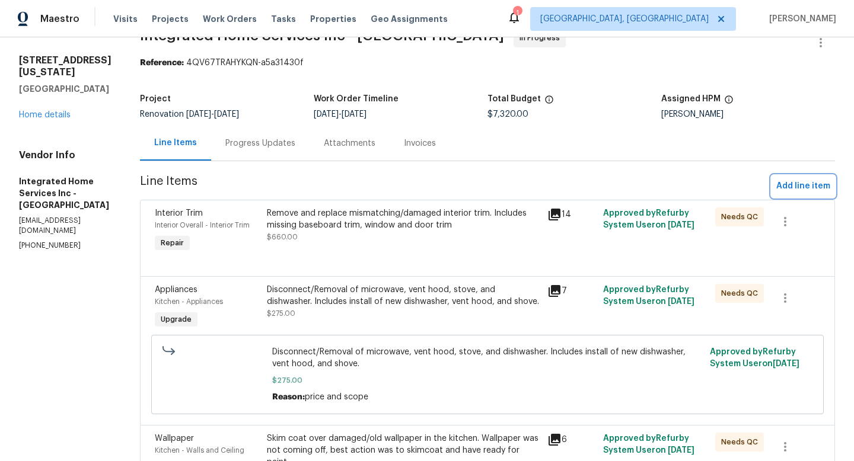
click at [790, 189] on span "Add line item" at bounding box center [803, 186] width 54 height 15
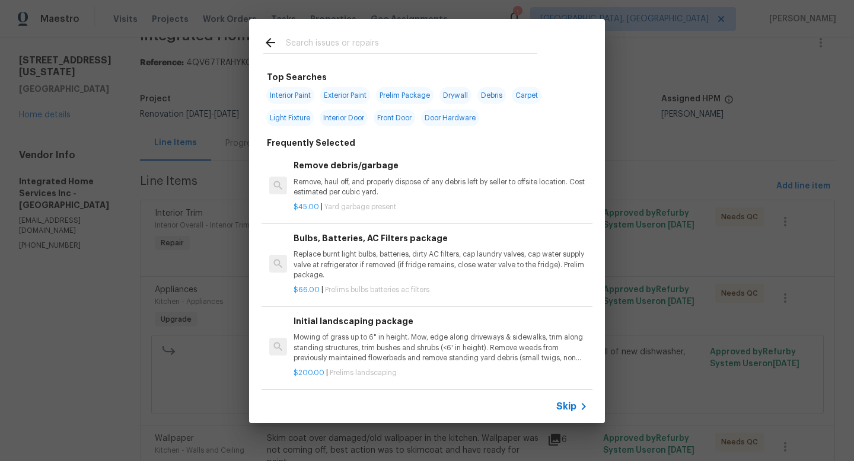
click at [368, 42] on input "text" at bounding box center [411, 45] width 251 height 18
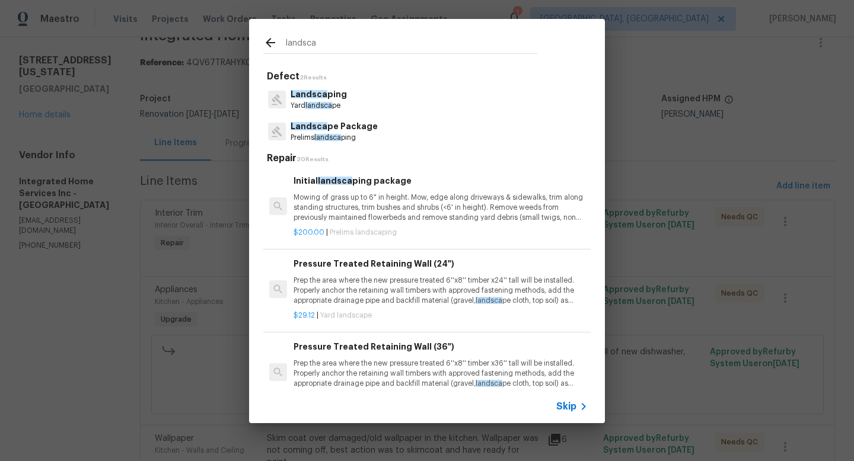
type input "landsca"
click at [350, 95] on div "Landsca ping Yard landsca pe" at bounding box center [426, 100] width 327 height 32
click at [328, 100] on p "Landsca ping" at bounding box center [319, 94] width 56 height 12
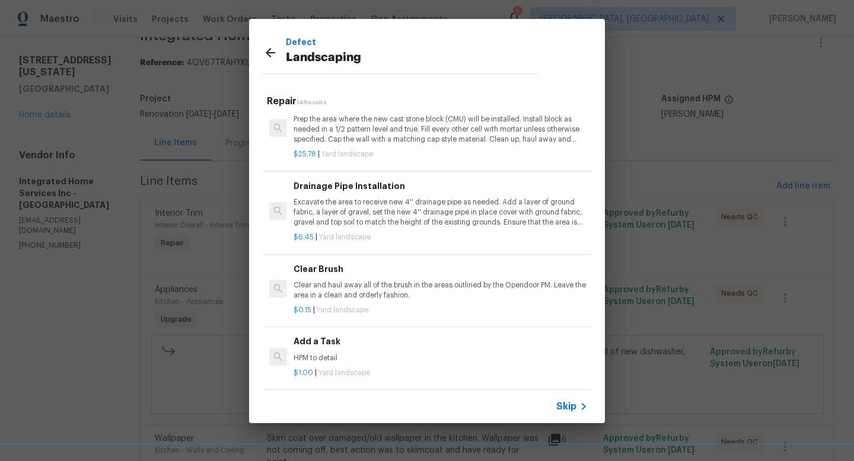
scroll to position [416, 0]
click at [333, 361] on p "HPM to detail" at bounding box center [441, 358] width 294 height 10
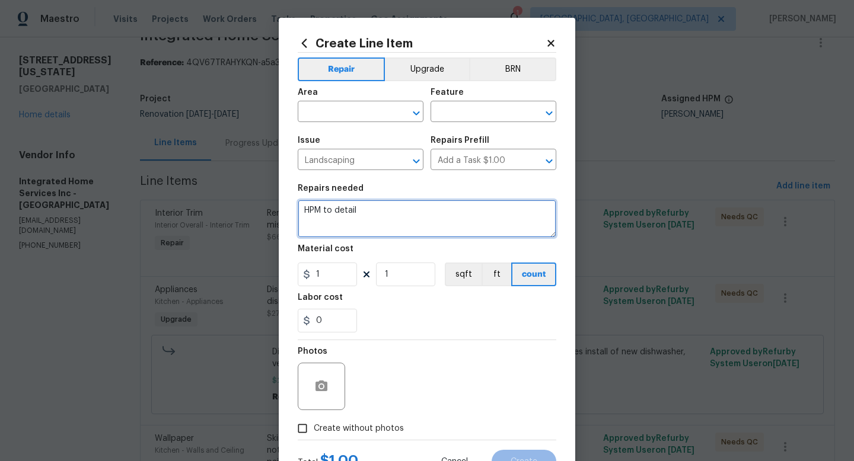
drag, startPoint x: 357, startPoint y: 212, endPoint x: 277, endPoint y: 208, distance: 80.2
click at [279, 208] on div "Create Line Item Repair Upgrade BRN Area ​ Feature ​ Issue Landscaping ​ Repair…" at bounding box center [427, 255] width 296 height 475
type textarea "Repair of landscaping around where the old fencing was located. Clean up any de…"
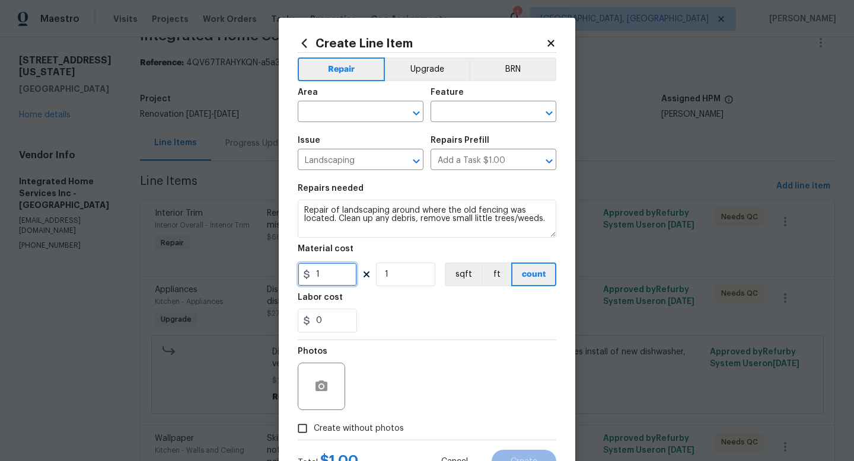
click at [319, 274] on input "1" at bounding box center [327, 275] width 59 height 24
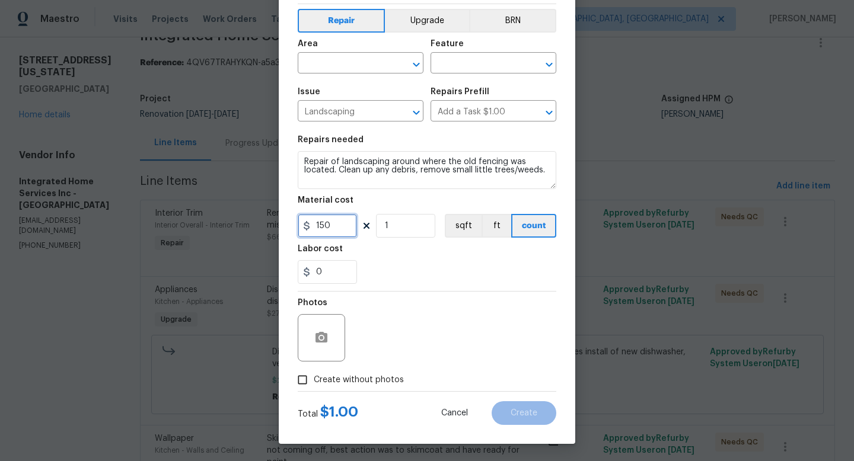
scroll to position [50, 0]
type input "150"
click at [355, 377] on span "Create without photos" at bounding box center [359, 380] width 90 height 12
click at [314, 377] on input "Create without photos" at bounding box center [302, 379] width 23 height 23
checkbox input "true"
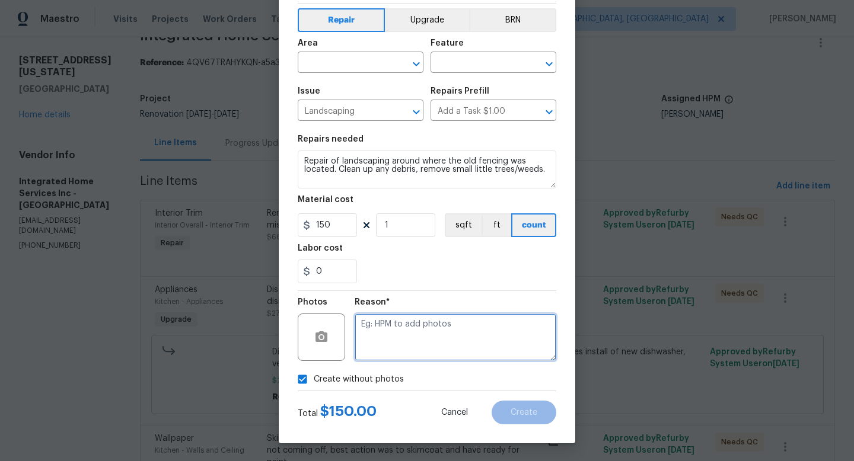
click at [384, 340] on textarea at bounding box center [456, 337] width 202 height 47
type textarea "adding after"
click at [347, 62] on input "text" at bounding box center [344, 64] width 93 height 18
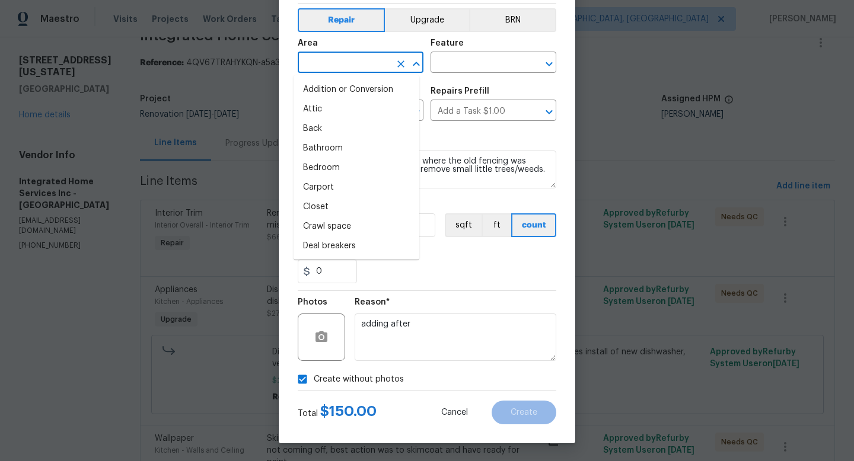
click at [346, 62] on input "text" at bounding box center [344, 64] width 93 height 18
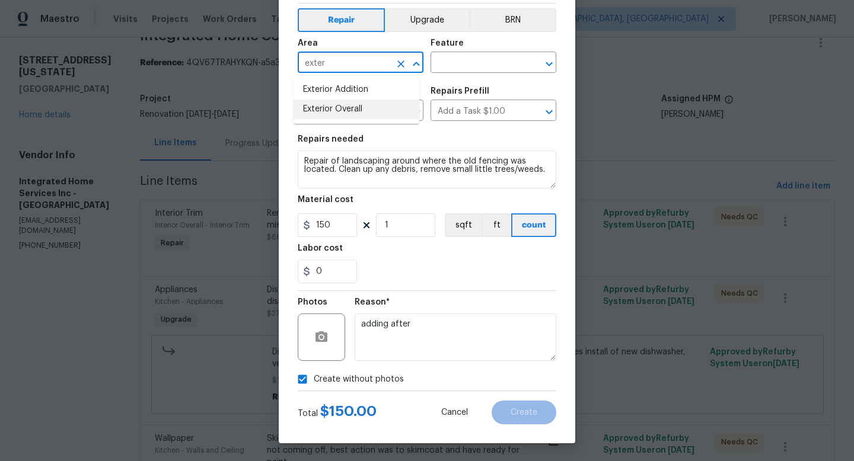
click at [326, 104] on li "Exterior Overall" at bounding box center [357, 110] width 126 height 20
type input "Exterior Overall"
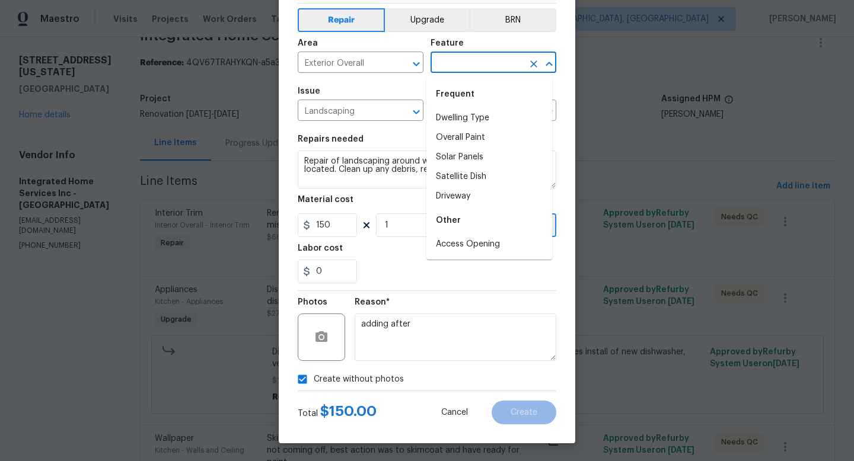
click at [448, 71] on input "text" at bounding box center [476, 64] width 93 height 18
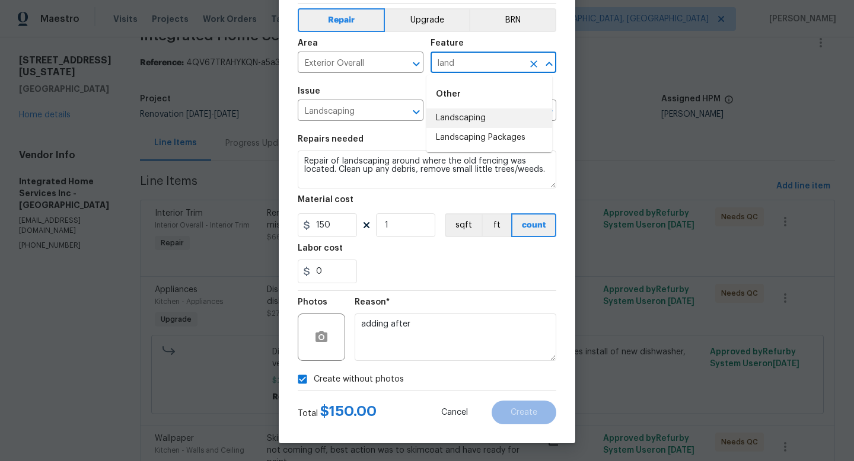
click at [455, 119] on li "Landscaping" at bounding box center [489, 119] width 126 height 20
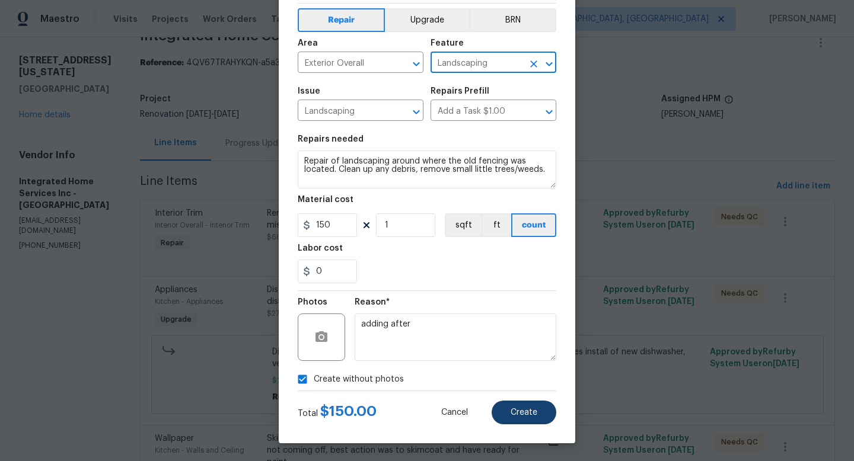
type input "Landscaping"
click at [503, 422] on button "Create" at bounding box center [524, 413] width 65 height 24
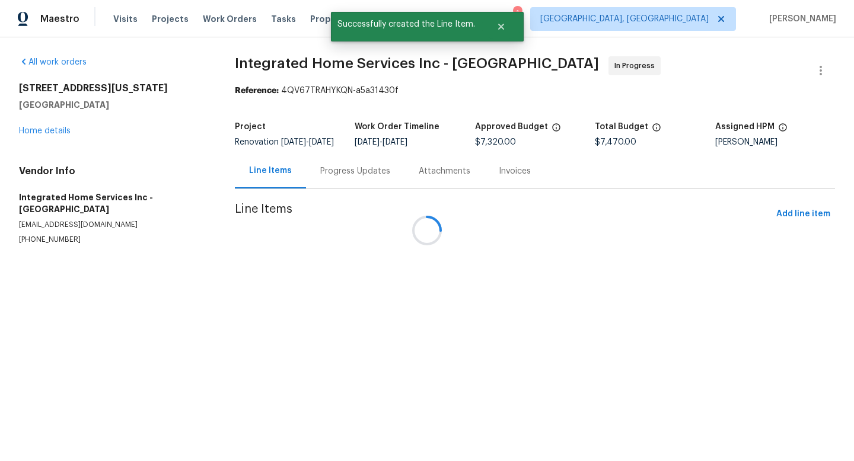
scroll to position [0, 0]
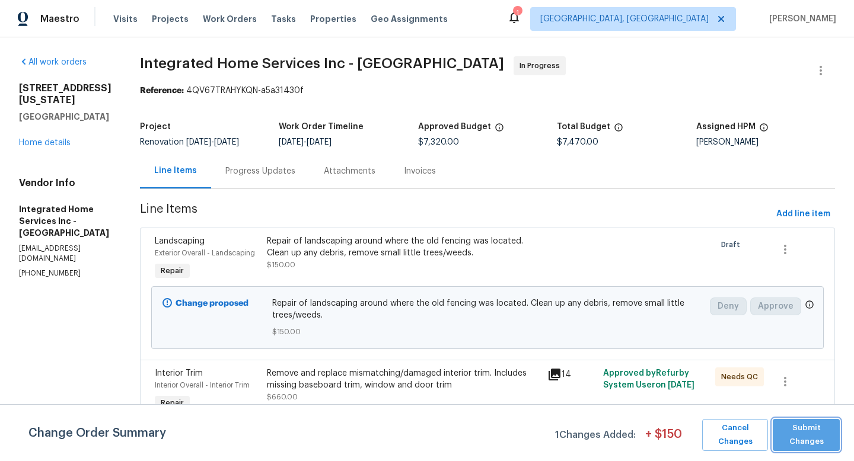
click at [833, 441] on span "Submit Changes" at bounding box center [806, 435] width 55 height 27
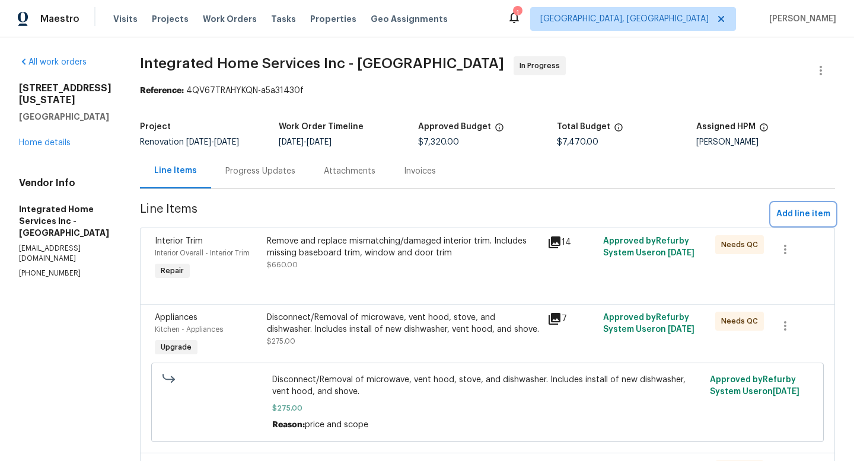
click at [794, 218] on span "Add line item" at bounding box center [803, 214] width 54 height 15
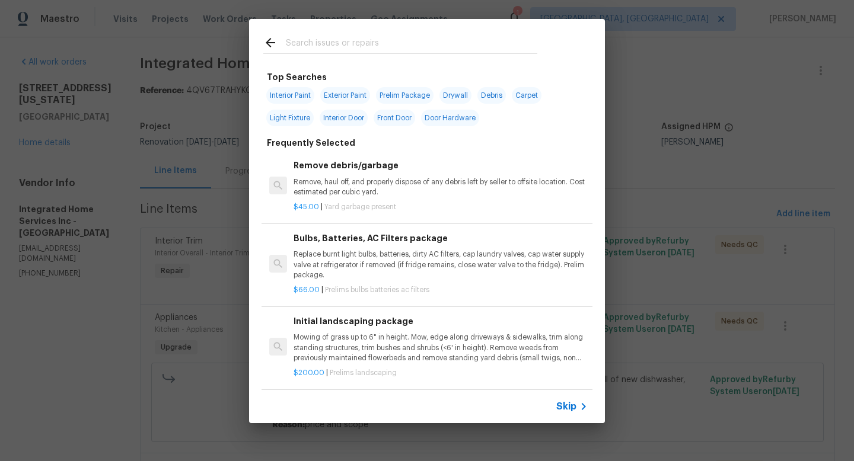
click at [351, 39] on input "text" at bounding box center [411, 45] width 251 height 18
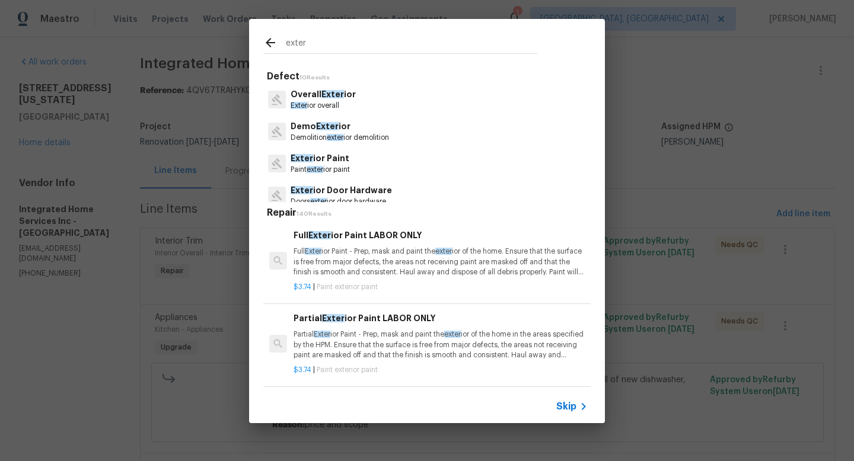
type input "exter"
click at [333, 101] on p "Exter ior overall" at bounding box center [323, 106] width 65 height 10
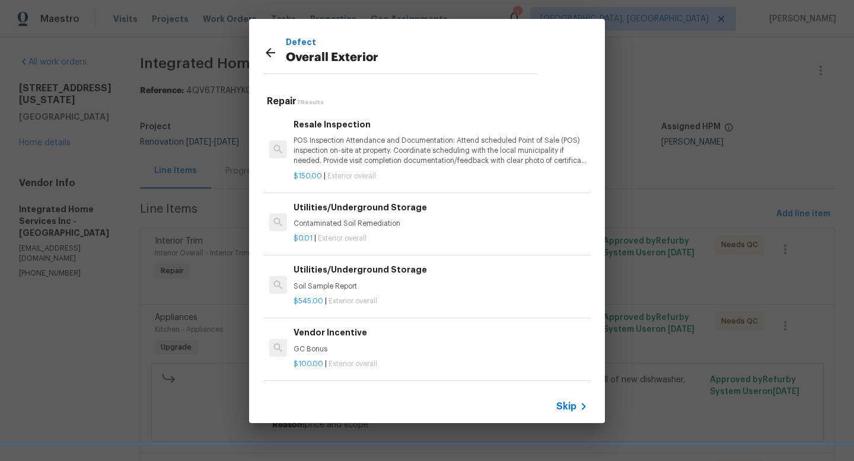
click at [271, 52] on icon at bounding box center [270, 52] width 9 height 9
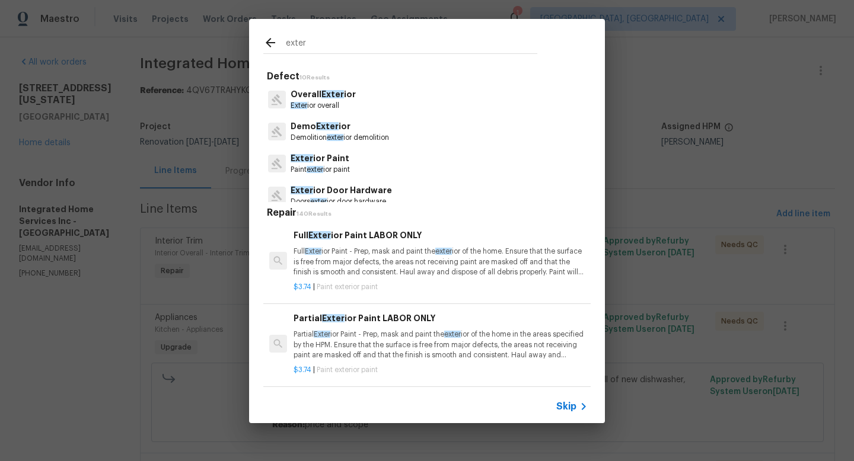
drag, startPoint x: 305, startPoint y: 46, endPoint x: 277, endPoint y: 43, distance: 28.6
click at [277, 43] on div "exter" at bounding box center [400, 45] width 274 height 18
type input "decking"
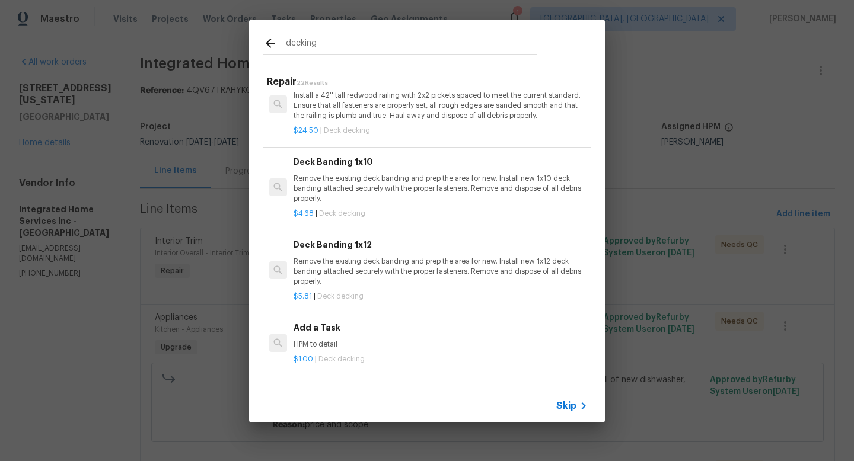
scroll to position [921, 0]
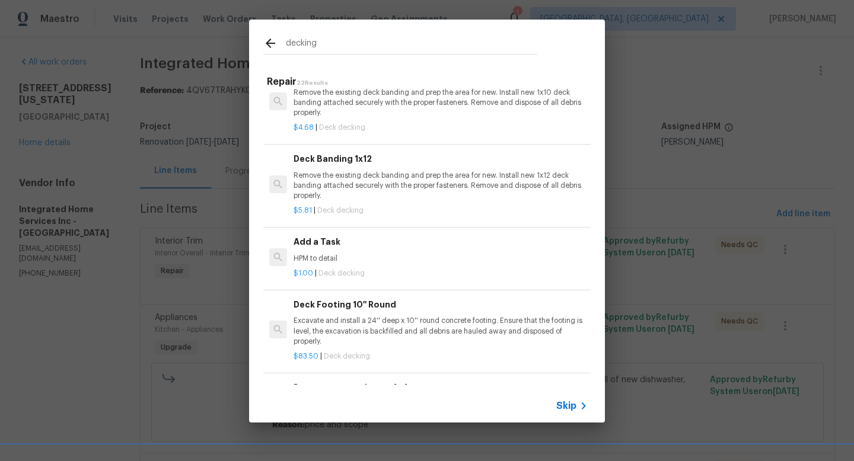
click at [358, 255] on p "HPM to detail" at bounding box center [441, 259] width 294 height 10
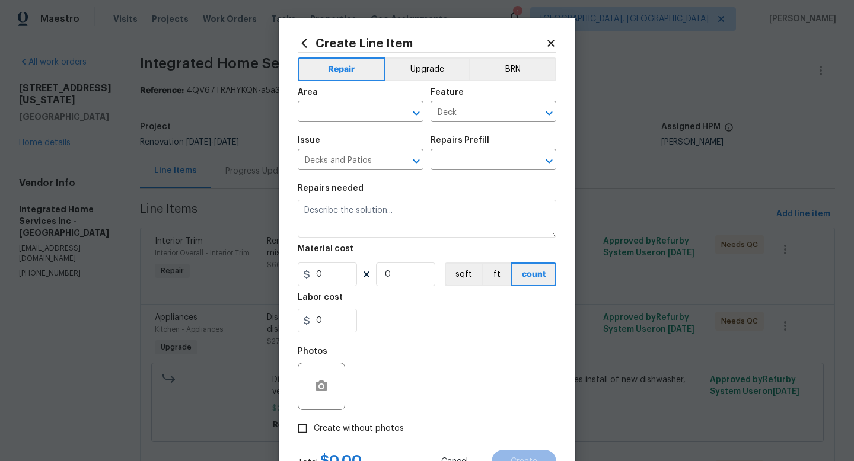
type input "Add a Task $1.00"
type textarea "HPM to detail"
type input "1"
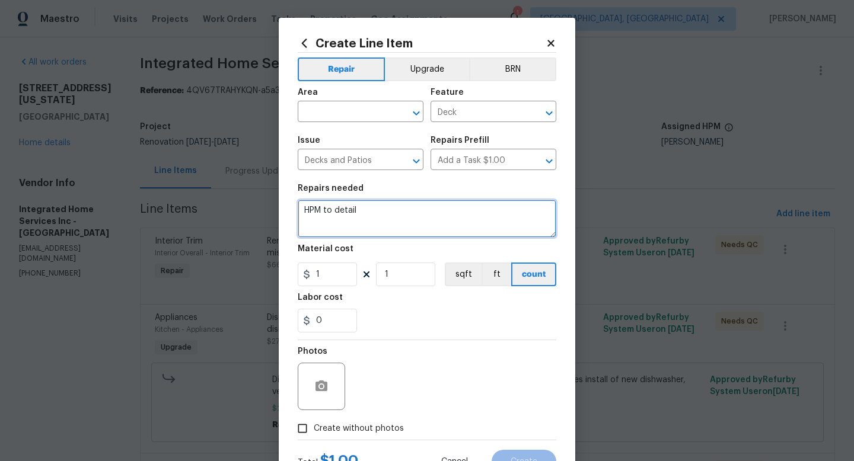
drag, startPoint x: 363, startPoint y: 218, endPoint x: 285, endPoint y: 208, distance: 78.9
click at [285, 208] on div "Create Line Item Repair Upgrade BRN Area ​ Feature Deck ​ Issue Decks and Patio…" at bounding box center [427, 255] width 296 height 475
type textarea "Installation of 4x4 post for bracing of privacy wall."
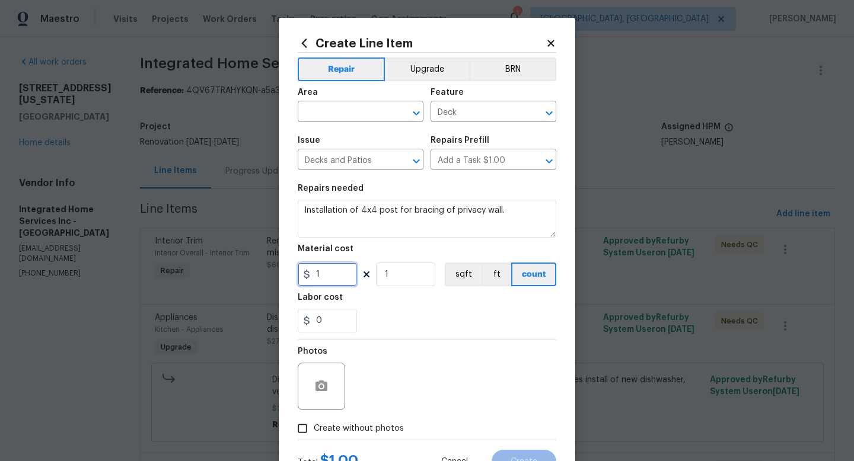
drag, startPoint x: 325, startPoint y: 276, endPoint x: 294, endPoint y: 272, distance: 31.8
click at [298, 272] on input "1" at bounding box center [327, 275] width 59 height 24
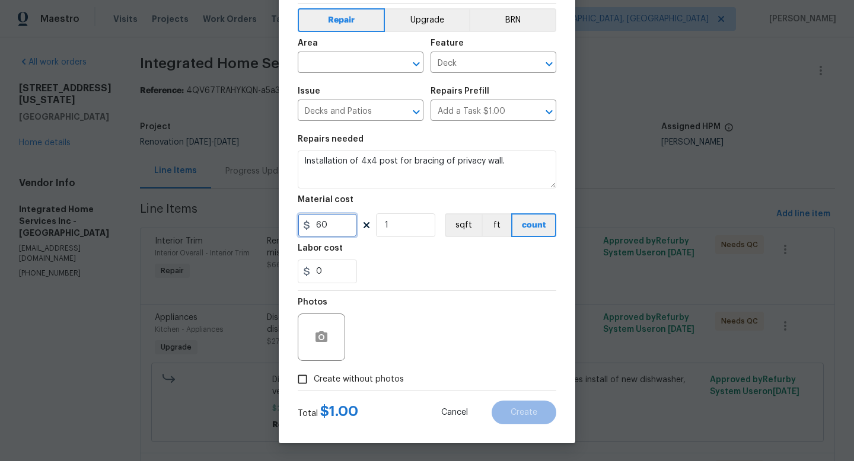
type input "60"
click at [355, 379] on span "Create without photos" at bounding box center [359, 380] width 90 height 12
click at [314, 379] on input "Create without photos" at bounding box center [302, 379] width 23 height 23
checkbox input "true"
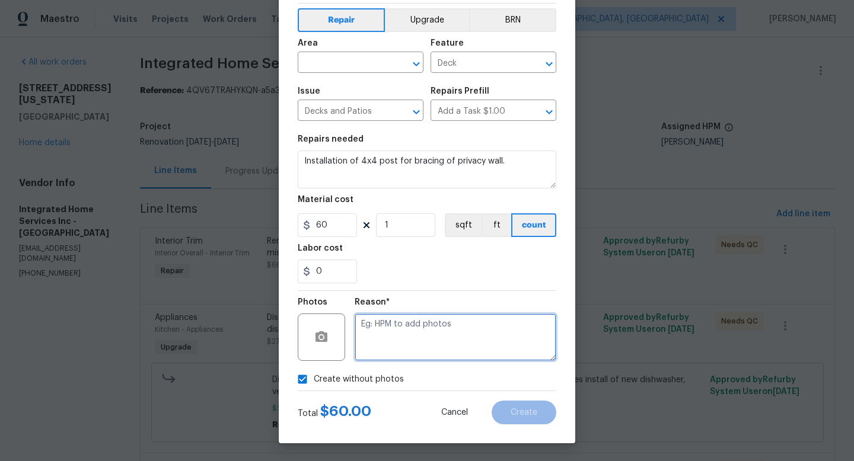
click at [378, 348] on textarea at bounding box center [456, 337] width 202 height 47
type textarea "adding after"
click at [436, 286] on section "Repairs needed Installation of 4x4 post for bracing of privacy wall. Material c…" at bounding box center [427, 209] width 259 height 162
click at [366, 67] on input "text" at bounding box center [344, 64] width 93 height 18
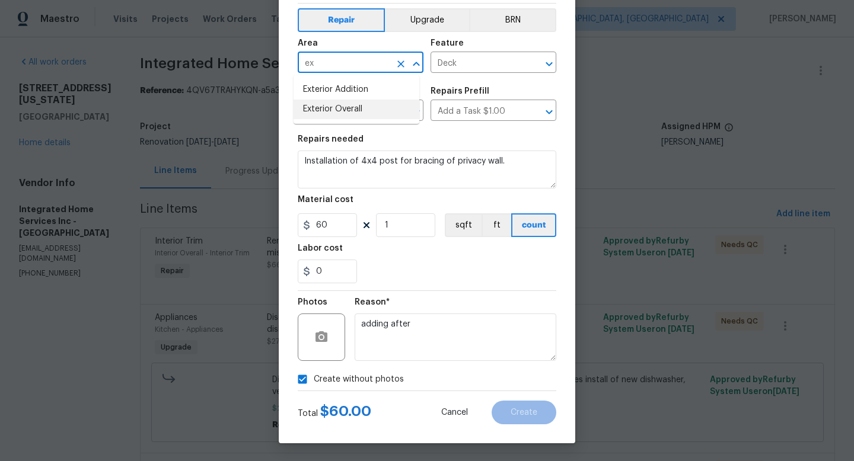
click at [342, 101] on li "Exterior Overall" at bounding box center [357, 110] width 126 height 20
type input "Exterior Overall"
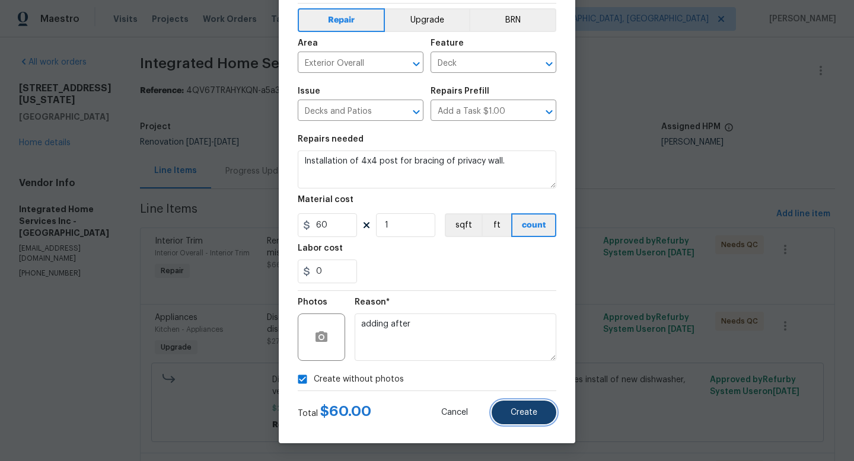
click at [514, 411] on span "Create" at bounding box center [524, 413] width 27 height 9
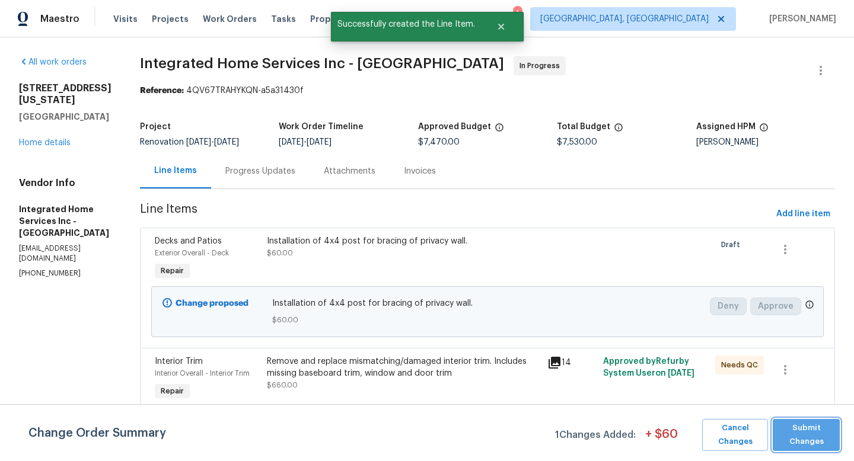
click at [807, 445] on span "Submit Changes" at bounding box center [806, 435] width 55 height 27
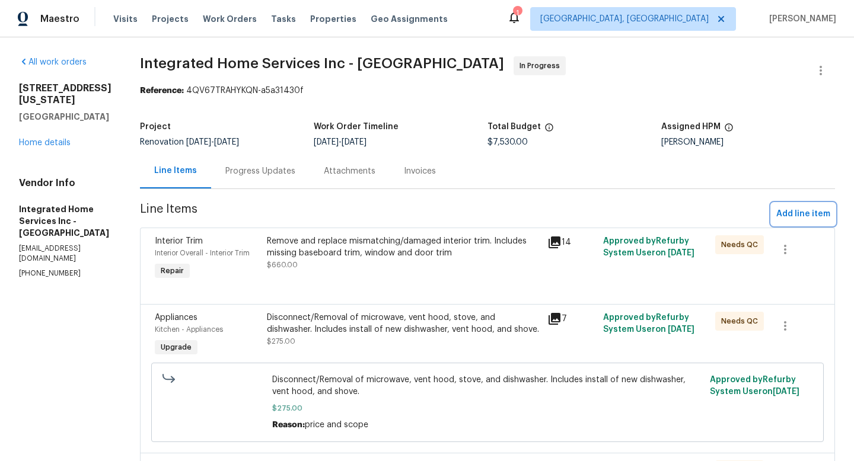
click at [819, 215] on span "Add line item" at bounding box center [803, 214] width 54 height 15
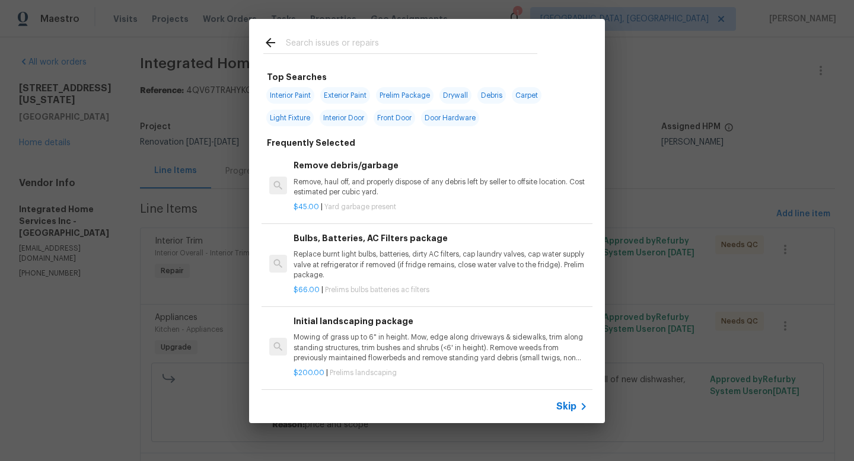
click at [375, 44] on input "text" at bounding box center [411, 45] width 251 height 18
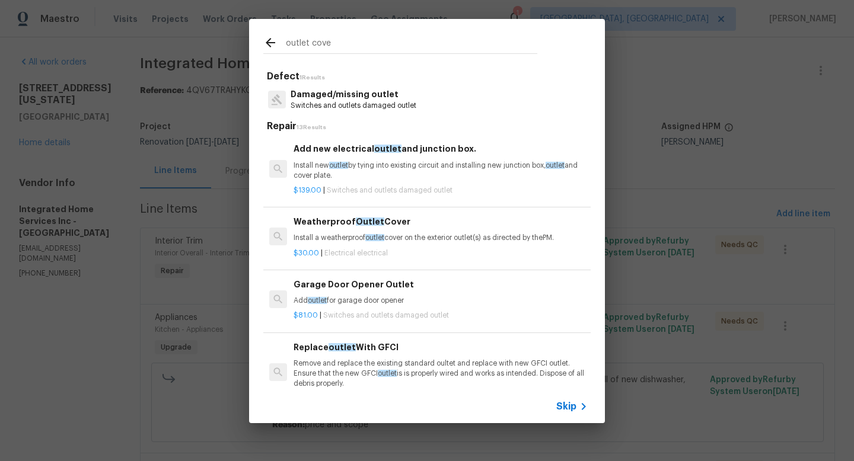
type input "outlet cover"
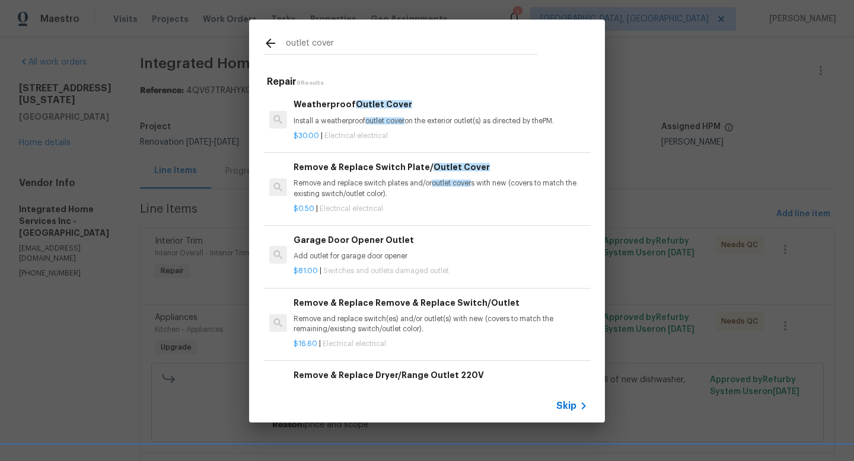
click at [377, 170] on h6 "Remove & Replace Switch Plate/ Outlet Cover" at bounding box center [441, 167] width 294 height 13
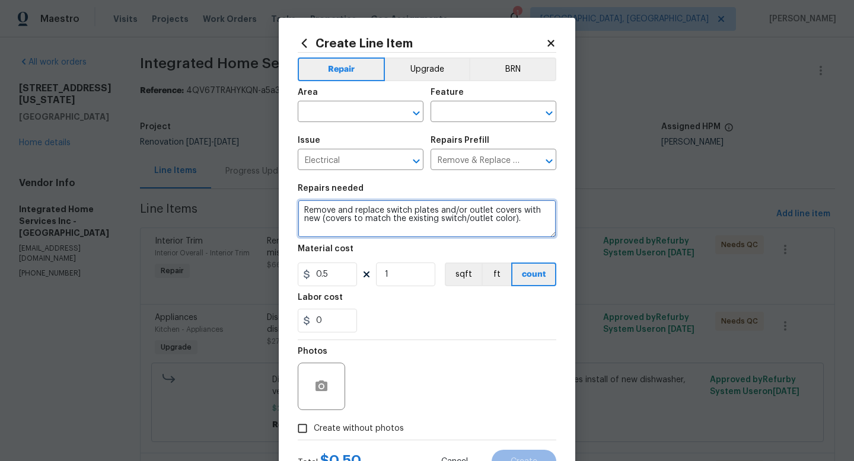
click at [511, 225] on textarea "Remove and replace switch plates and/or outlet covers with new (covers to match…" at bounding box center [427, 219] width 259 height 38
type textarea "Remove and replace switch plates and/or outlet covers with new (covers to match…"
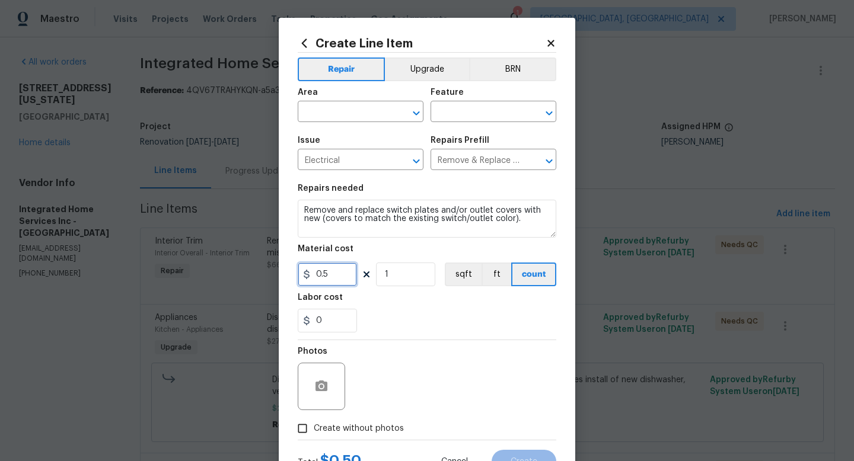
drag, startPoint x: 343, startPoint y: 276, endPoint x: 275, endPoint y: 273, distance: 67.7
click at [279, 273] on div "Create Line Item Repair Upgrade BRN Area ​ Feature ​ Issue Electrical ​ Repairs…" at bounding box center [427, 255] width 296 height 475
type input "3"
click at [390, 289] on section "Repairs needed Remove and replace switch plates and/or outlet covers with new (…" at bounding box center [427, 258] width 259 height 162
drag, startPoint x: 390, startPoint y: 276, endPoint x: 367, endPoint y: 275, distance: 23.2
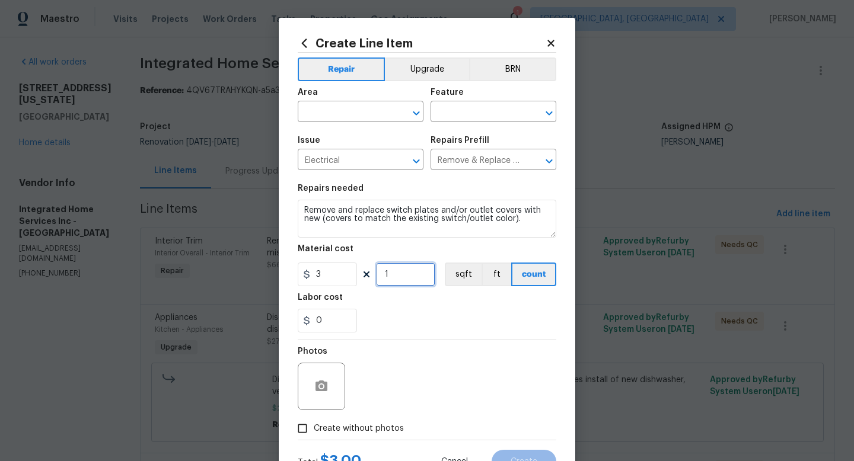
click at [367, 275] on div "3 1 sqft ft count" at bounding box center [427, 275] width 259 height 24
type input "77"
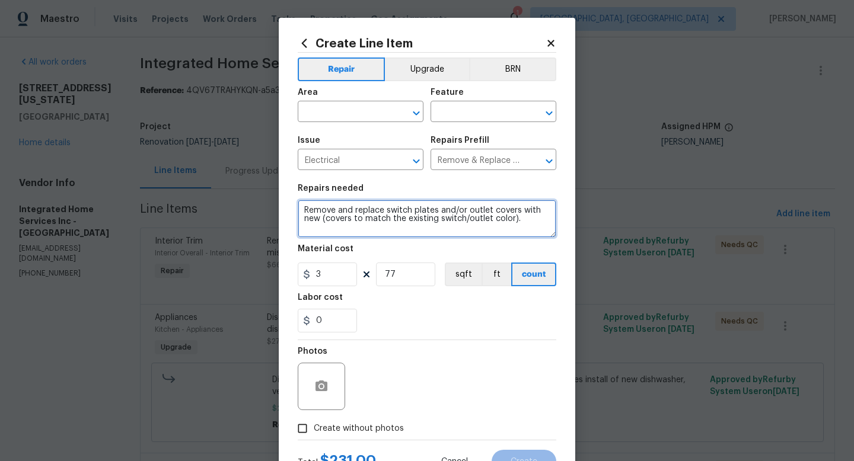
click at [390, 231] on textarea "Remove and replace switch plates and/or outlet covers with new (covers to match…" at bounding box center [427, 219] width 259 height 38
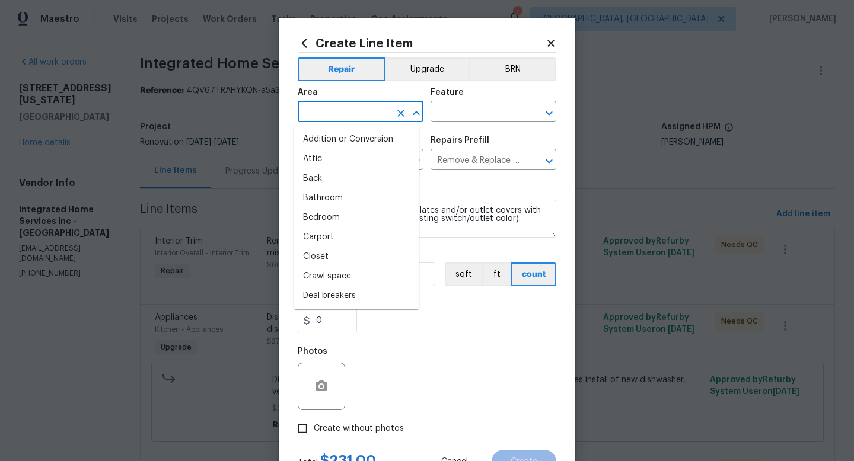
click at [374, 107] on input "text" at bounding box center [344, 113] width 93 height 18
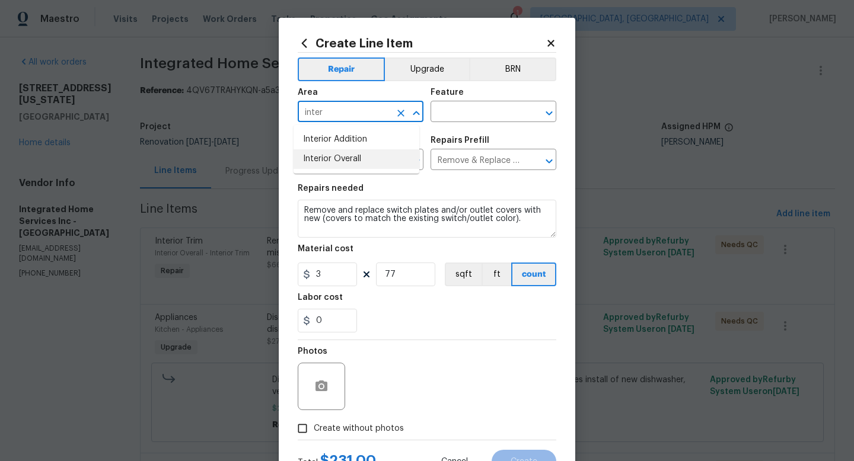
click at [365, 154] on li "Interior Overall" at bounding box center [357, 159] width 126 height 20
type input "Interior Overall"
click at [462, 119] on input "text" at bounding box center [476, 113] width 93 height 18
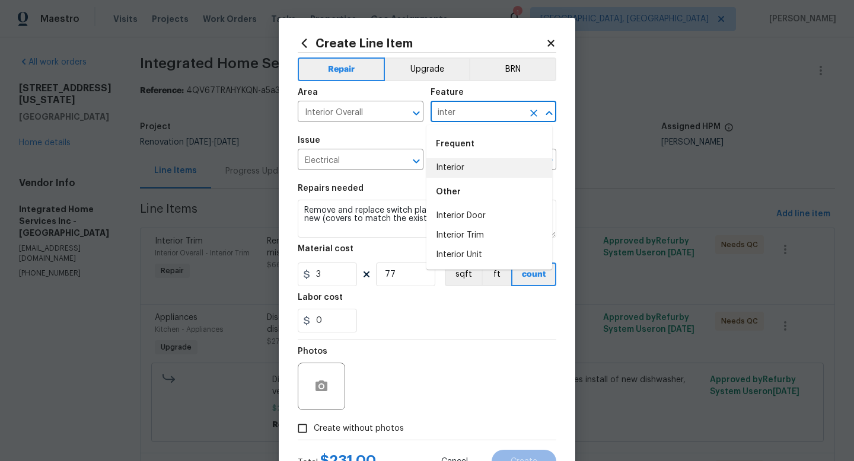
click at [463, 176] on li "Interior" at bounding box center [489, 168] width 126 height 20
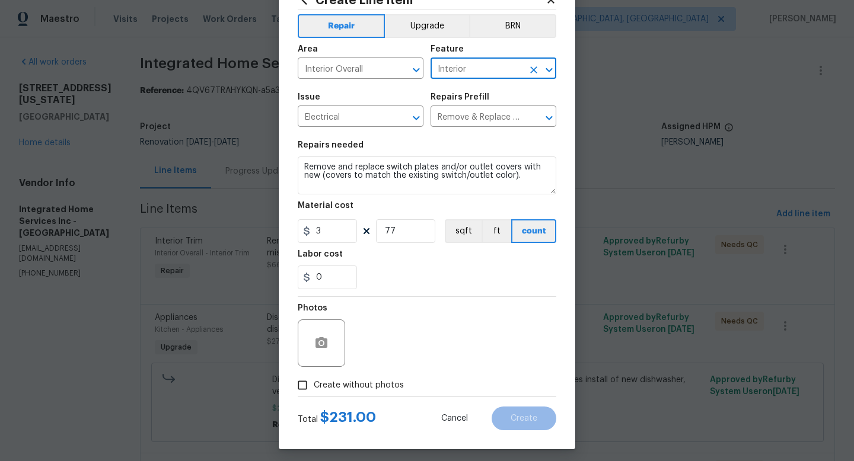
scroll to position [50, 0]
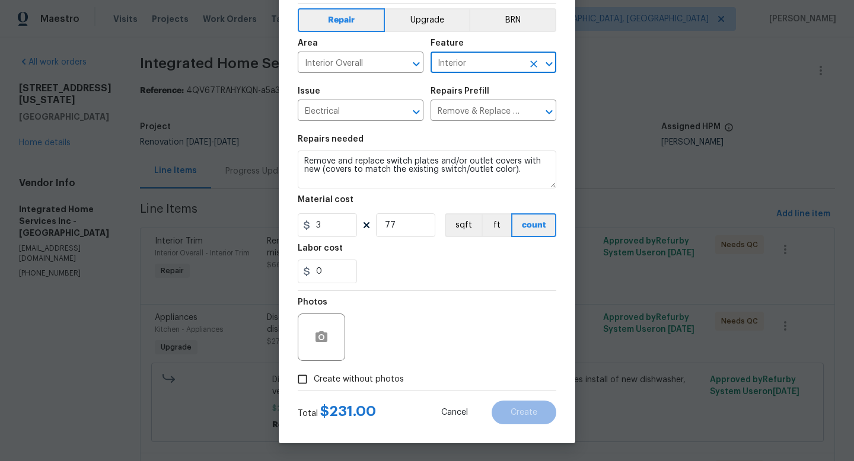
type input "Interior"
drag, startPoint x: 372, startPoint y: 377, endPoint x: 375, endPoint y: 370, distance: 7.5
click at [372, 377] on span "Create without photos" at bounding box center [359, 380] width 90 height 12
click at [314, 377] on input "Create without photos" at bounding box center [302, 379] width 23 height 23
checkbox input "true"
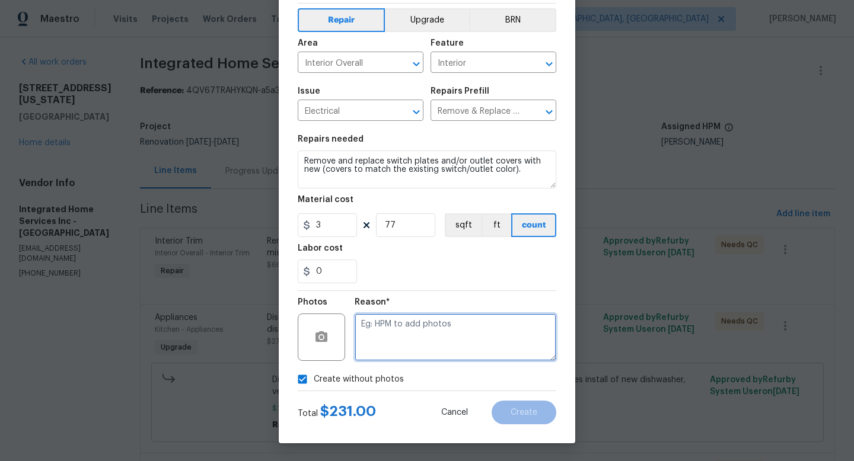
click at [391, 346] on textarea at bounding box center [456, 337] width 202 height 47
type textarea "adding after"
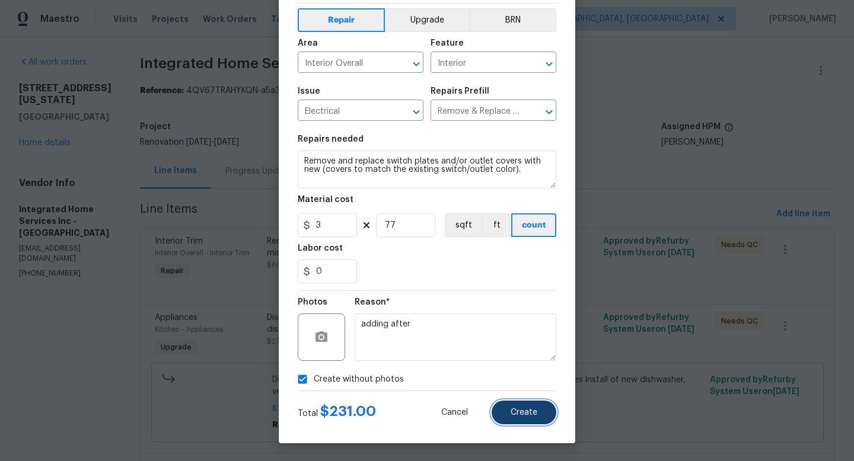
click at [499, 402] on button "Create" at bounding box center [524, 413] width 65 height 24
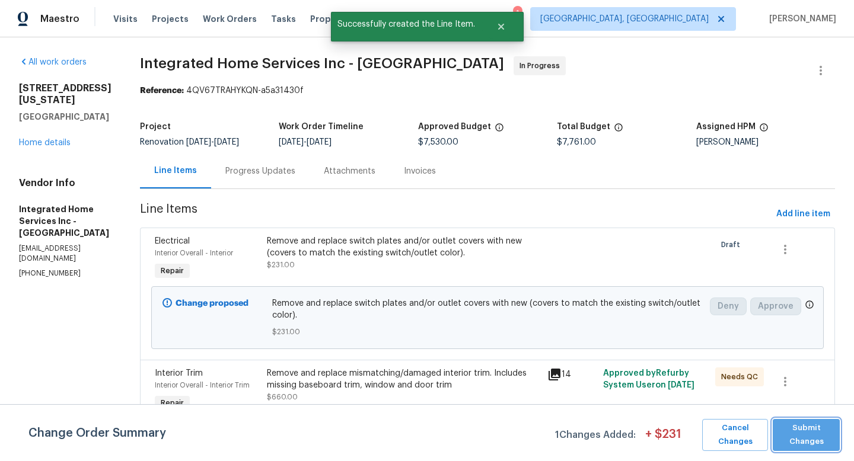
click at [827, 434] on span "Submit Changes" at bounding box center [806, 435] width 55 height 27
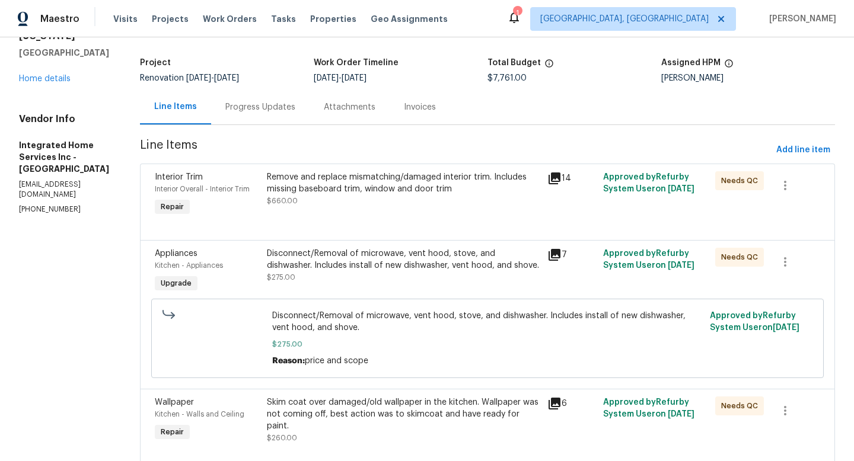
scroll to position [0, 0]
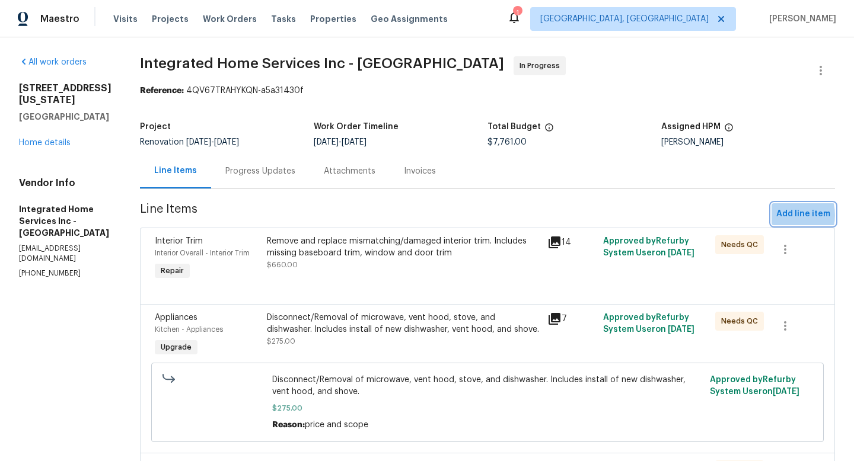
click at [776, 215] on span "Add line item" at bounding box center [803, 214] width 54 height 15
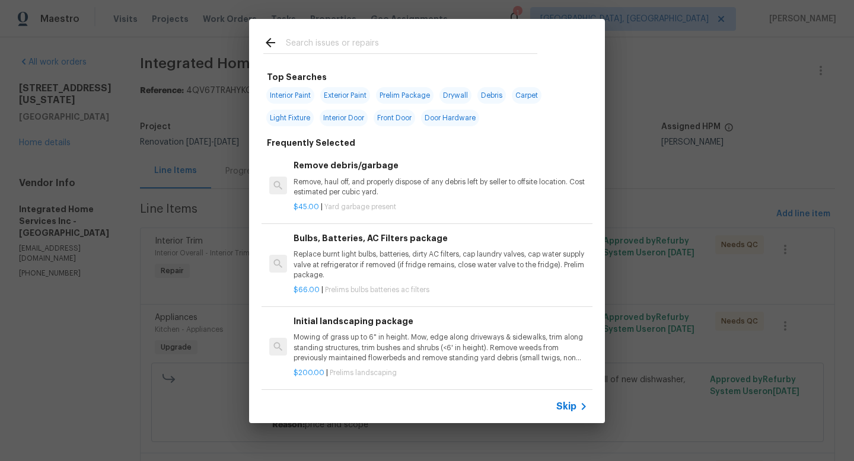
click at [356, 49] on input "text" at bounding box center [411, 45] width 251 height 18
type input "lightin"
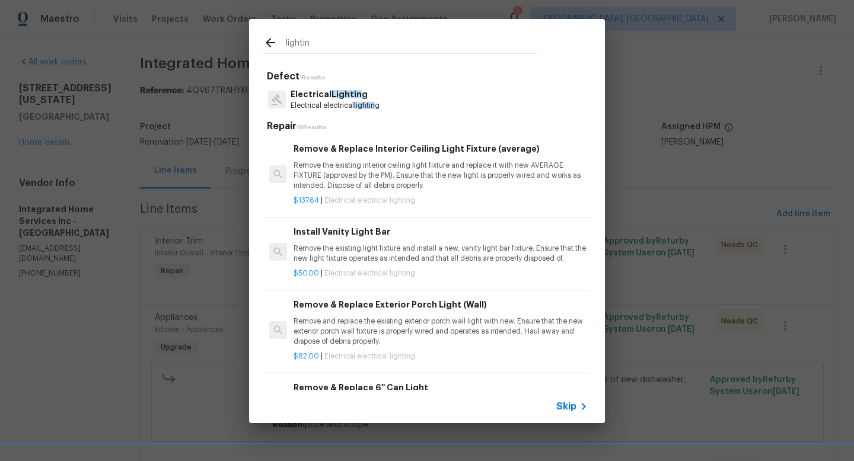
click at [378, 104] on p "Electrical electrical lightin g" at bounding box center [335, 106] width 89 height 10
